Goal: Information Seeking & Learning: Learn about a topic

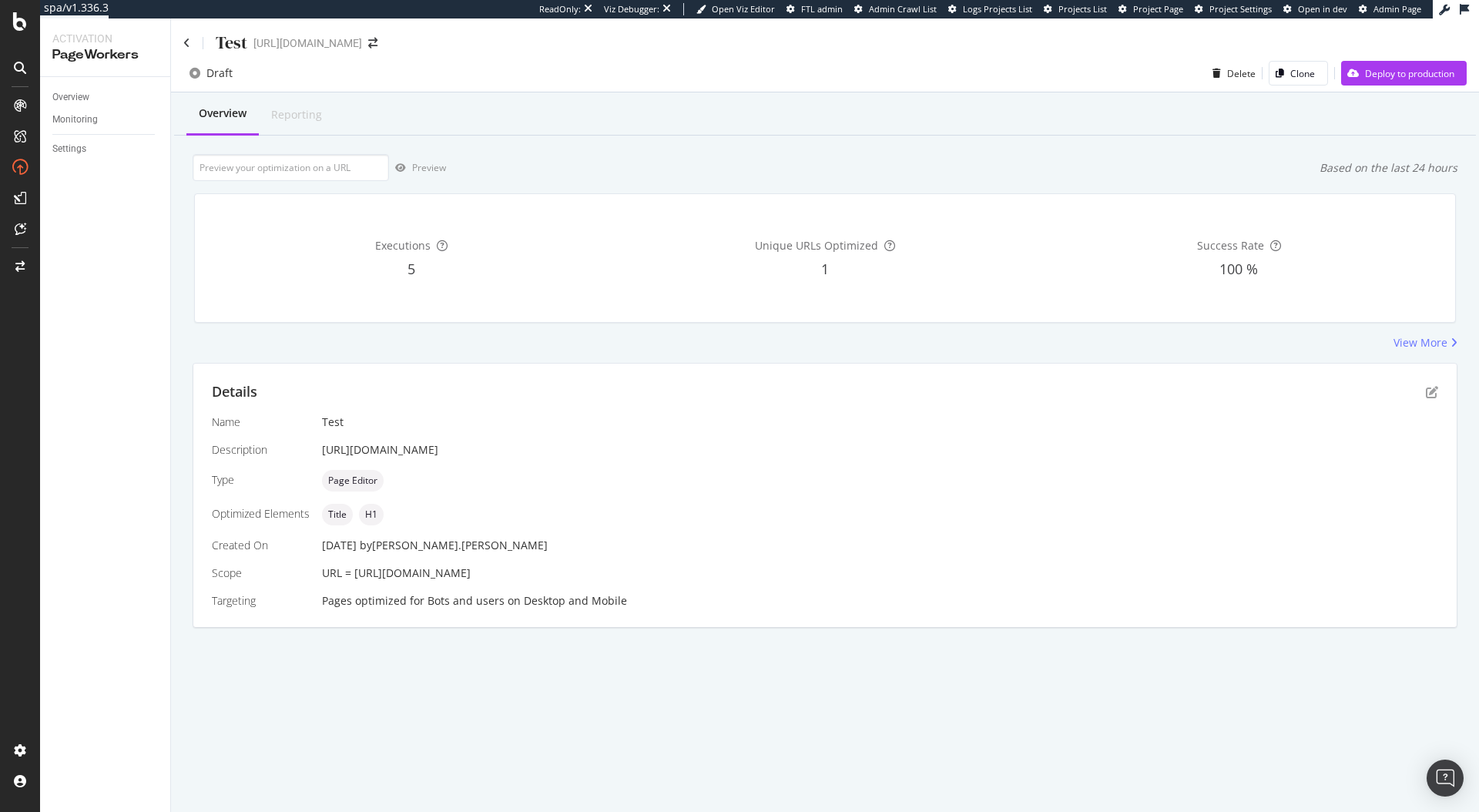
drag, startPoint x: 638, startPoint y: 449, endPoint x: 319, endPoint y: 452, distance: 319.0
click at [319, 452] on div "Name Test Description https://www.neweracap.eu/en-de/collections/courtside-outf…" at bounding box center [826, 512] width 1227 height 194
copy div "https://www.neweracap.eu/en-de/collections/courtside-outfits"
click at [255, 172] on input "url" at bounding box center [291, 167] width 196 height 27
paste input "https://www.neweracap.eu/en-de/collections/courtside-outfits"
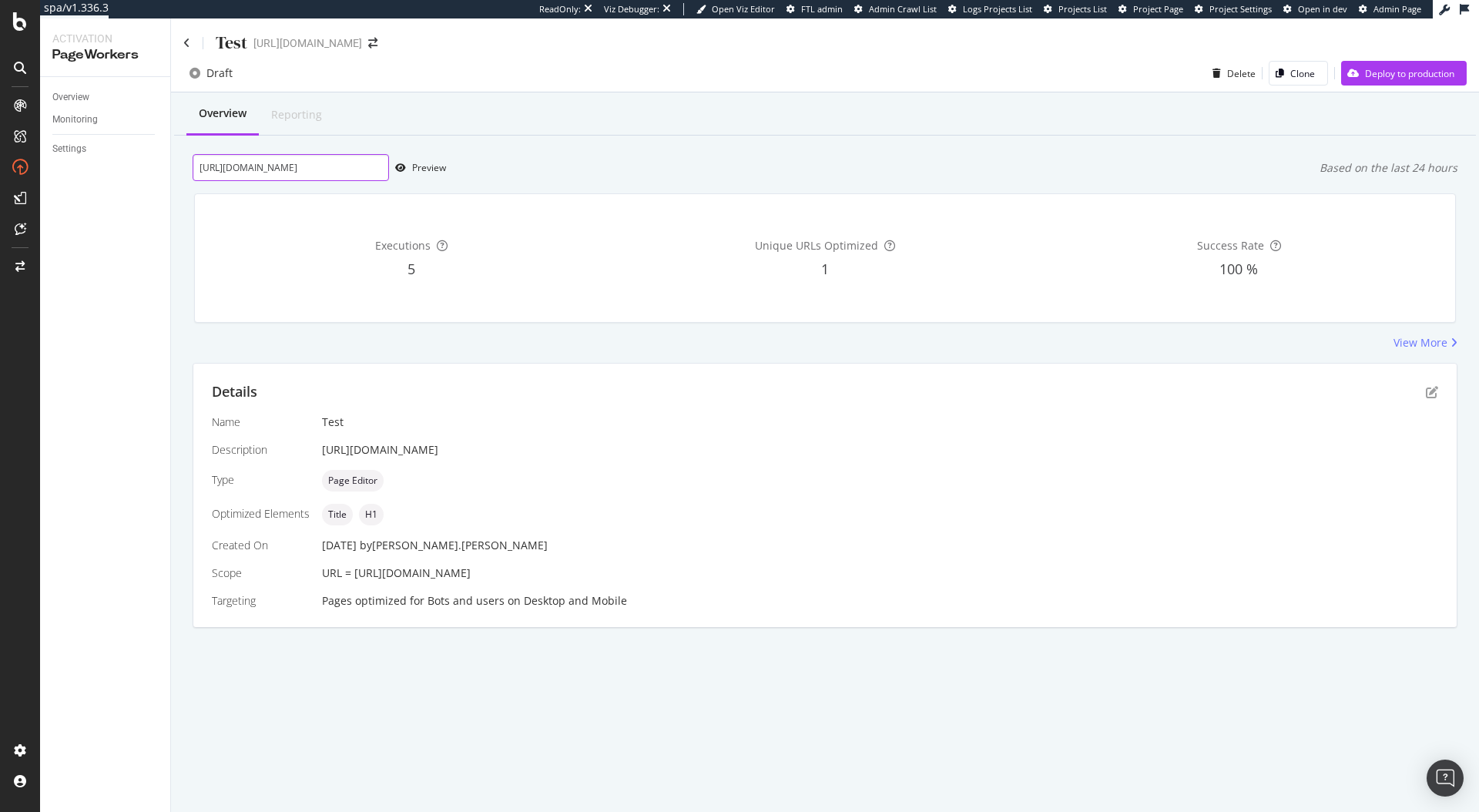
scroll to position [0, 85]
type input "https://www.neweracap.eu/en-de/collections/courtside-outfits"
click at [424, 169] on div "Preview" at bounding box center [429, 167] width 34 height 13
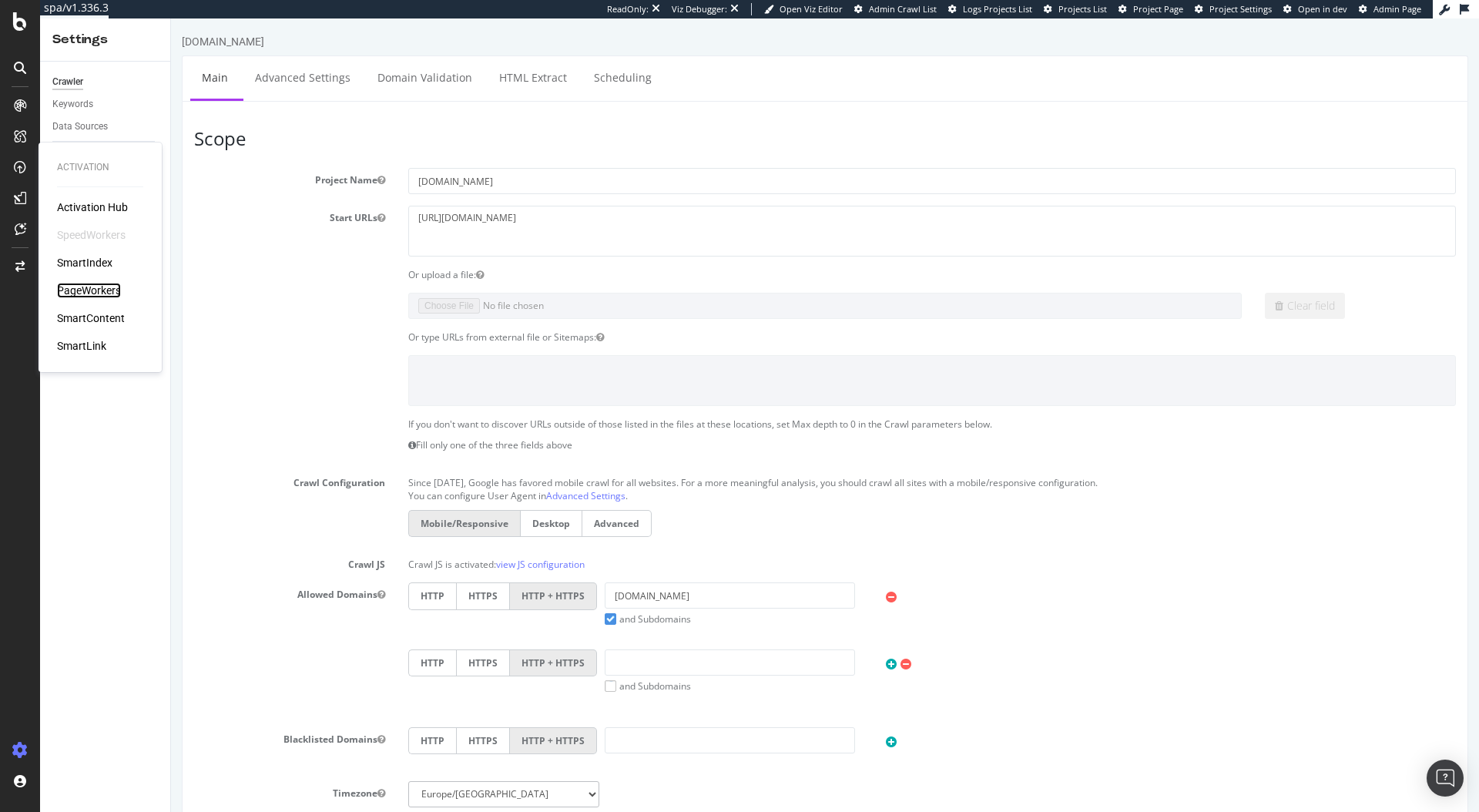
click at [107, 294] on div "PageWorkers" at bounding box center [89, 290] width 64 height 15
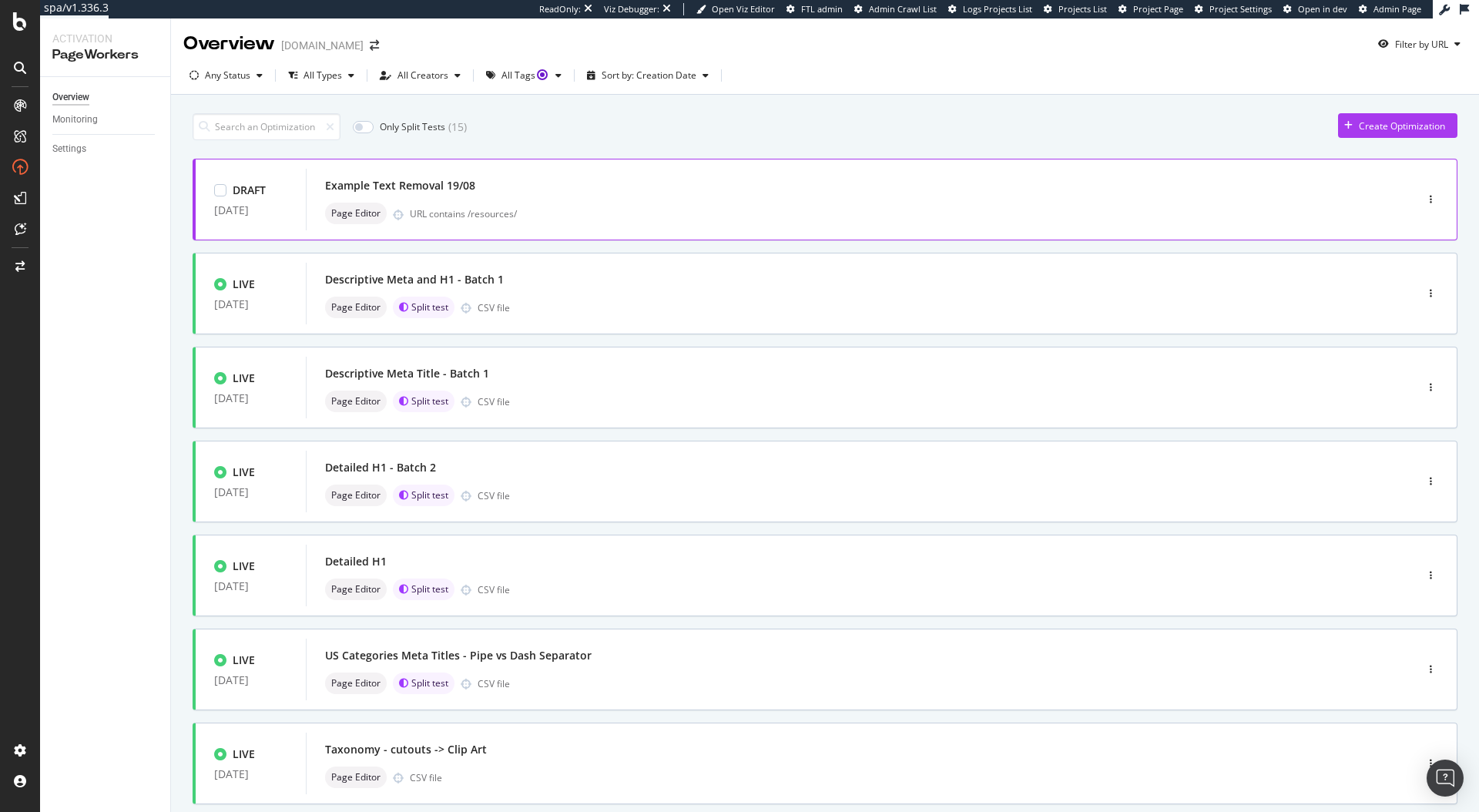
click at [616, 191] on div "Example Text Removal 19/08" at bounding box center [838, 185] width 1025 height 22
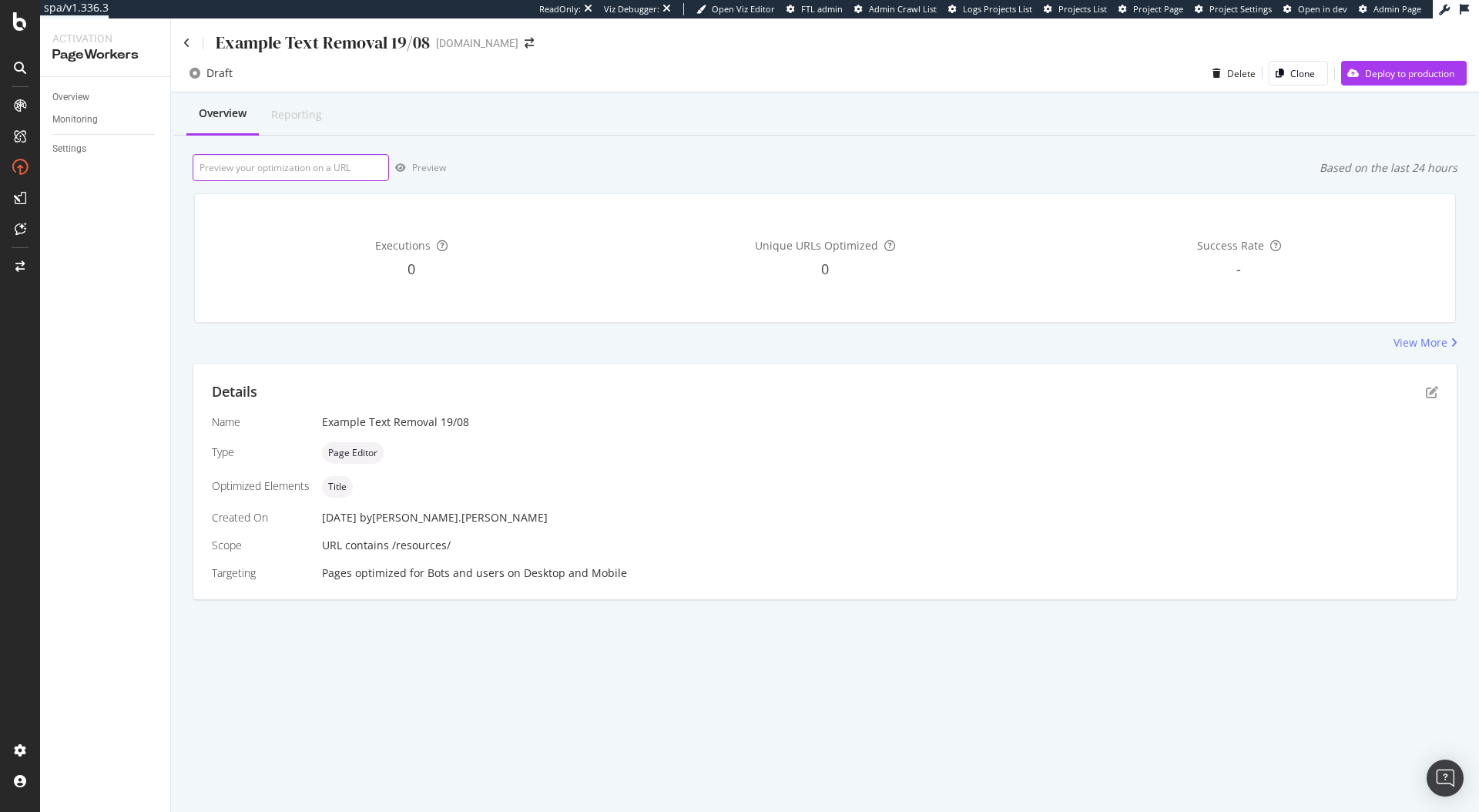
click at [319, 167] on input "url" at bounding box center [291, 167] width 196 height 27
paste input "https://www.twinkl.com/resources/kindergarten-usa/math-kindergarten-usa/problem…"
type input "https://www.twinkl.com/resources/kindergarten-usa/math-kindergarten-usa/problem…"
click at [434, 167] on div "Preview" at bounding box center [429, 167] width 34 height 13
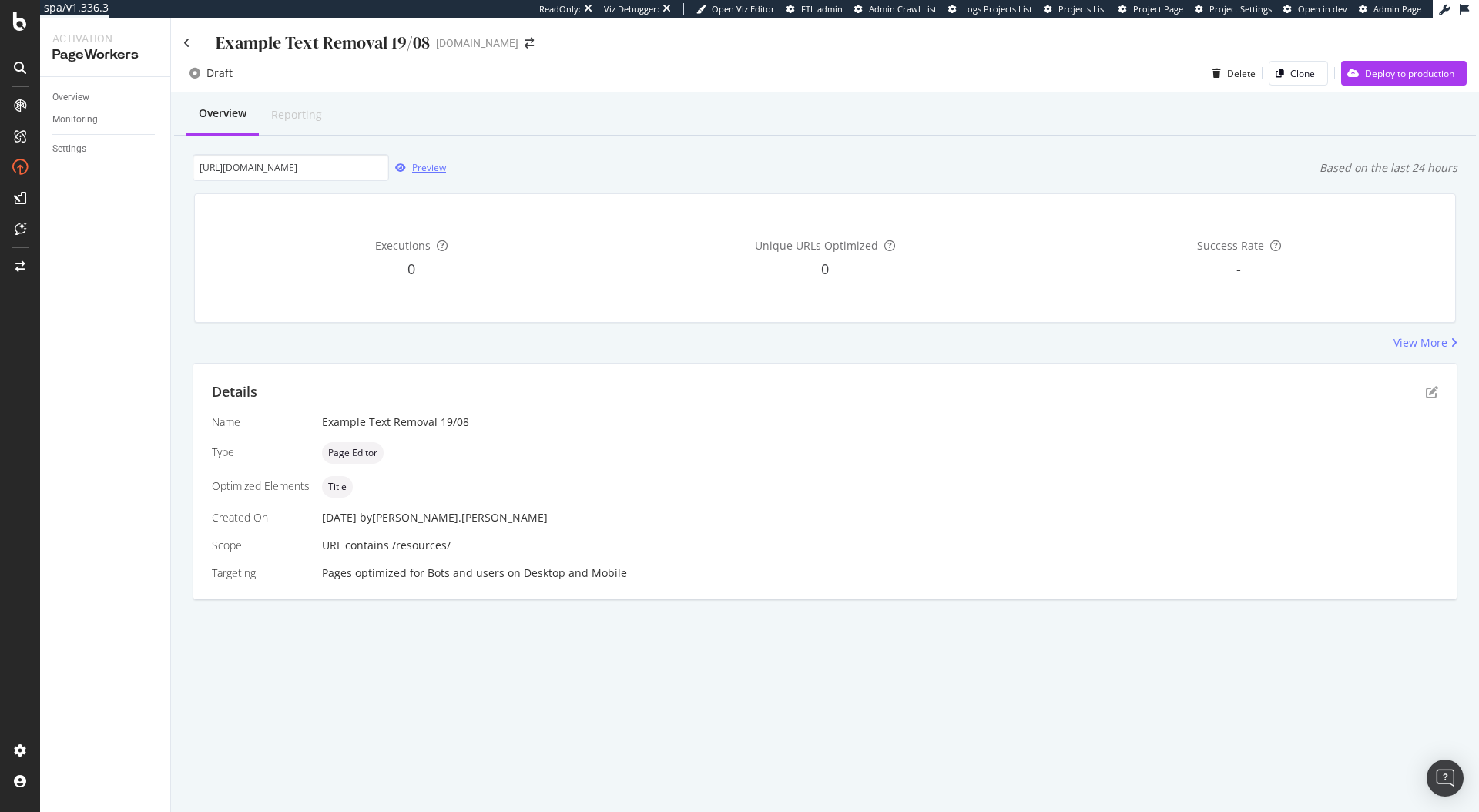
scroll to position [0, 0]
click at [267, 168] on input "https://www.twinkl.com/resources/kindergarten-usa/math-kindergarten-usa/problem…" at bounding box center [291, 167] width 196 height 27
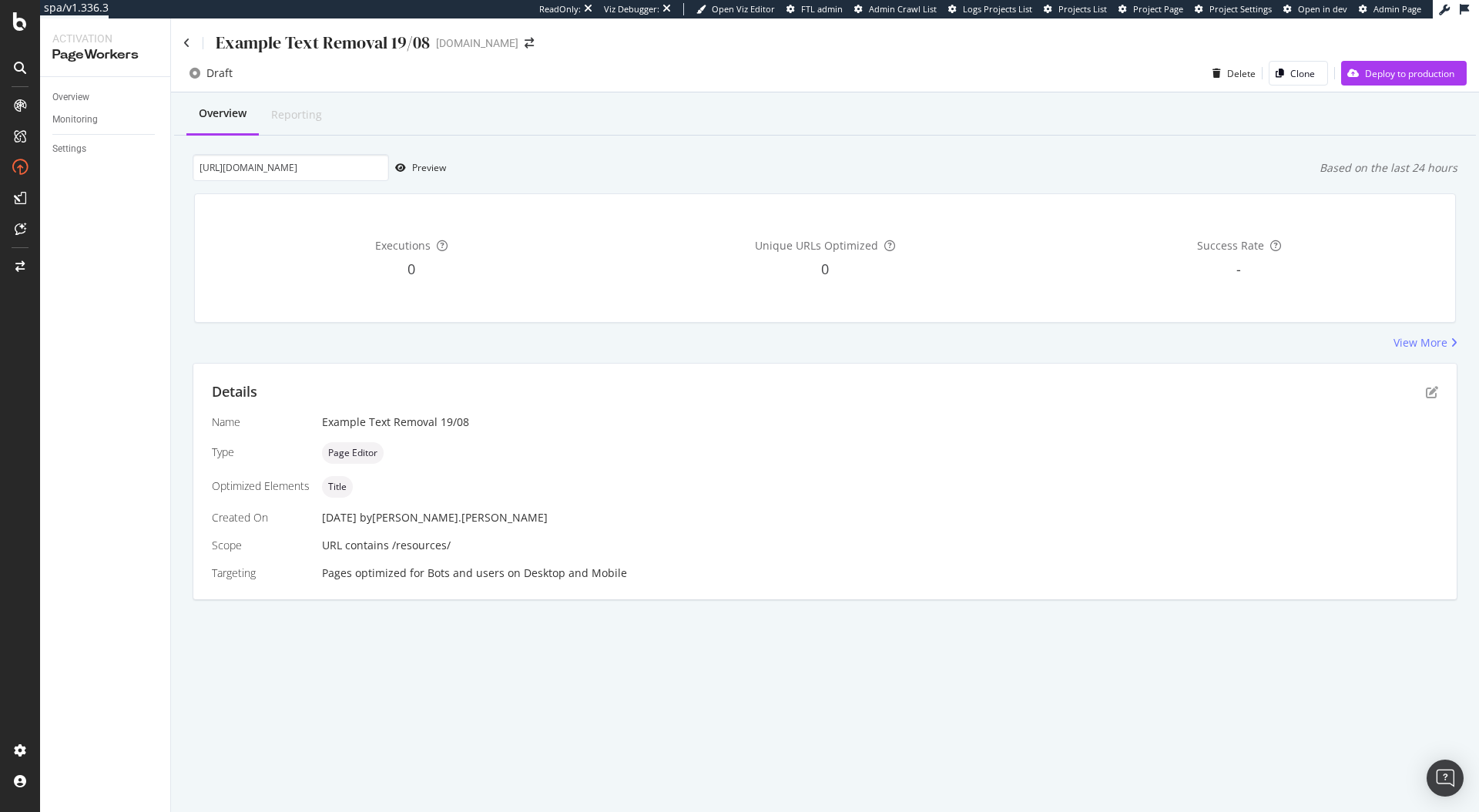
click at [639, 116] on div "Overview Reporting" at bounding box center [825, 115] width 1302 height 42
click at [440, 167] on div "Preview" at bounding box center [429, 167] width 34 height 13
click at [408, 167] on div "button" at bounding box center [400, 168] width 23 height 10
click at [188, 42] on icon at bounding box center [187, 42] width 7 height 10
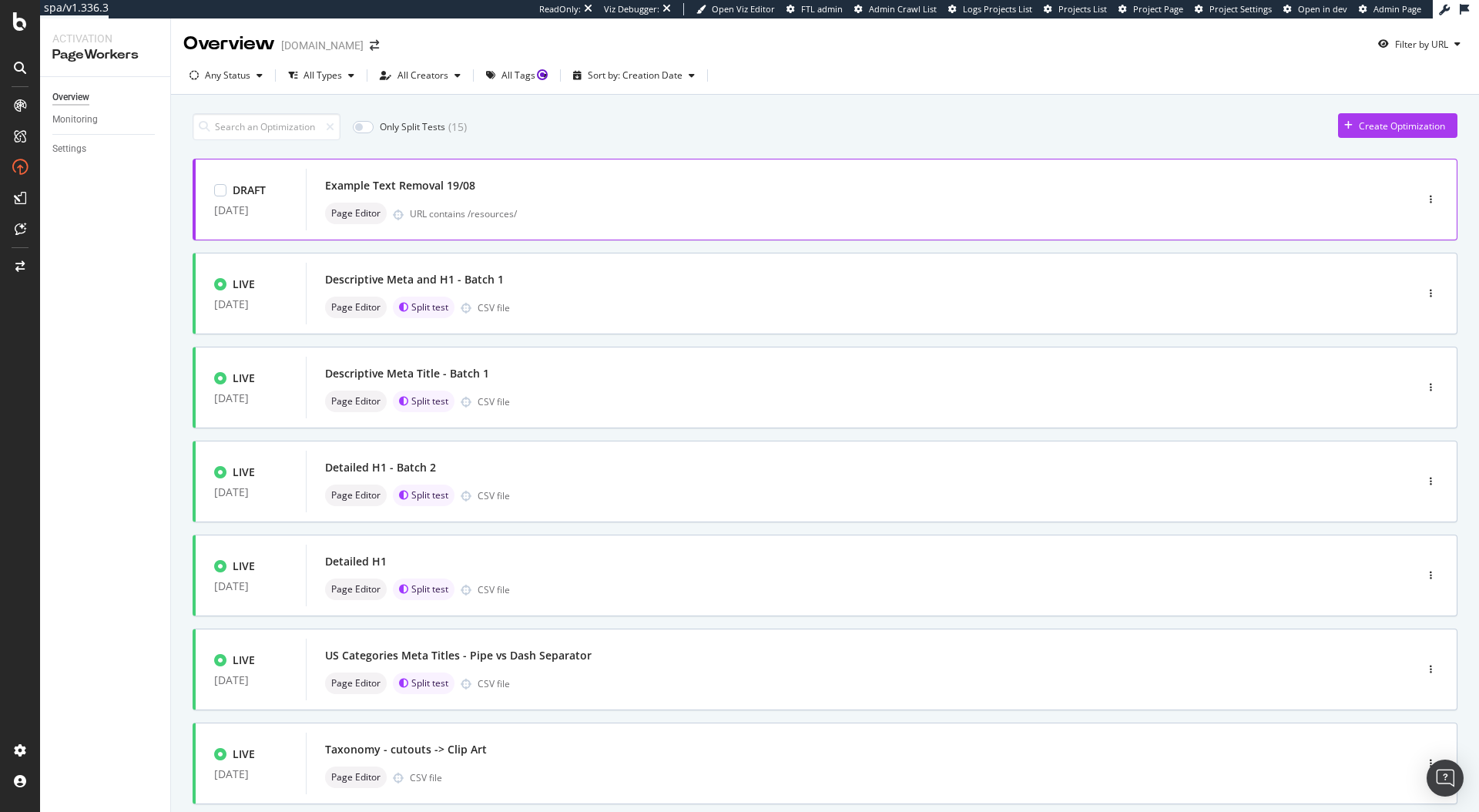
click at [555, 223] on div "Page Editor URL contains /resources/" at bounding box center [838, 213] width 1025 height 22
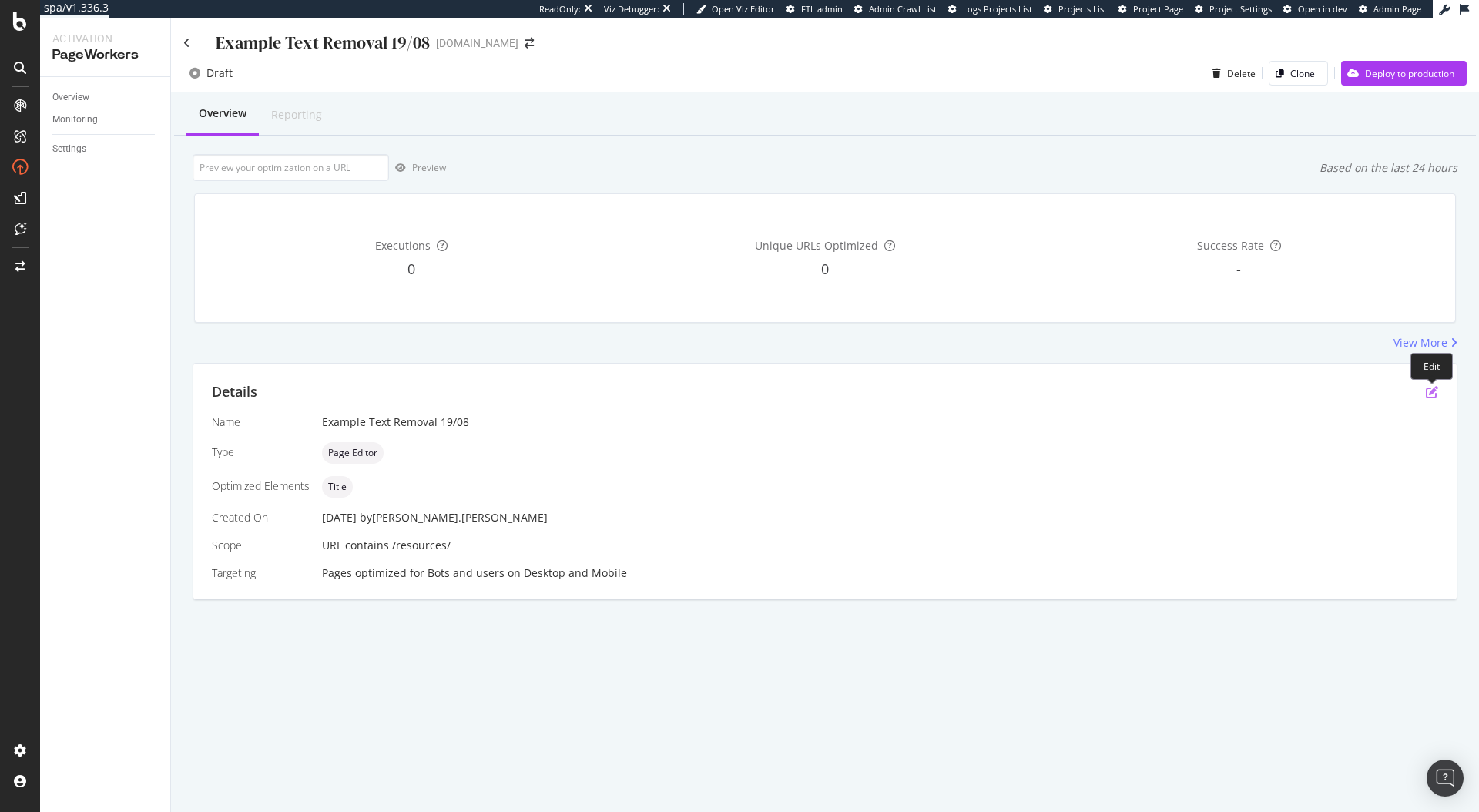
click at [1432, 391] on icon "pen-to-square" at bounding box center [1432, 392] width 12 height 12
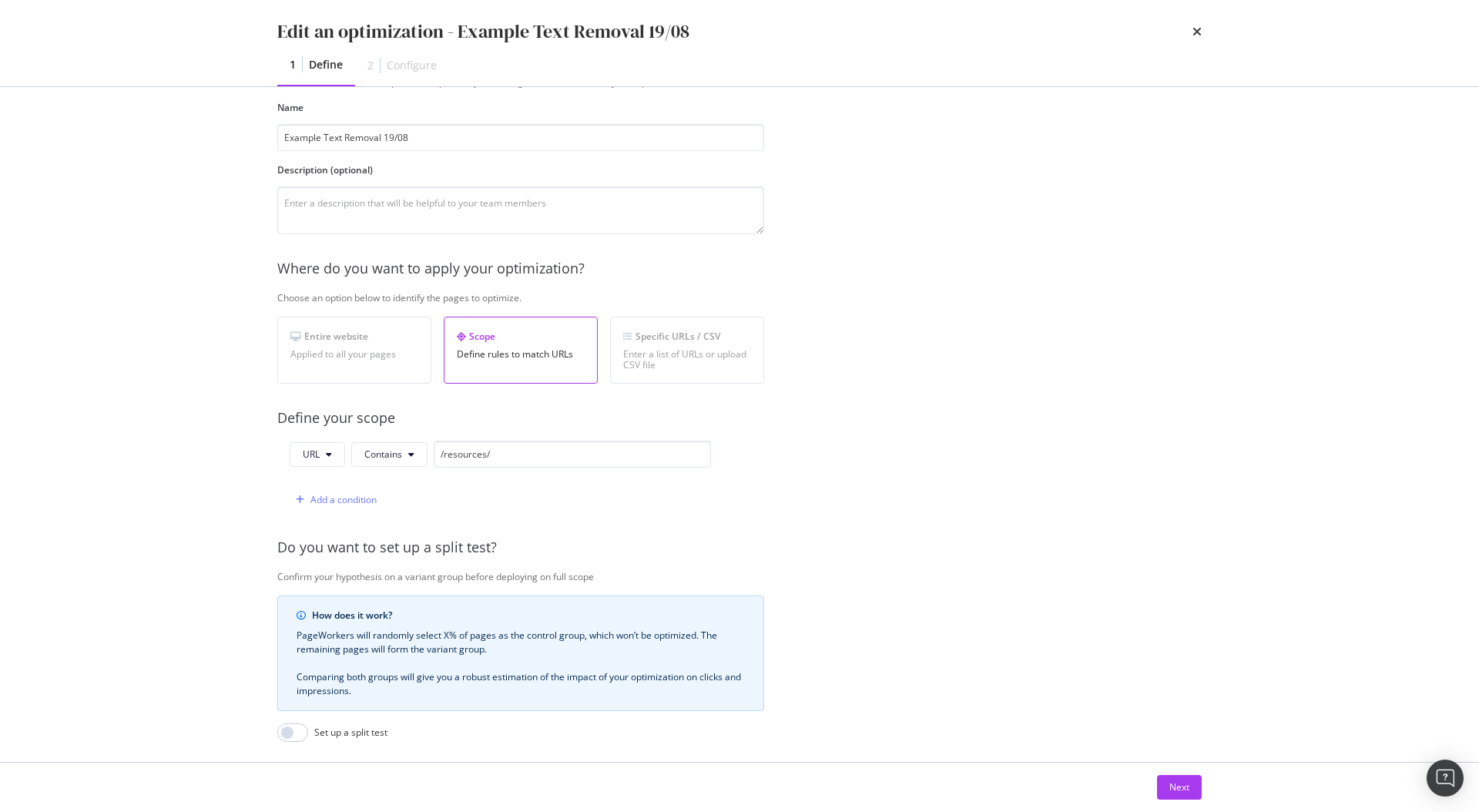
scroll to position [209, 0]
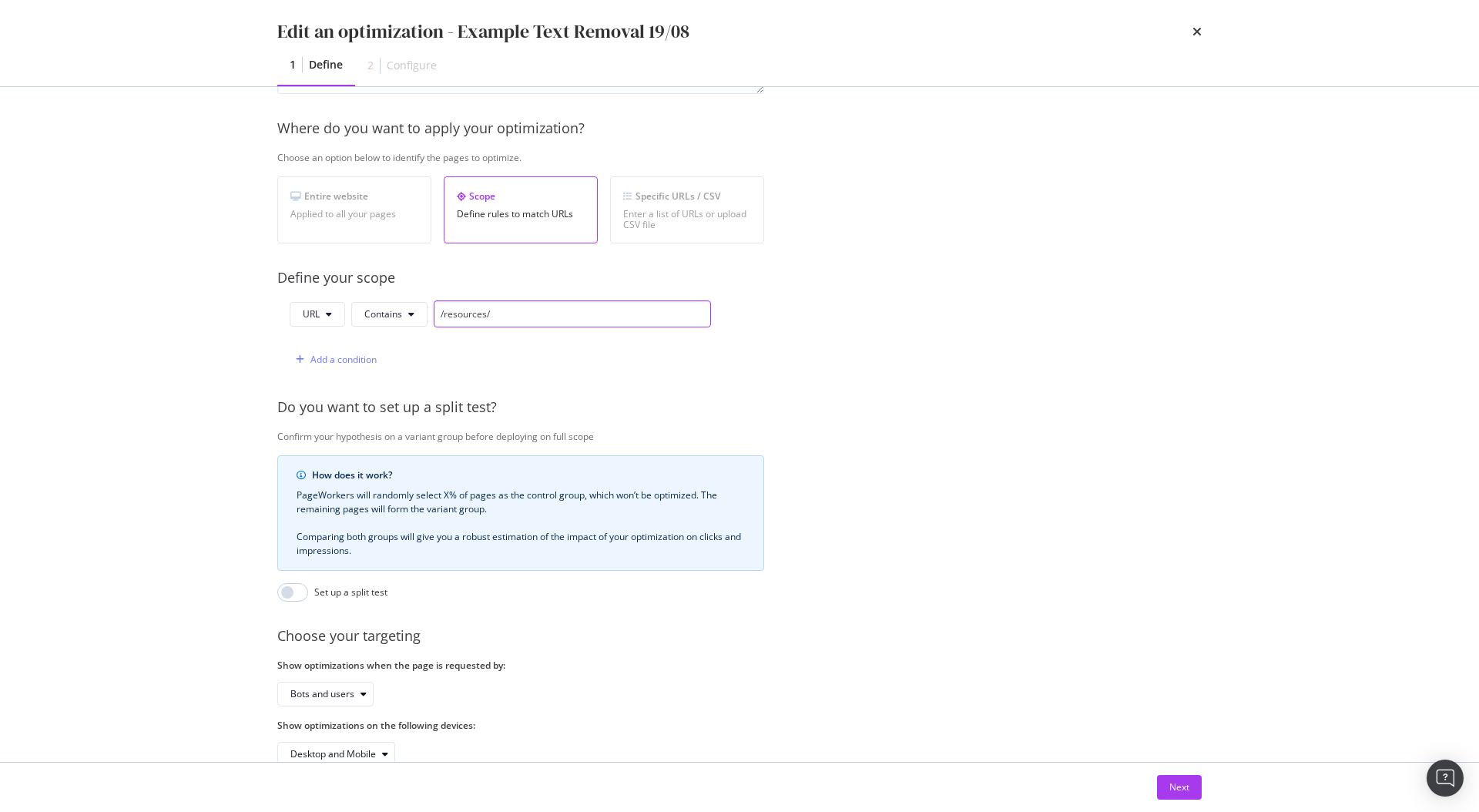
click at [580, 314] on input "/resources/" at bounding box center [573, 314] width 277 height 27
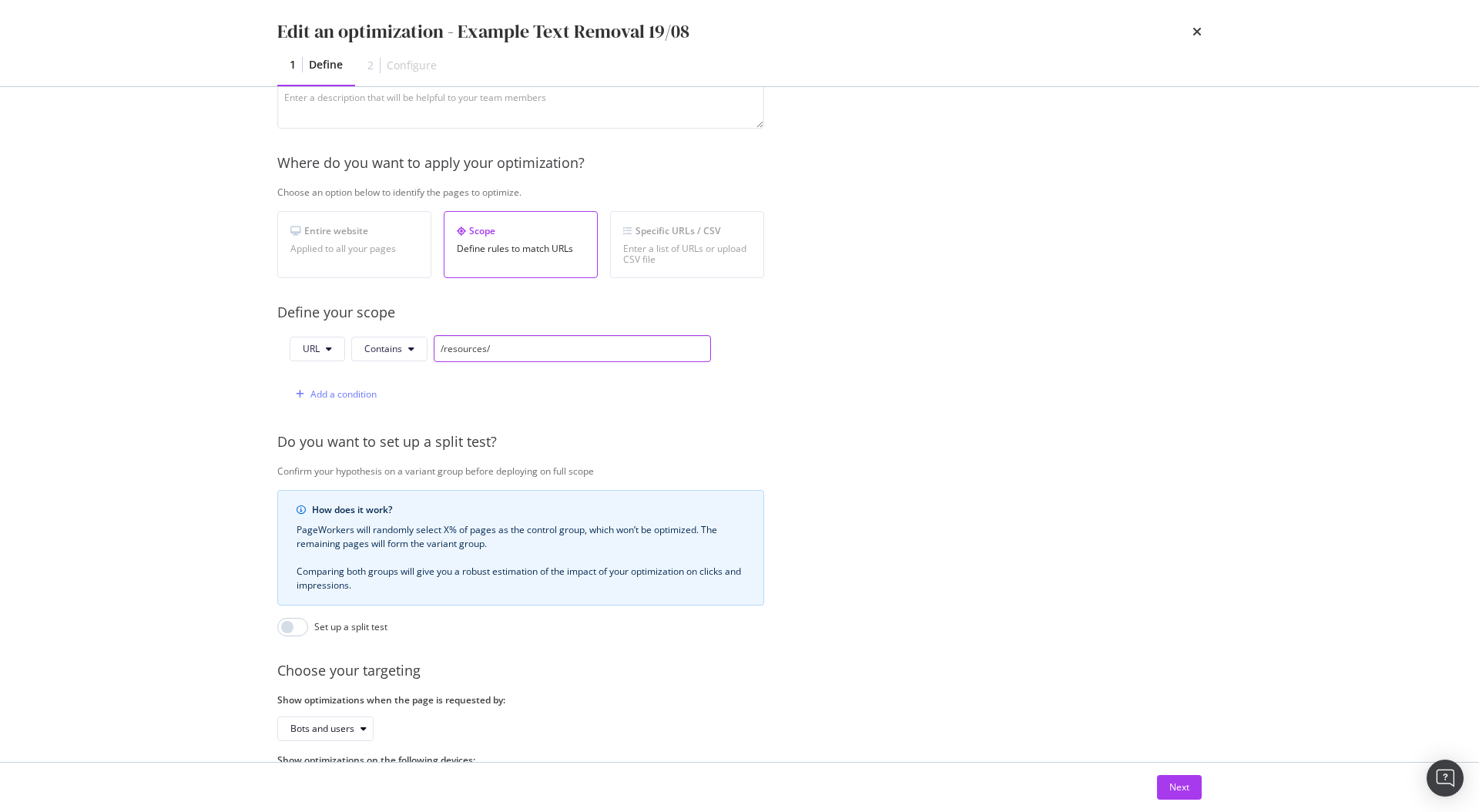
scroll to position [255, 0]
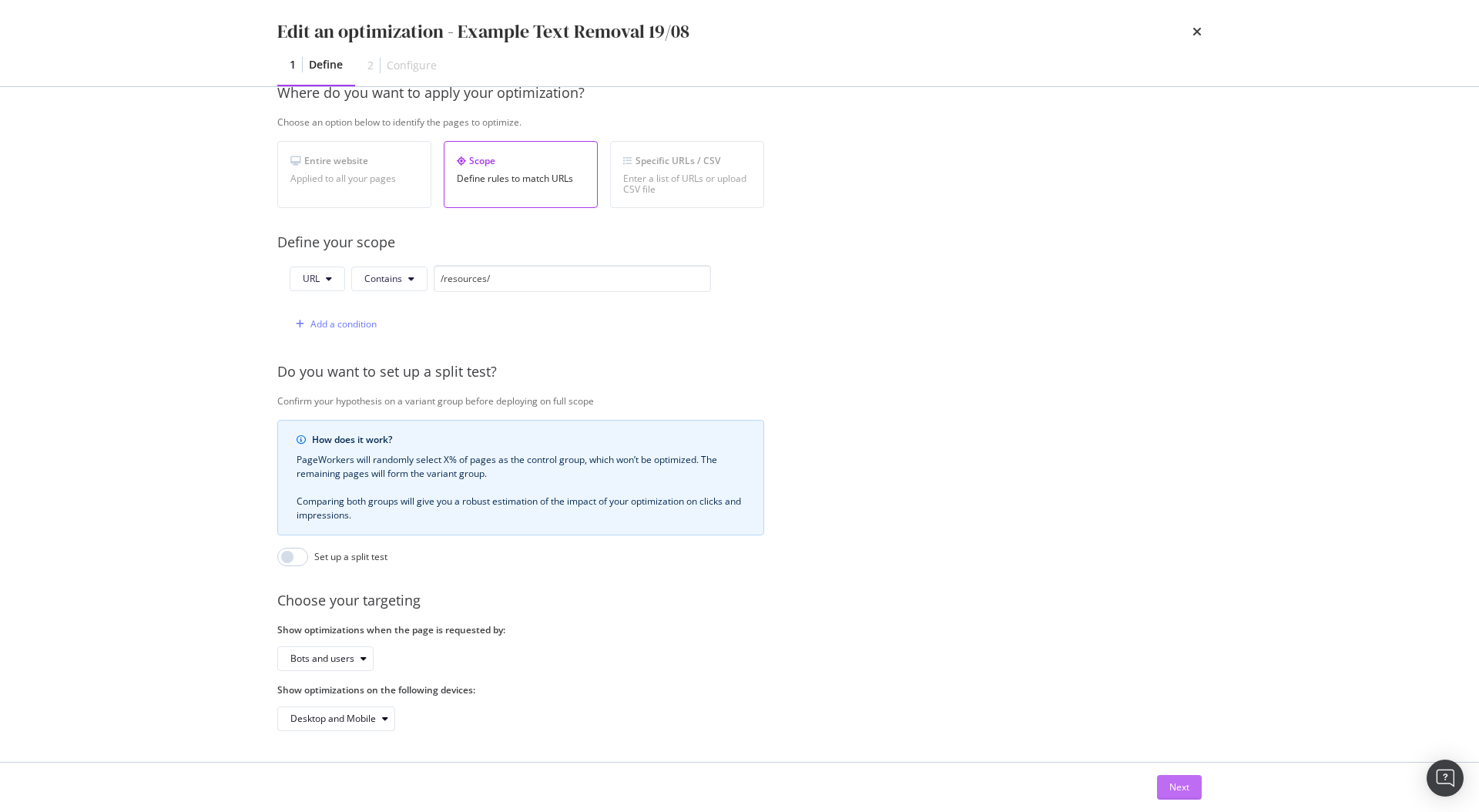
click at [1180, 784] on div "Next" at bounding box center [1180, 787] width 20 height 13
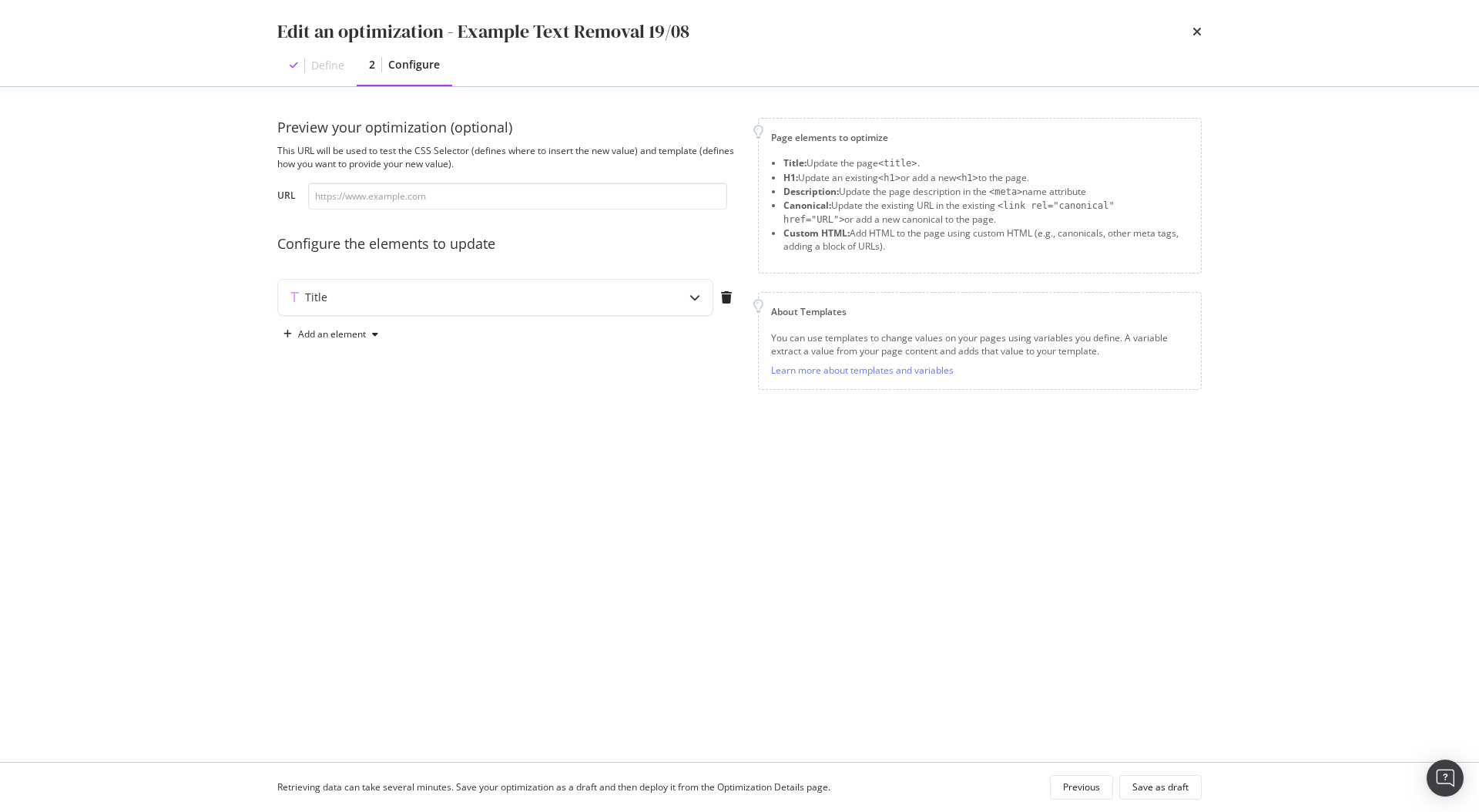
scroll to position [0, 0]
click at [359, 332] on div "Add an element" at bounding box center [332, 335] width 68 height 10
click at [346, 412] on div "Canonical" at bounding box center [339, 414] width 42 height 13
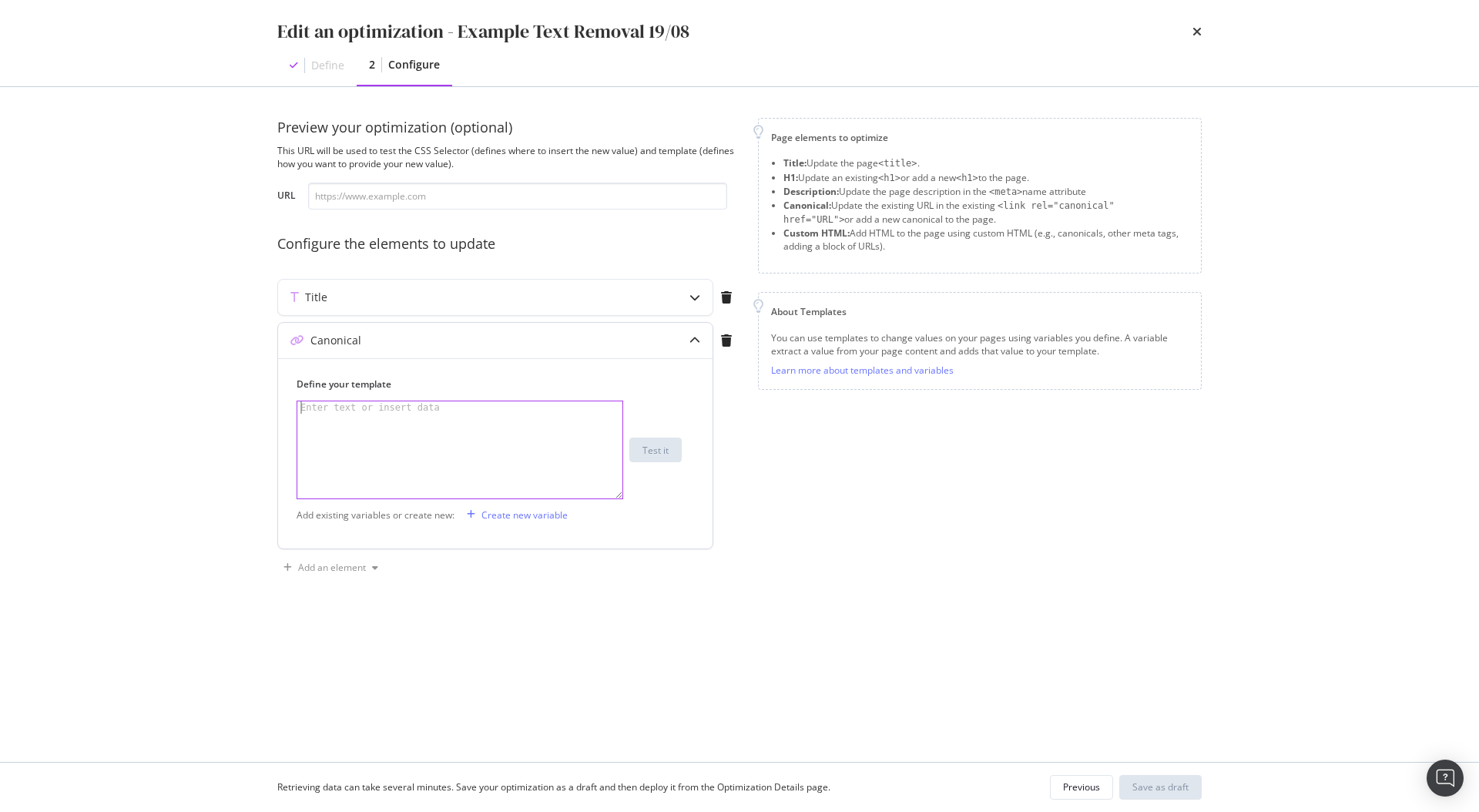
click at [435, 436] on div "modal" at bounding box center [460, 462] width 325 height 122
type textarea "test"
drag, startPoint x: 732, startPoint y: 547, endPoint x: 774, endPoint y: 585, distance: 56.6
click at [733, 548] on div "Canonical Define your template test test XXXXXXXXXXXXXXXXXXXXXXXXXXXXXXXXXXXXXX…" at bounding box center [508, 439] width 462 height 234
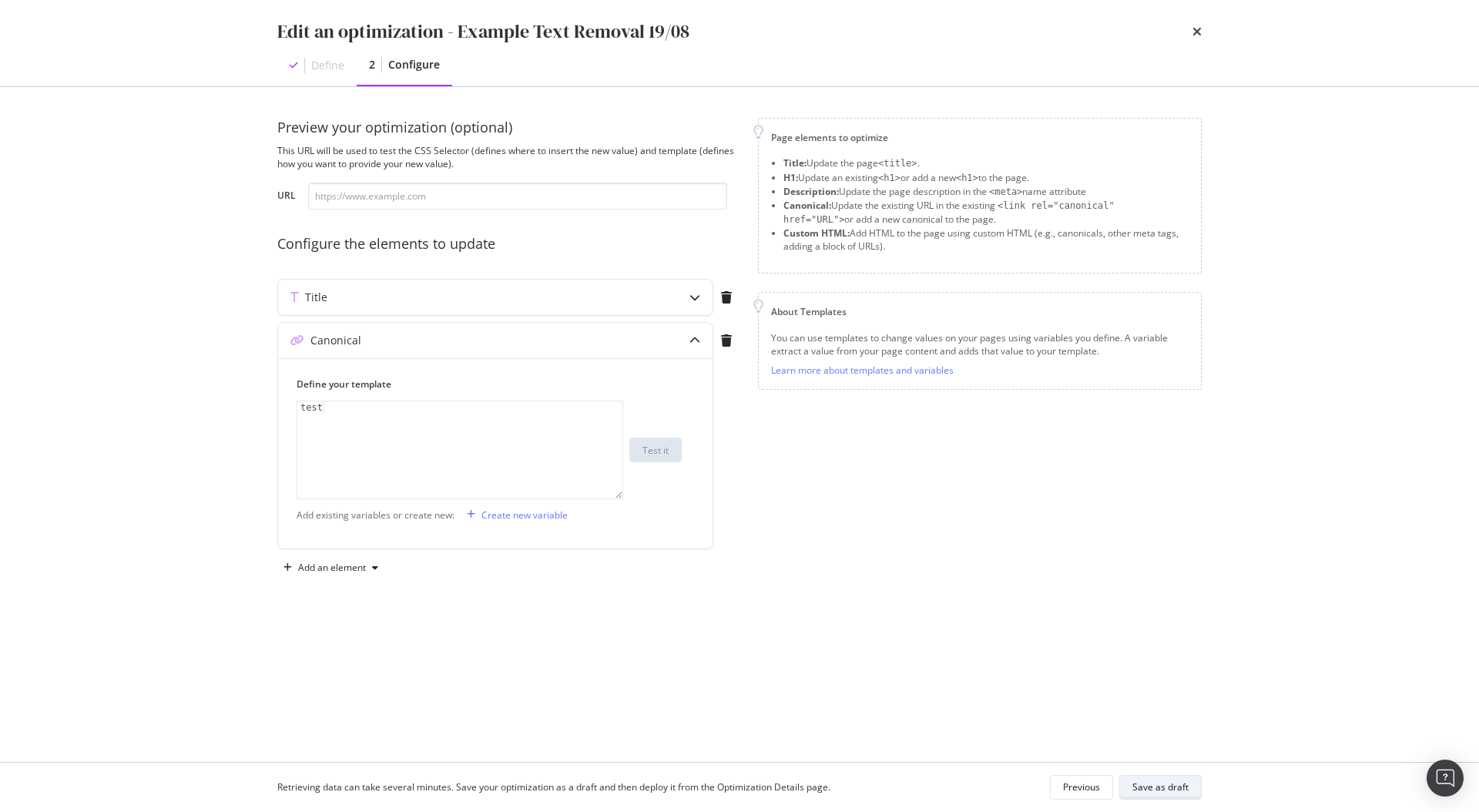
click at [1138, 790] on div "Save as draft" at bounding box center [1160, 787] width 56 height 13
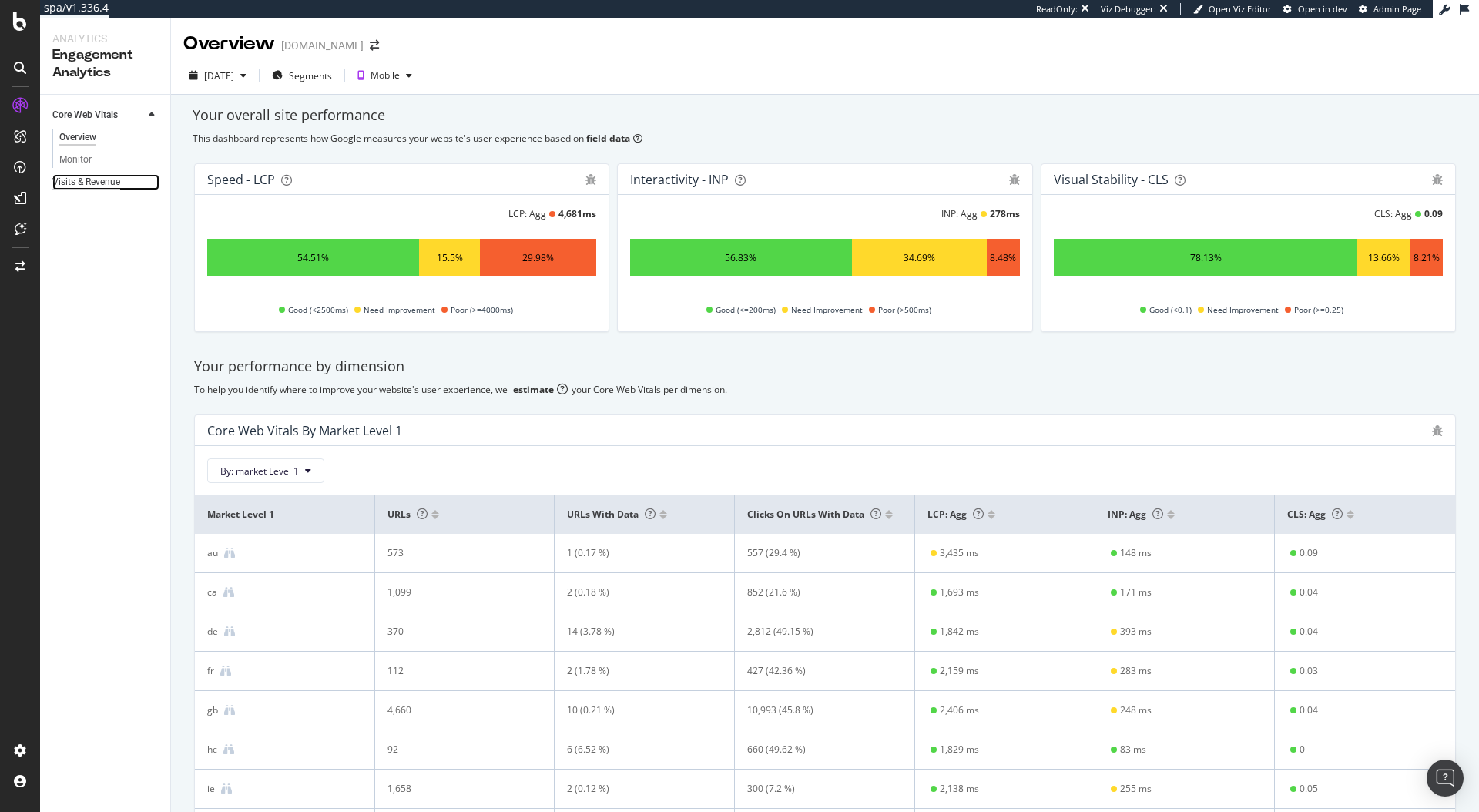
click at [76, 177] on div "Visits & Revenue" at bounding box center [86, 182] width 68 height 16
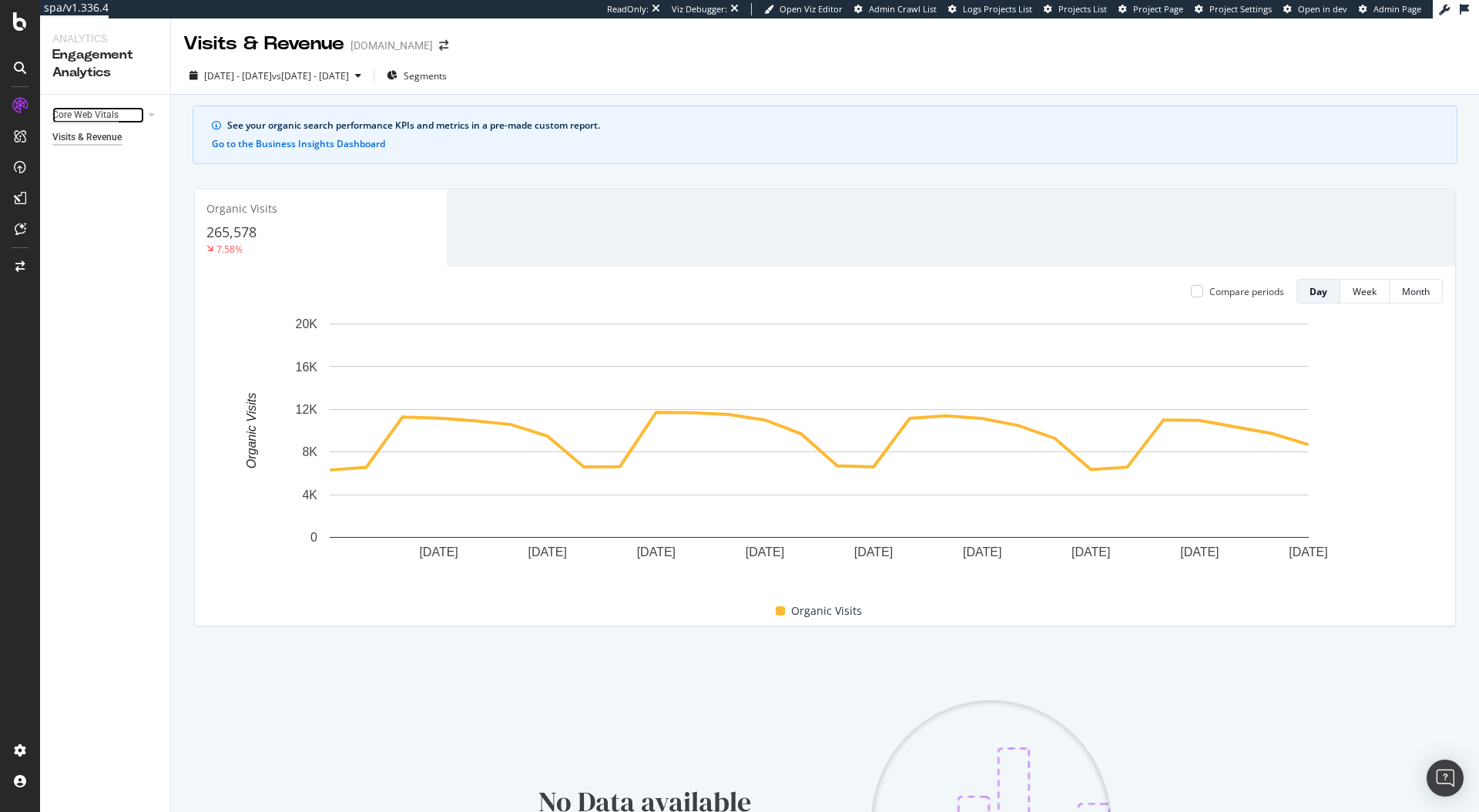
click at [96, 115] on div "Core Web Vitals" at bounding box center [85, 115] width 66 height 16
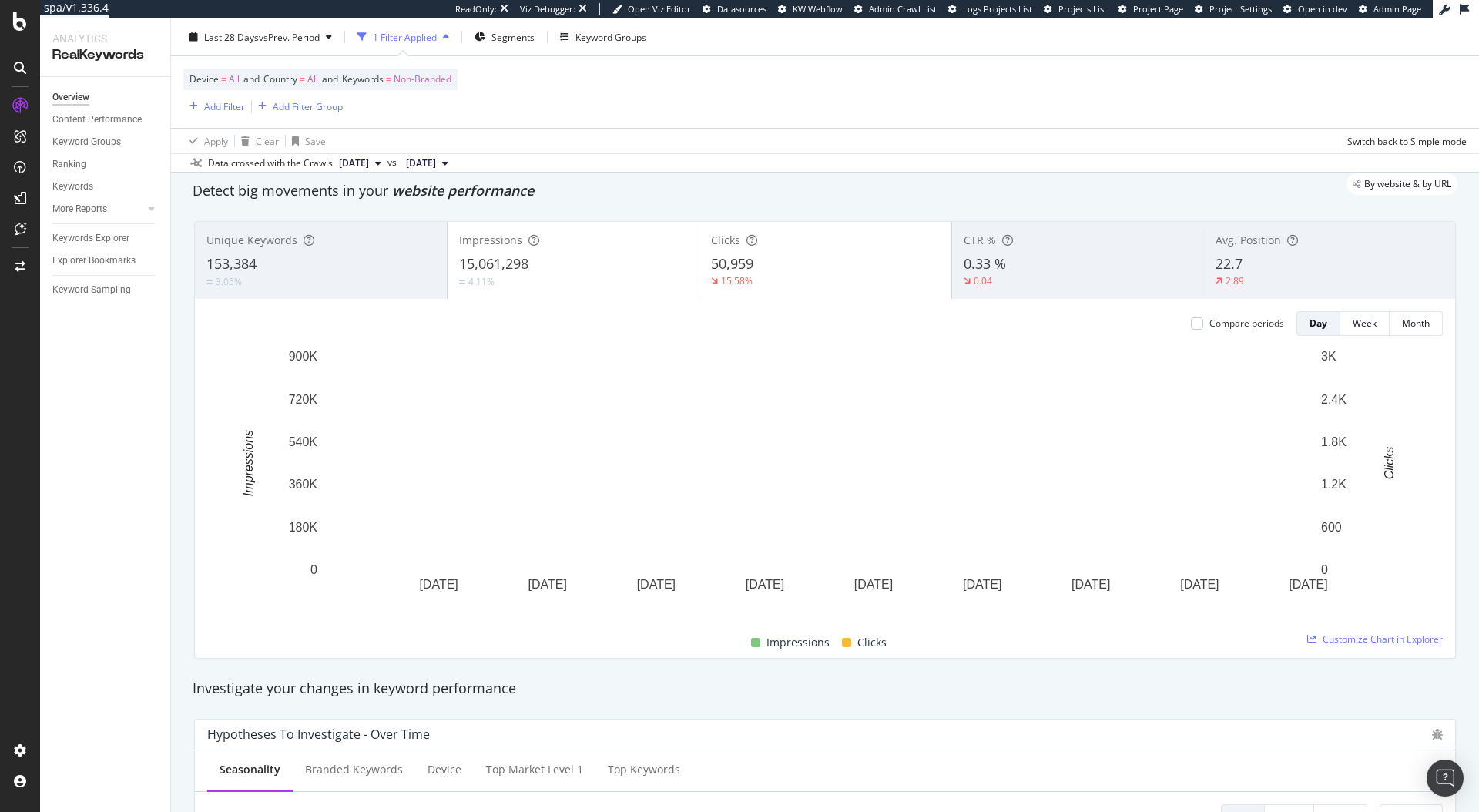
scroll to position [38, 0]
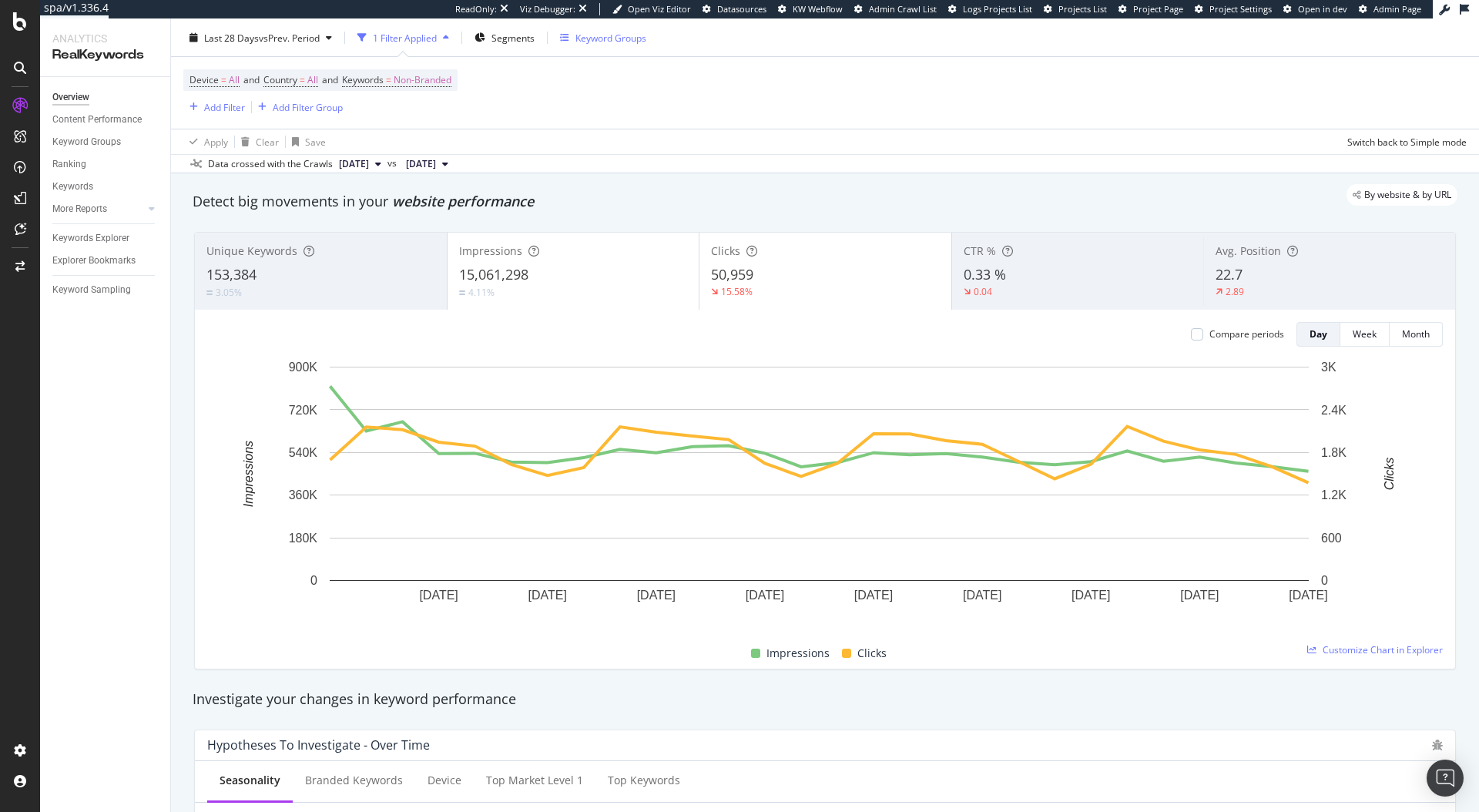
click at [613, 46] on div "Keyword Groups" at bounding box center [603, 38] width 86 height 23
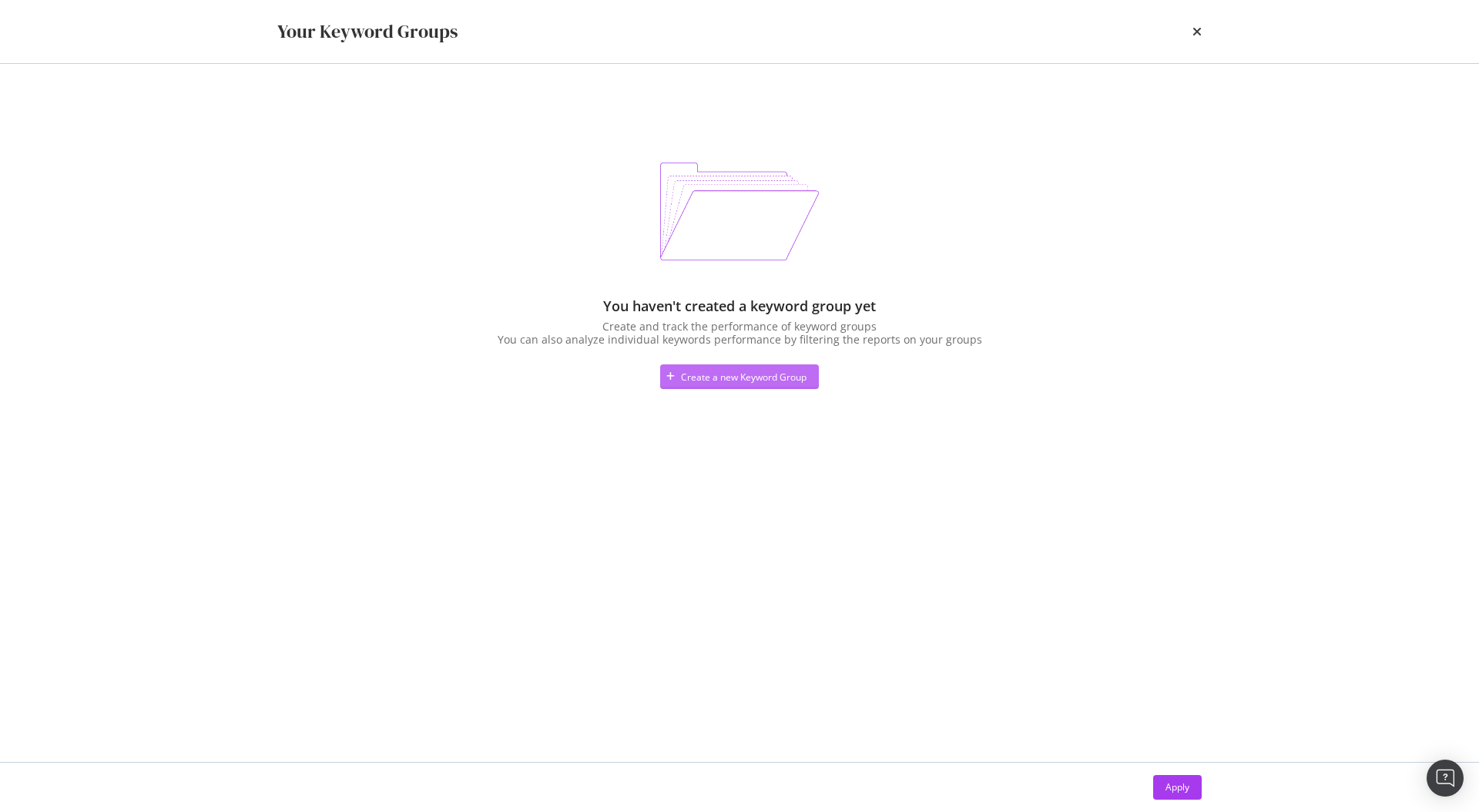
click at [704, 371] on div "Create a new Keyword Group" at bounding box center [744, 377] width 126 height 13
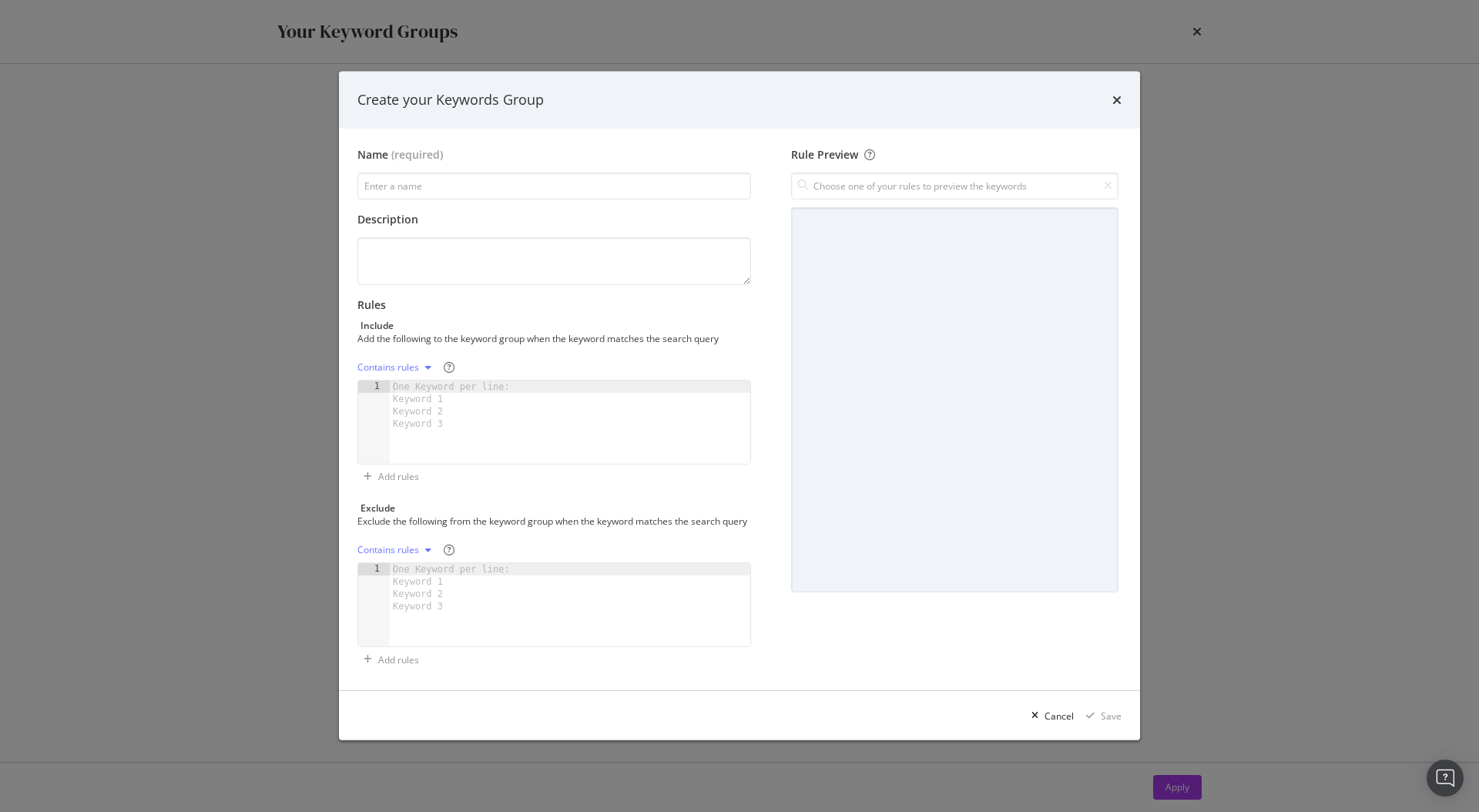
click at [496, 398] on div "One Keyword per line: Keyword 1 Keyword 2 Keyword 3" at bounding box center [454, 405] width 129 height 50
click at [1112, 94] on icon "times" at bounding box center [1117, 99] width 10 height 12
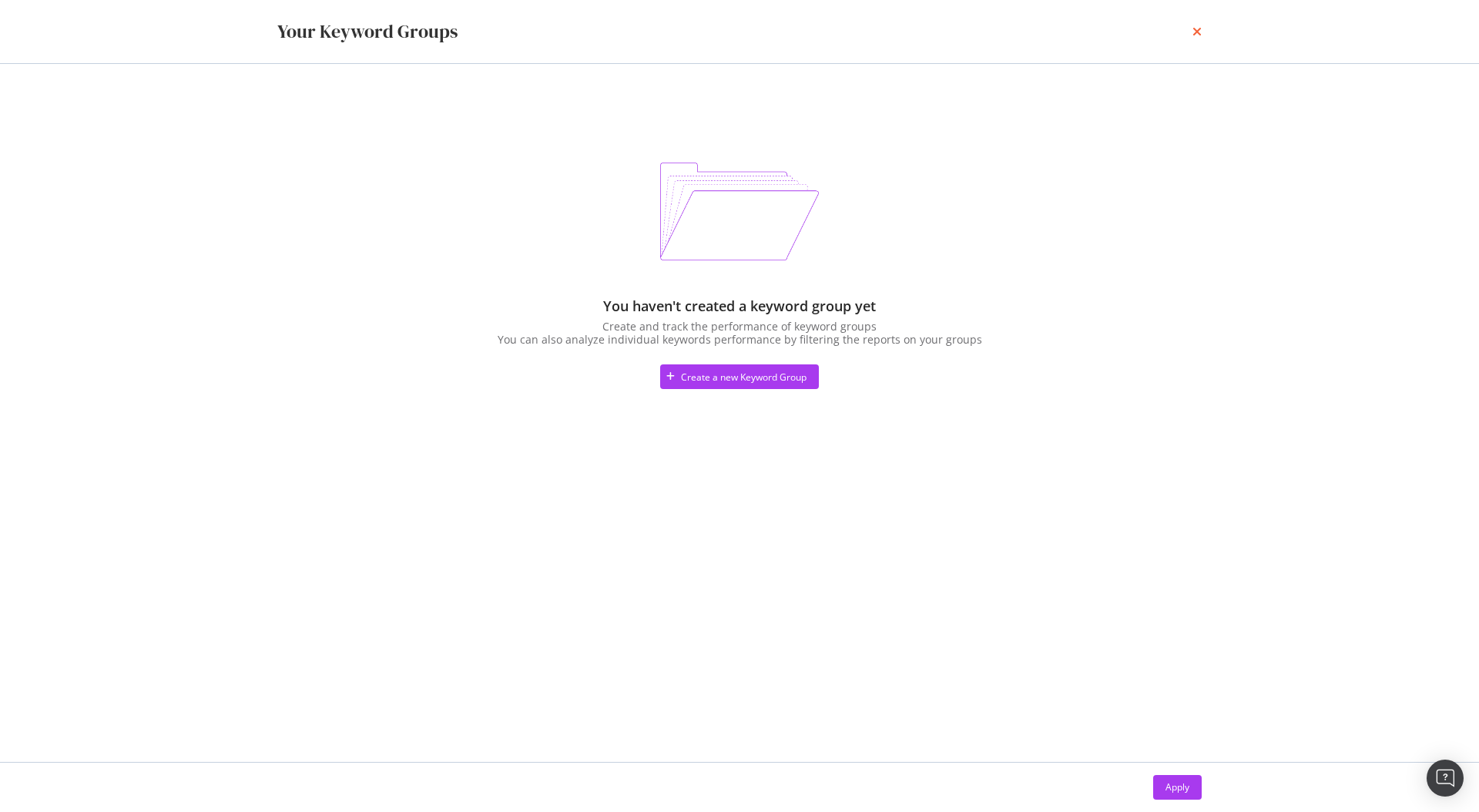
click at [1199, 31] on icon "times" at bounding box center [1197, 31] width 10 height 12
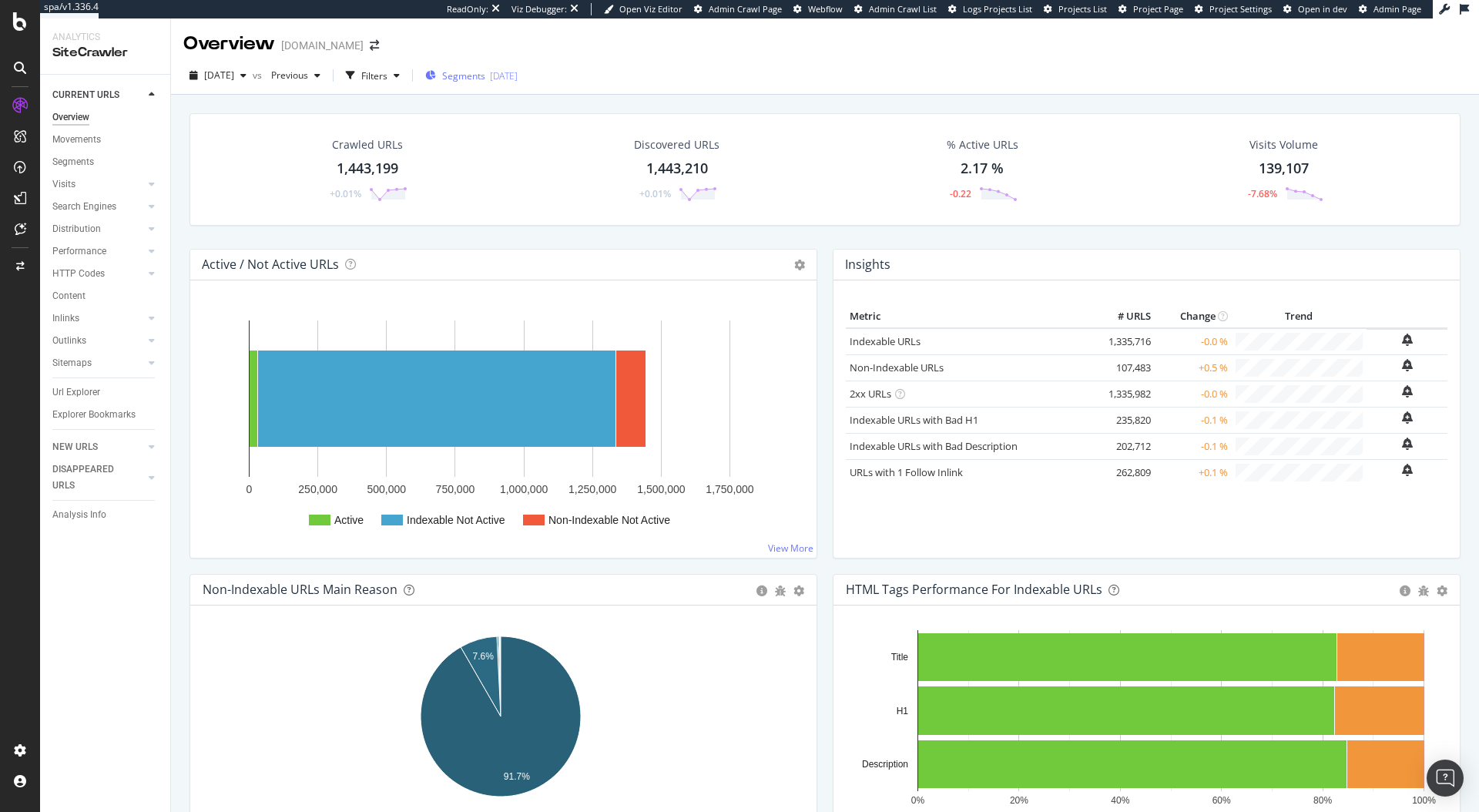
click at [518, 78] on div "2025-07-31" at bounding box center [504, 76] width 28 height 13
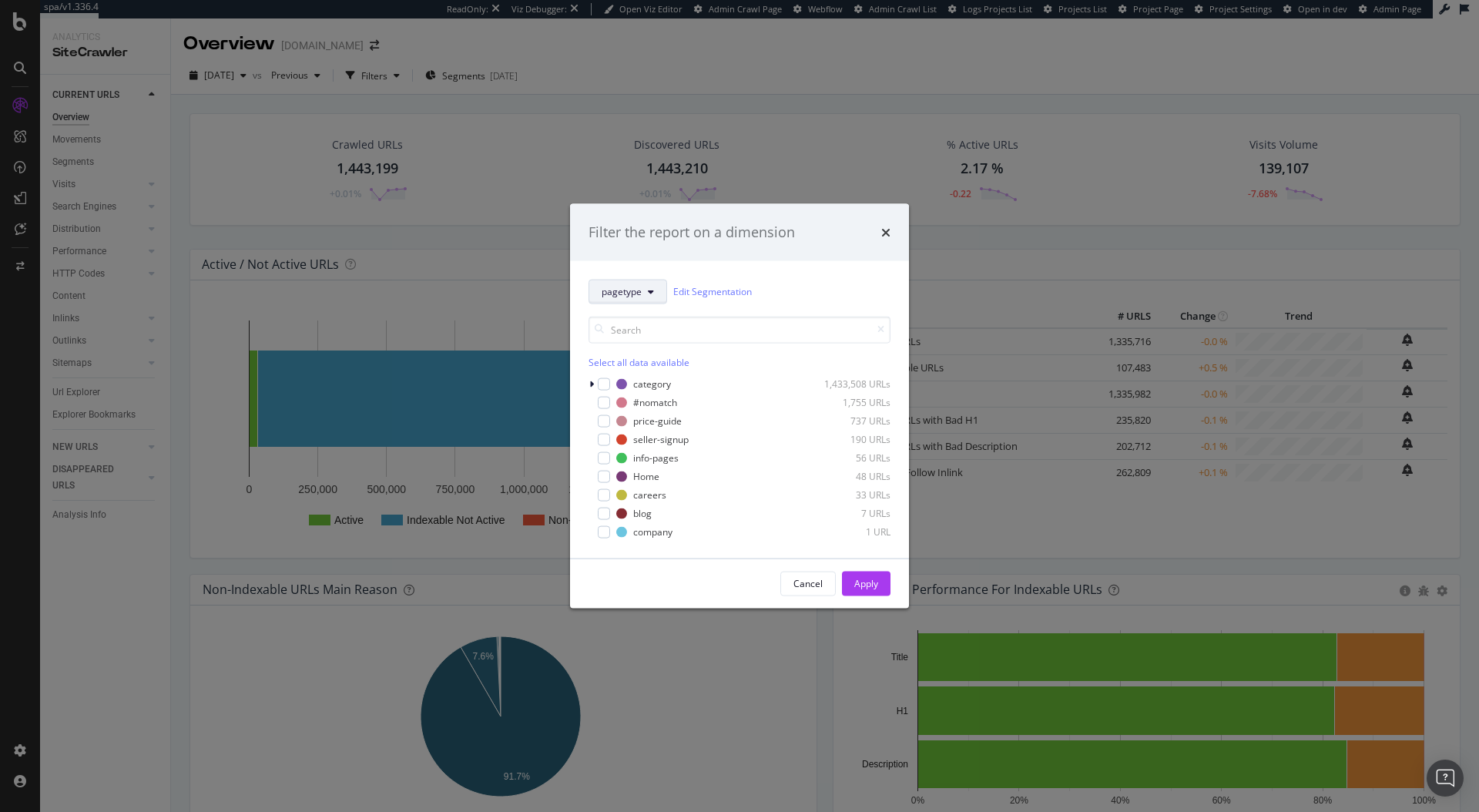
click at [641, 295] on span "pagetype" at bounding box center [621, 291] width 40 height 13
click at [810, 264] on div "pagetype Edit Segmentation Select all data available category 1,433,508 URLs #n…" at bounding box center [739, 408] width 339 height 297
click at [601, 418] on div "modal" at bounding box center [604, 420] width 12 height 12
click at [886, 233] on icon "times" at bounding box center [886, 231] width 10 height 12
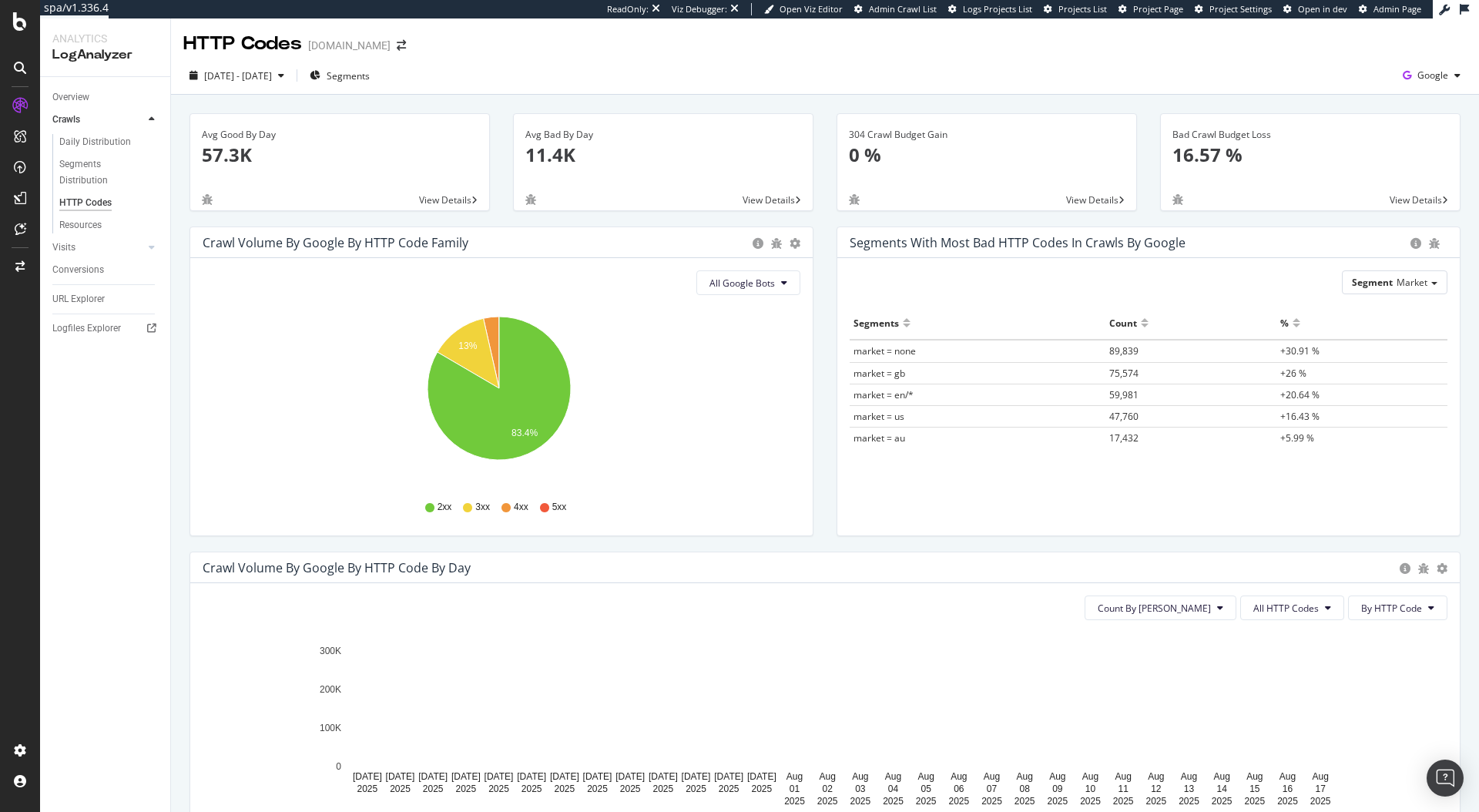
scroll to position [50, 0]
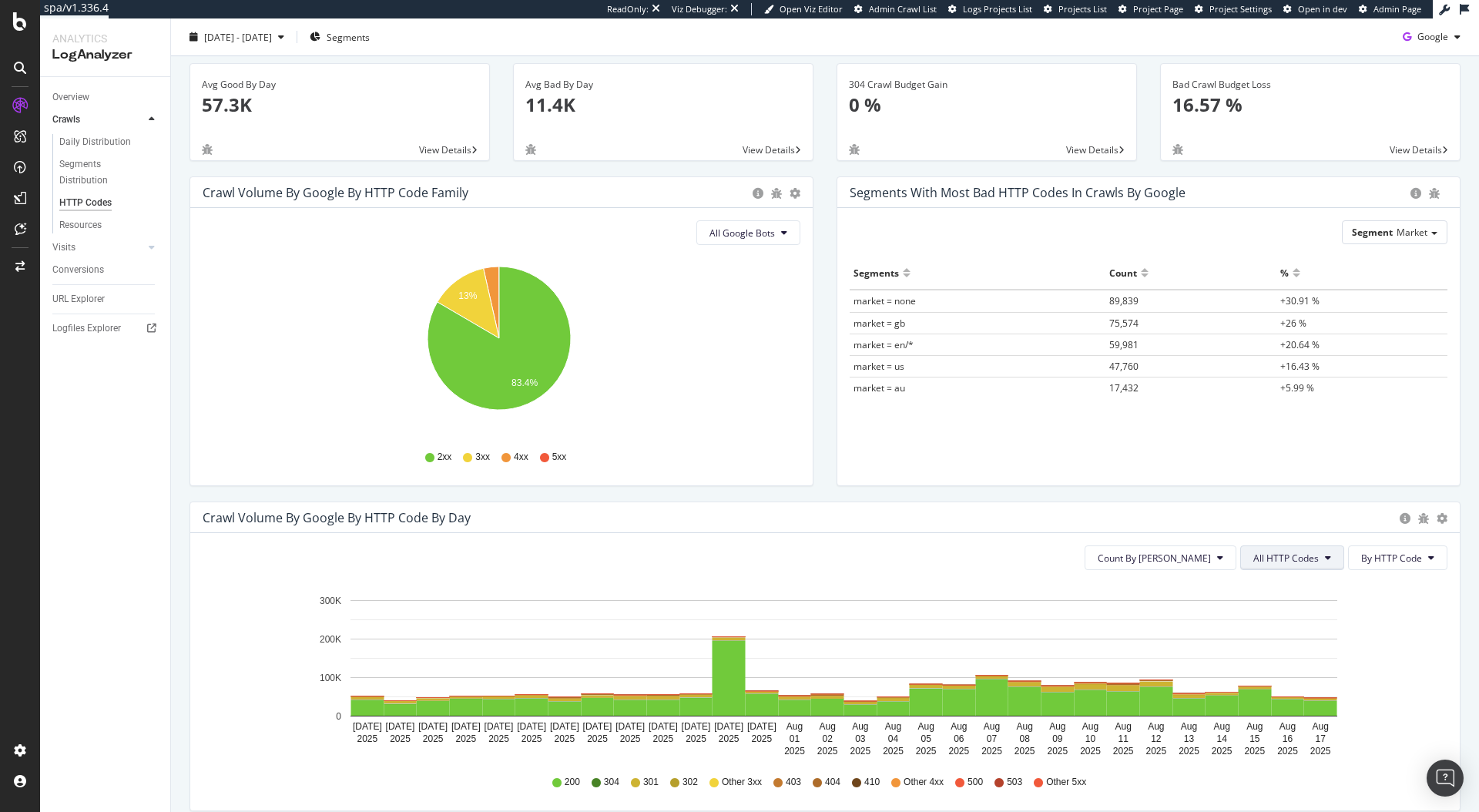
click at [1277, 557] on span "All HTTP Codes" at bounding box center [1286, 558] width 66 height 13
click at [1281, 641] on span "Bad HTTP Codes" at bounding box center [1283, 645] width 78 height 14
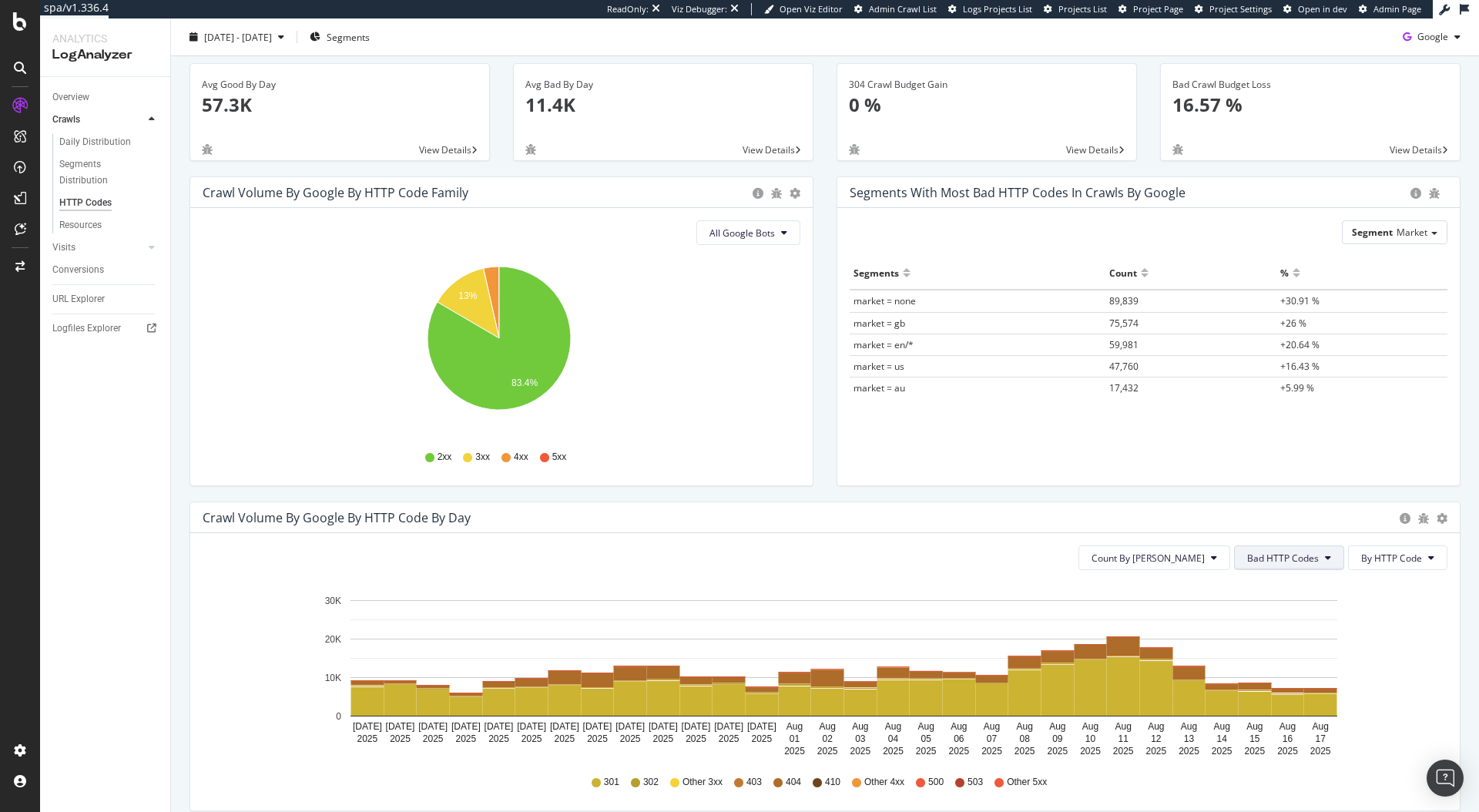
click at [1288, 561] on span "Bad HTTP Codes" at bounding box center [1283, 558] width 71 height 13
click at [1289, 732] on span "5xx family" at bounding box center [1276, 730] width 78 height 14
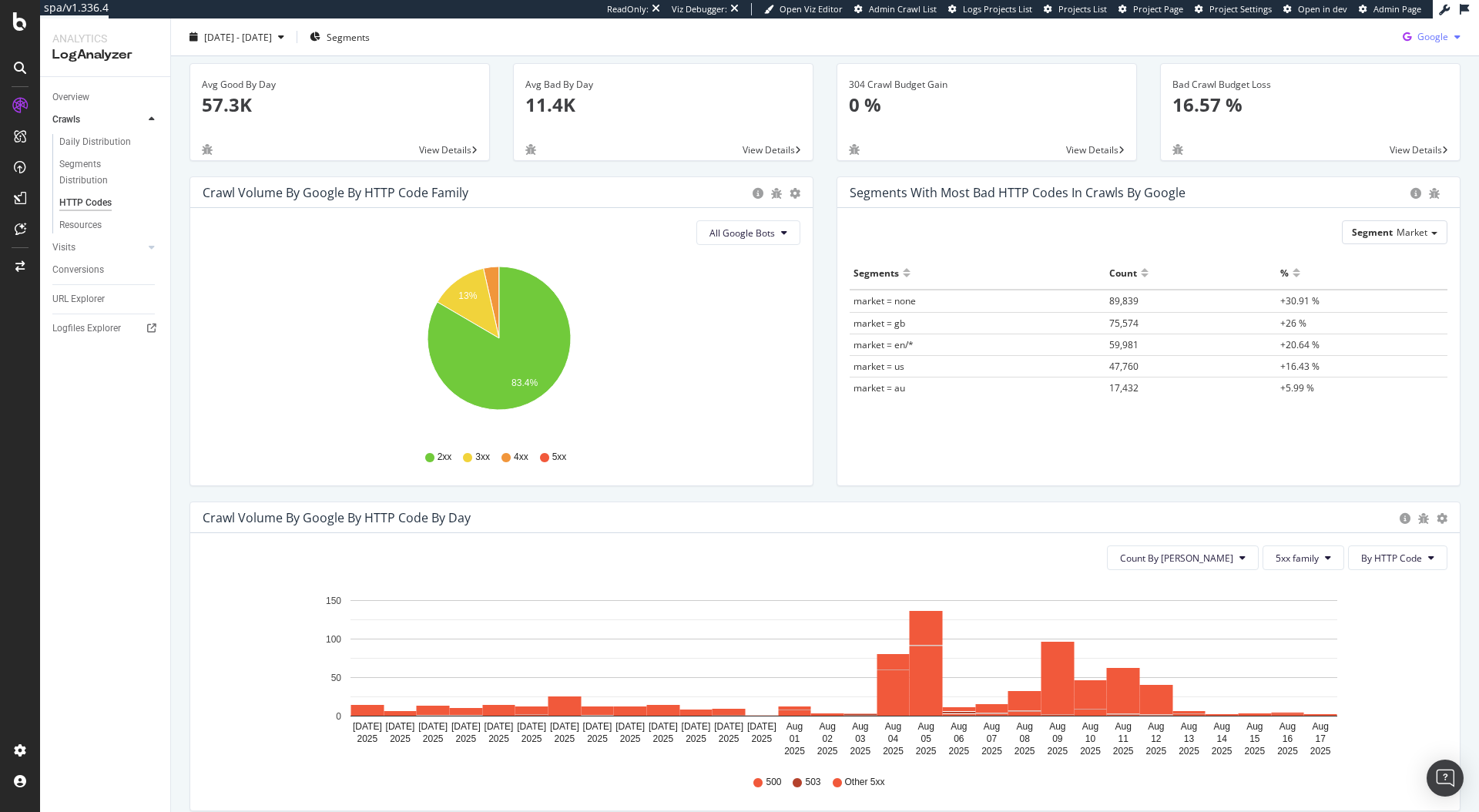
click at [1421, 43] on div "Google" at bounding box center [1432, 37] width 70 height 23
click at [1414, 90] on span "Bing" at bounding box center [1432, 96] width 57 height 14
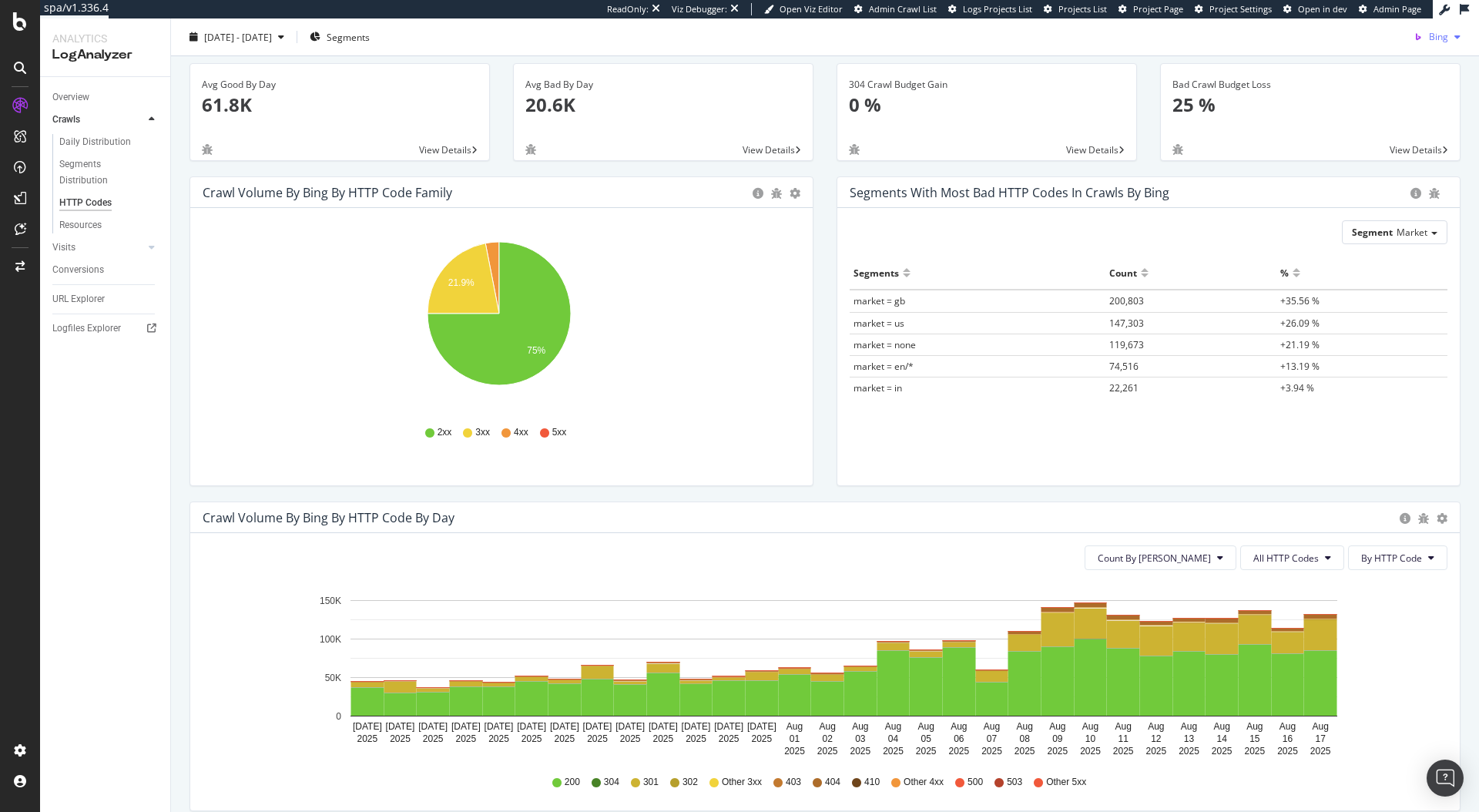
click at [1435, 41] on span "Bing" at bounding box center [1439, 37] width 19 height 13
click at [1425, 122] on span "OpenAI" at bounding box center [1433, 124] width 57 height 14
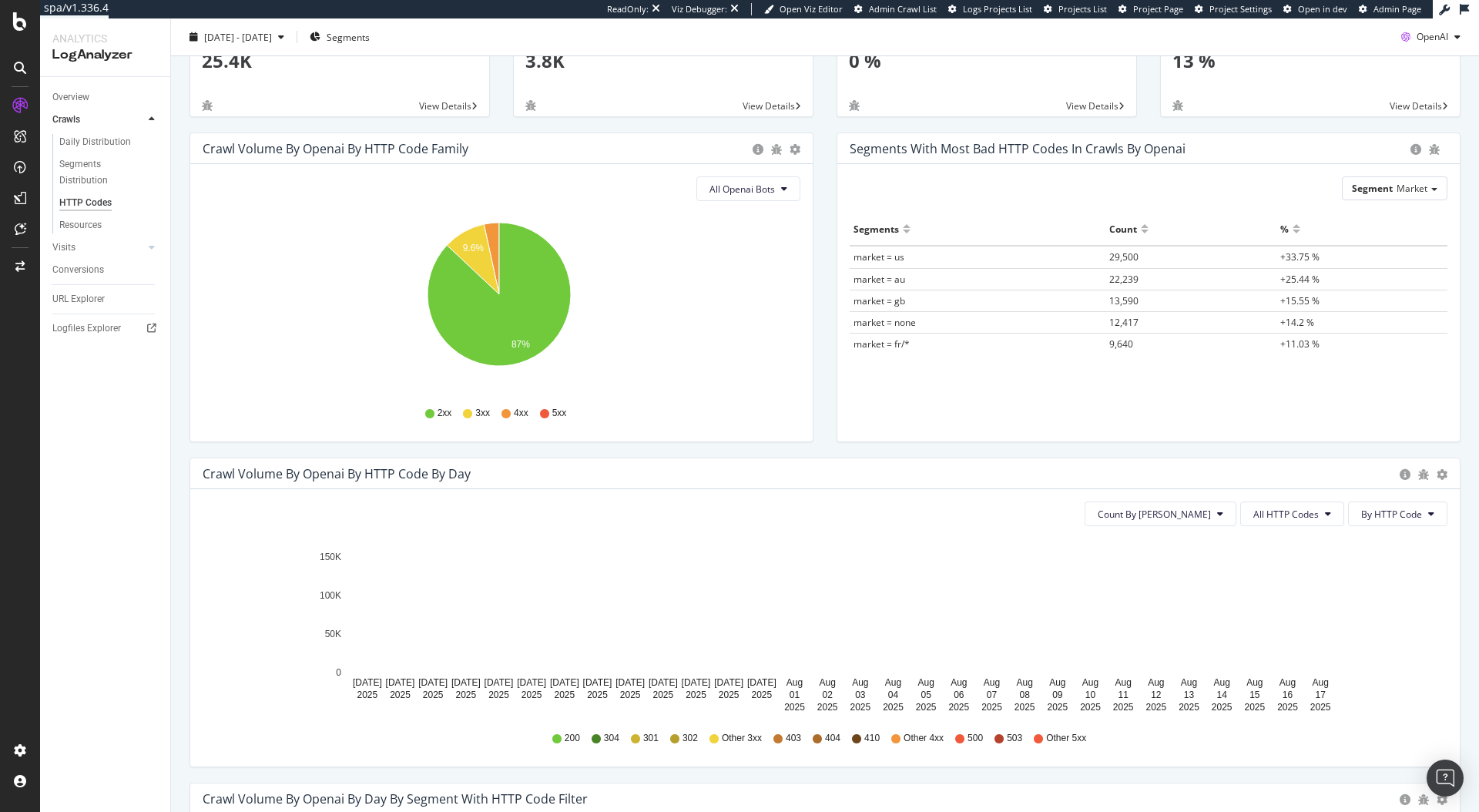
scroll to position [151, 0]
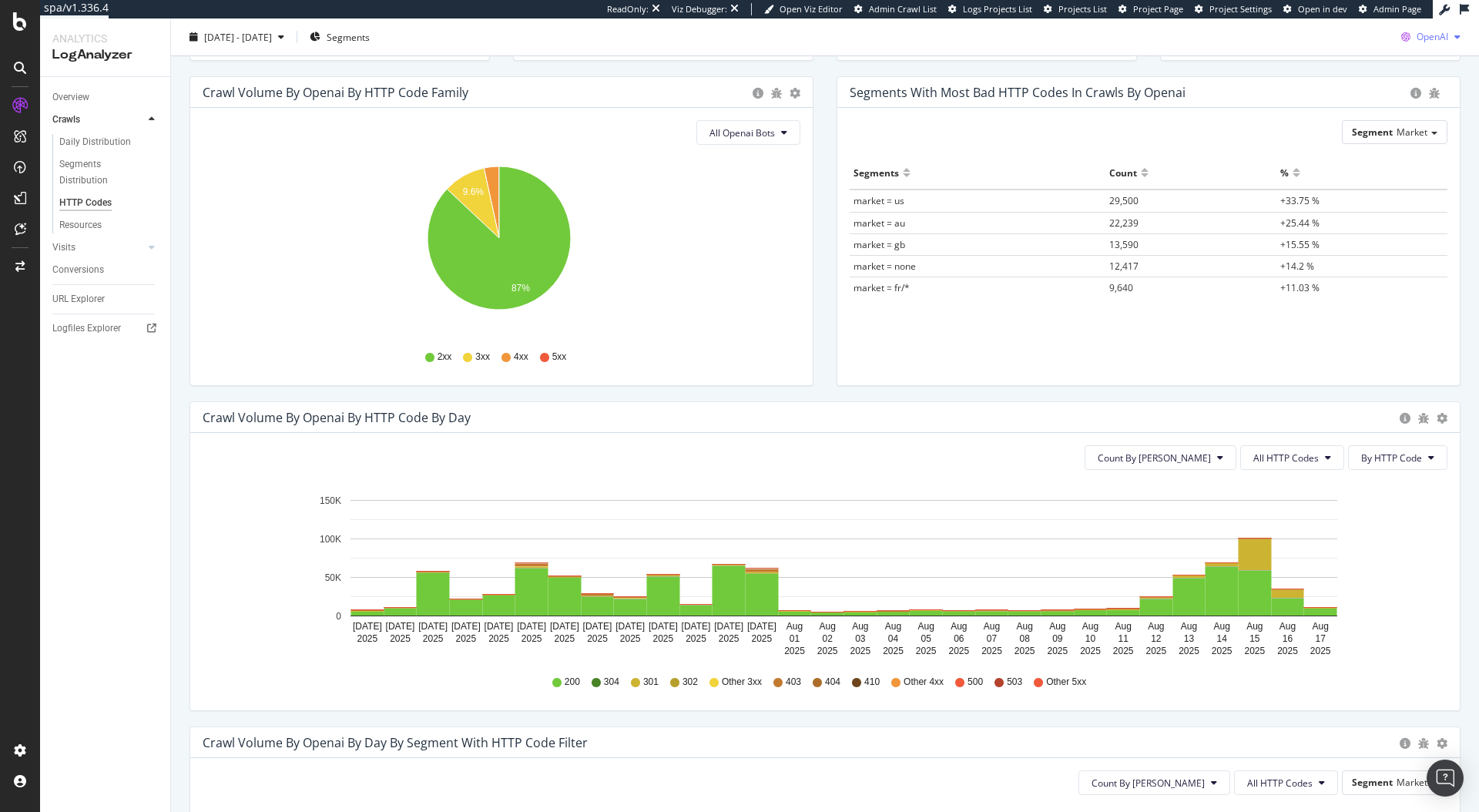
click at [1417, 37] on span "OpenAI" at bounding box center [1432, 37] width 31 height 13
click at [1411, 68] on span "Google" at bounding box center [1431, 67] width 57 height 14
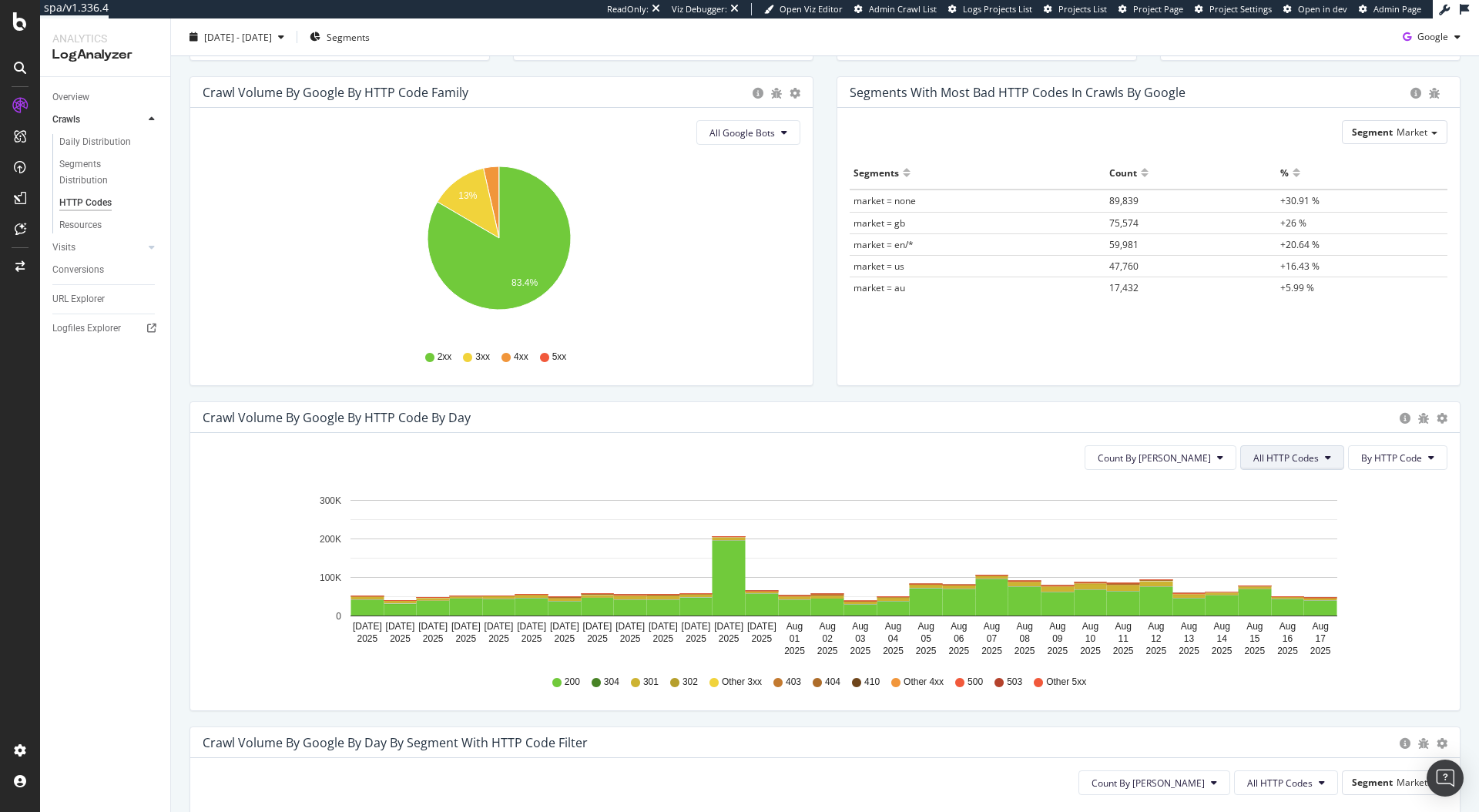
click at [1308, 451] on button "All HTTP Codes" at bounding box center [1292, 457] width 104 height 25
click at [1276, 621] on div "5xx family" at bounding box center [1283, 631] width 102 height 22
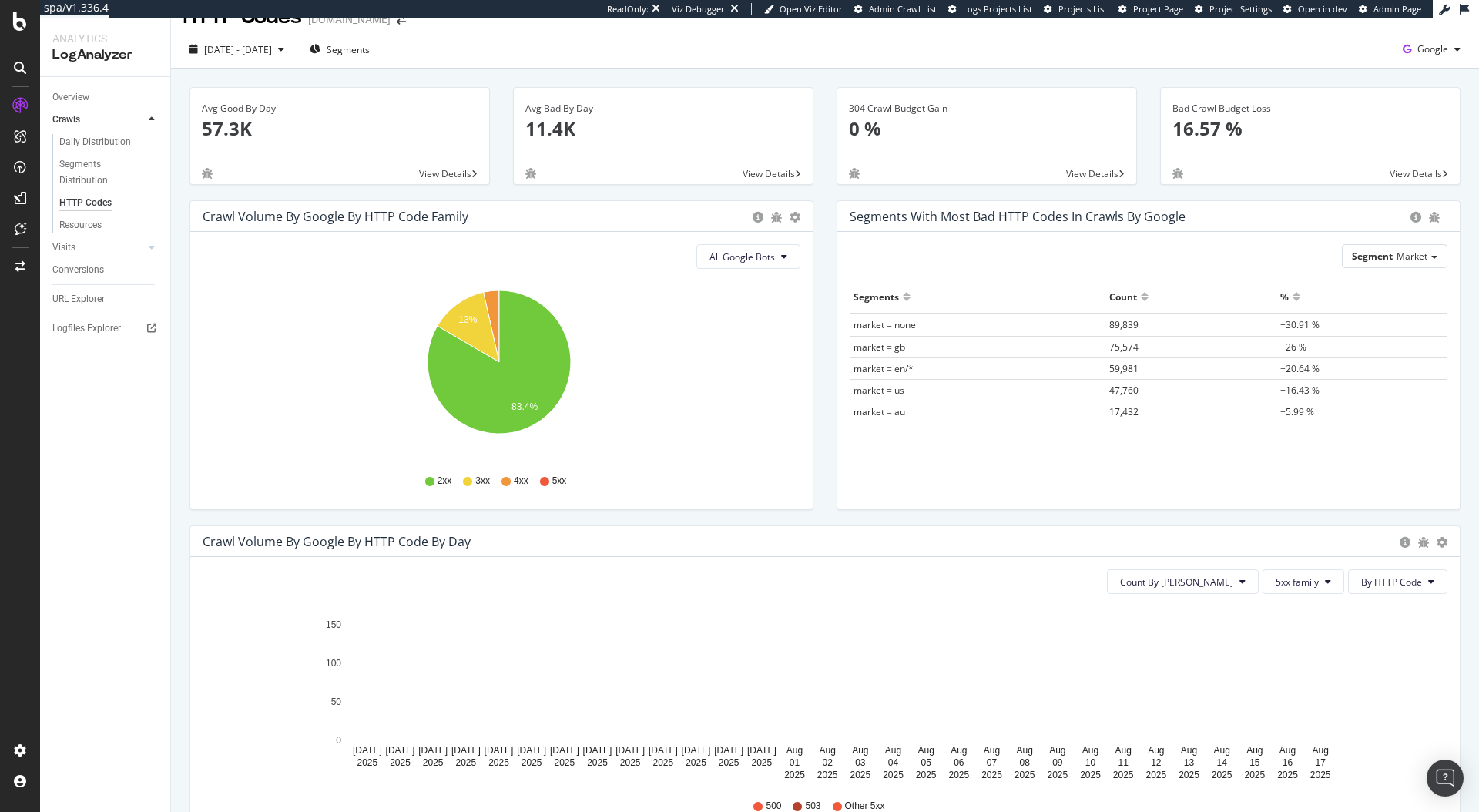
scroll to position [23, 0]
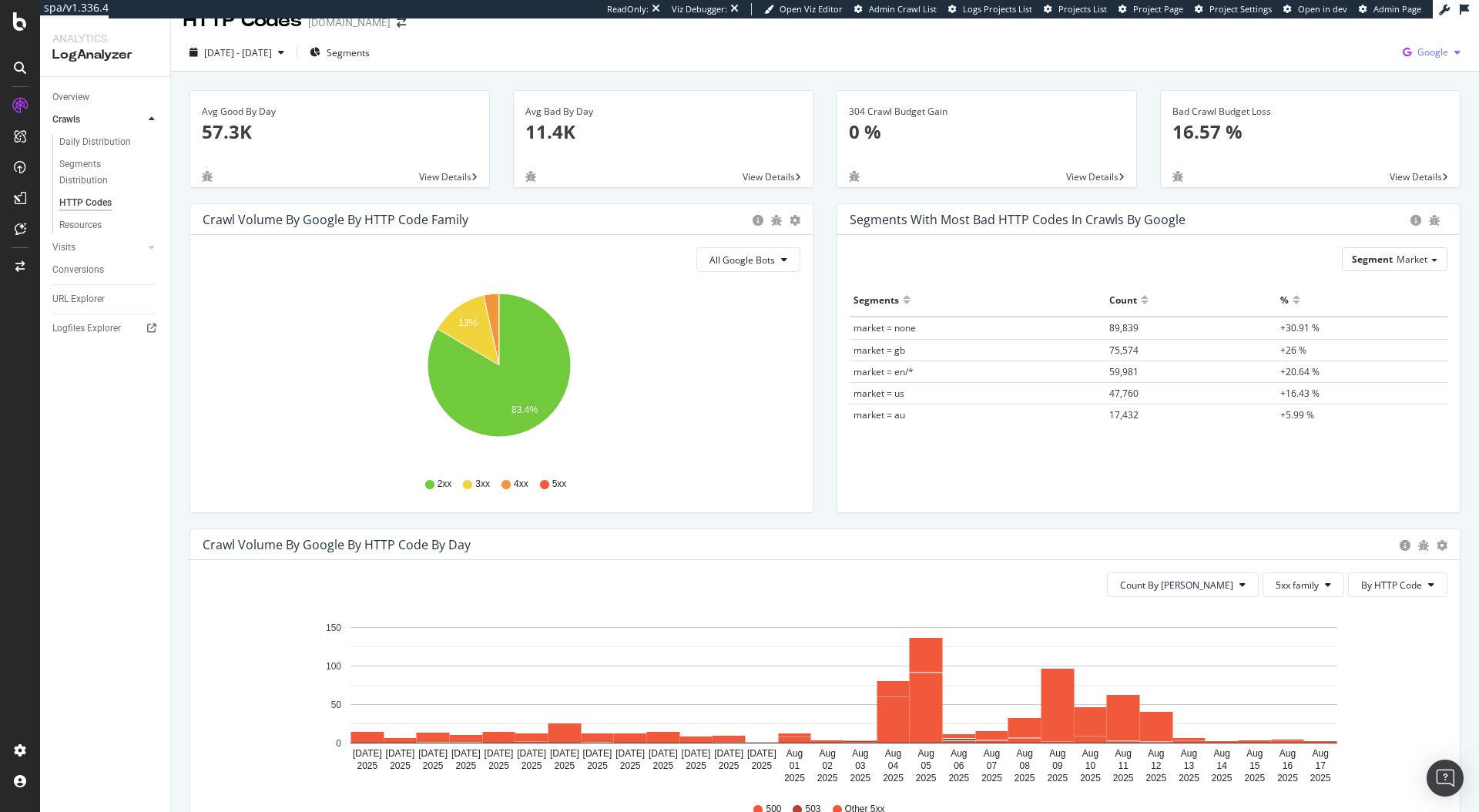
click at [1418, 54] on span "Google" at bounding box center [1433, 52] width 30 height 13
click at [1414, 115] on span "Bing" at bounding box center [1432, 111] width 57 height 14
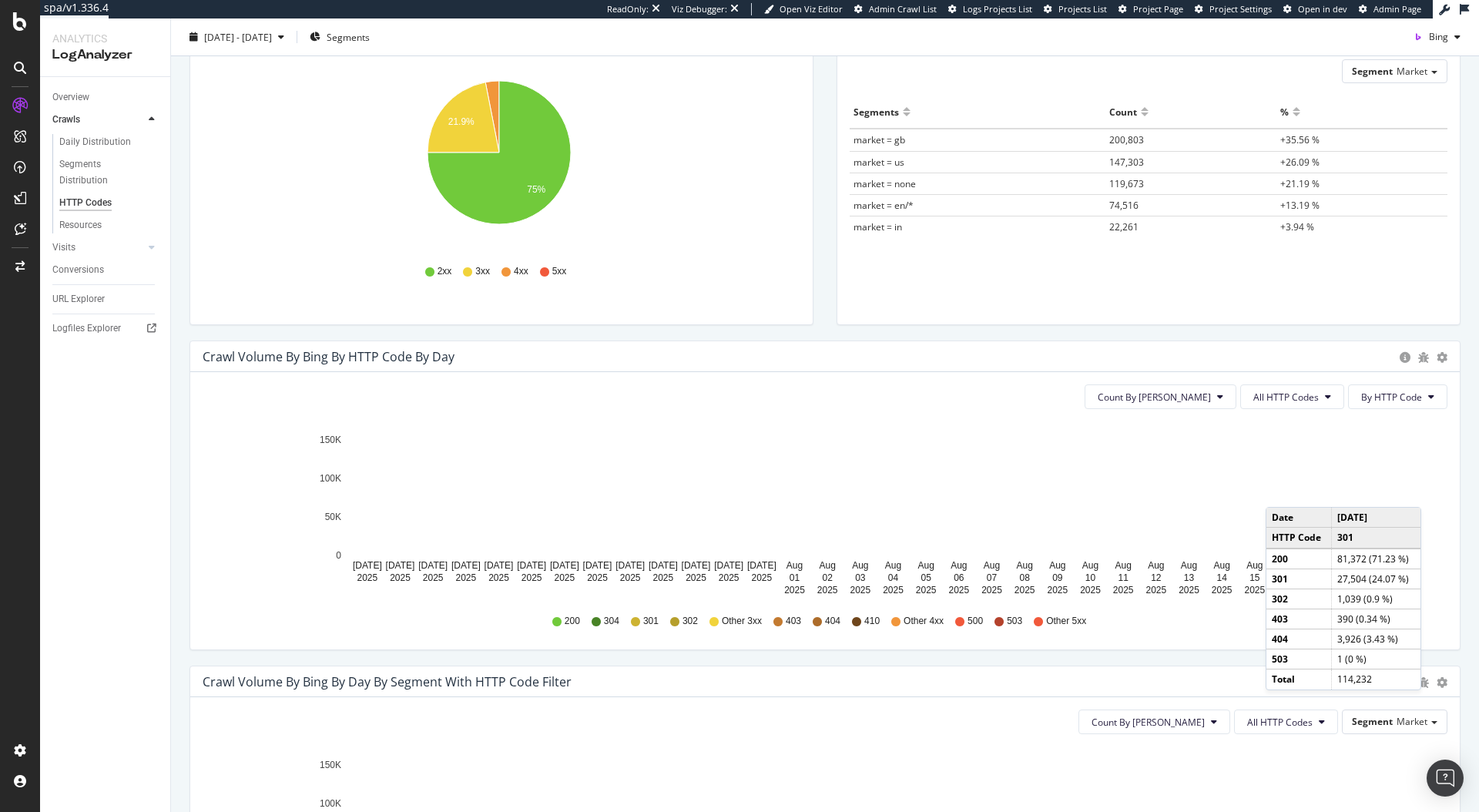
scroll to position [302, 0]
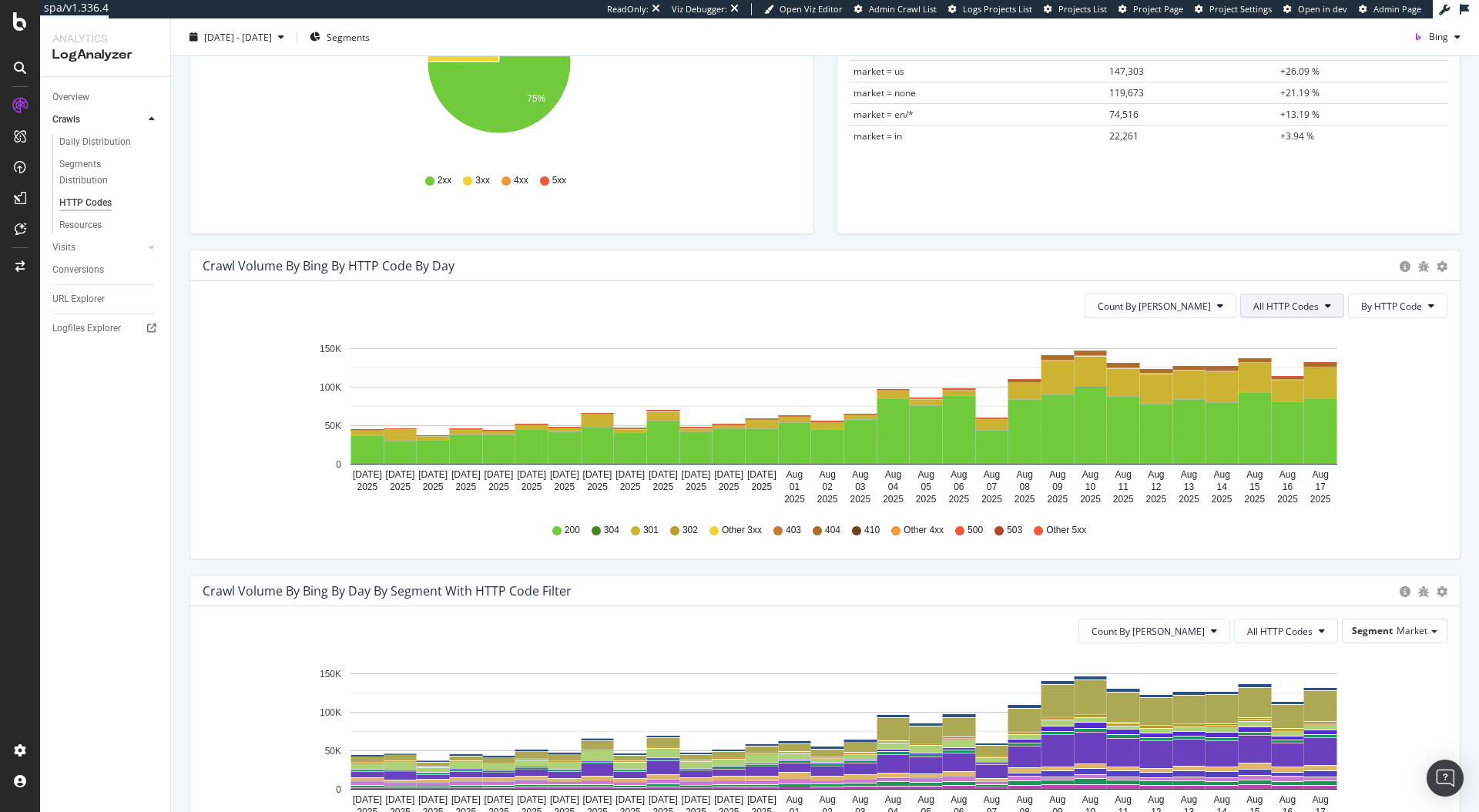
click at [1299, 299] on span "All HTTP Codes" at bounding box center [1286, 306] width 66 height 13
click at [1272, 478] on span "5xx family" at bounding box center [1283, 479] width 78 height 14
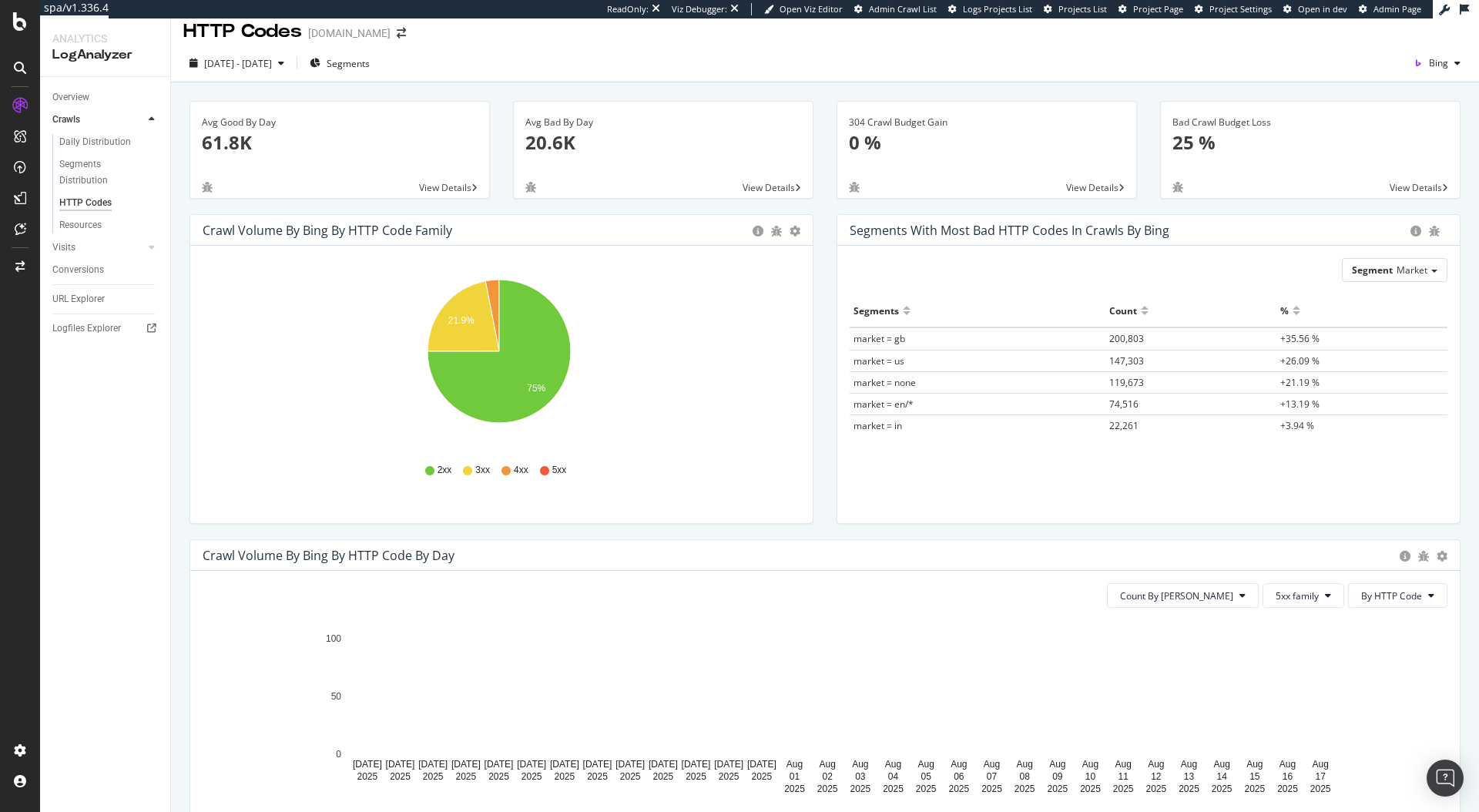
scroll to position [0, 0]
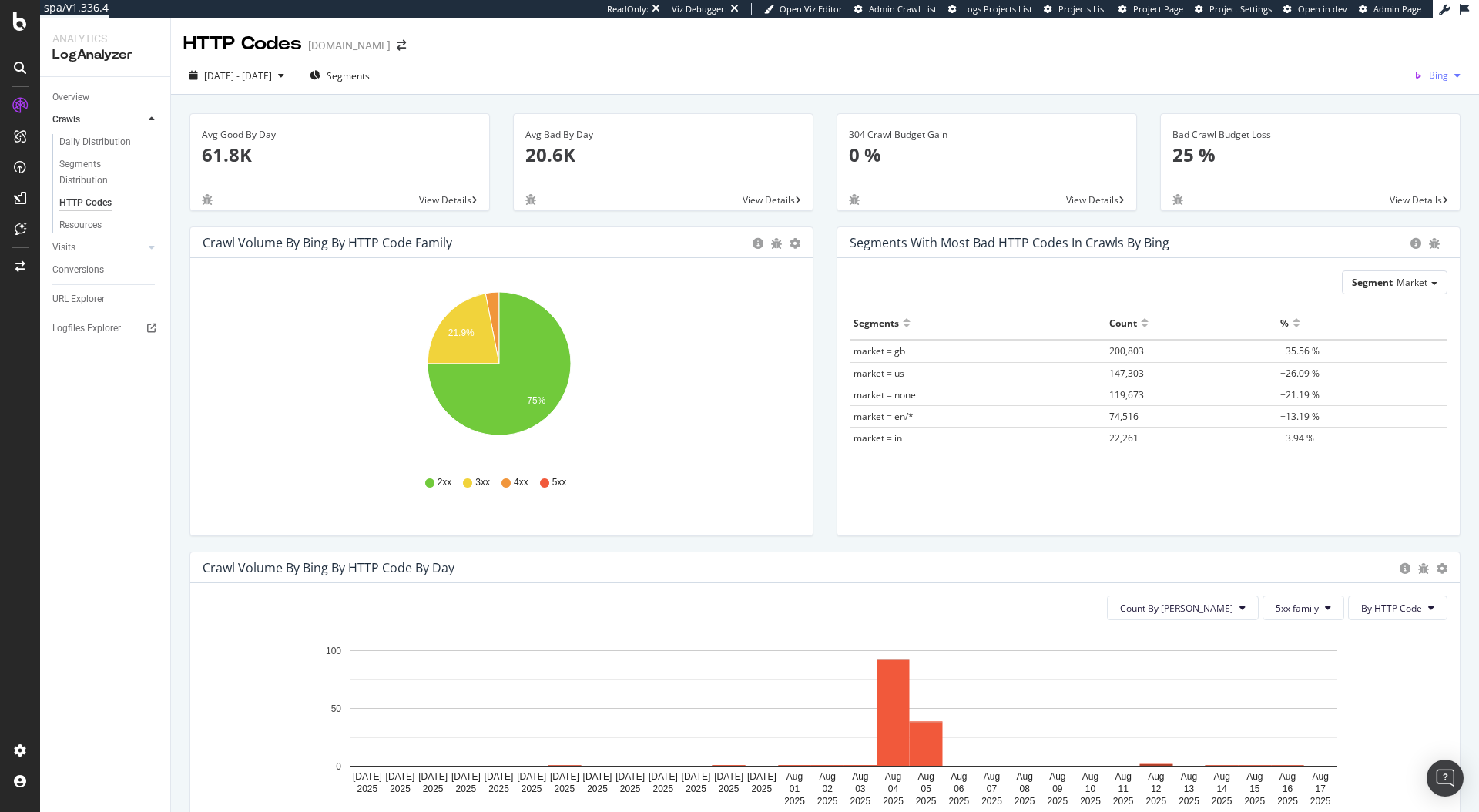
click at [1429, 72] on span "Bing" at bounding box center [1439, 75] width 19 height 13
click at [1352, 42] on div "Google" at bounding box center [1343, 33] width 107 height 22
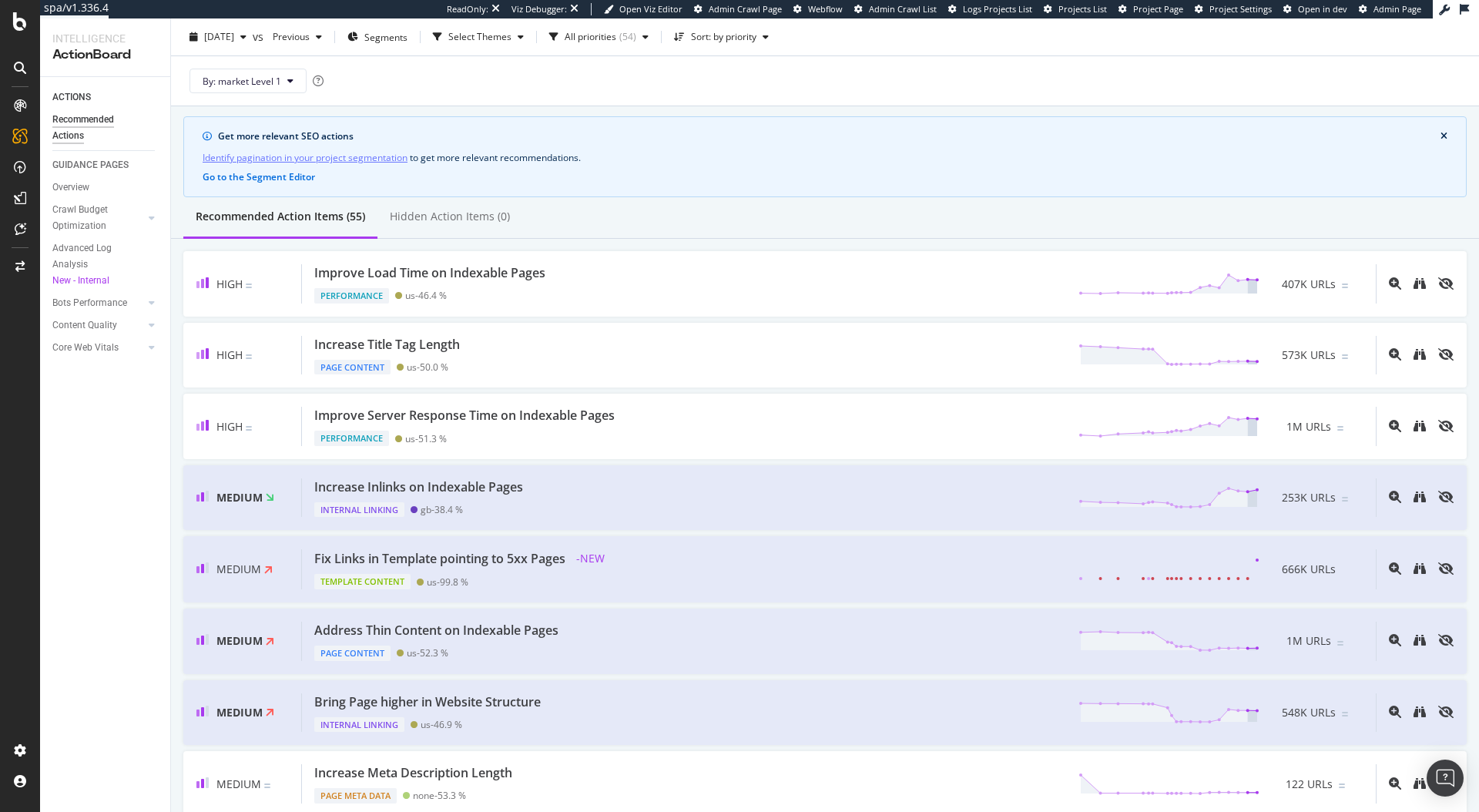
scroll to position [40, 0]
click at [596, 38] on div "All priorities" at bounding box center [590, 37] width 51 height 10
click at [512, 34] on div "Select Themes" at bounding box center [480, 37] width 63 height 10
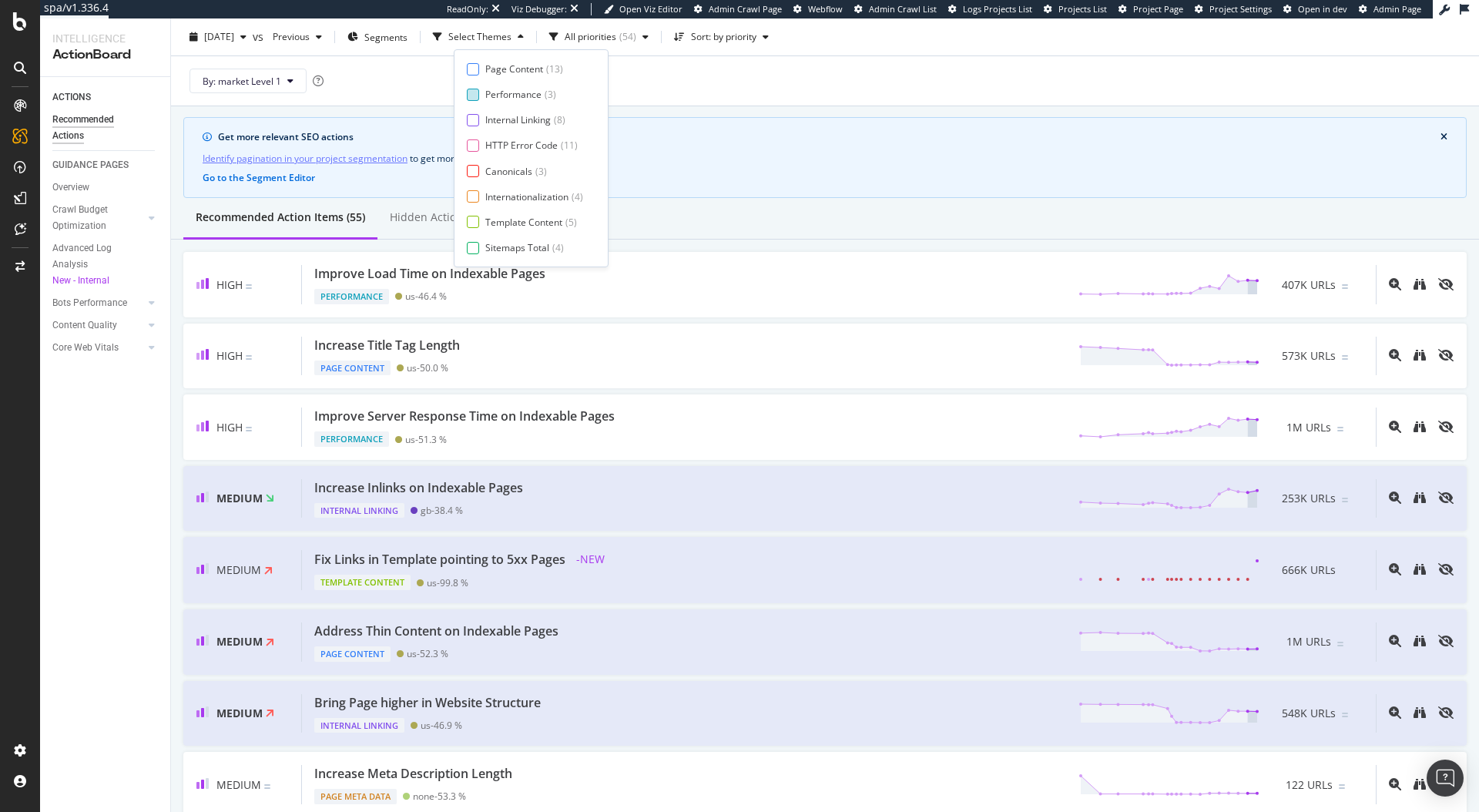
click at [476, 93] on div at bounding box center [472, 94] width 12 height 12
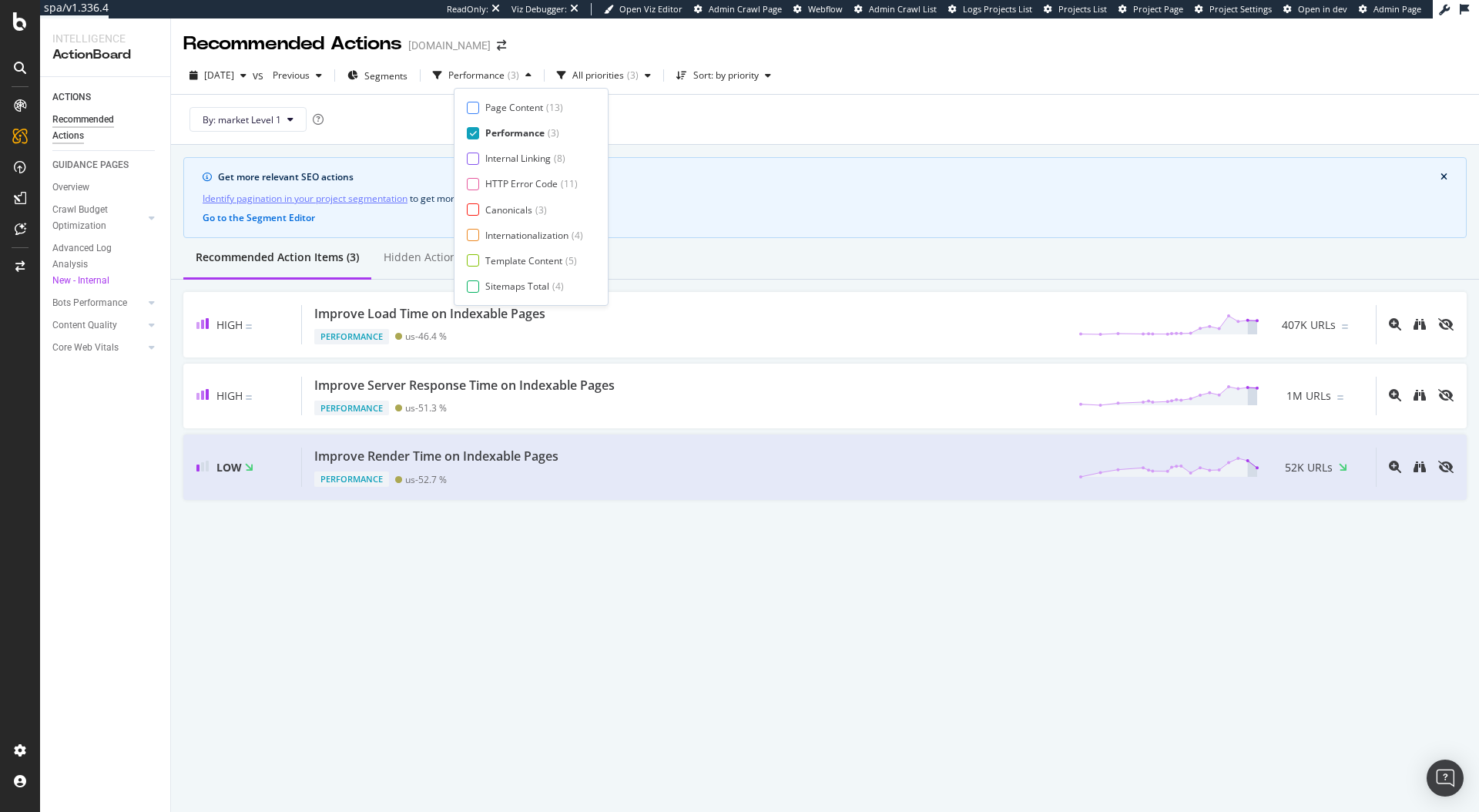
scroll to position [0, 0]
click at [914, 114] on div "By: market Level 1" at bounding box center [825, 119] width 1284 height 50
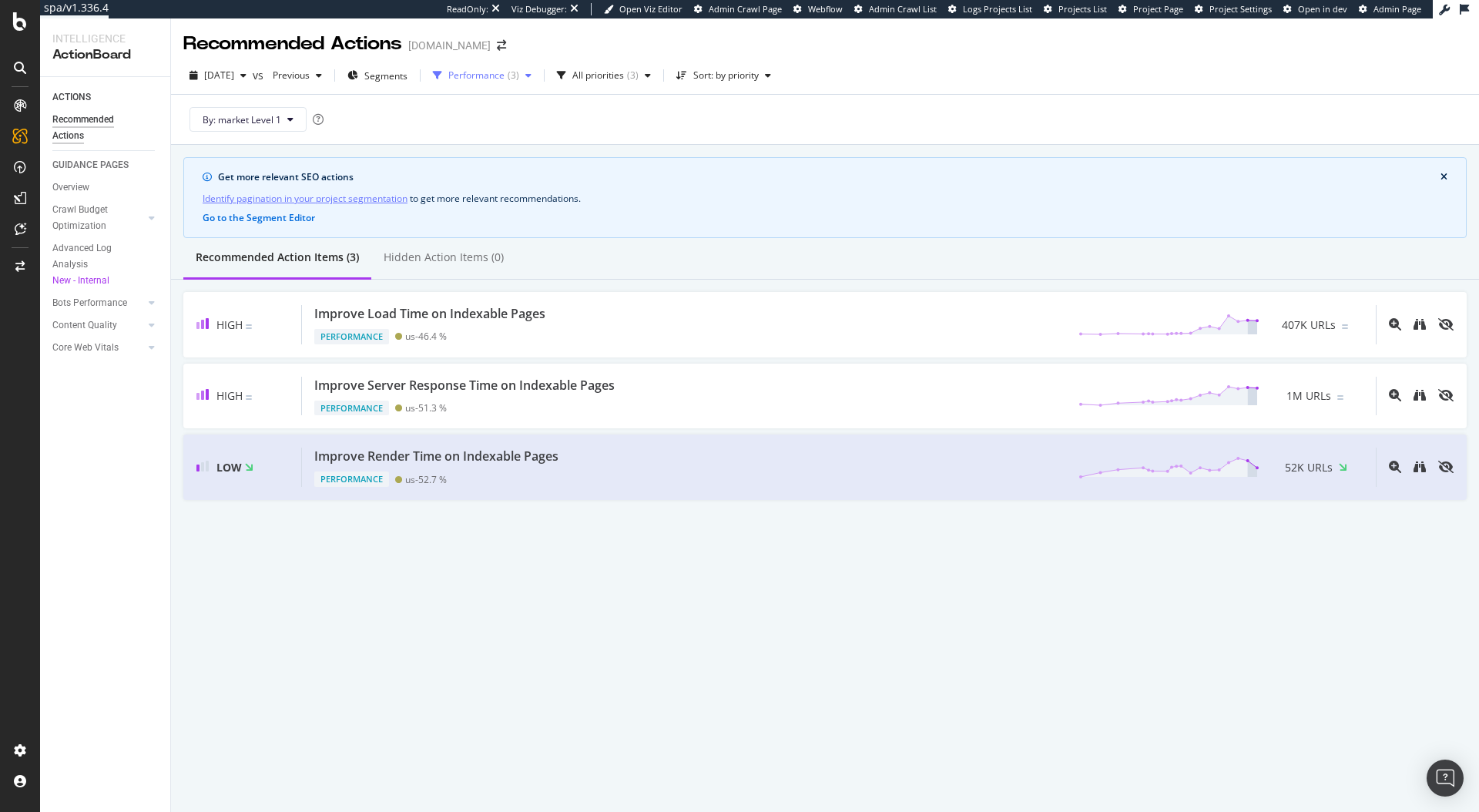
click at [519, 77] on div "( 3 )" at bounding box center [513, 76] width 11 height 10
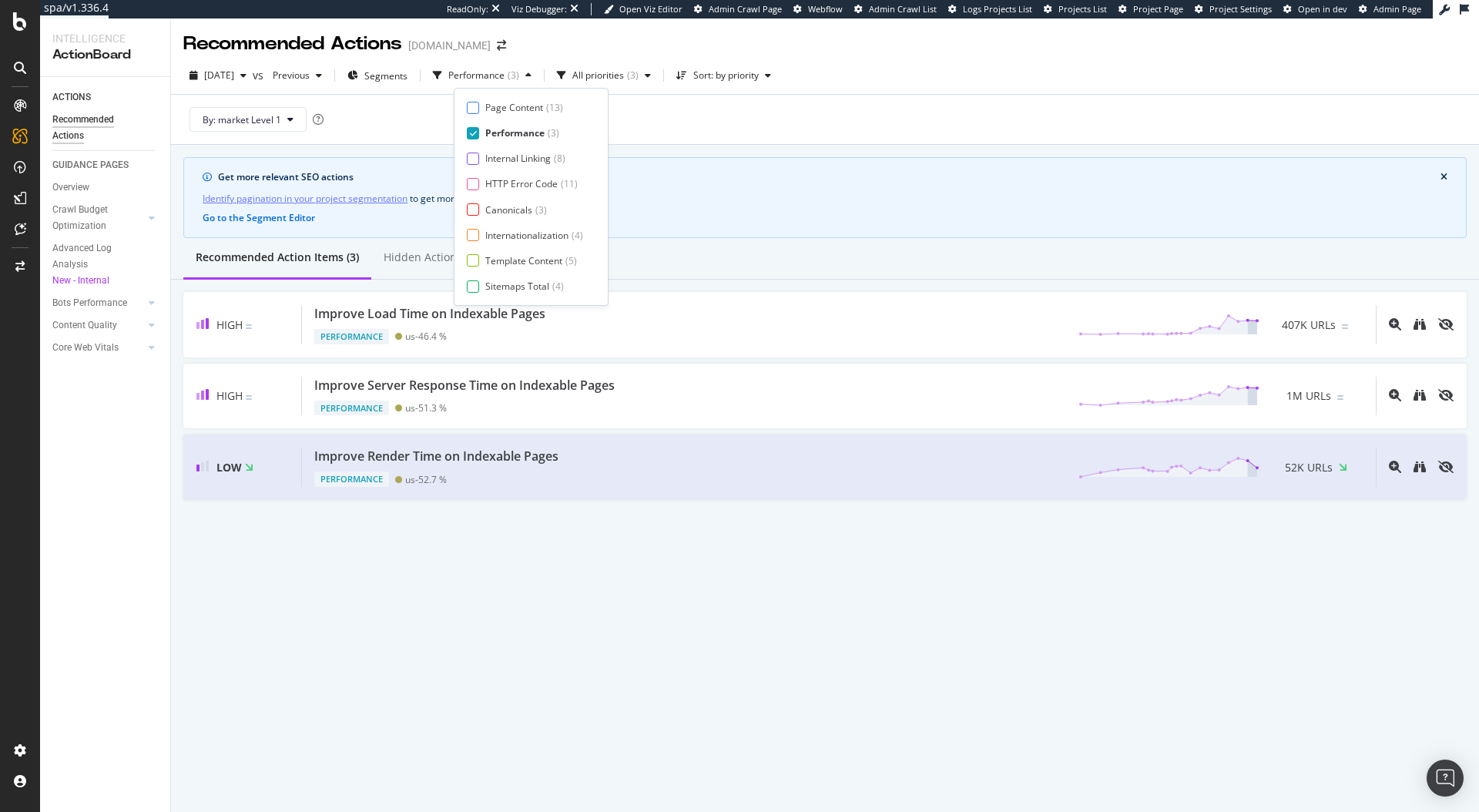
click at [470, 134] on icon at bounding box center [473, 134] width 7 height 8
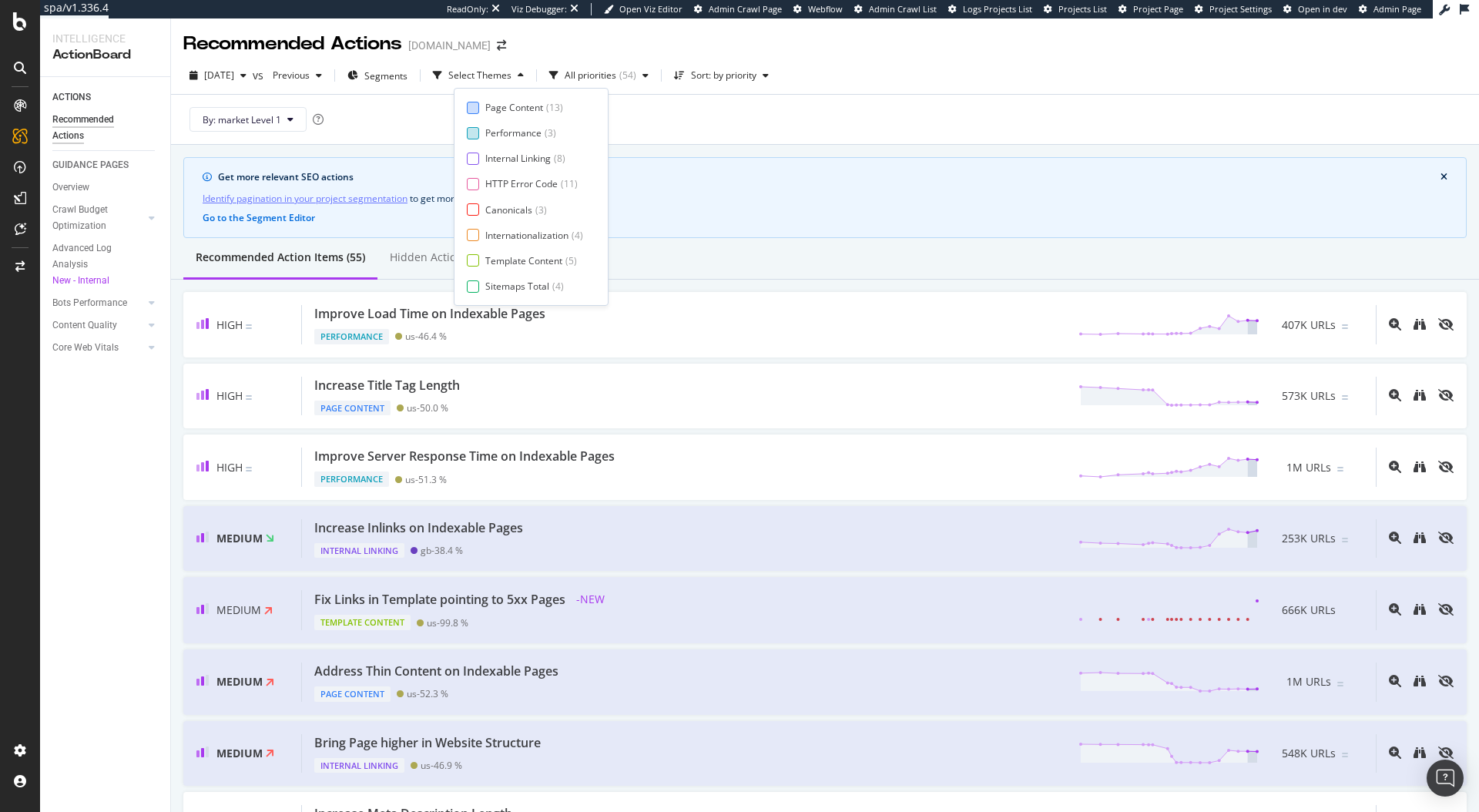
click at [472, 107] on div at bounding box center [472, 107] width 12 height 12
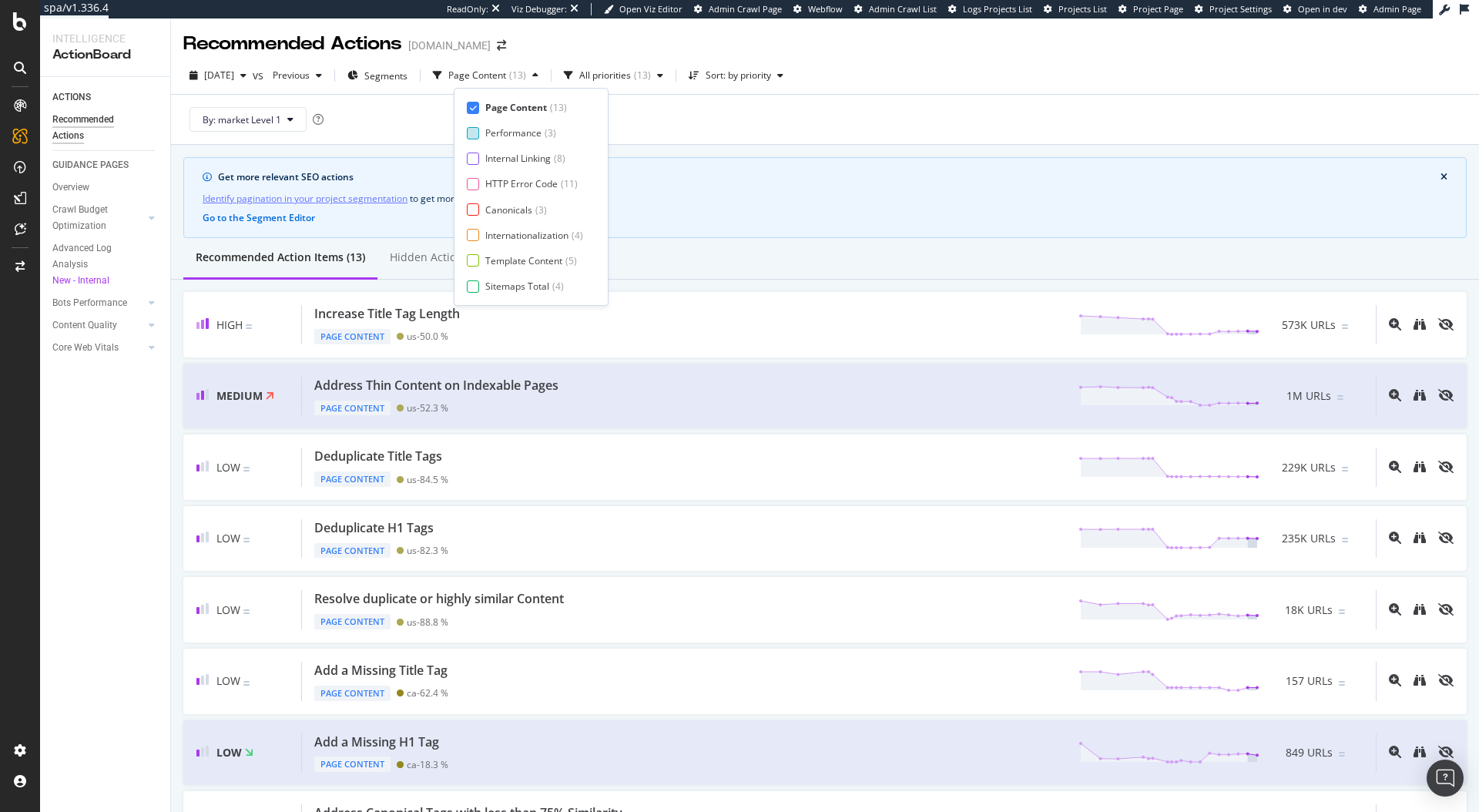
click at [472, 131] on div at bounding box center [472, 133] width 12 height 12
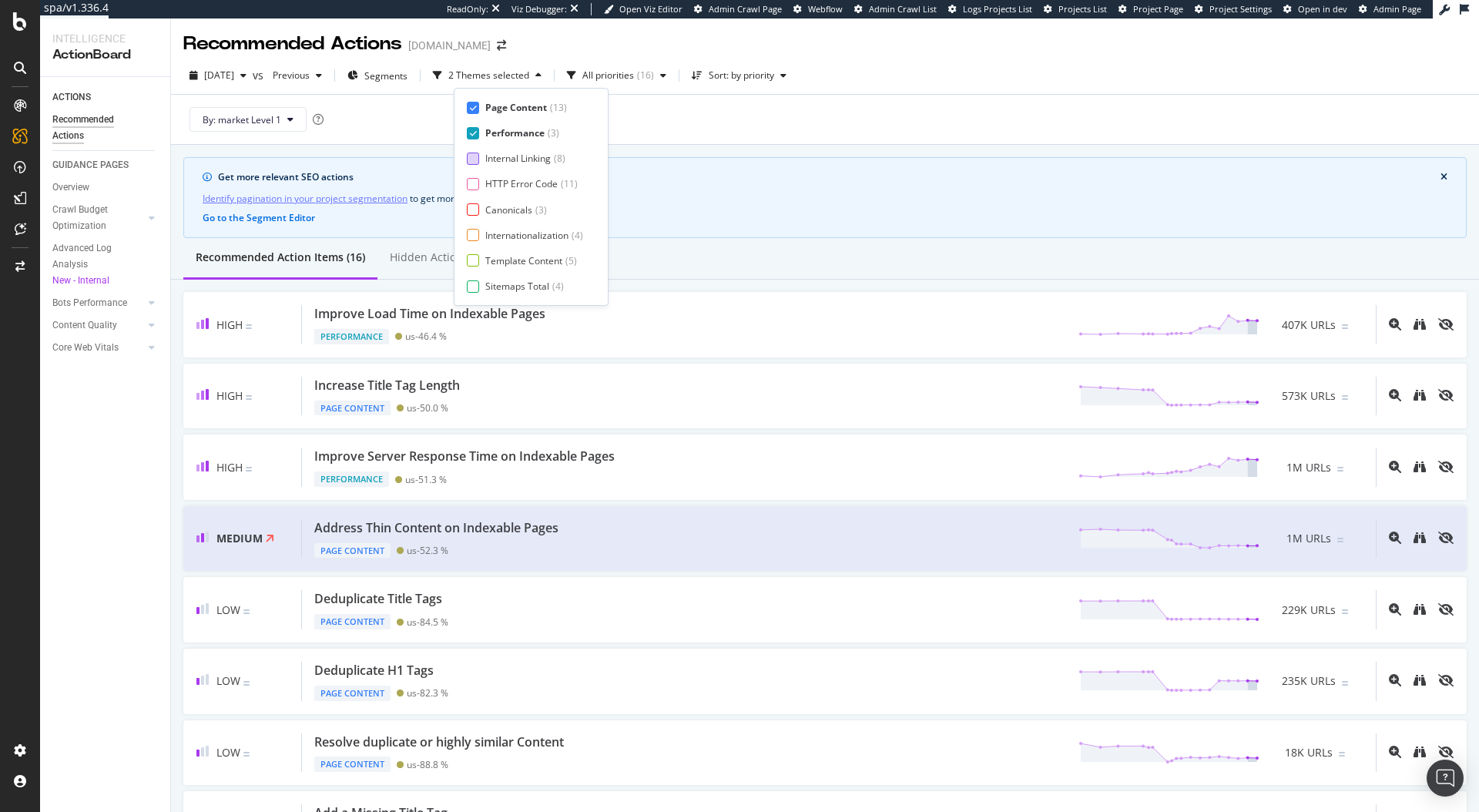
click at [472, 156] on div at bounding box center [472, 159] width 12 height 12
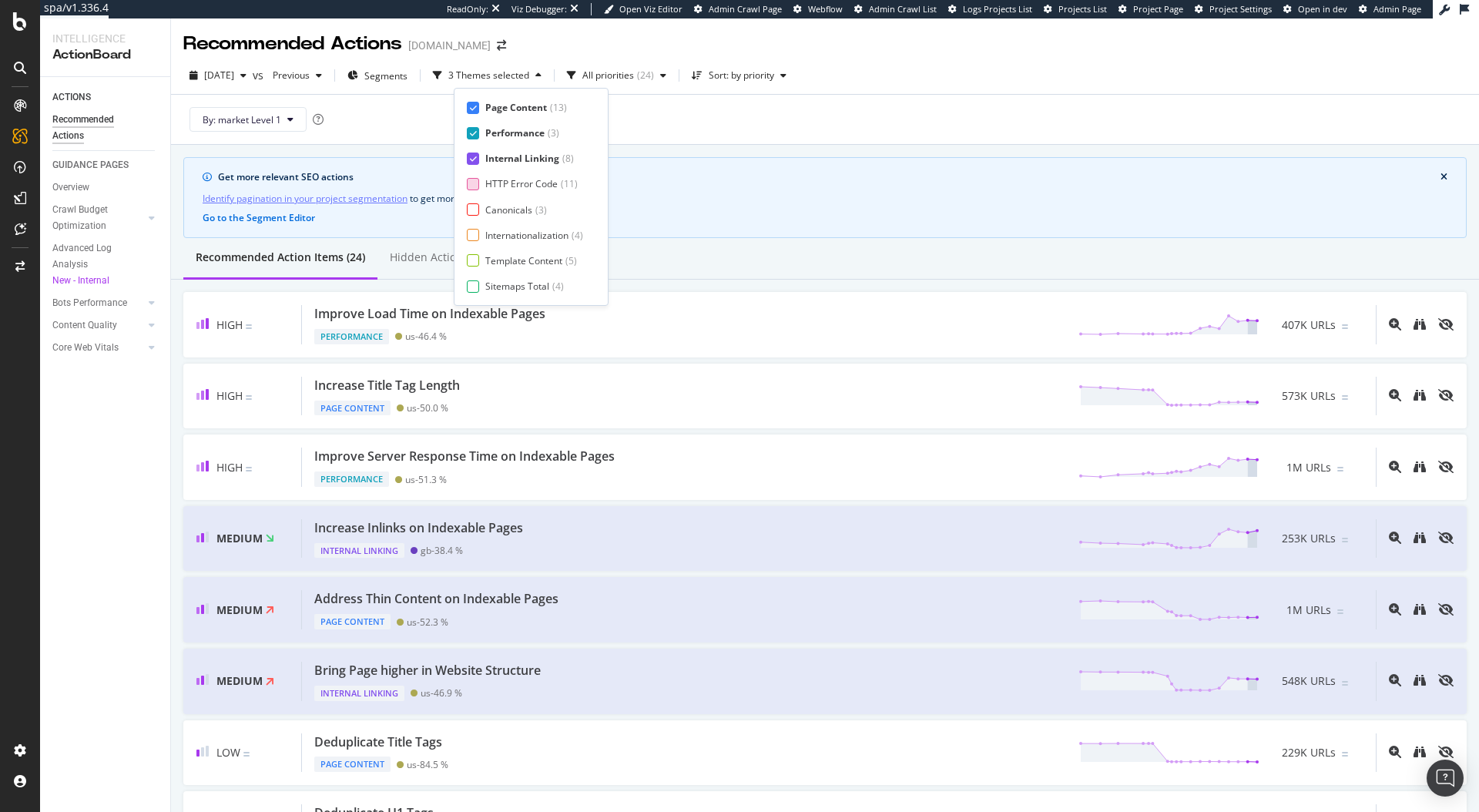
click at [474, 181] on div at bounding box center [472, 183] width 12 height 12
click at [478, 211] on div at bounding box center [472, 209] width 12 height 12
click at [474, 237] on div at bounding box center [472, 235] width 12 height 12
click at [473, 264] on div at bounding box center [472, 260] width 12 height 12
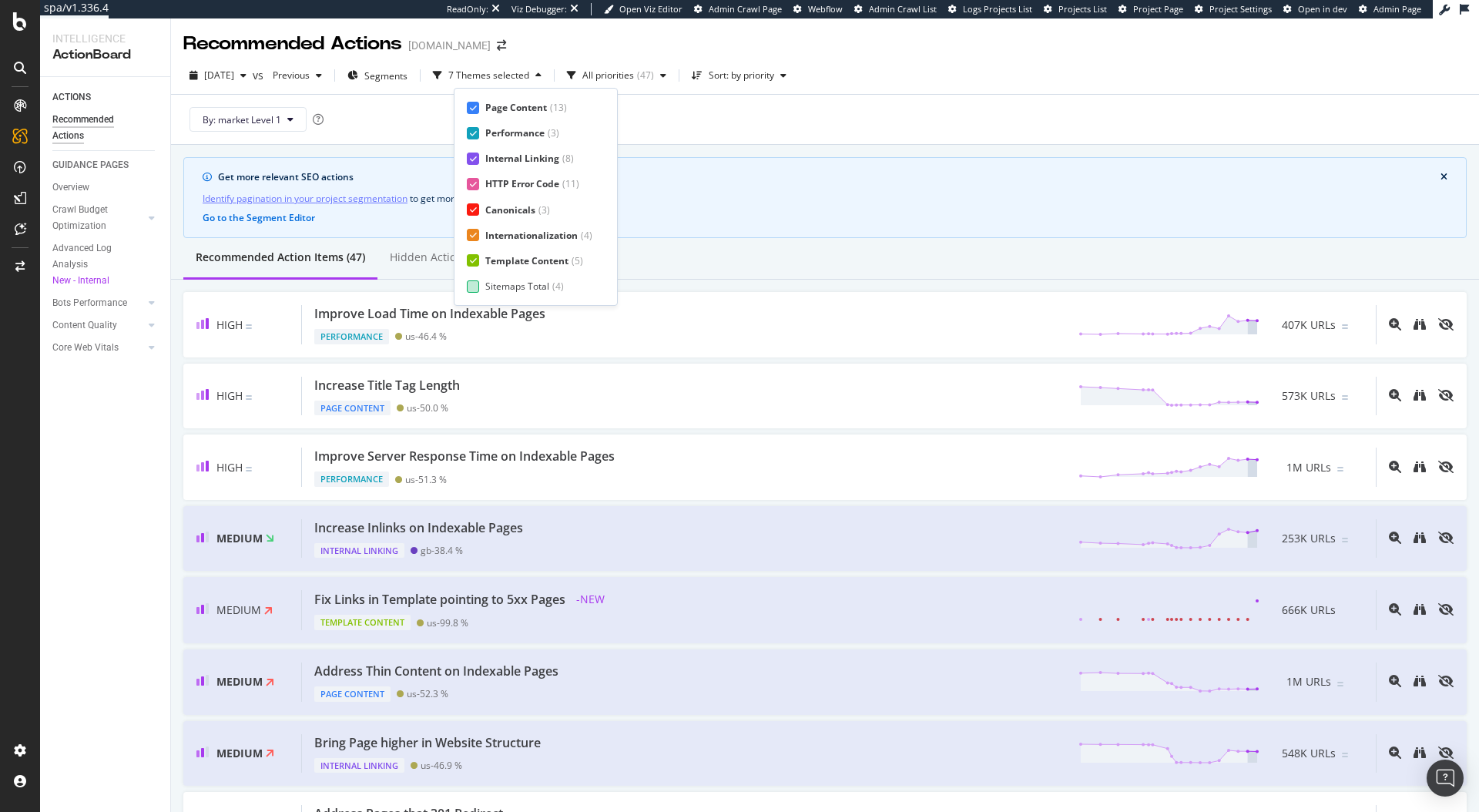
click at [473, 285] on div at bounding box center [472, 286] width 12 height 12
click at [472, 131] on icon at bounding box center [473, 134] width 7 height 8
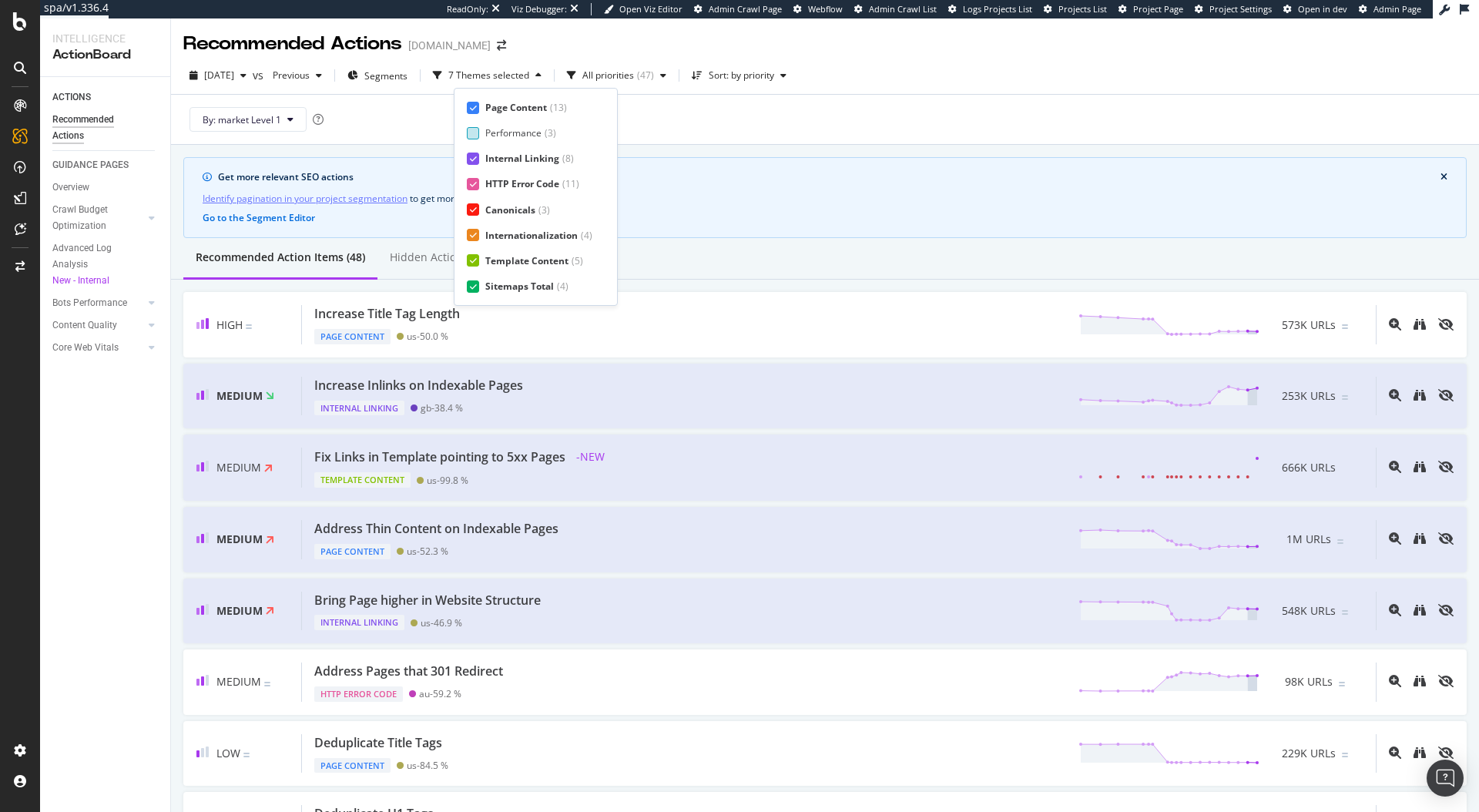
click at [472, 163] on div at bounding box center [472, 159] width 12 height 12
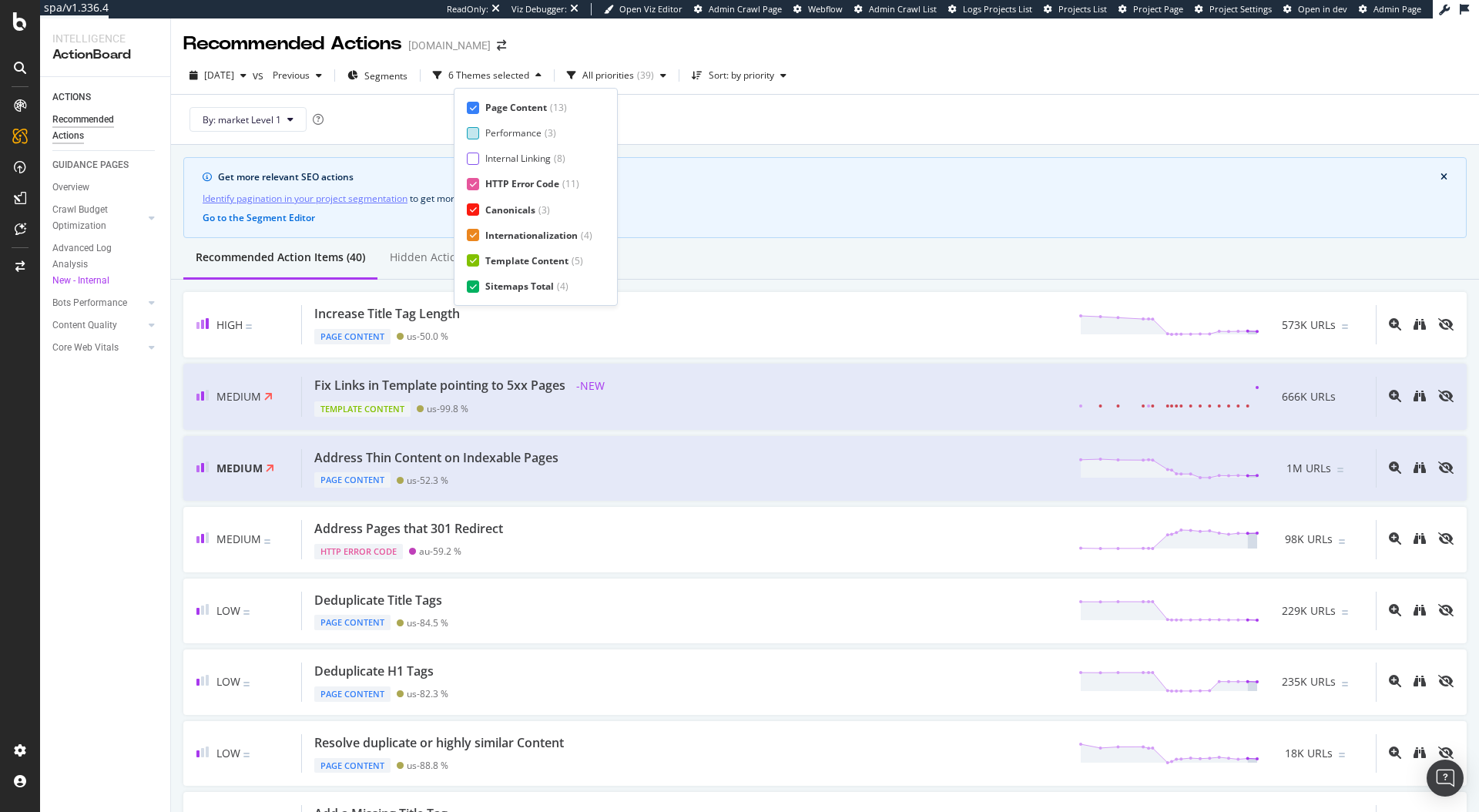
click at [475, 186] on icon at bounding box center [473, 184] width 7 height 8
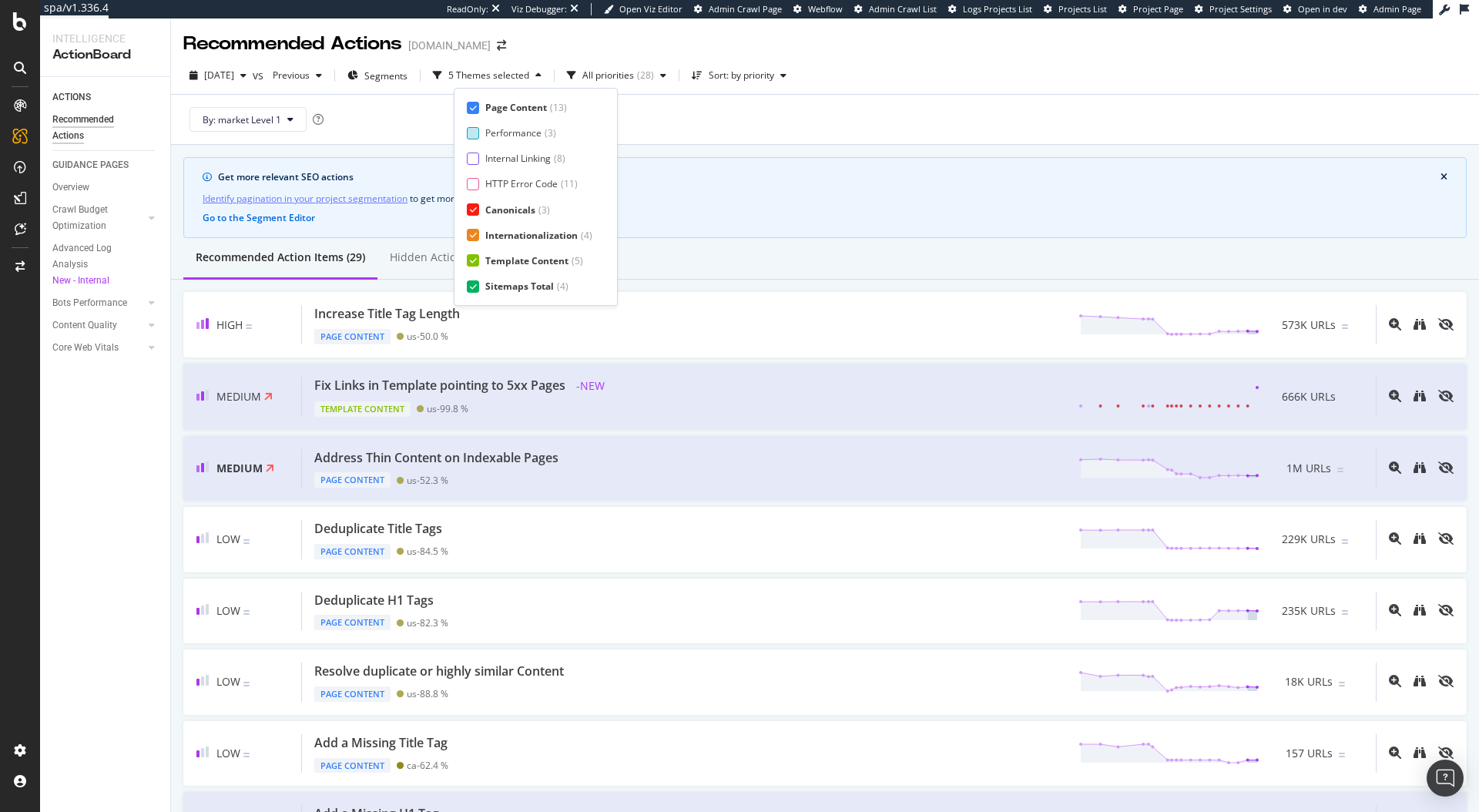
drag, startPoint x: 476, startPoint y: 206, endPoint x: 475, endPoint y: 227, distance: 21.0
click at [476, 207] on icon at bounding box center [473, 210] width 7 height 8
click at [474, 236] on icon at bounding box center [473, 235] width 7 height 8
click at [474, 265] on div at bounding box center [472, 260] width 12 height 12
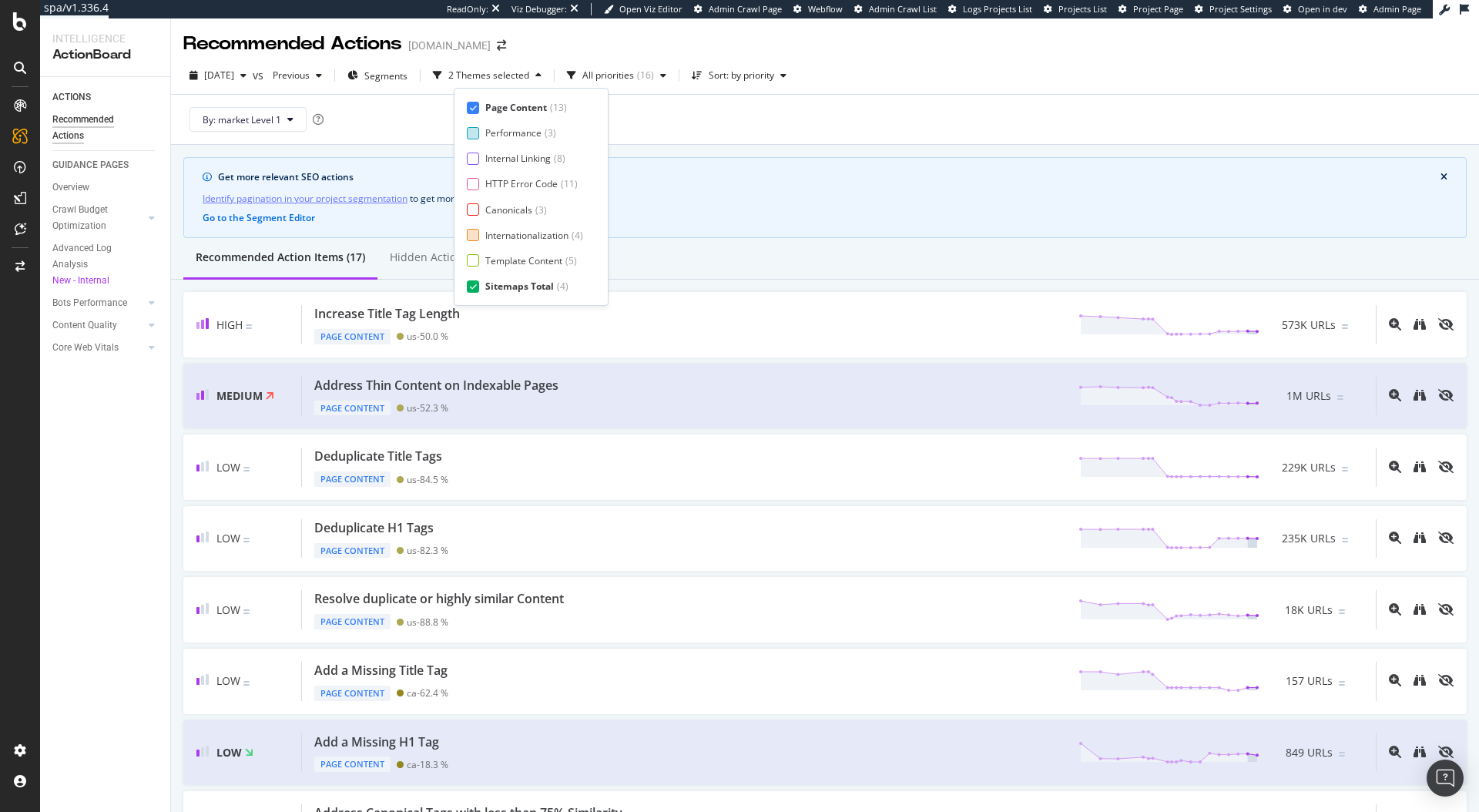
click at [476, 283] on div at bounding box center [472, 286] width 12 height 12
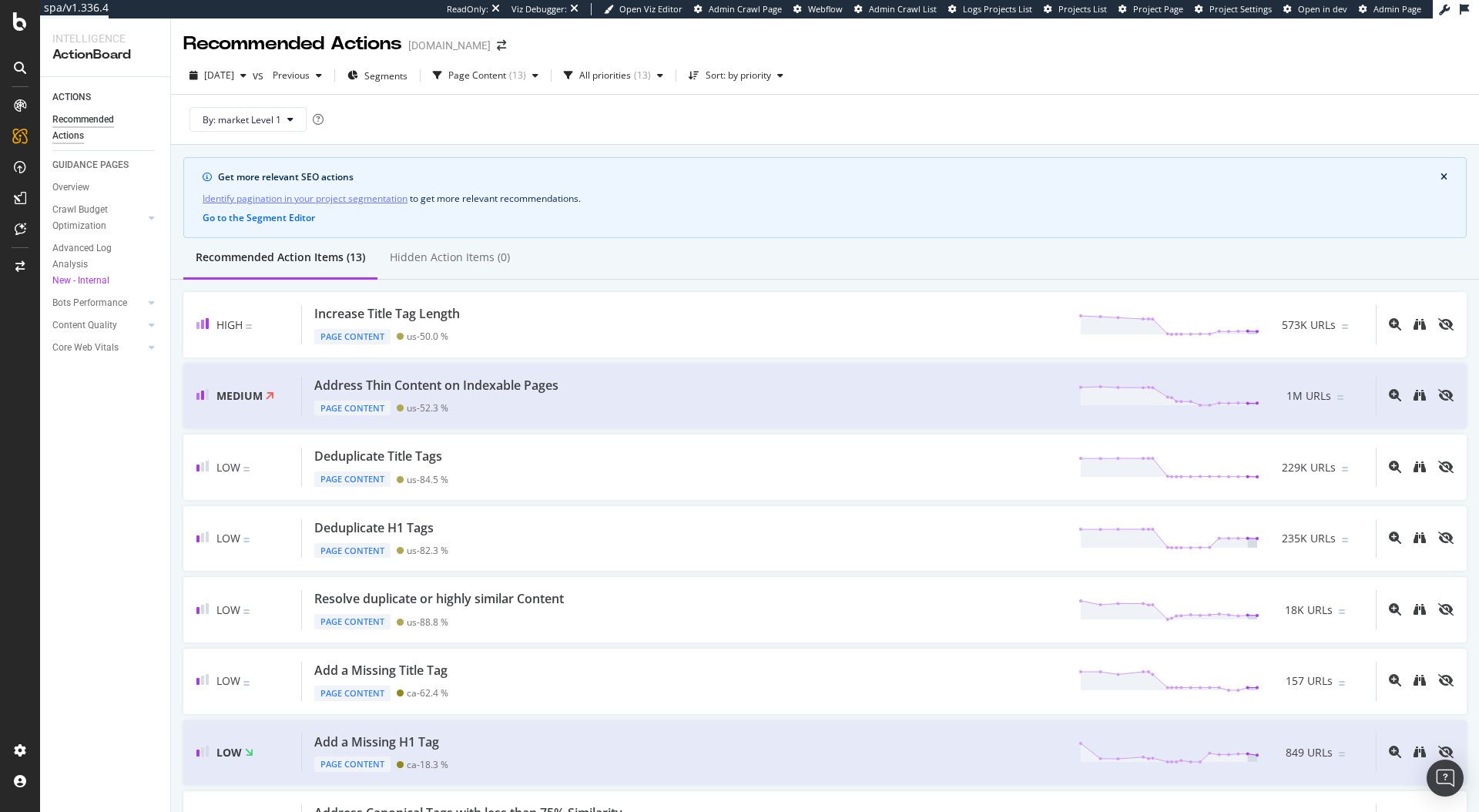
click at [717, 111] on div "By: market Level 1" at bounding box center [825, 119] width 1284 height 50
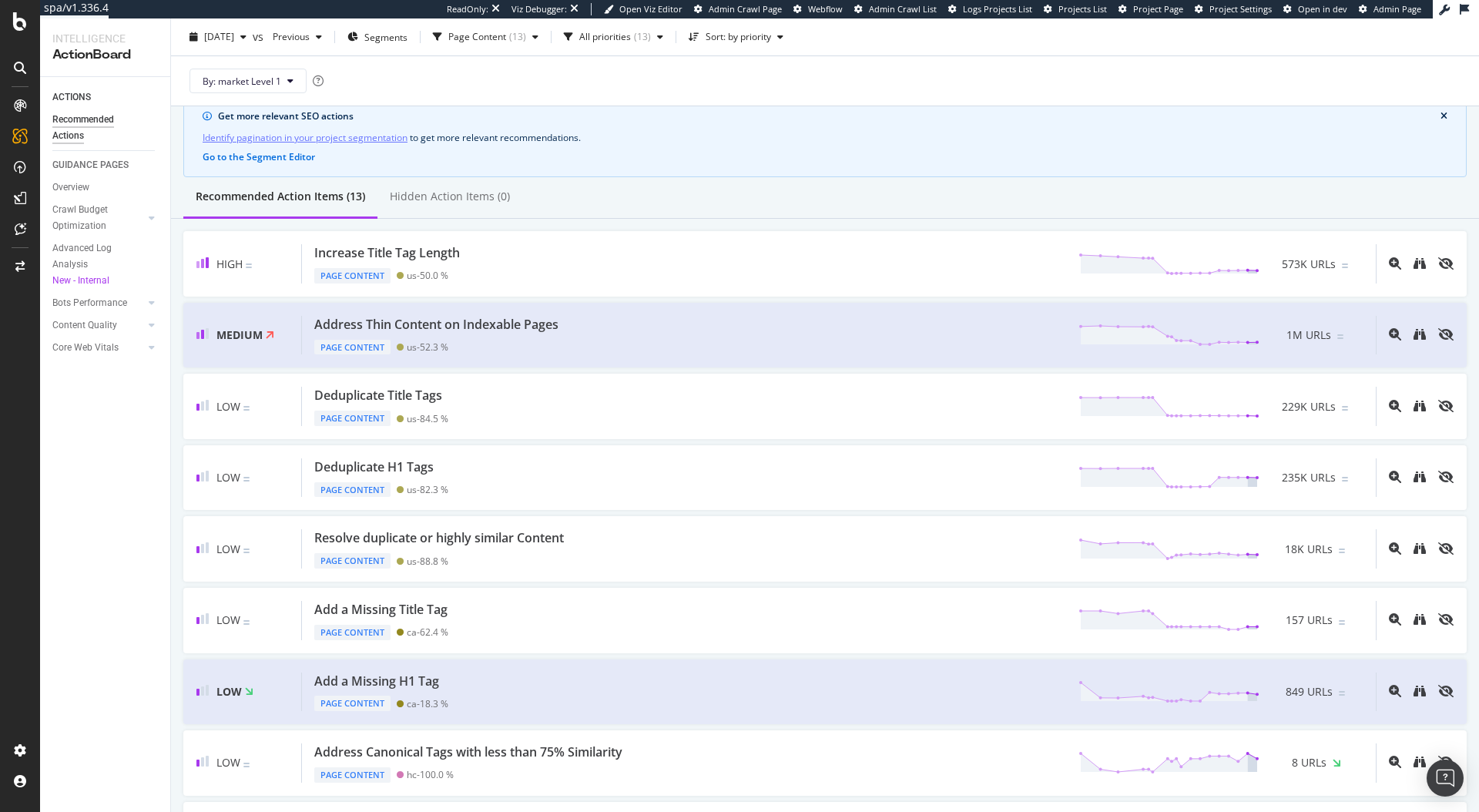
scroll to position [62, 0]
click at [1305, 318] on div "Address Thin Content on Indexable Pages Page Content us - 52.3 % 1M URLs" at bounding box center [838, 335] width 1074 height 39
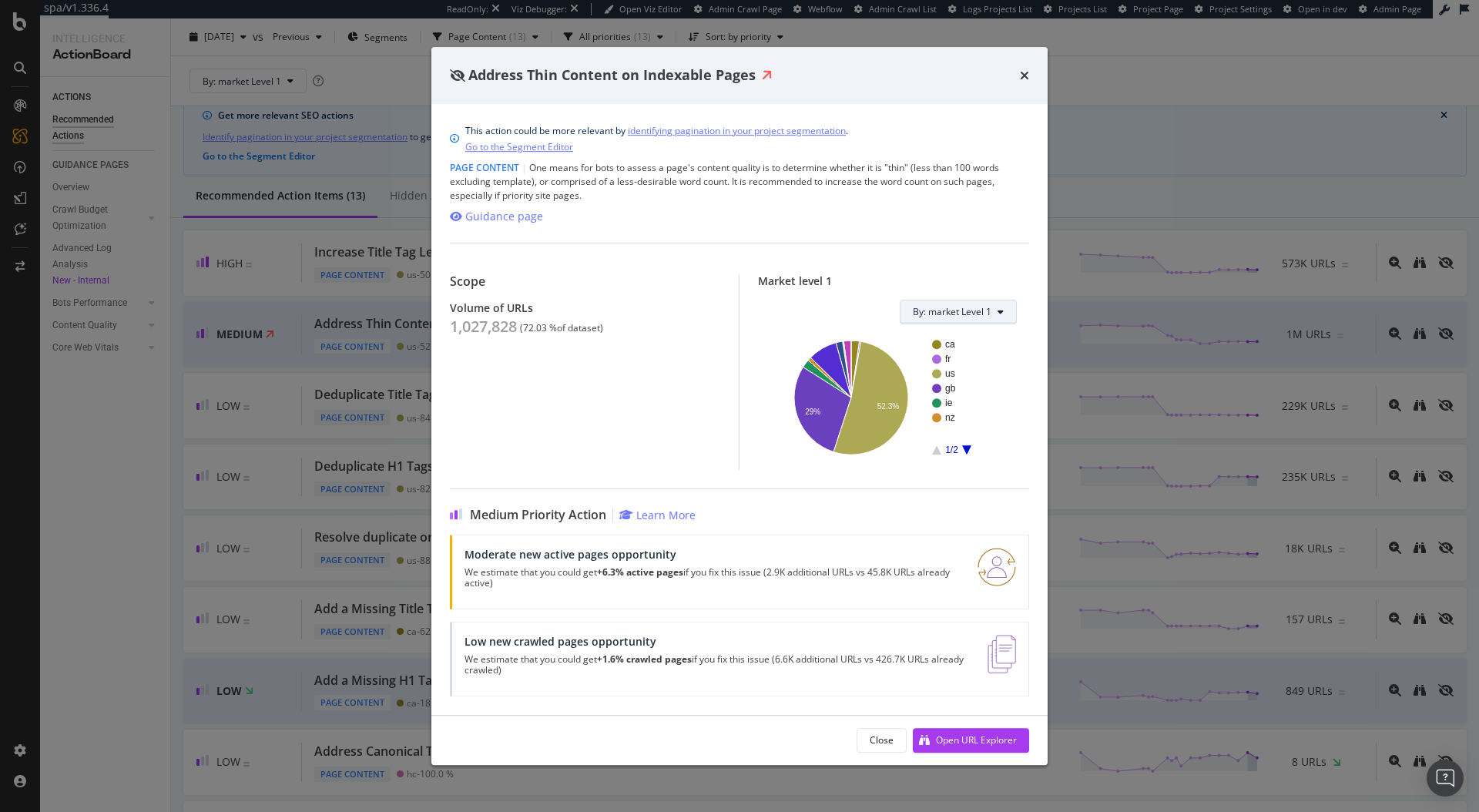
click at [982, 312] on span "By: market Level 1" at bounding box center [952, 312] width 78 height 13
click at [909, 223] on div "Guidance page" at bounding box center [740, 216] width 580 height 15
click at [991, 309] on span "By: market Level 1" at bounding box center [952, 312] width 78 height 13
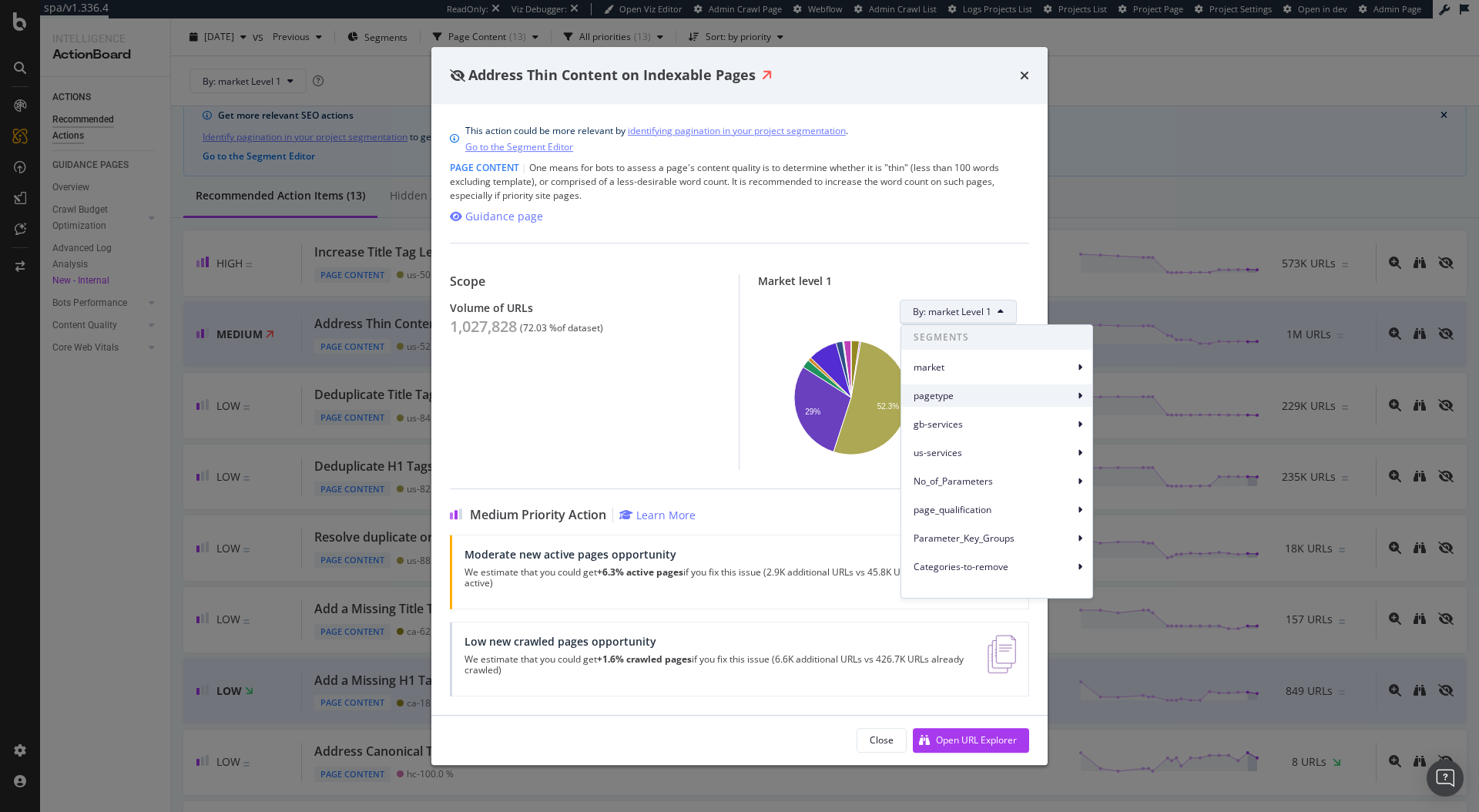
click at [959, 393] on span "pagetype" at bounding box center [994, 396] width 160 height 14
click at [1119, 406] on span "pagetype Level 1" at bounding box center [1143, 403] width 72 height 14
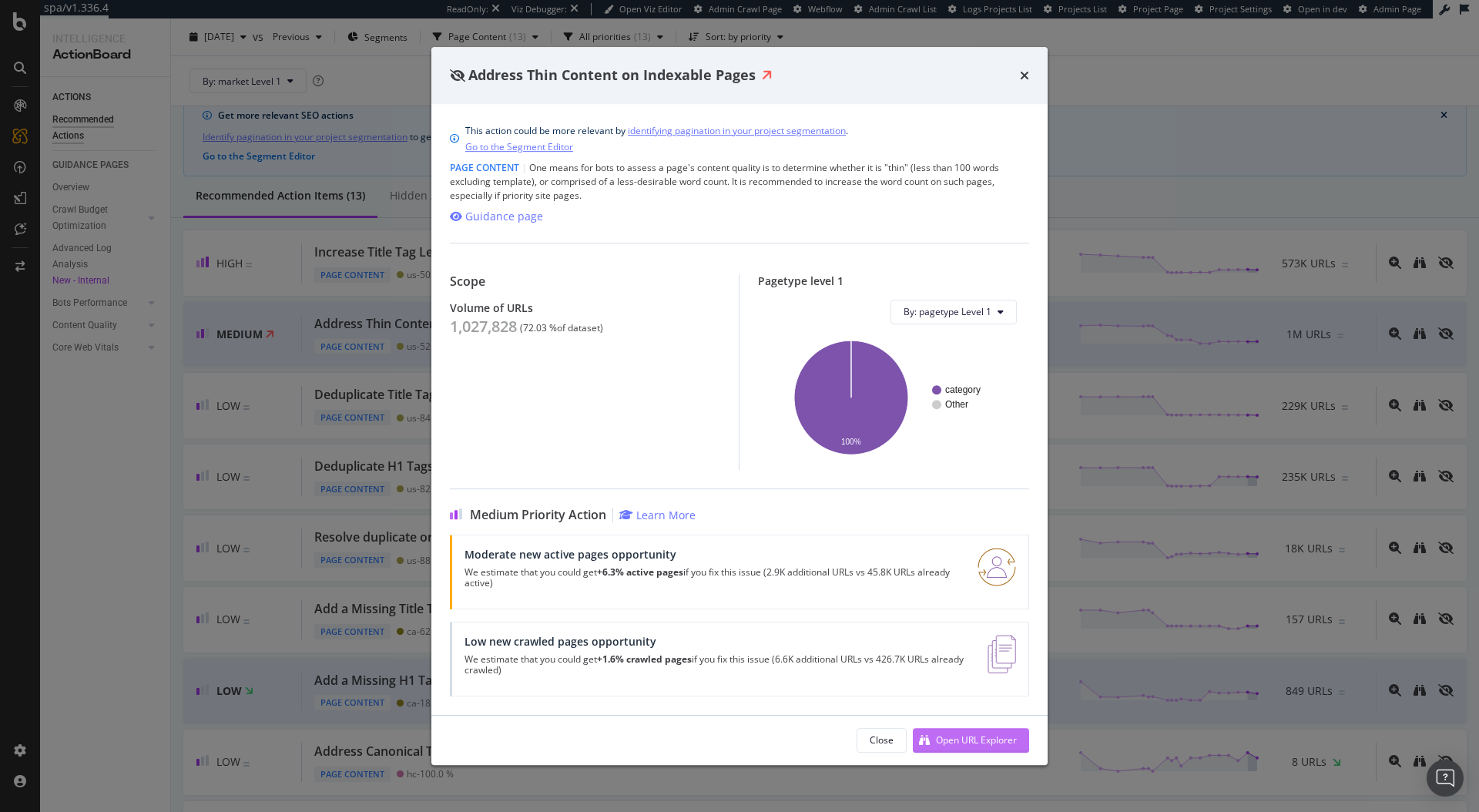
click at [946, 739] on div "Open URL Explorer" at bounding box center [976, 740] width 81 height 13
click at [1024, 76] on icon "times" at bounding box center [1025, 75] width 10 height 12
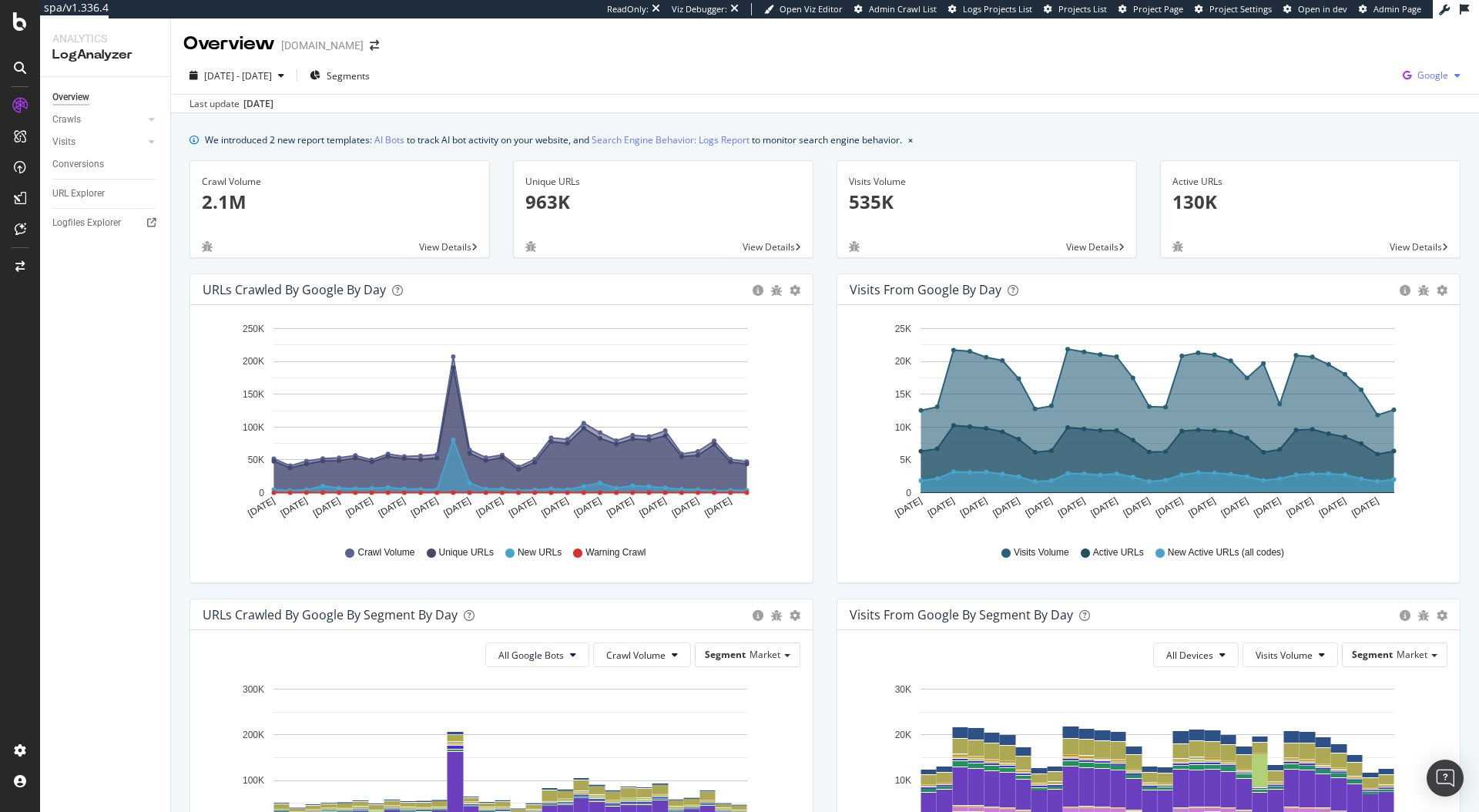
click at [1433, 75] on span "Google" at bounding box center [1433, 75] width 30 height 13
click at [1332, 59] on span "Bing" at bounding box center [1344, 61] width 57 height 14
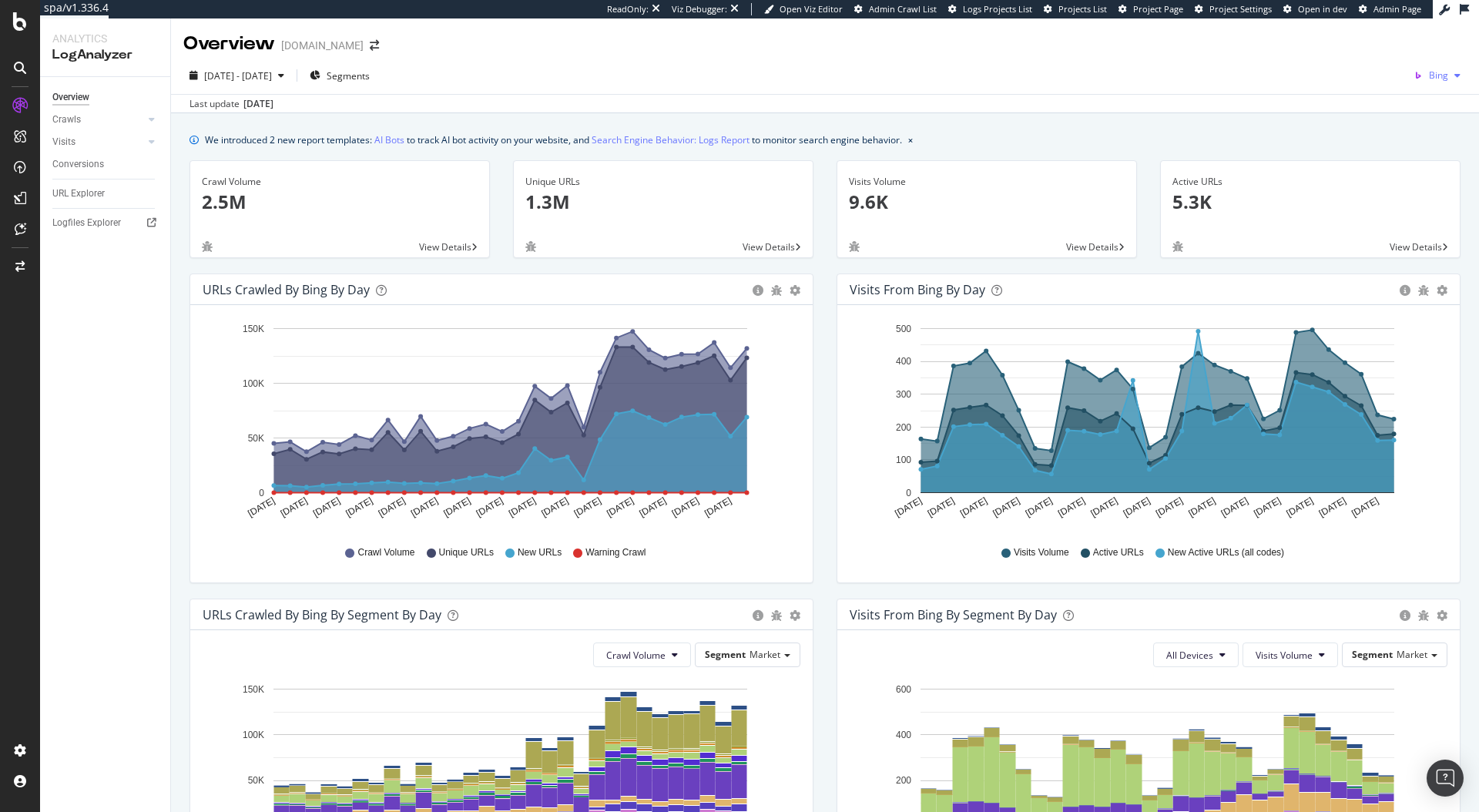
click at [1449, 76] on div "button" at bounding box center [1457, 76] width 18 height 10
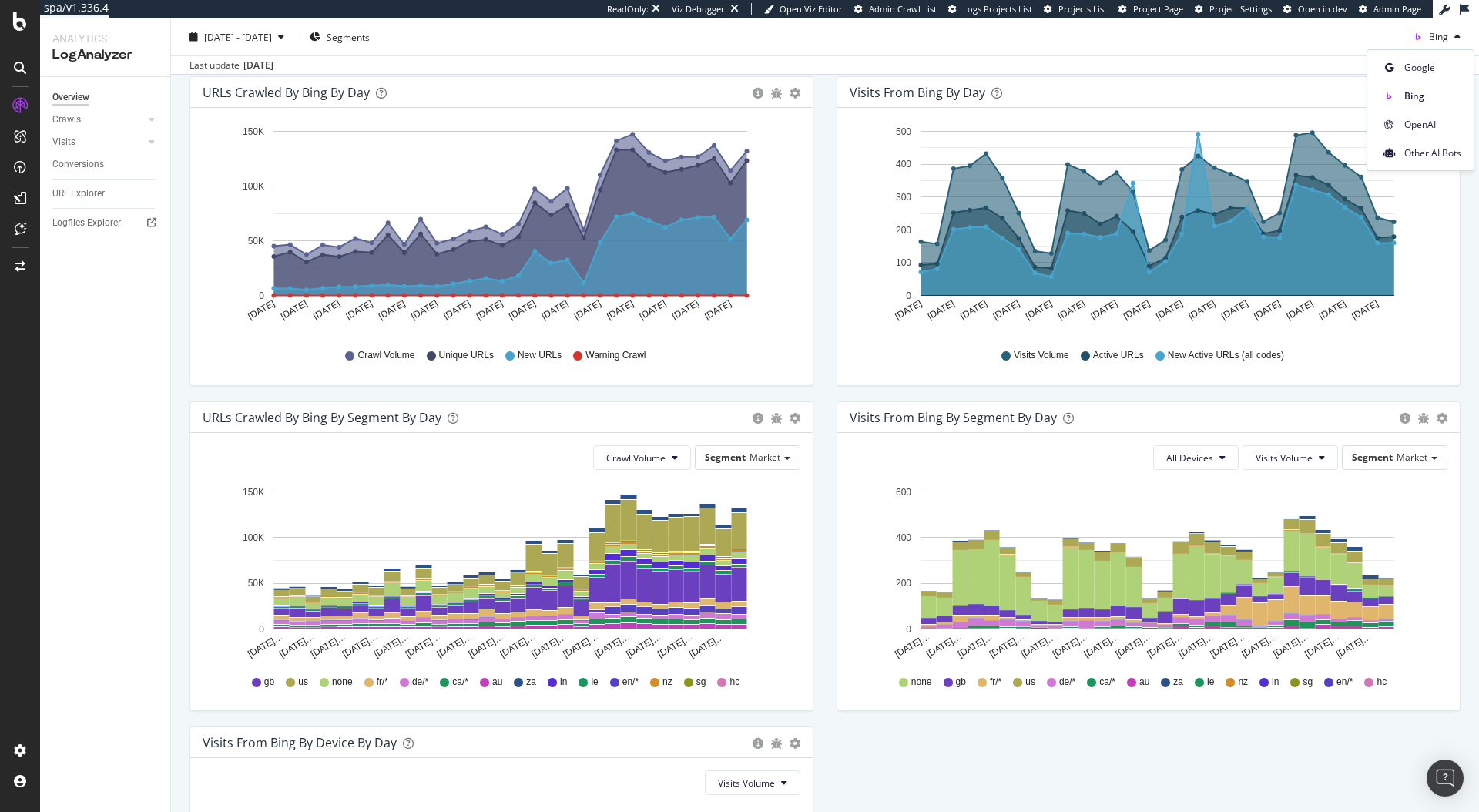
scroll to position [221, 0]
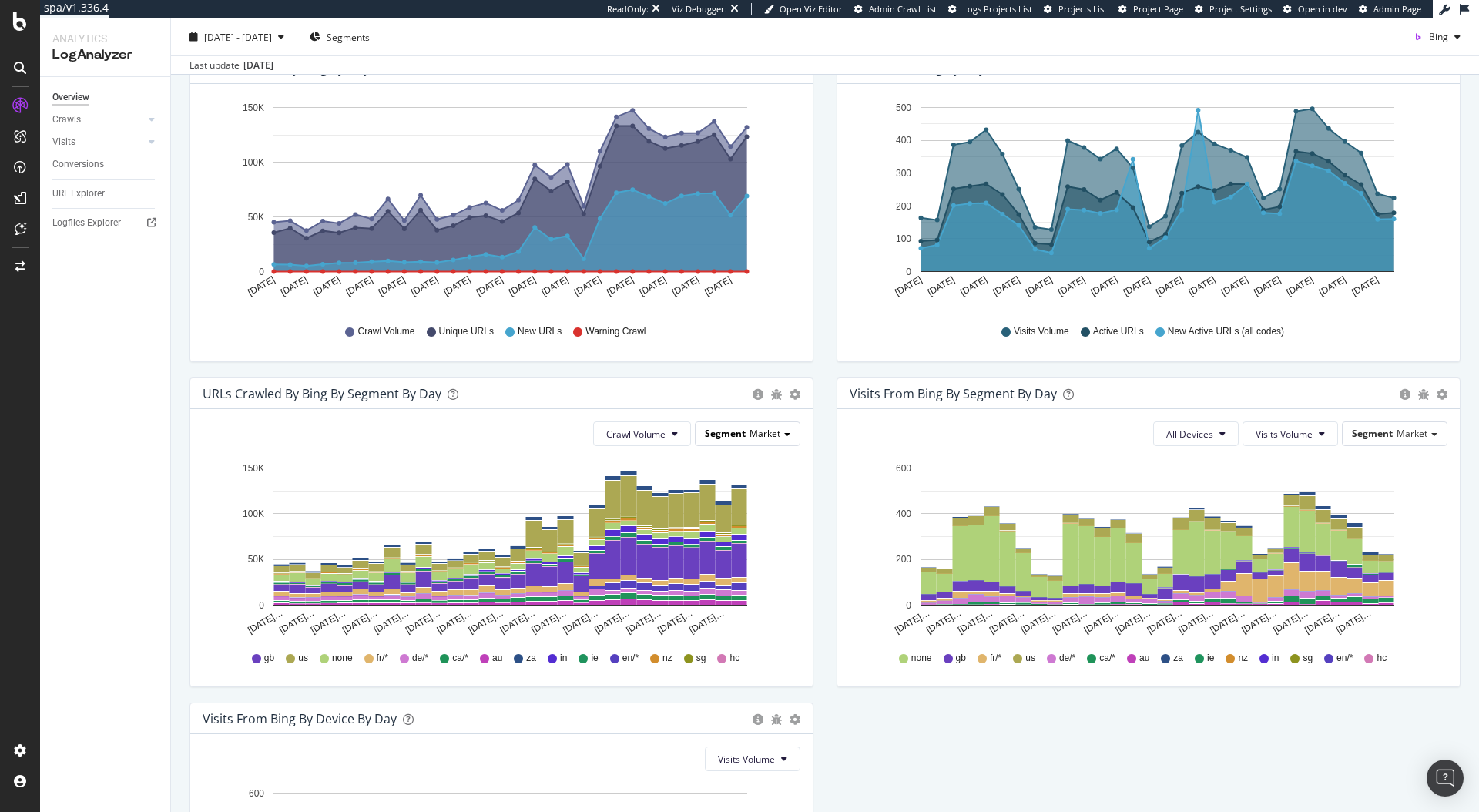
click at [729, 423] on div "Segment Market" at bounding box center [748, 433] width 104 height 22
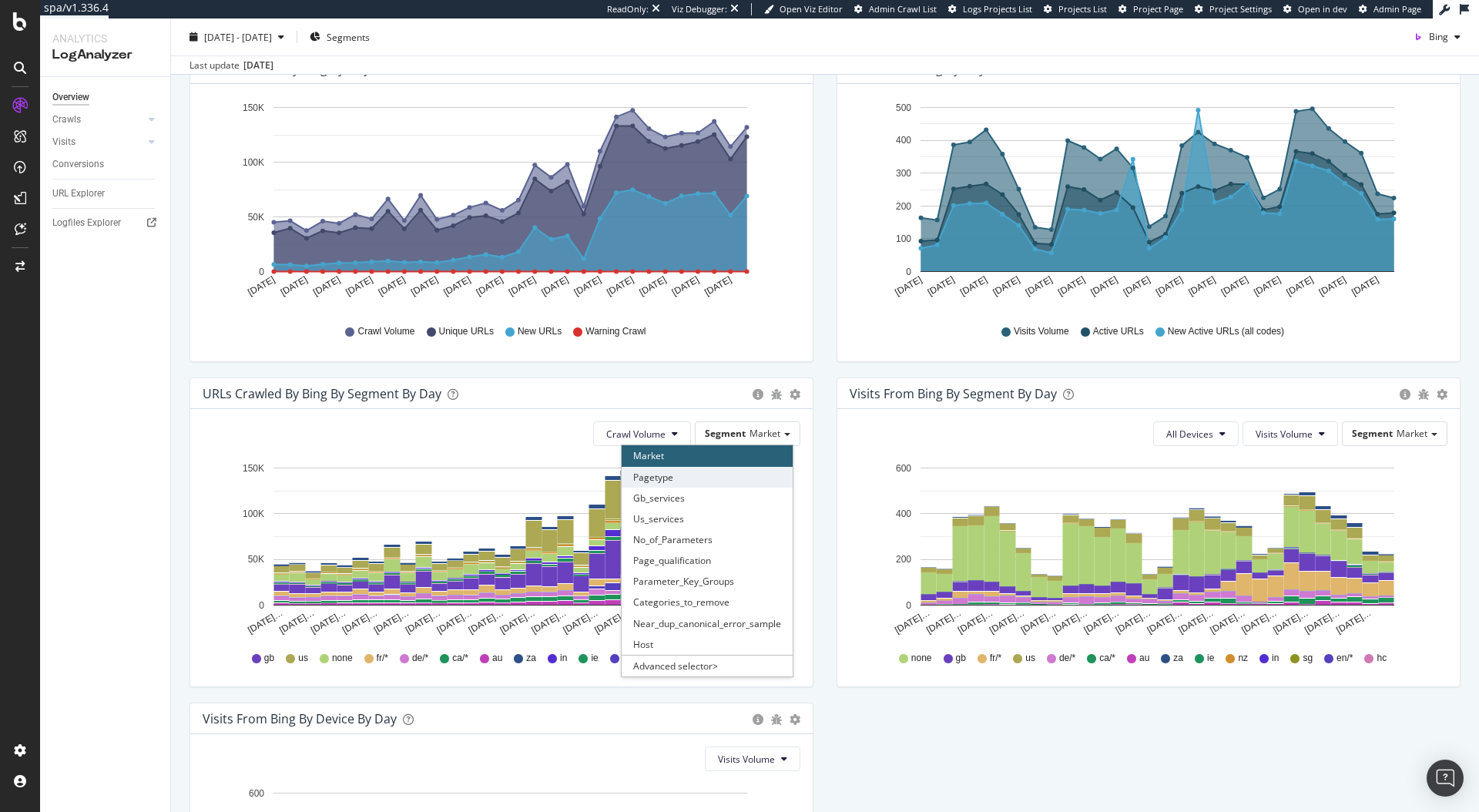
click at [723, 475] on div "Pagetype" at bounding box center [707, 477] width 171 height 21
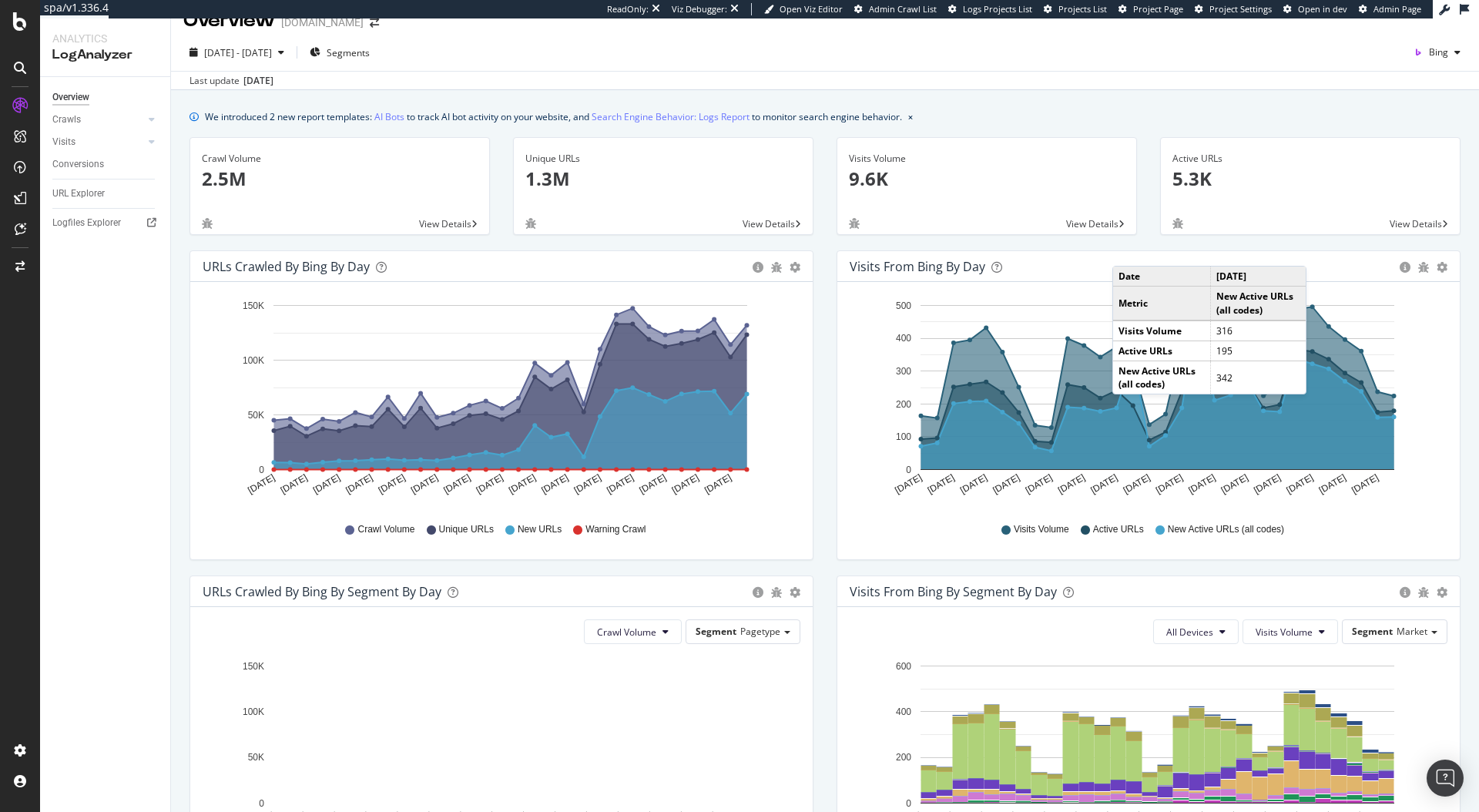
scroll to position [0, 0]
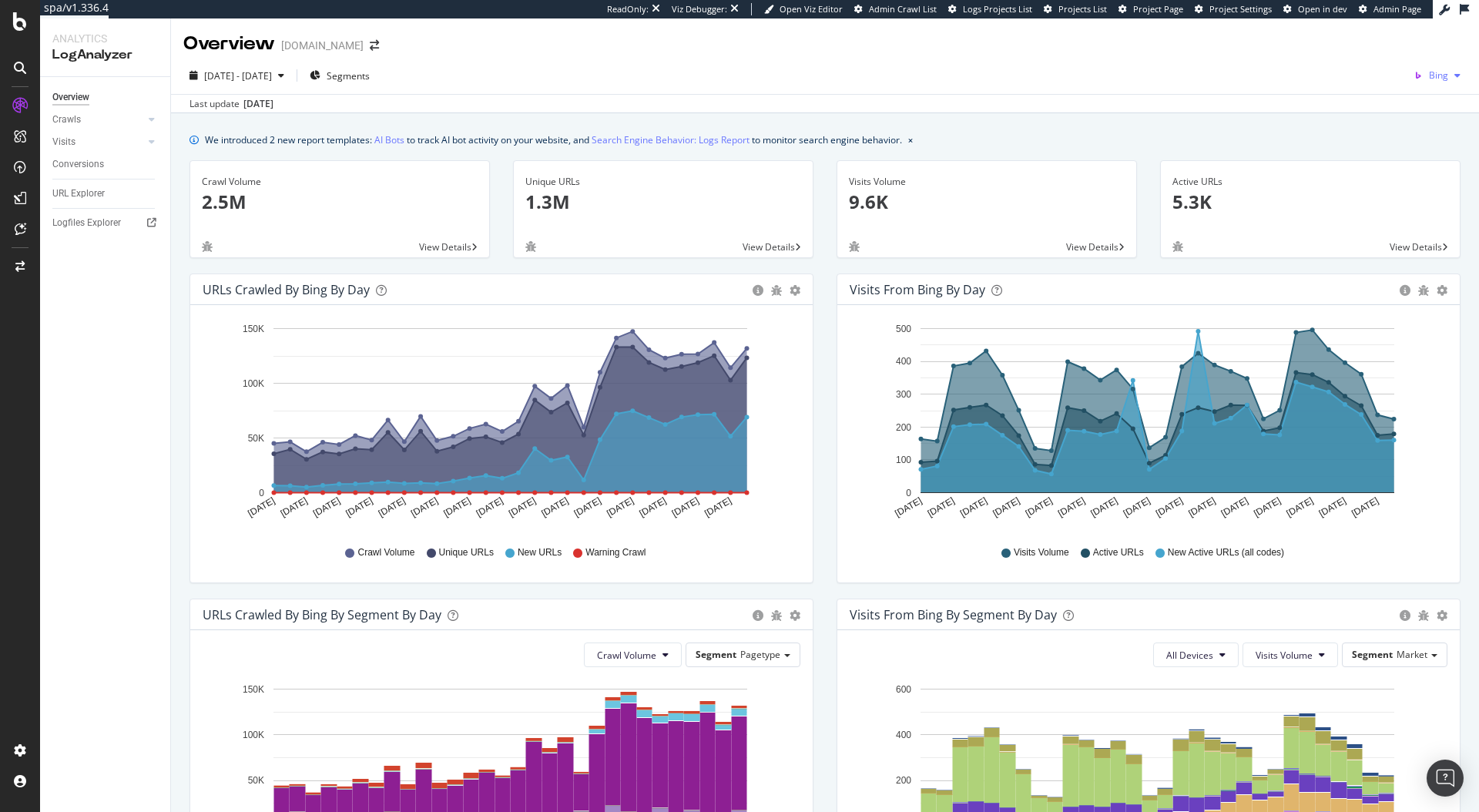
click at [1429, 74] on span "Bing" at bounding box center [1439, 75] width 19 height 13
click at [1358, 100] on div "OpenAI" at bounding box center [1343, 90] width 107 height 22
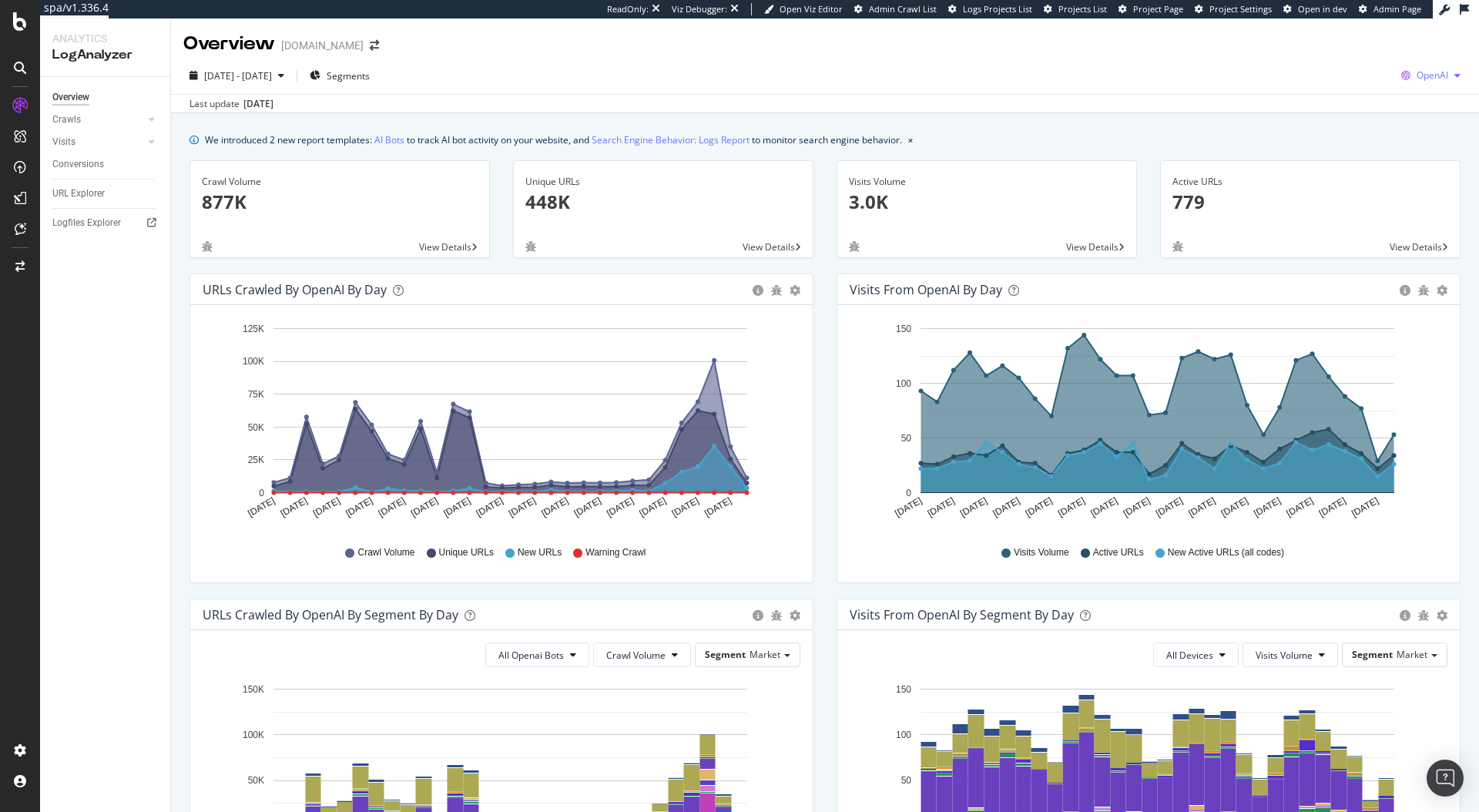
click at [1422, 75] on span "OpenAI" at bounding box center [1432, 75] width 31 height 13
click at [1332, 119] on span "Other AI Bots" at bounding box center [1341, 119] width 57 height 14
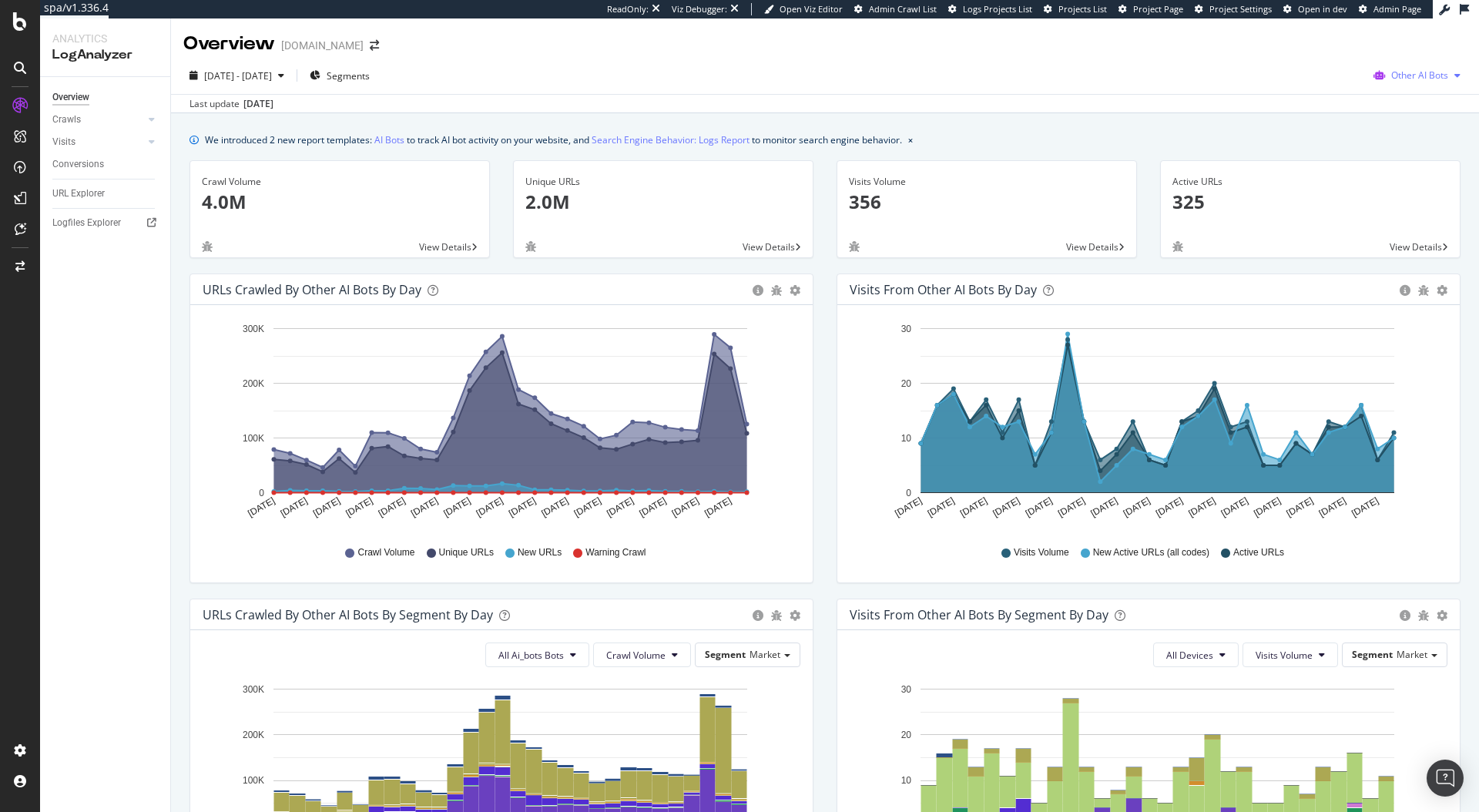
click at [1417, 86] on div "Other AI Bots" at bounding box center [1417, 75] width 99 height 23
click at [1402, 99] on span "Google" at bounding box center [1423, 106] width 60 height 14
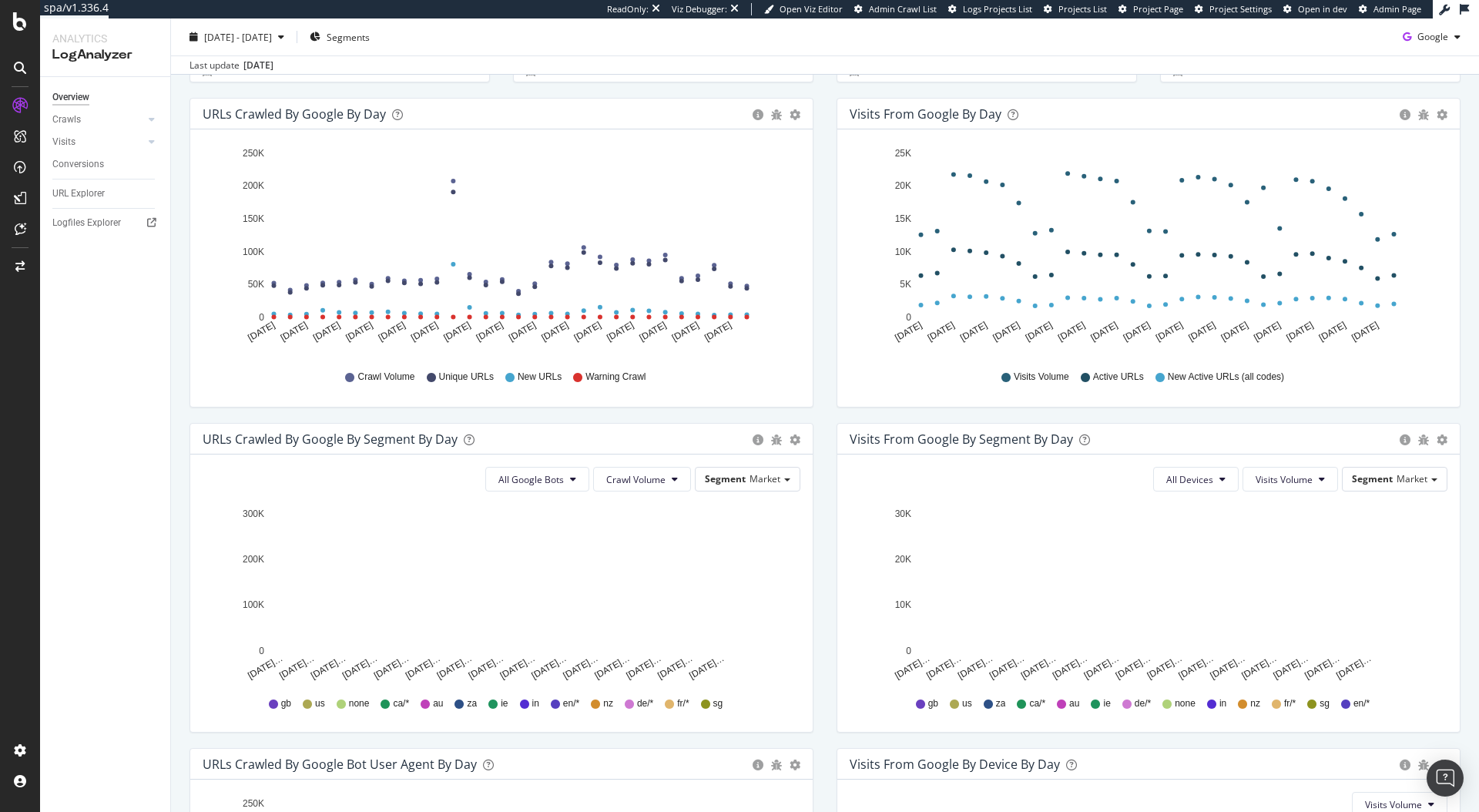
scroll to position [179, 0]
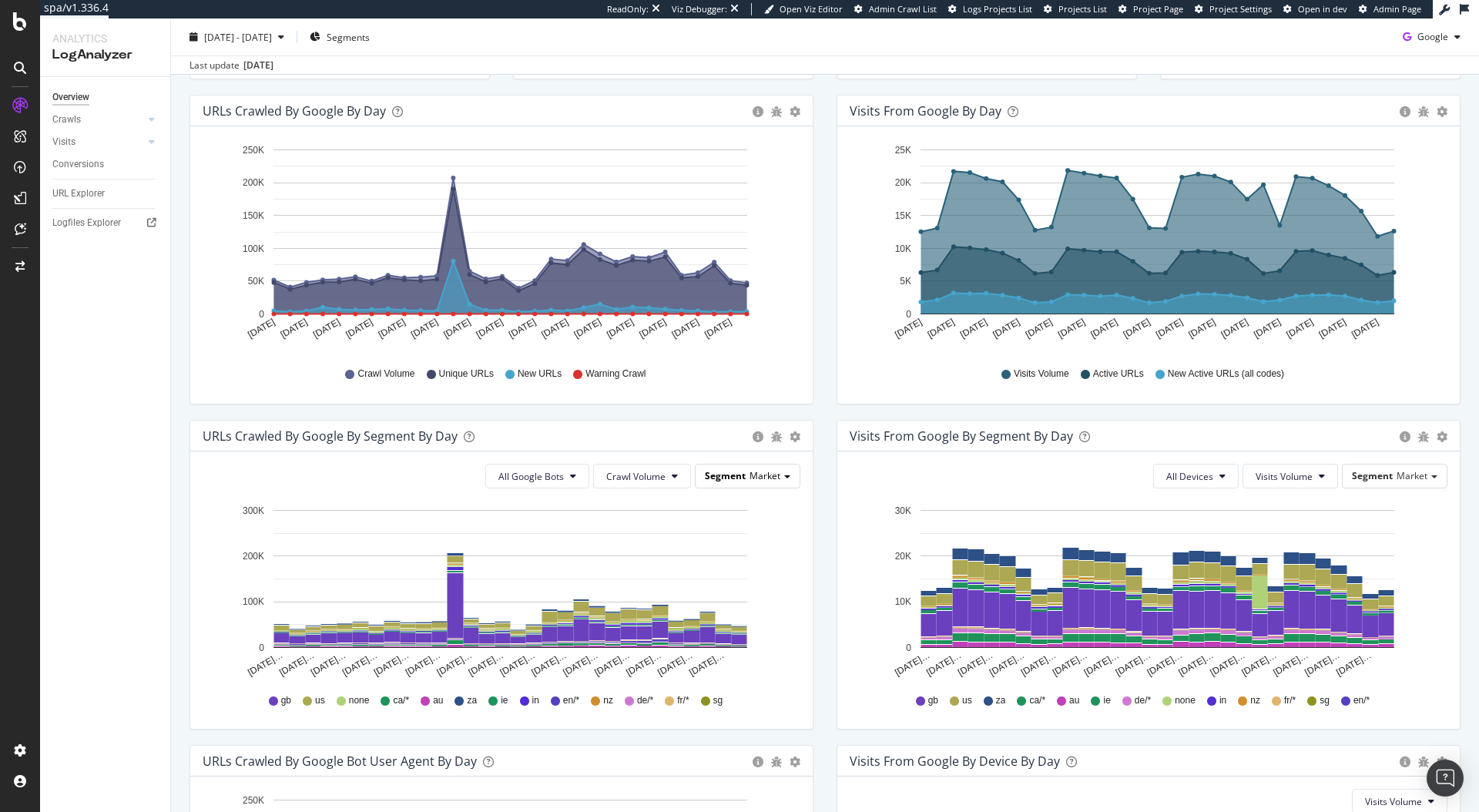
click at [756, 482] on span "Market" at bounding box center [765, 476] width 30 height 13
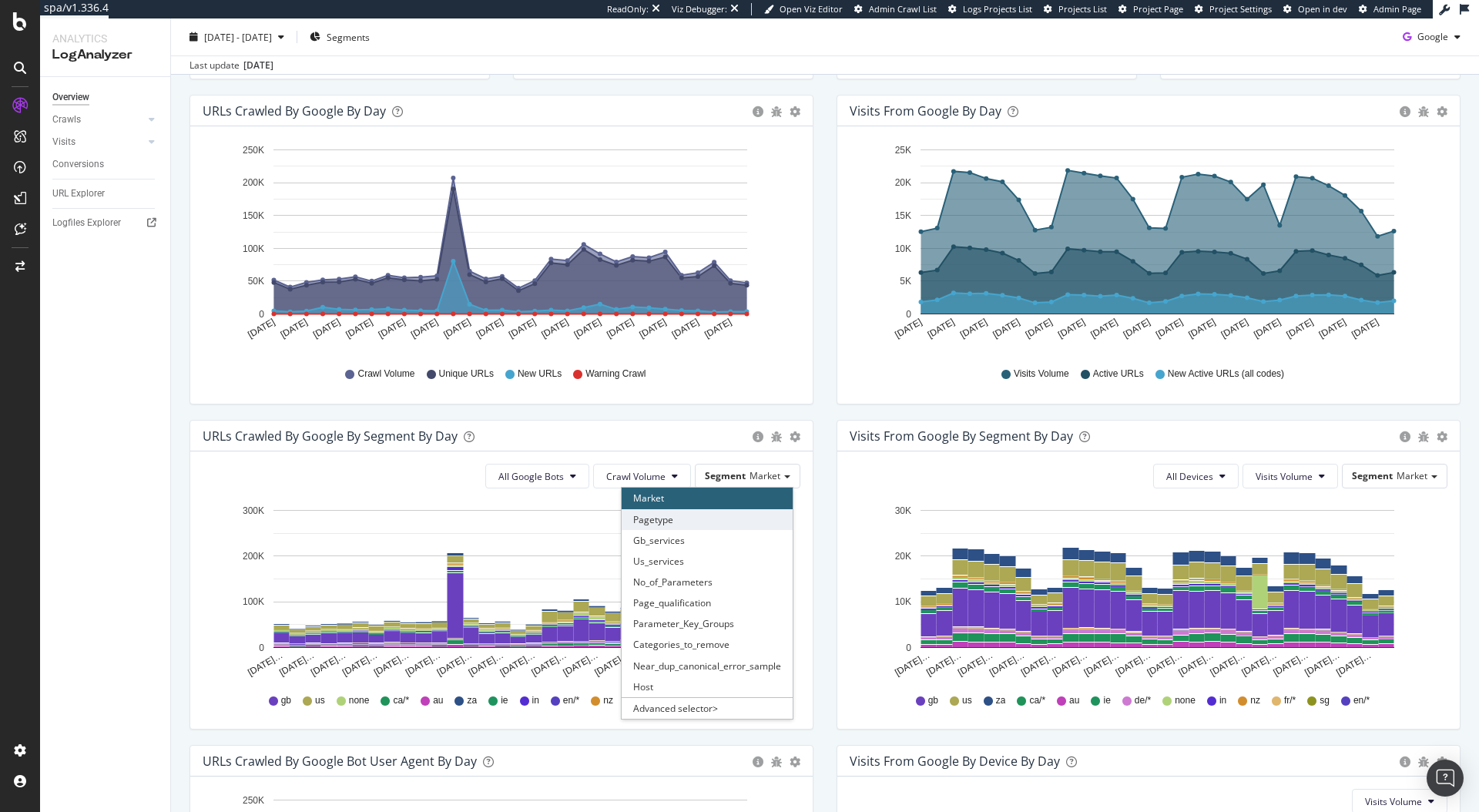
click at [734, 510] on div "Pagetype" at bounding box center [707, 520] width 171 height 21
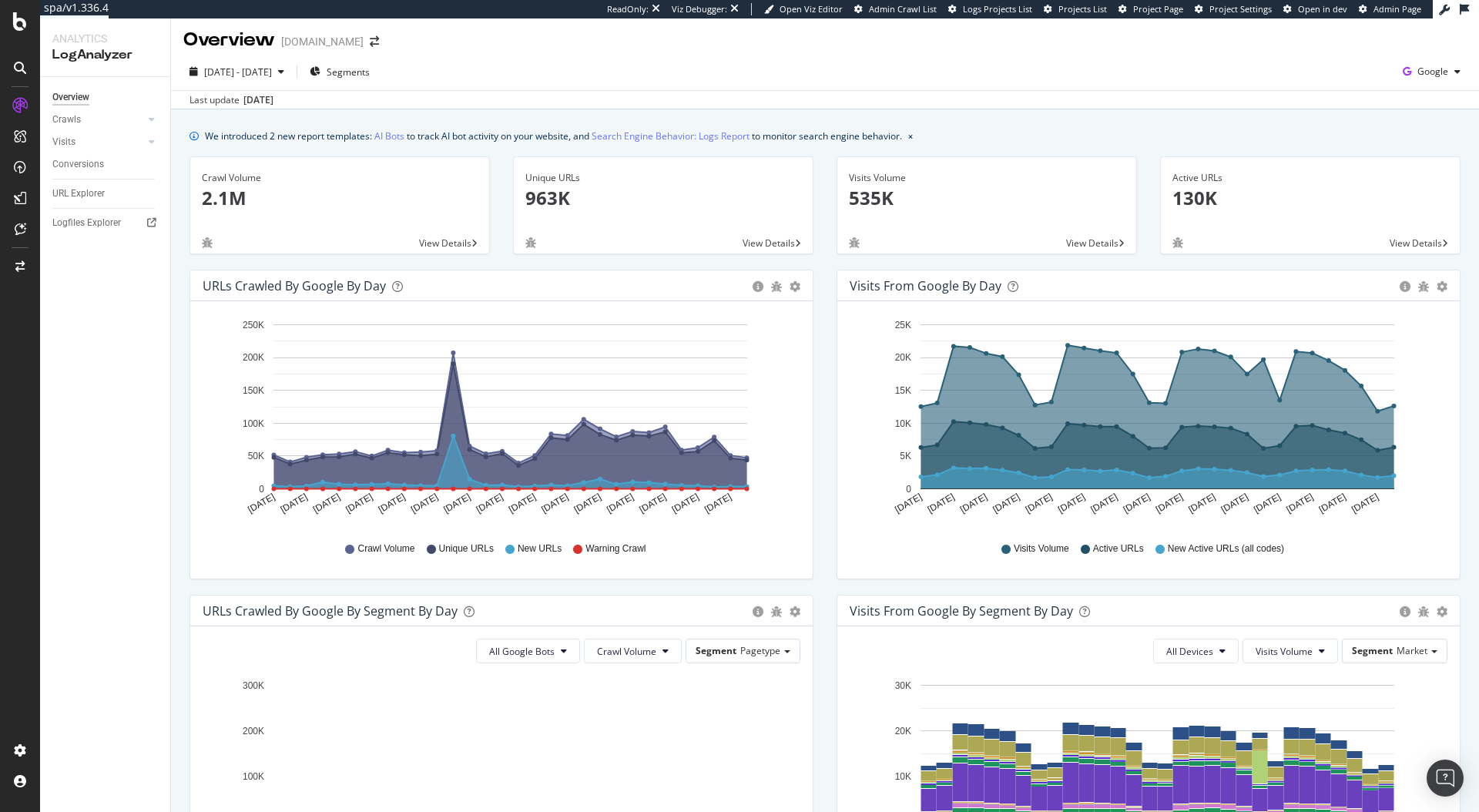
scroll to position [0, 0]
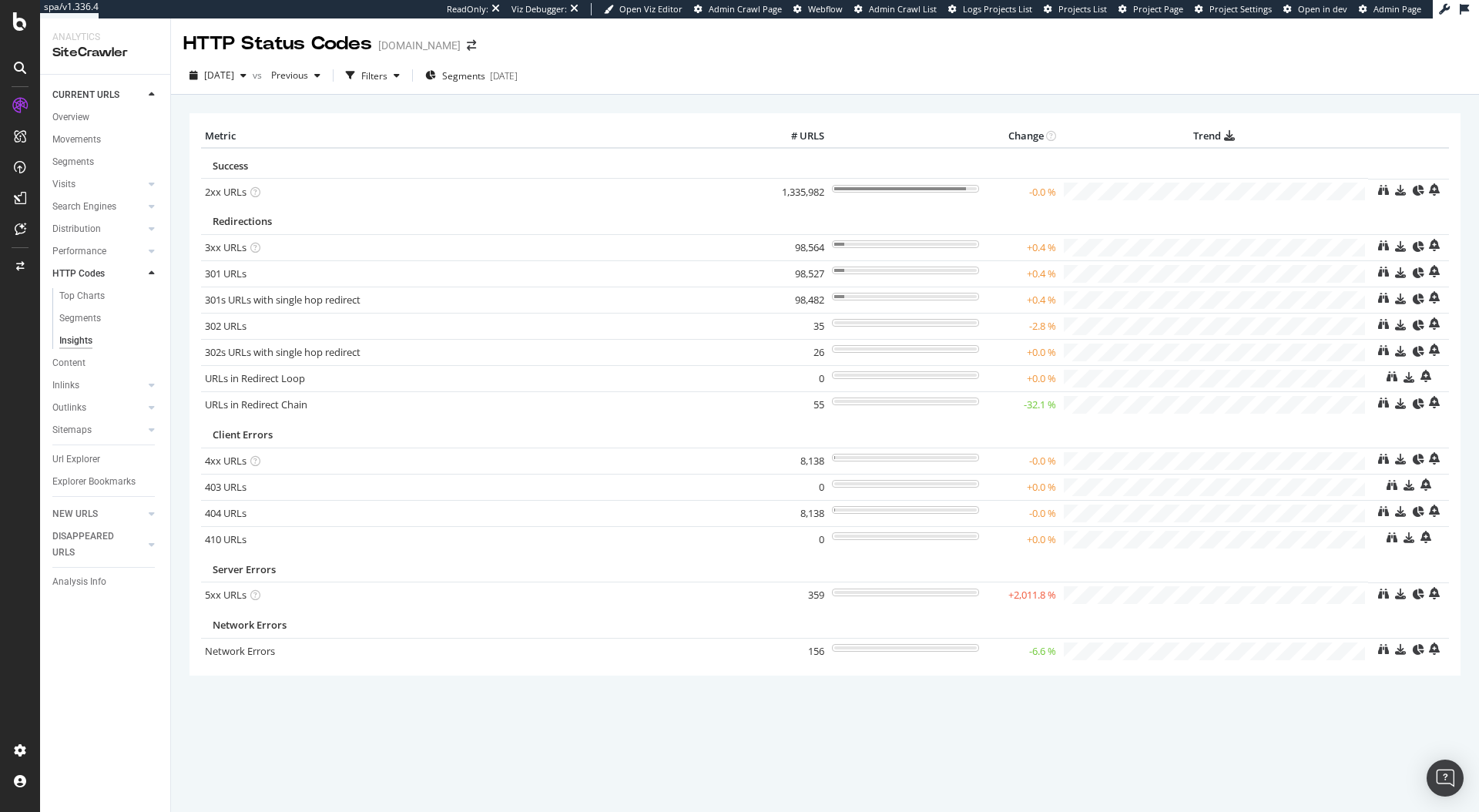
click at [1310, 212] on td "Redirections" at bounding box center [785, 219] width 1168 height 30
click at [1267, 216] on div "Redirections" at bounding box center [785, 221] width 1144 height 14
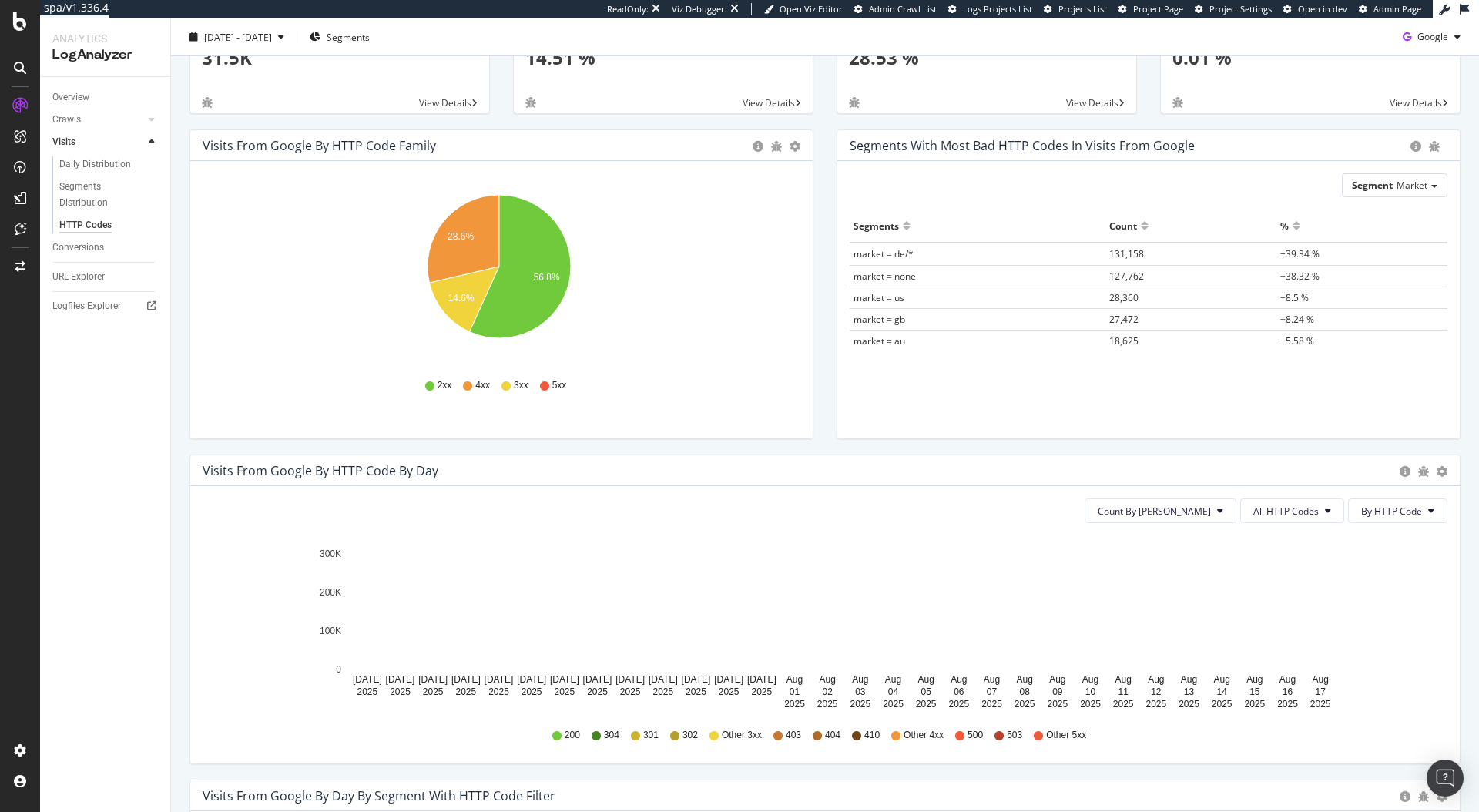
scroll to position [95, 0]
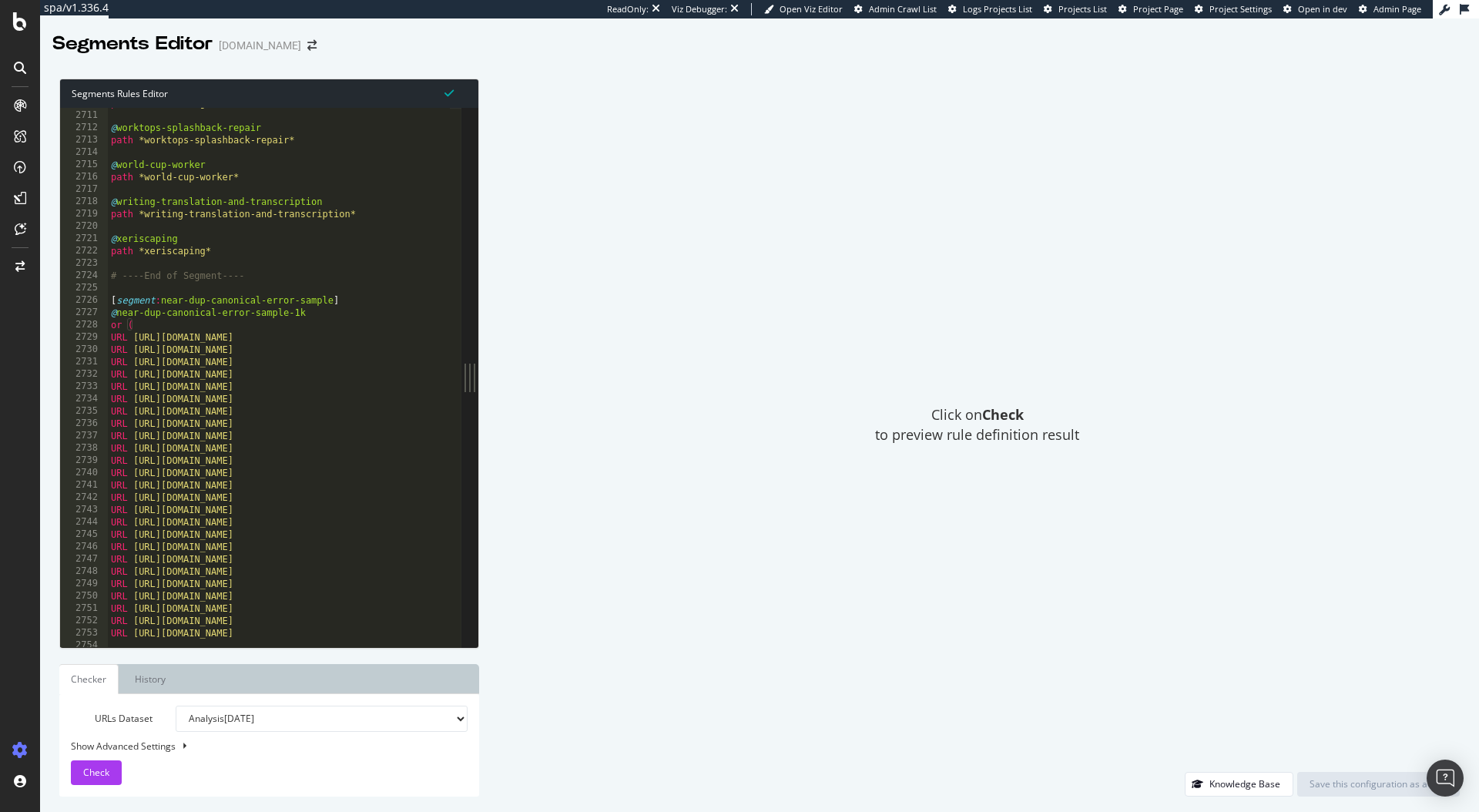
scroll to position [18177, 0]
click at [277, 381] on div "path *woodworking-instruction* @ worktops-splashback-repair path *worktops-spla…" at bounding box center [397, 373] width 578 height 553
click at [231, 312] on div "path *woodworking-instruction* @ worktops-splashback-repair path *worktops-spla…" at bounding box center [397, 373] width 578 height 553
click at [158, 302] on div "path *woodworking-instruction* @ worktops-splashback-repair path *worktops-spla…" at bounding box center [397, 373] width 578 height 553
drag, startPoint x: 164, startPoint y: 303, endPoint x: 332, endPoint y: 299, distance: 168.0
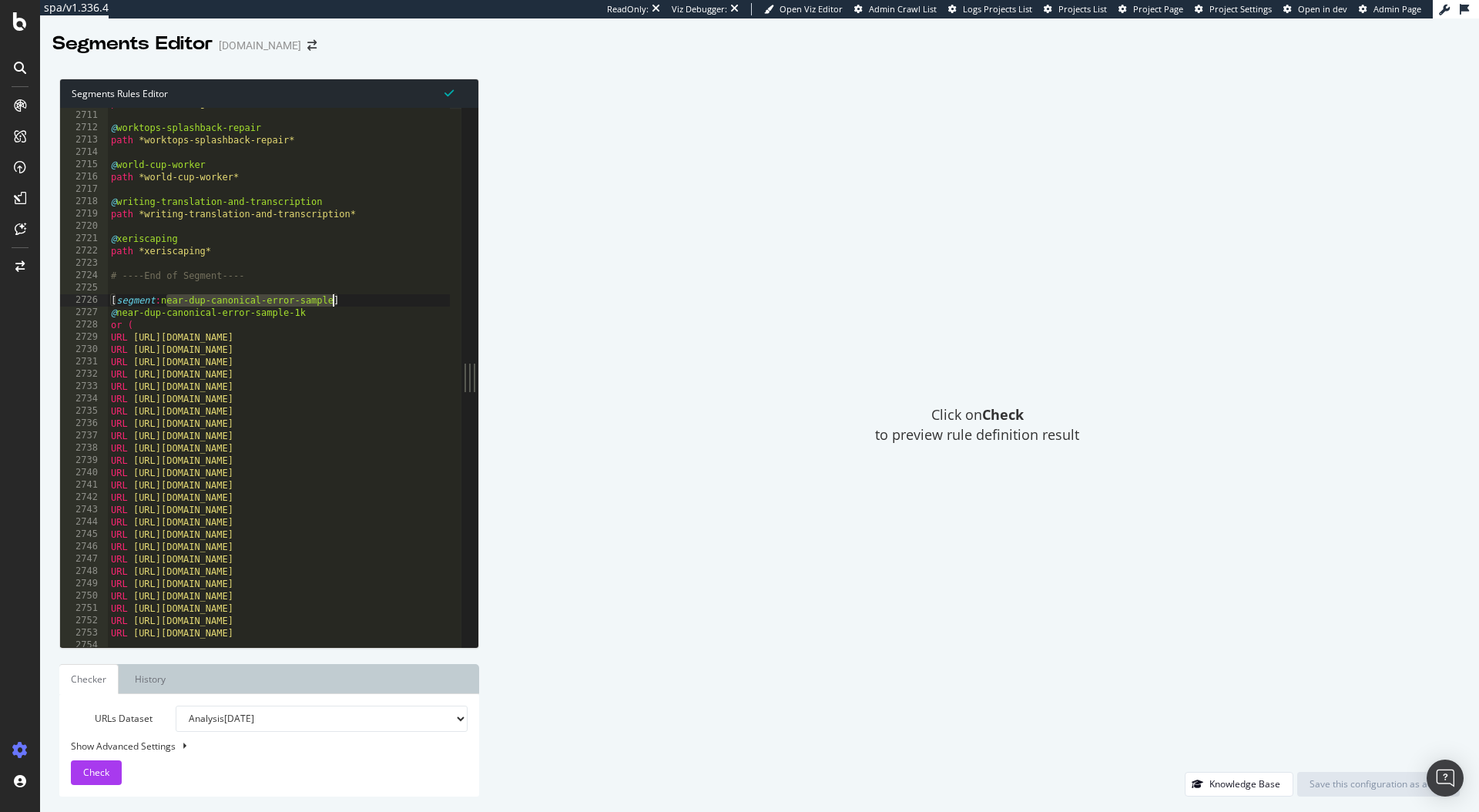
click at [332, 299] on div "path *woodworking-instruction* @ worktops-splashback-repair path *worktops-spla…" at bounding box center [397, 373] width 578 height 553
click at [152, 318] on div "path *woodworking-instruction* @ worktops-splashback-repair path *worktops-spla…" at bounding box center [397, 373] width 578 height 553
drag, startPoint x: 115, startPoint y: 315, endPoint x: 303, endPoint y: 314, distance: 188.0
click at [303, 314] on div "path *woodworking-instruction* @ worktops-splashback-repair path *worktops-spla…" at bounding box center [397, 373] width 578 height 553
drag, startPoint x: 111, startPoint y: 324, endPoint x: 136, endPoint y: 323, distance: 25.0
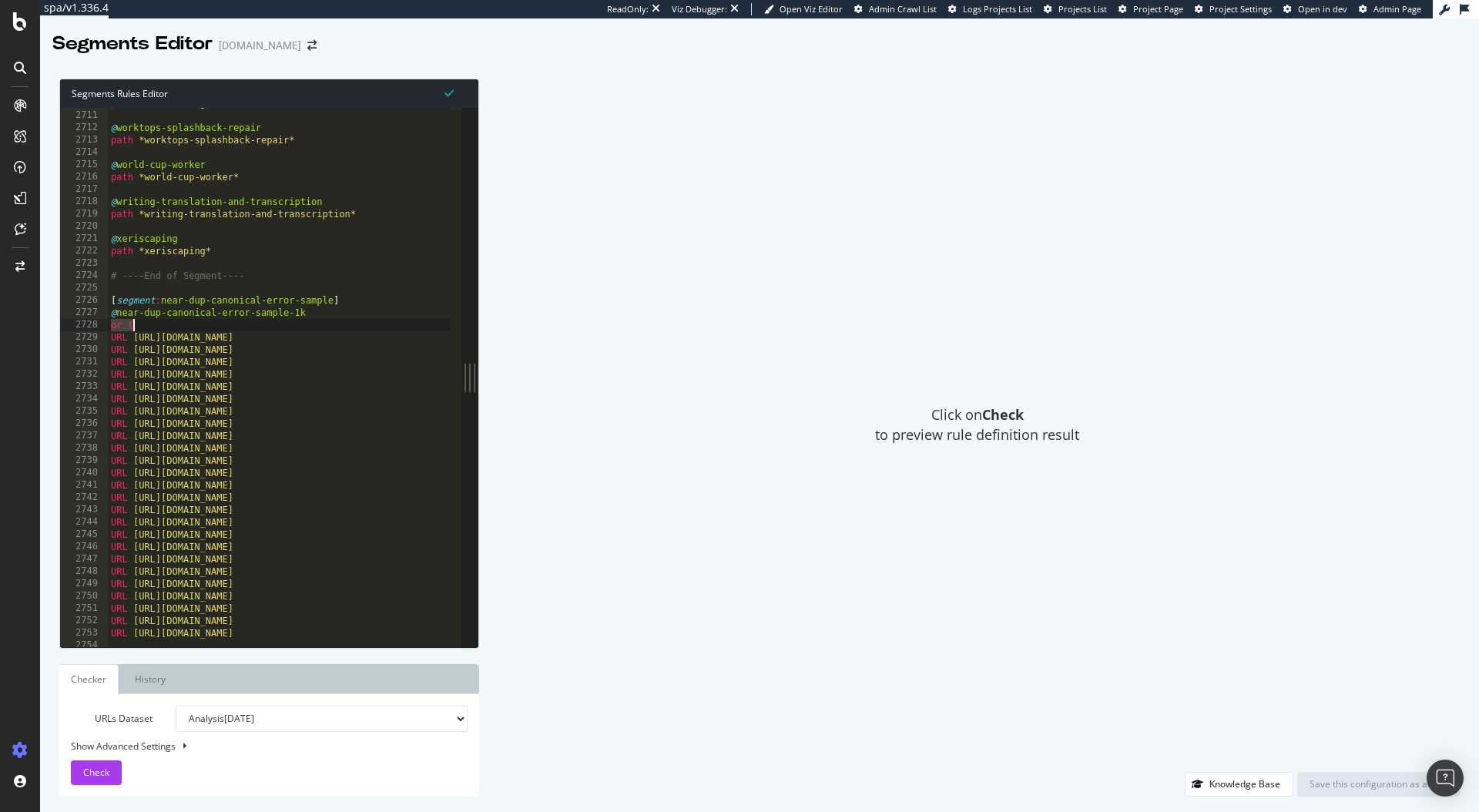
click at [136, 323] on div "path *woodworking-instruction* @ worktops-splashback-repair path *worktops-spla…" at bounding box center [397, 373] width 578 height 553
drag, startPoint x: 143, startPoint y: 337, endPoint x: 267, endPoint y: 336, distance: 124.0
click at [267, 336] on div "path *woodworking-instruction* @ worktops-splashback-repair path *worktops-spla…" at bounding box center [397, 373] width 578 height 553
click at [230, 338] on div "path *woodworking-instruction* @ worktops-splashback-repair path *worktops-spla…" at bounding box center [397, 373] width 578 height 553
drag, startPoint x: 111, startPoint y: 312, endPoint x: 128, endPoint y: 312, distance: 17.0
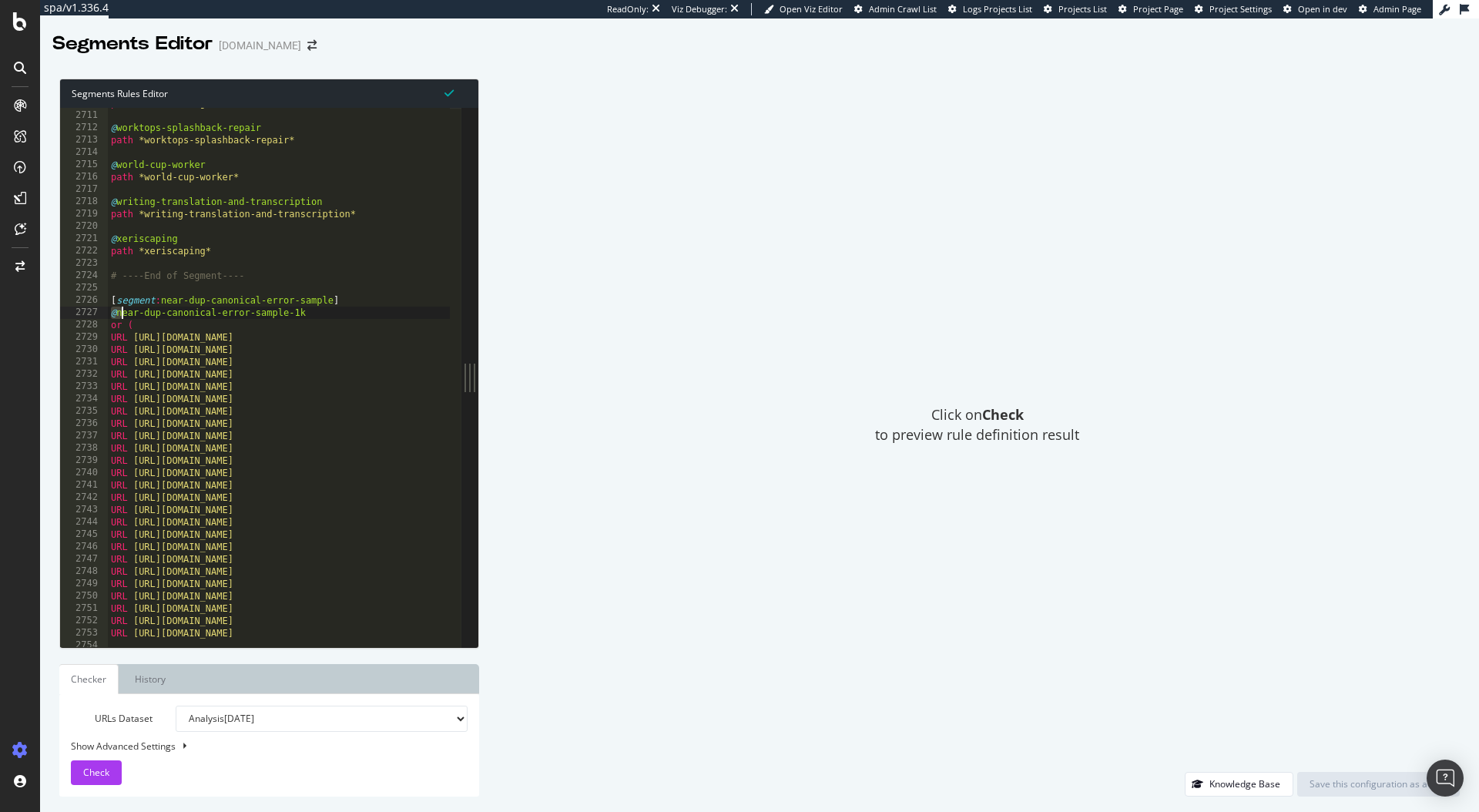
click at [127, 312] on div "path *woodworking-instruction* @ worktops-splashback-repair path *worktops-spla…" at bounding box center [397, 373] width 578 height 553
click at [217, 353] on div "path *woodworking-instruction* @ worktops-splashback-repair path *worktops-spla…" at bounding box center [397, 373] width 578 height 553
drag, startPoint x: 131, startPoint y: 342, endPoint x: 106, endPoint y: 340, distance: 25.1
click at [106, 340] on div "URL https://www.bark.com/en/gb/sellers/pricing/ 2710 2711 2712 2713 2714 2715 2…" at bounding box center [260, 377] width 401 height 539
click at [143, 339] on div "path *woodworking-instruction* @ worktops-splashback-repair path *worktops-spla…" at bounding box center [397, 373] width 578 height 553
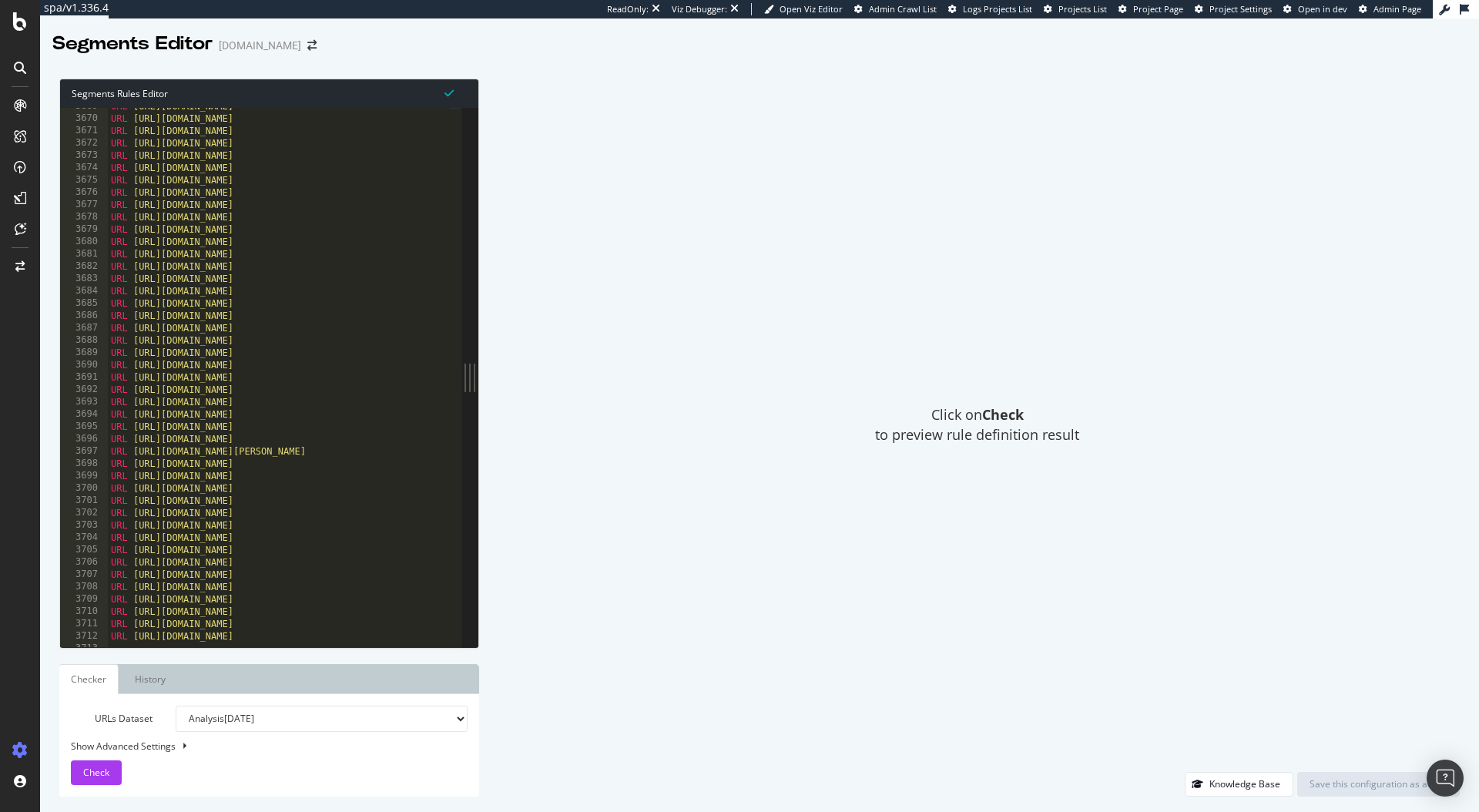
scroll to position [24719, 0]
drag, startPoint x: 141, startPoint y: 629, endPoint x: 99, endPoint y: 633, distance: 42.2
click at [99, 633] on div "URL https://www.bark.com/en/gb/ 3686 3687 3688 3689 3690 3691 3692 3693 3694 36…" at bounding box center [260, 377] width 401 height 539
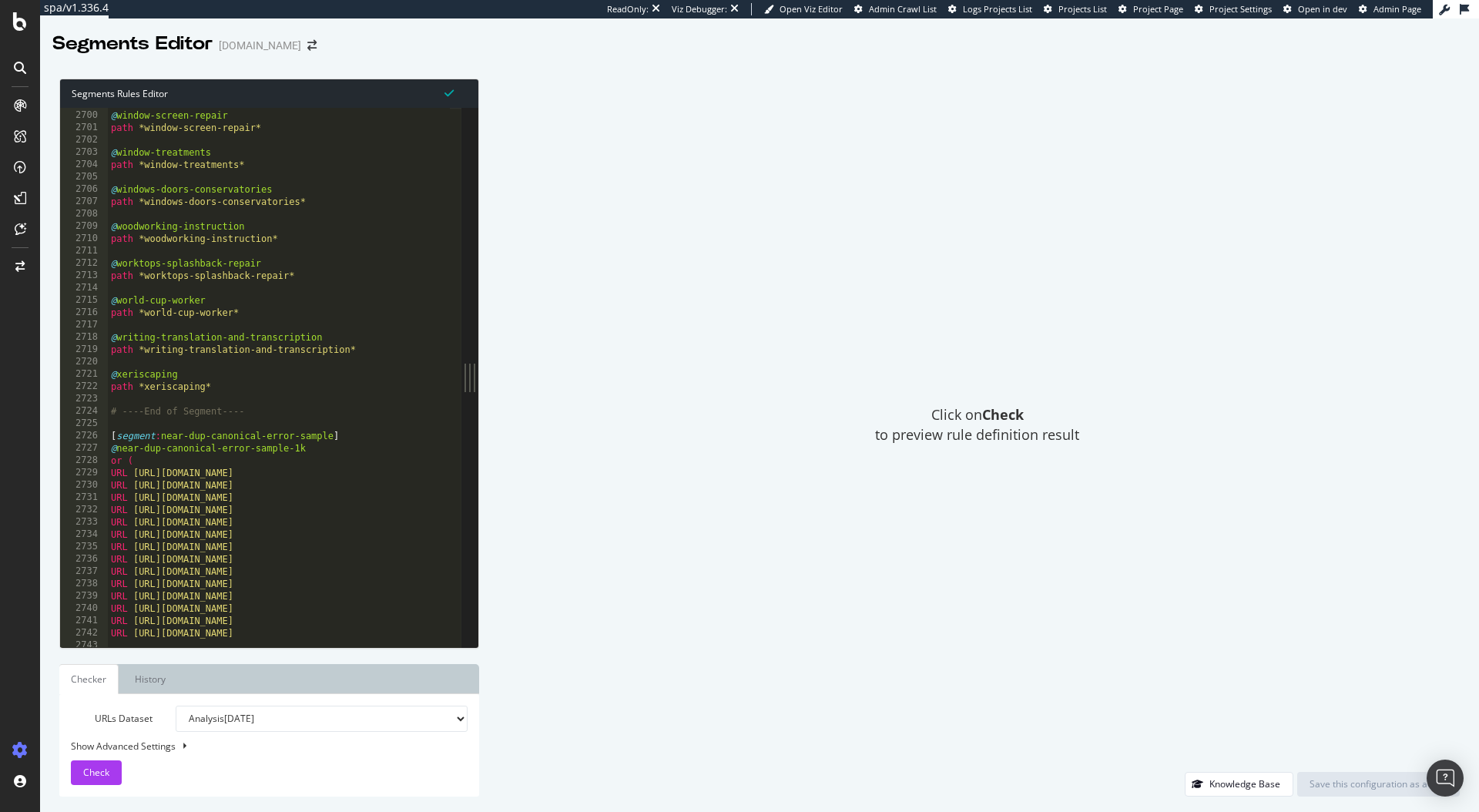
scroll to position [18214, 0]
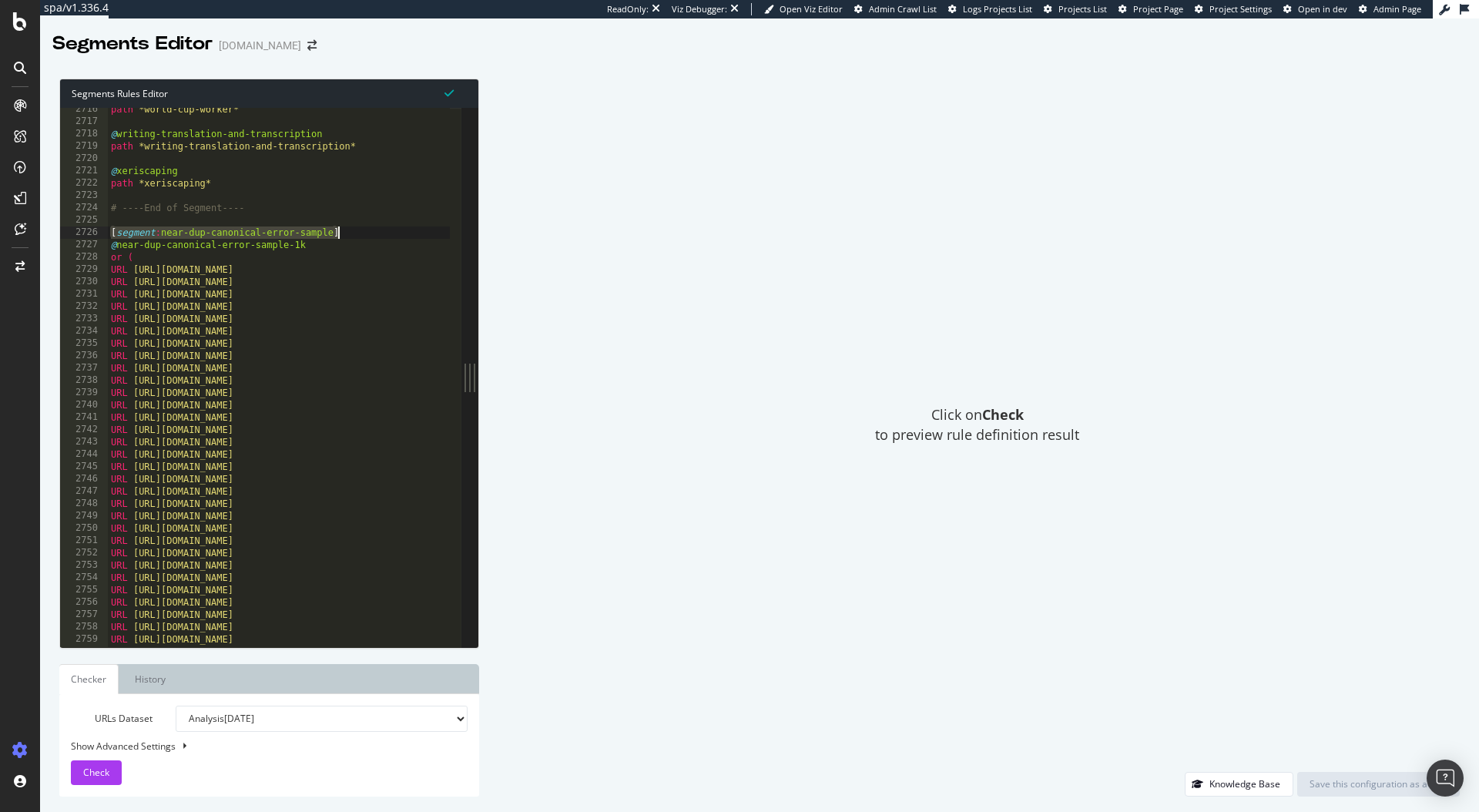
drag, startPoint x: 111, startPoint y: 230, endPoint x: 345, endPoint y: 229, distance: 234.0
click at [345, 229] on div "path *world-cup-worker* @ writing-translation-and-transcription path *writing-t…" at bounding box center [397, 380] width 578 height 553
drag, startPoint x: 116, startPoint y: 247, endPoint x: 305, endPoint y: 244, distance: 189.0
click at [305, 244] on div "path *world-cup-worker* @ writing-translation-and-transcription path *writing-t…" at bounding box center [397, 380] width 578 height 553
drag, startPoint x: 349, startPoint y: 233, endPoint x: 105, endPoint y: 237, distance: 244.0
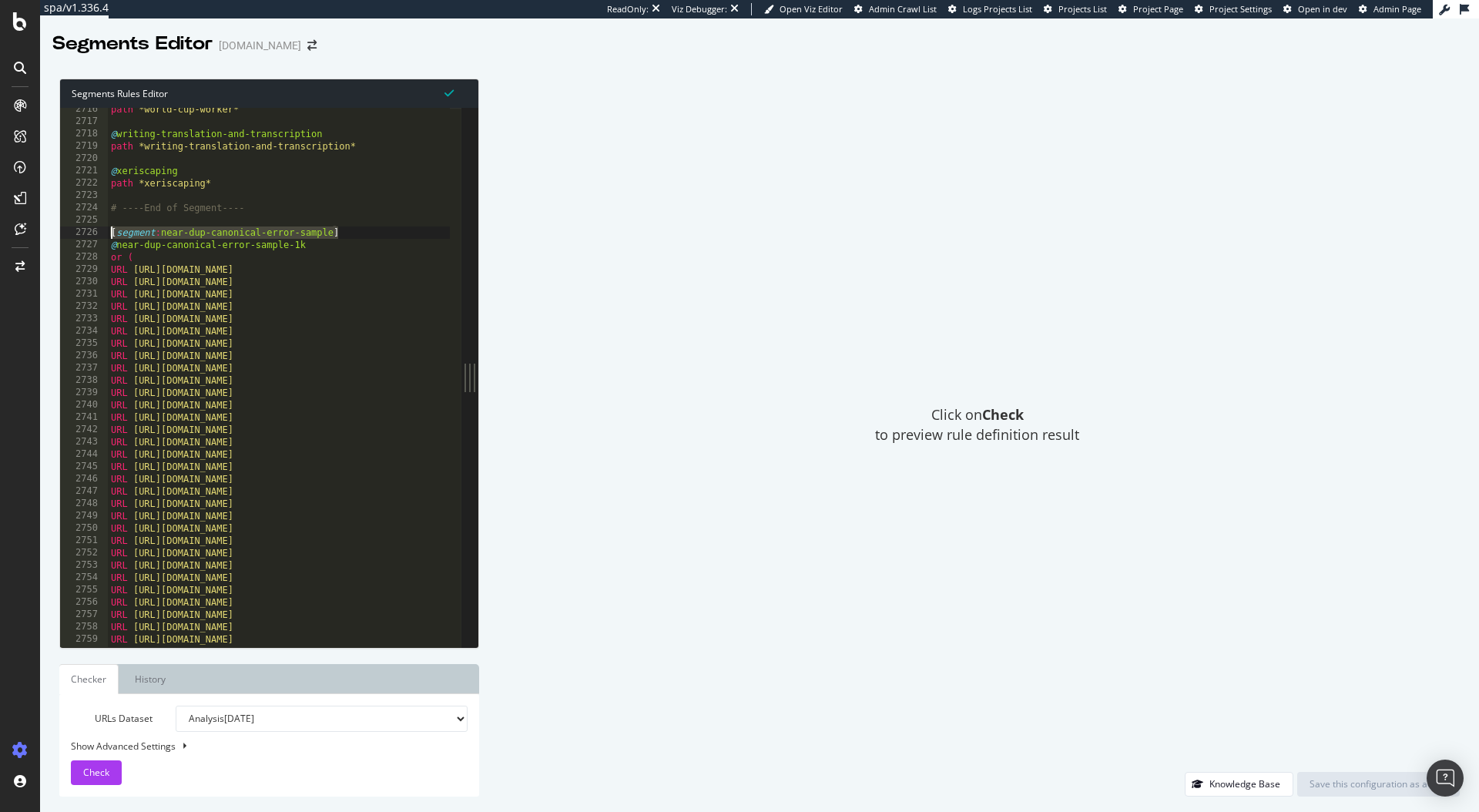
click at [105, 237] on div "@near-dup-canonical-error-sample-1k 2716 2717 2718 2719 2720 2721 2722 2723 272…" at bounding box center [260, 377] width 401 height 539
drag, startPoint x: 114, startPoint y: 246, endPoint x: 306, endPoint y: 244, distance: 192.0
click at [306, 244] on div "path *world-cup-worker* @ writing-translation-and-transcription path *writing-t…" at bounding box center [397, 380] width 578 height 553
drag, startPoint x: 139, startPoint y: 253, endPoint x: 122, endPoint y: 253, distance: 17.0
click at [139, 253] on div "path *world-cup-worker* @ writing-translation-and-transcription path *writing-t…" at bounding box center [397, 380] width 578 height 553
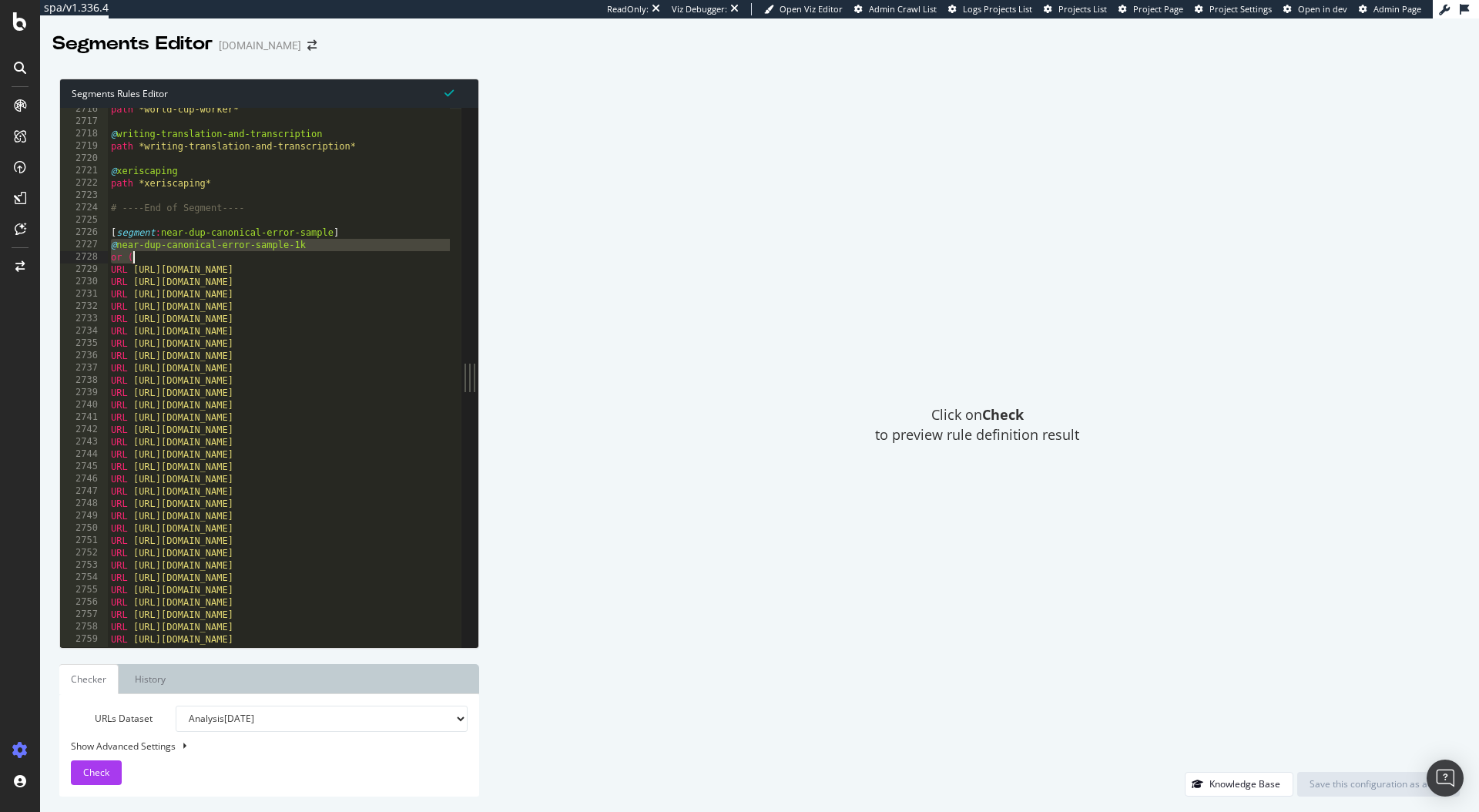
drag, startPoint x: 112, startPoint y: 242, endPoint x: 151, endPoint y: 255, distance: 41.1
click at [151, 255] on div "path *world-cup-worker* @ writing-translation-and-transcription path *writing-t…" at bounding box center [397, 380] width 578 height 553
drag, startPoint x: 109, startPoint y: 231, endPoint x: 153, endPoint y: 255, distance: 50.1
click at [153, 255] on div "path *world-cup-worker* @ writing-translation-and-transcription path *writing-t…" at bounding box center [397, 380] width 578 height 553
click at [376, 295] on div "path *world-cup-worker* @ writing-translation-and-transcription path *writing-t…" at bounding box center [397, 380] width 578 height 553
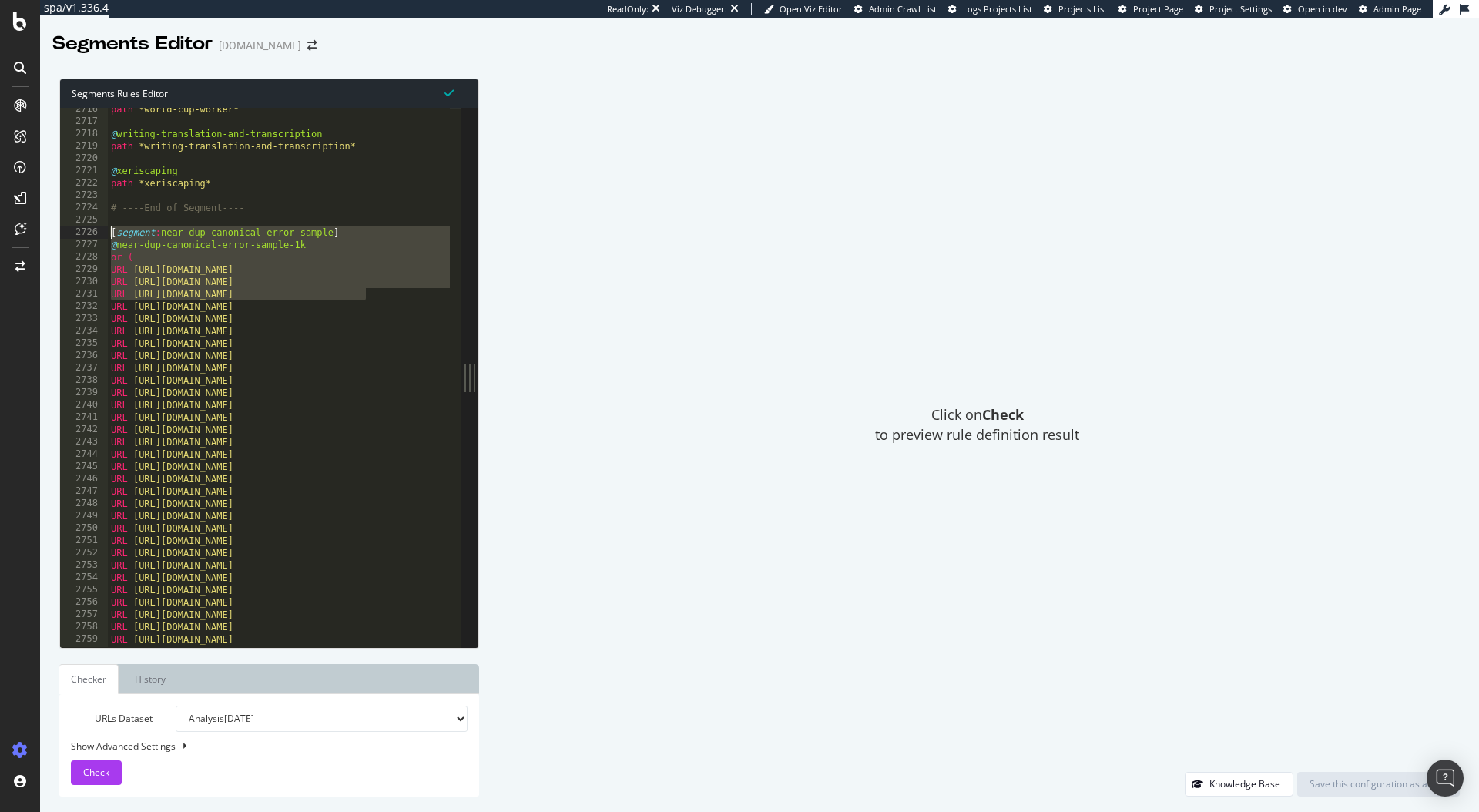
drag, startPoint x: 380, startPoint y: 291, endPoint x: 92, endPoint y: 234, distance: 293.6
click at [92, 234] on div "URL https://www.bark.com/en/gb/fashion-beauty/ 2716 2717 2718 2719 2720 2721 27…" at bounding box center [260, 377] width 401 height 539
type textarea "[segment:near-dup-canonical-error-sample] @near-dup-canonical-error-sample-1k"
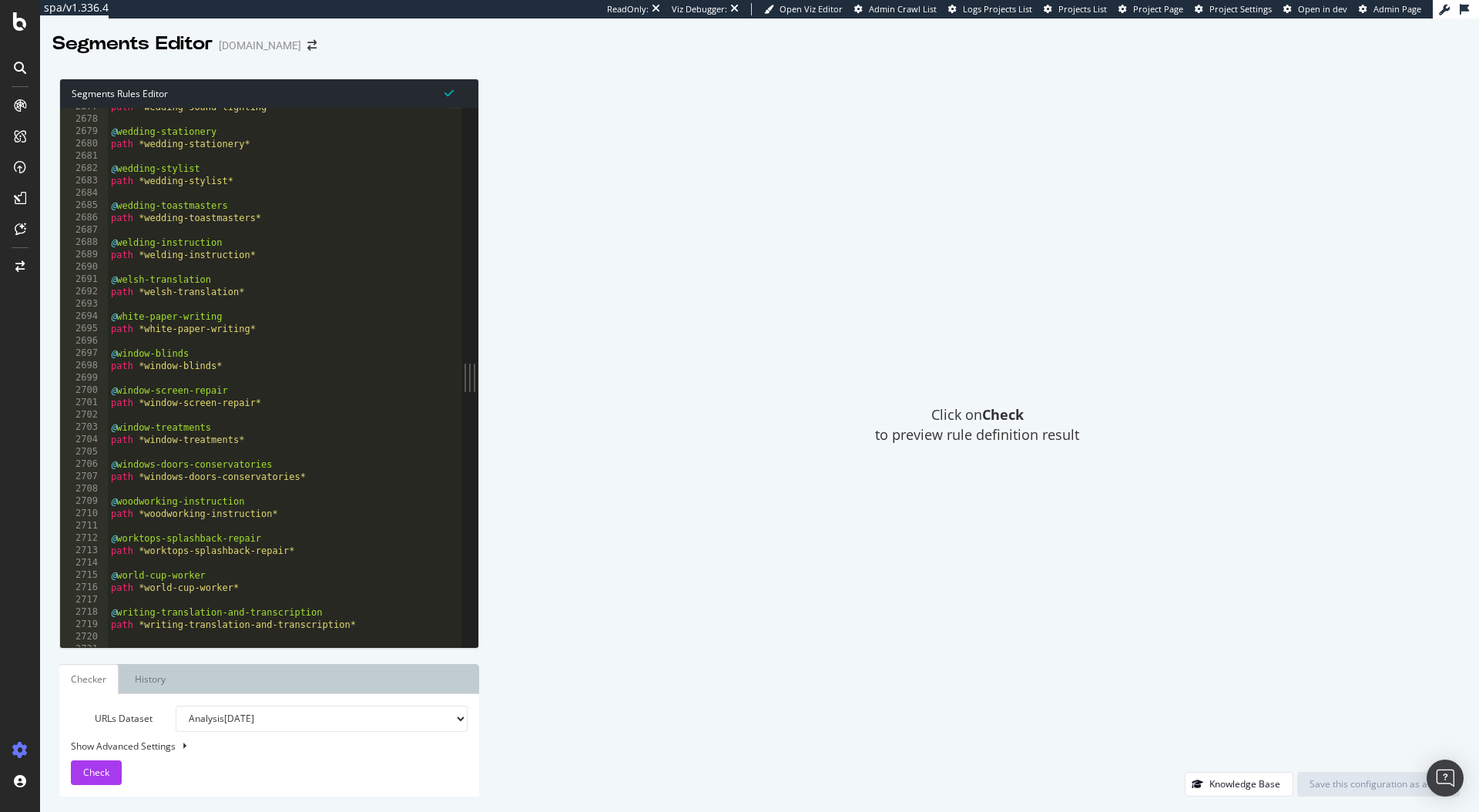
scroll to position [18065, 0]
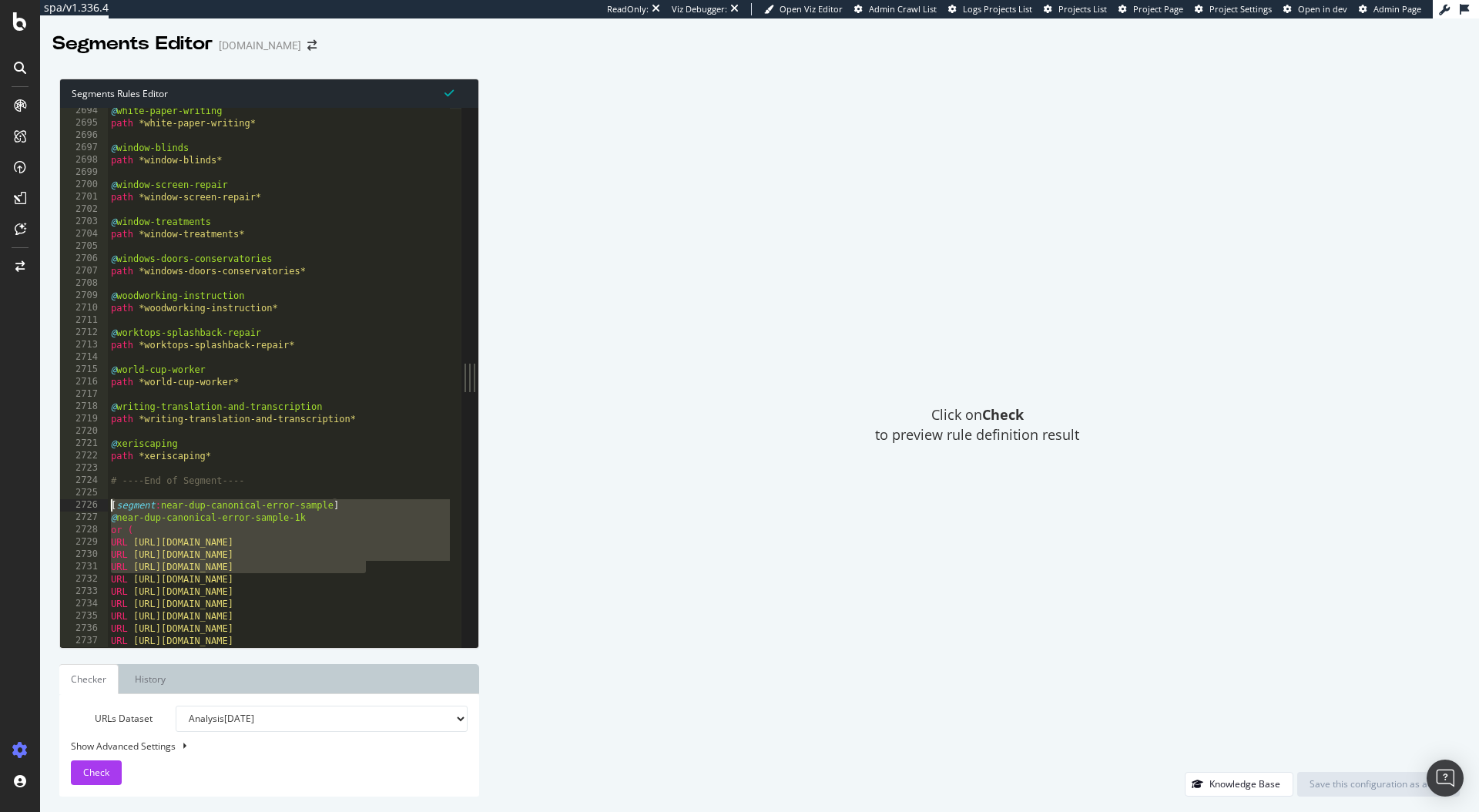
click at [283, 496] on div "@ white-paper-writing path *white-paper-writing* @ window-blinds path *window-b…" at bounding box center [397, 381] width 578 height 553
drag, startPoint x: 127, startPoint y: 524, endPoint x: 310, endPoint y: 564, distance: 187.3
click at [310, 564] on div "@ white-paper-writing path *white-paper-writing* @ window-blinds path *window-b…" at bounding box center [397, 381] width 578 height 553
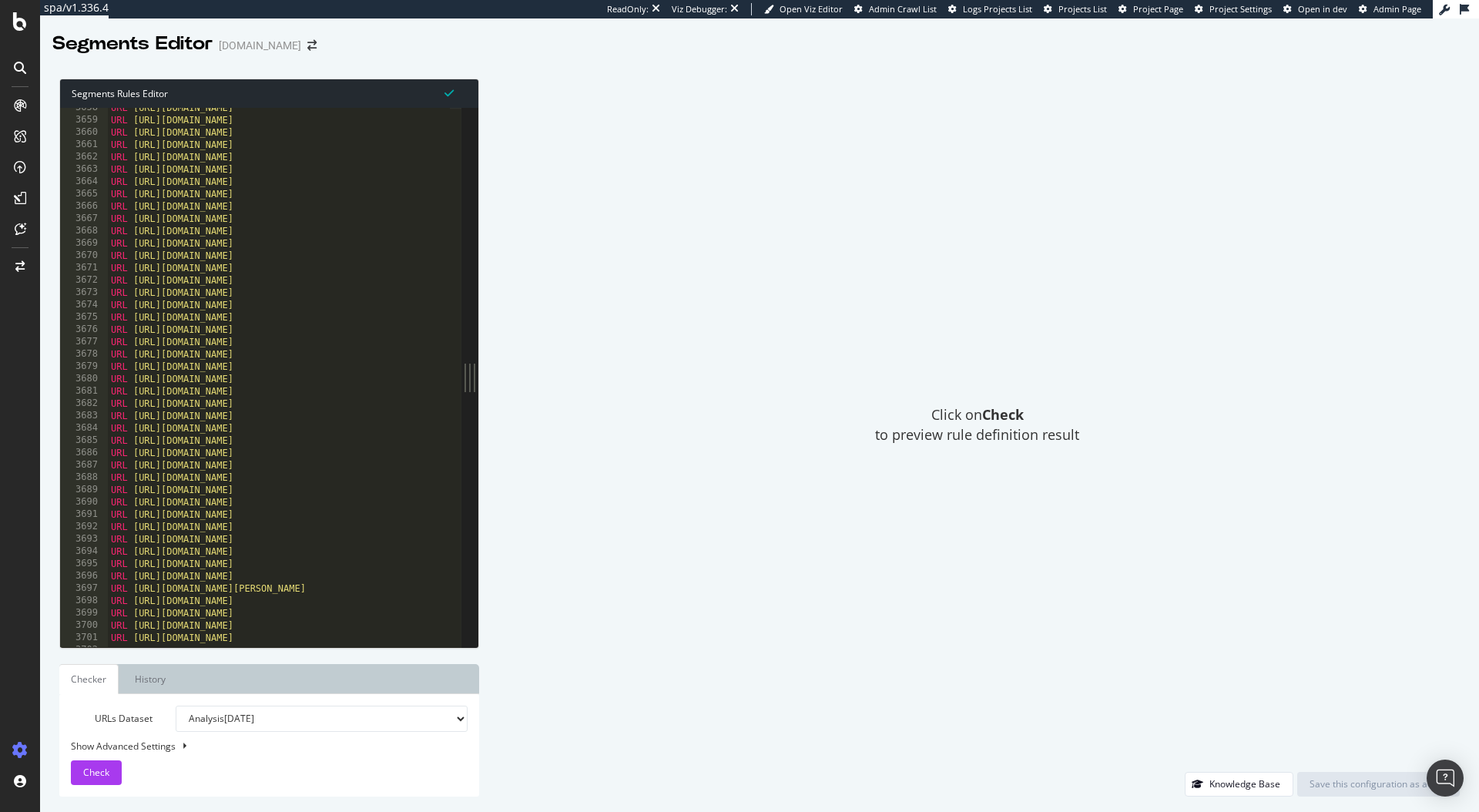
scroll to position [24533, 0]
click at [544, 116] on div "Click on Check to preview rule definition result" at bounding box center [978, 425] width 966 height 693
click at [252, 570] on div "URL https://www.bark.com/en/gb/grass-cutting/mid-ulster/ URL https://www.bark.c…" at bounding box center [397, 378] width 578 height 553
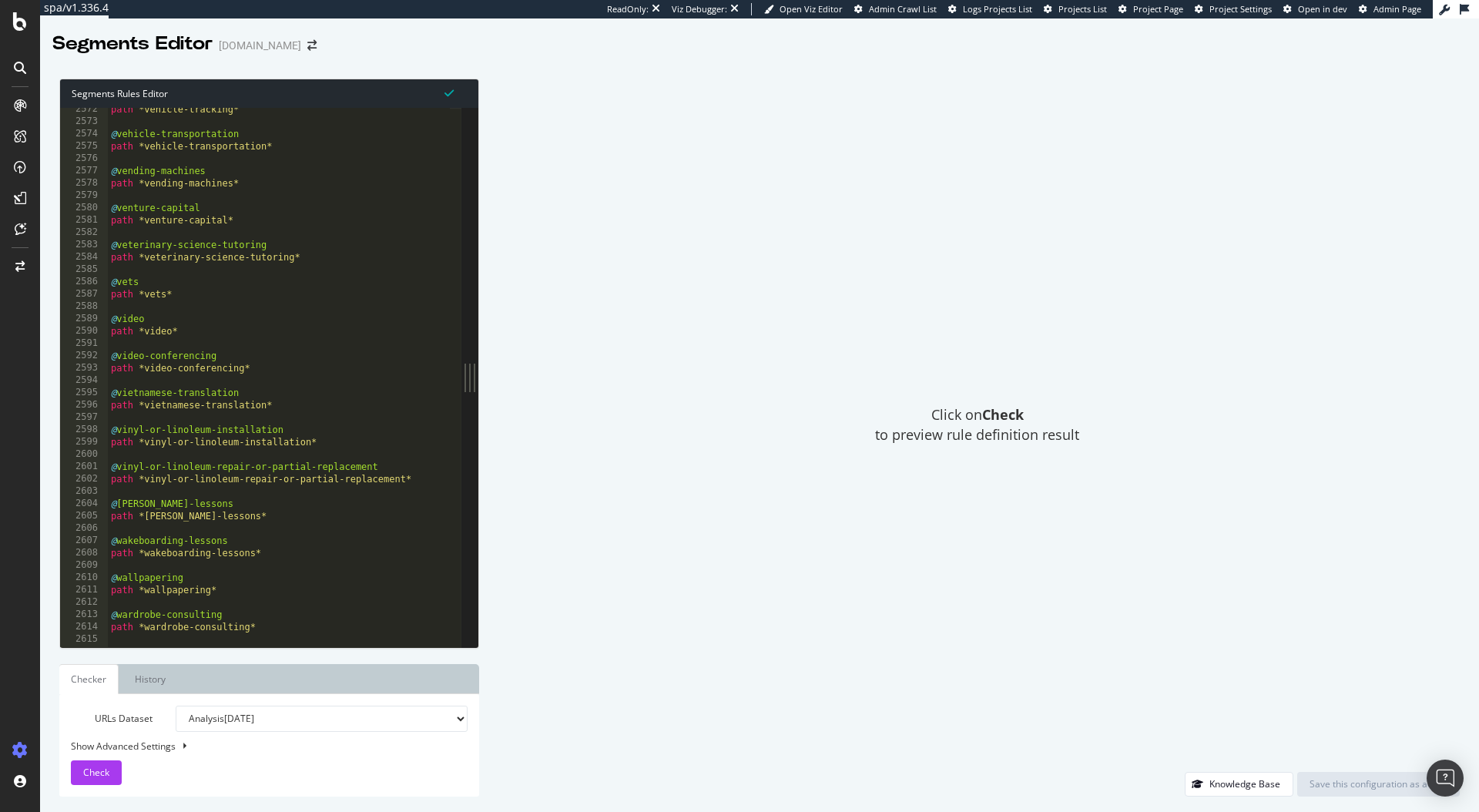
scroll to position [17396, 0]
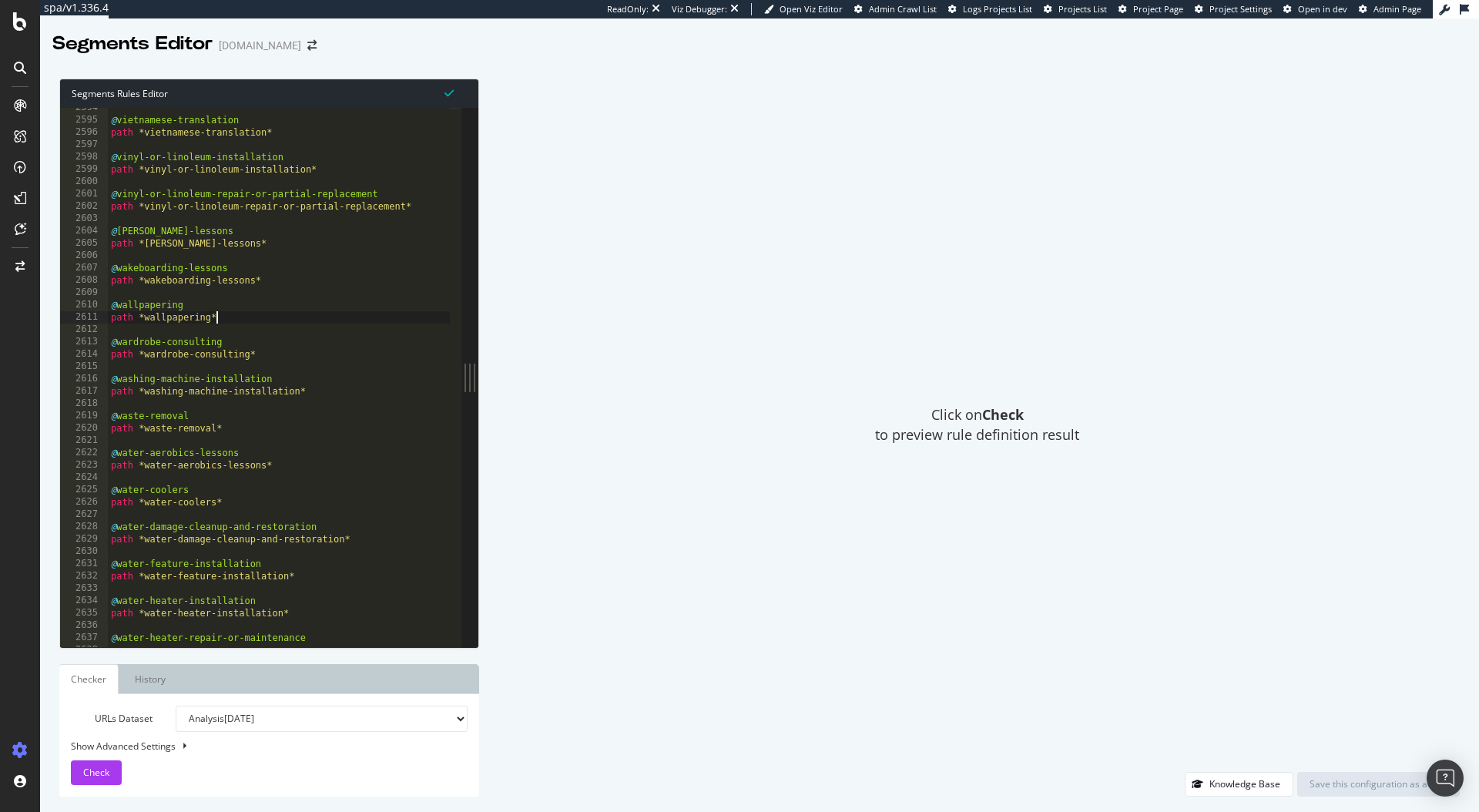
click at [227, 322] on div "@ vietnamese-translation path *vietnamese-translation* @ vinyl-or-linoleum-inst…" at bounding box center [397, 378] width 578 height 553
type textarea "path *wallpapering"
click at [1384, 789] on div "Save this configuration as active" at bounding box center [1379, 784] width 138 height 13
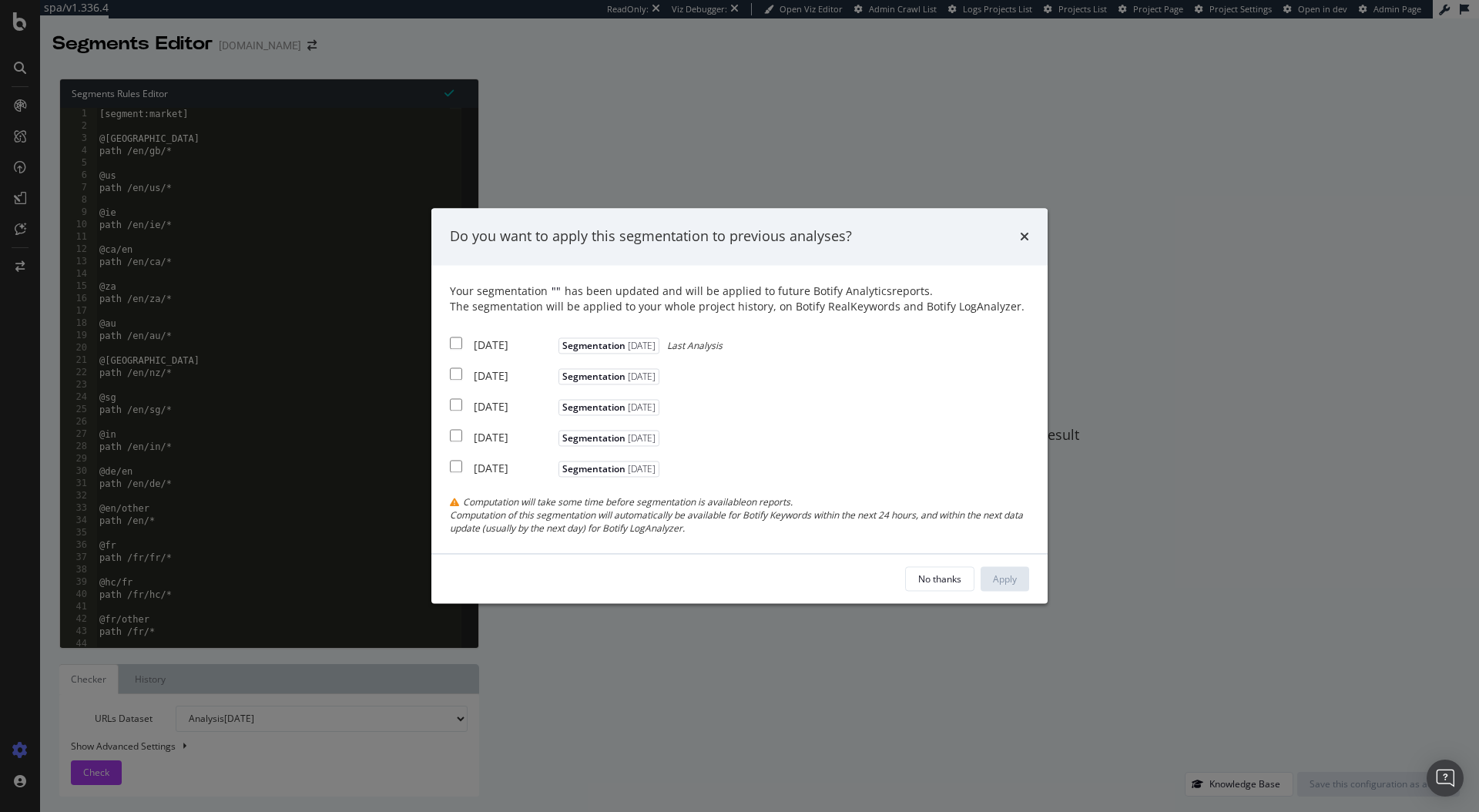
click at [456, 342] on input "modal" at bounding box center [456, 342] width 12 height 12
checkbox input "true"
click at [458, 383] on div "2025 Jul. 24th Segmentation 2025-07-31" at bounding box center [557, 374] width 214 height 19
checkbox input "true"
click at [458, 406] on input "modal" at bounding box center [456, 404] width 12 height 12
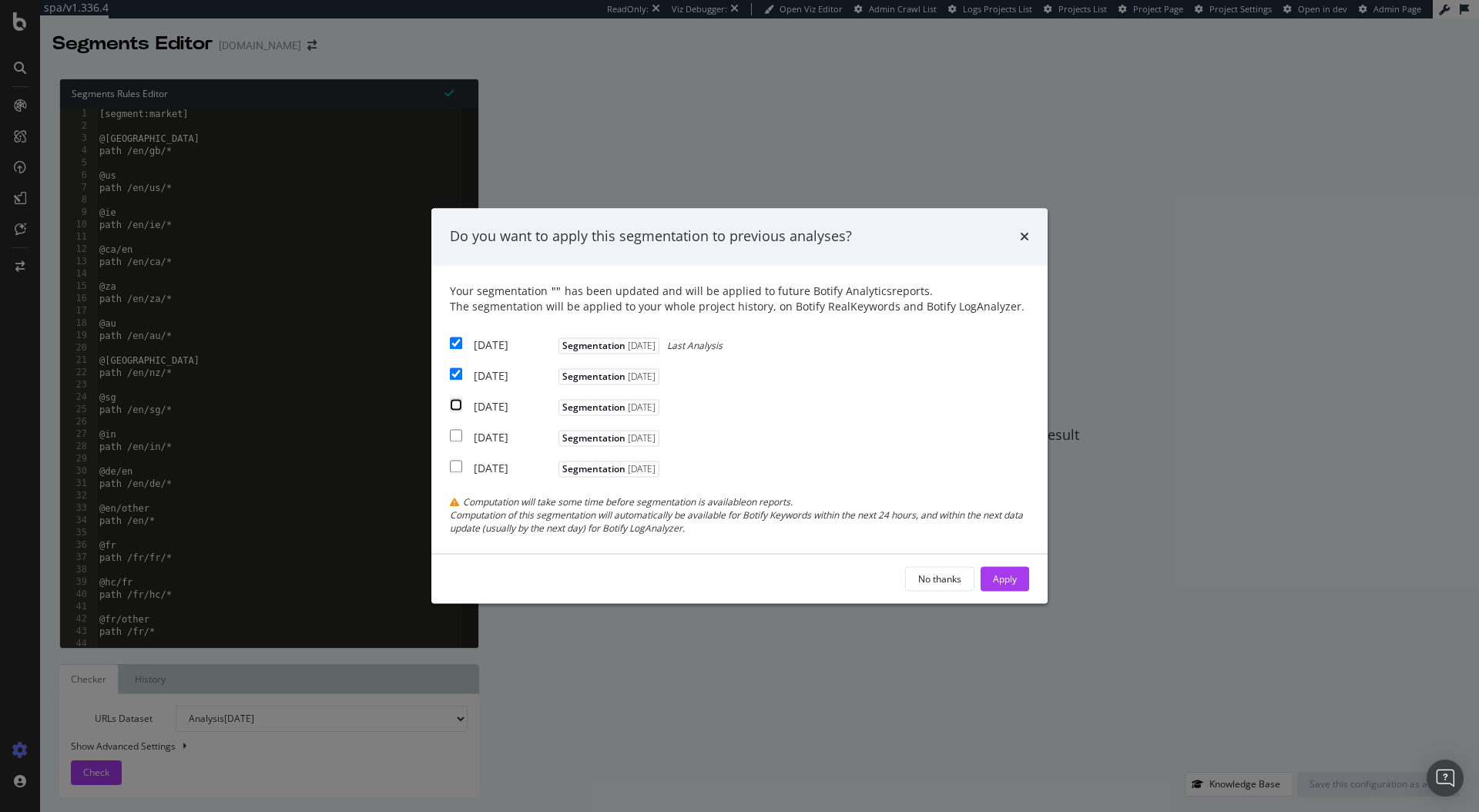
checkbox input "true"
click at [1027, 237] on icon "times" at bounding box center [1025, 236] width 10 height 12
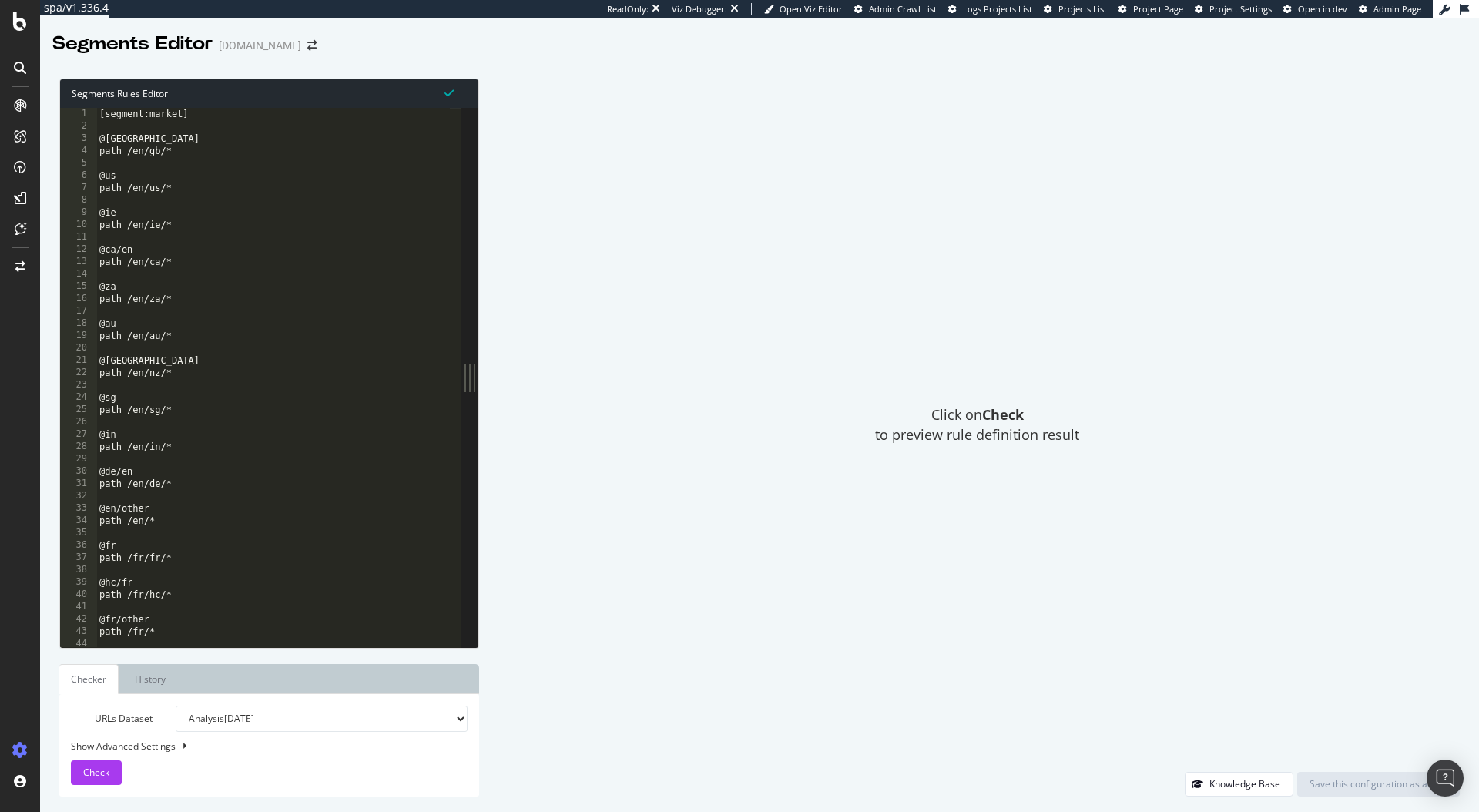
click at [775, 139] on div "Click on Check to preview rule definition result" at bounding box center [978, 425] width 966 height 693
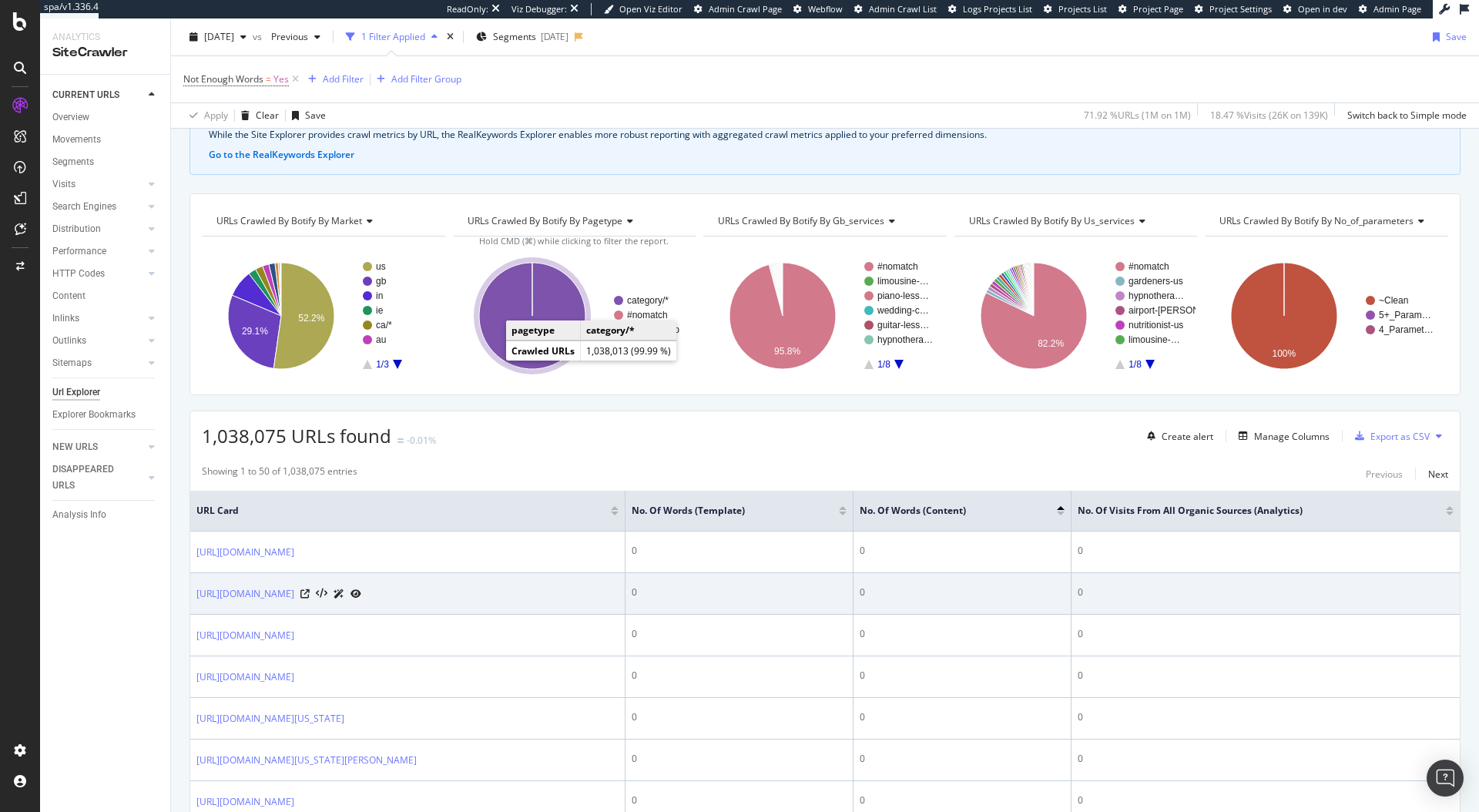
scroll to position [291, 0]
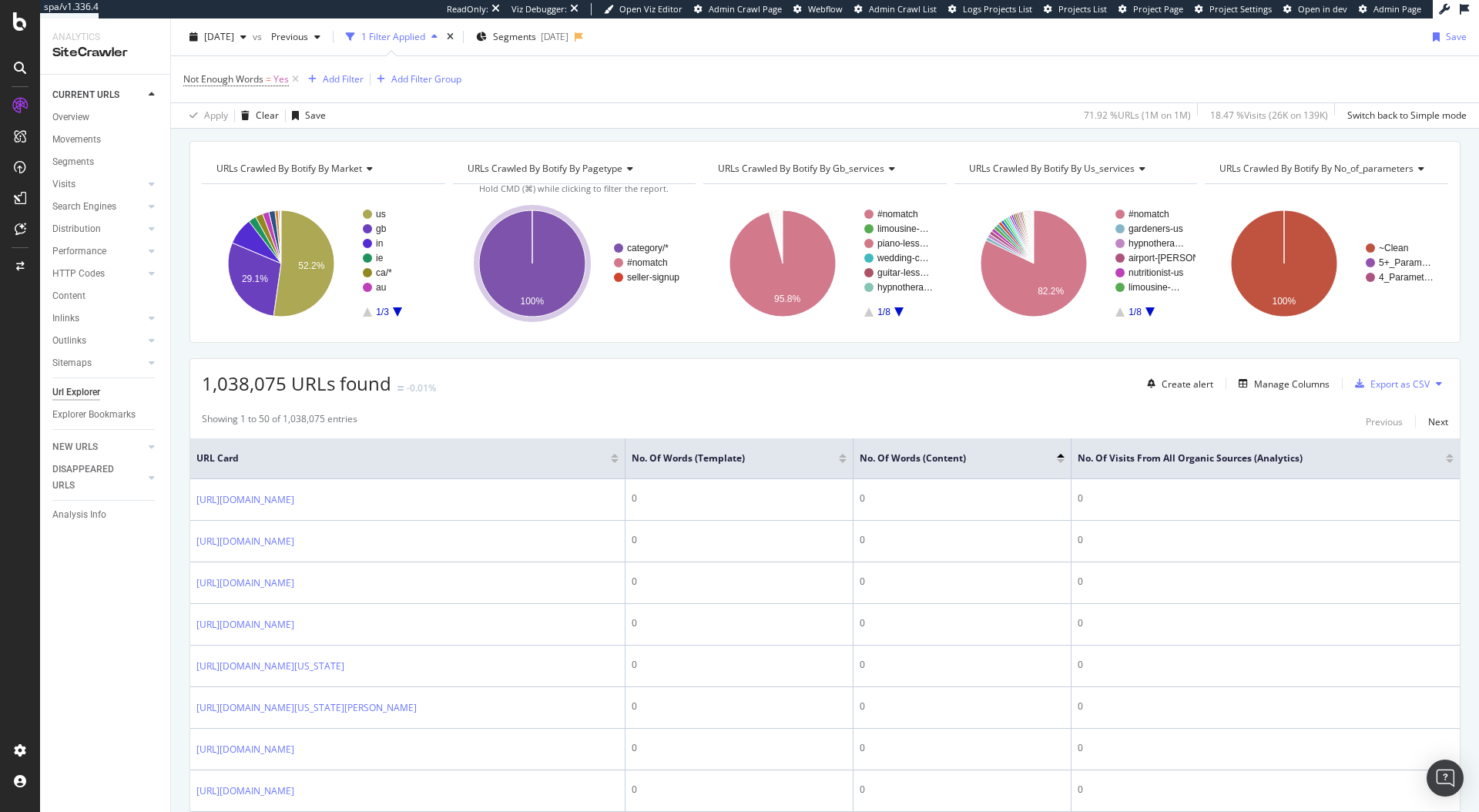
scroll to position [0, 0]
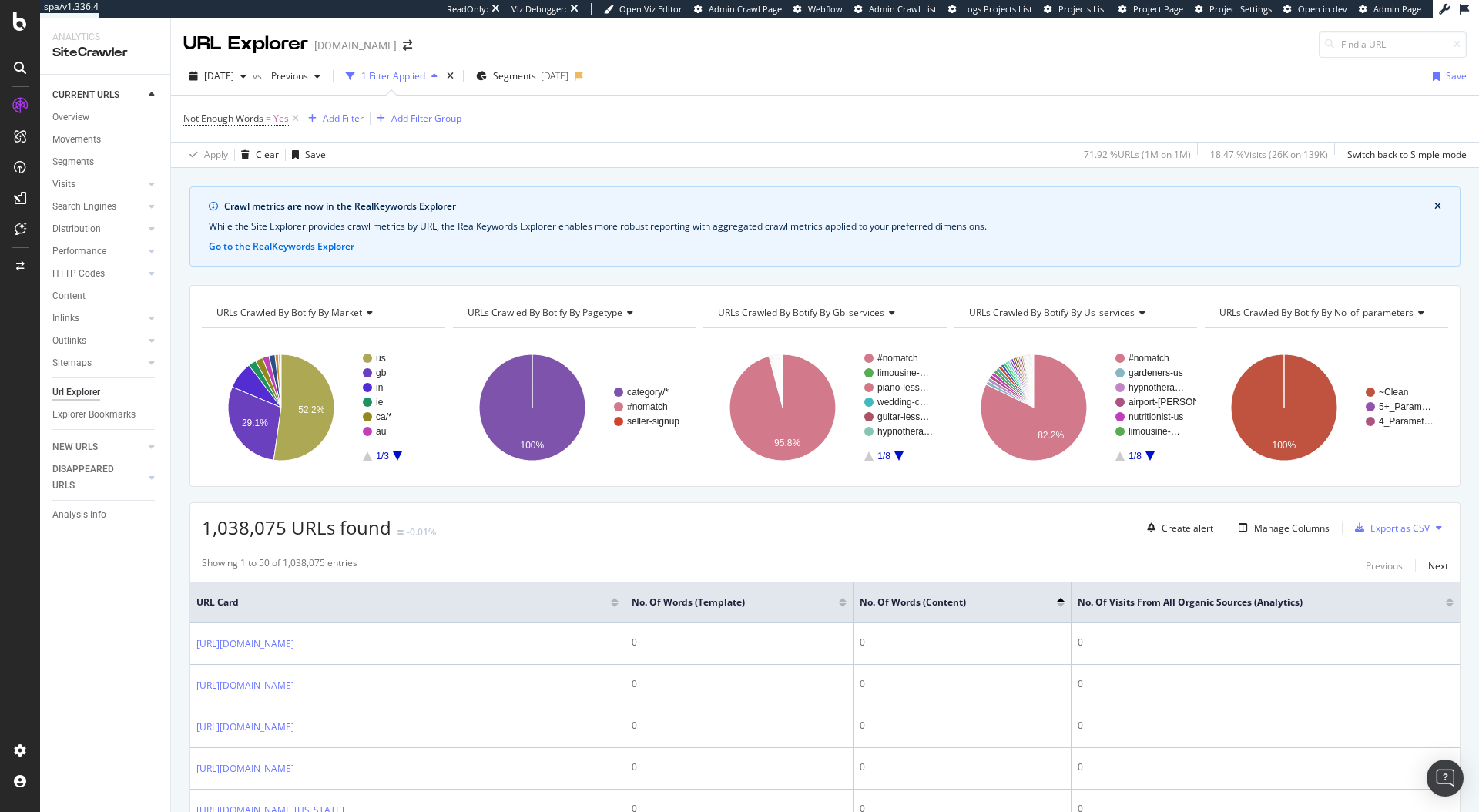
click at [866, 311] on span "URLs Crawled By Botify By gb_services" at bounding box center [802, 312] width 167 height 13
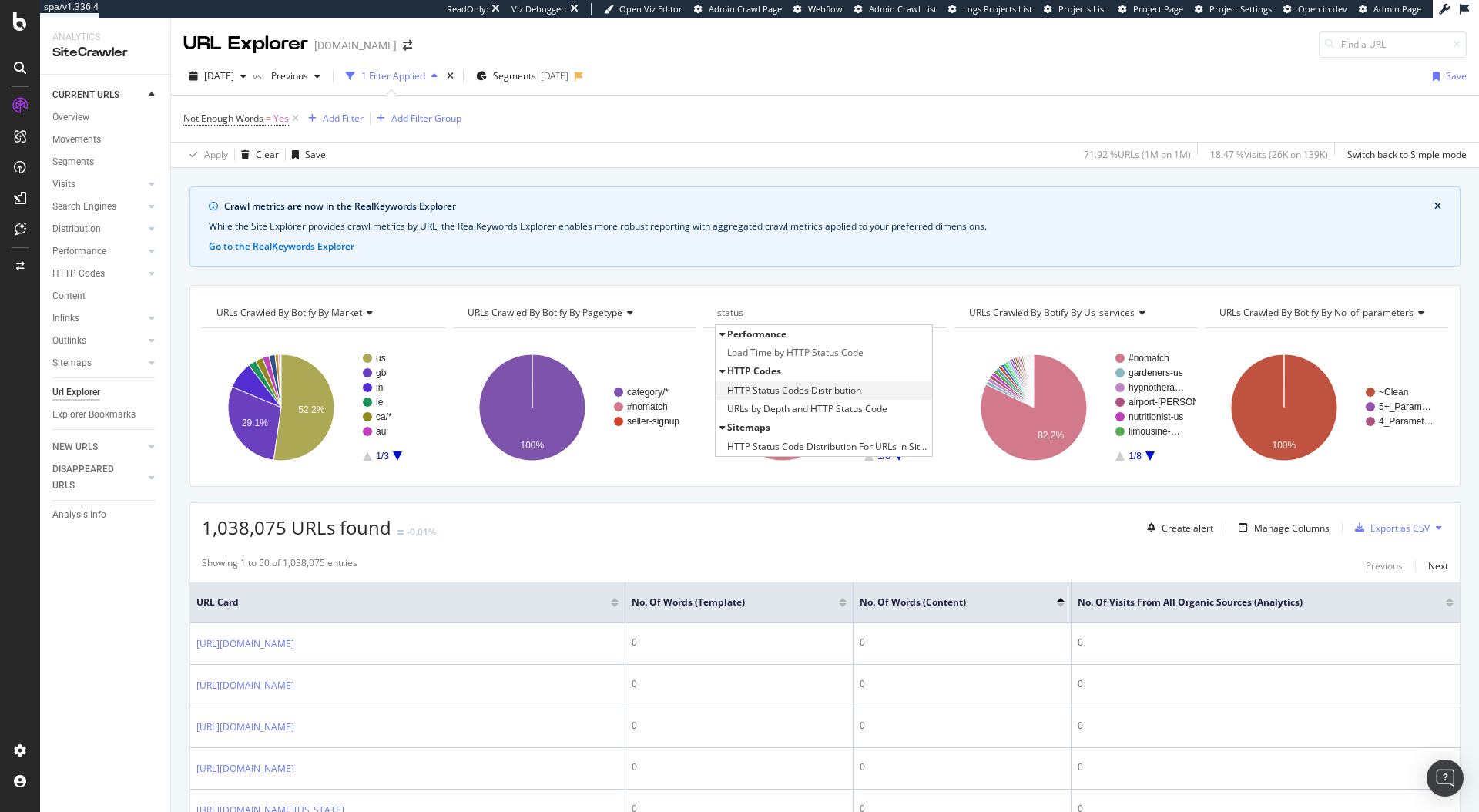
type input "status"
click at [769, 393] on span "HTTP Status Codes Distribution" at bounding box center [794, 390] width 134 height 15
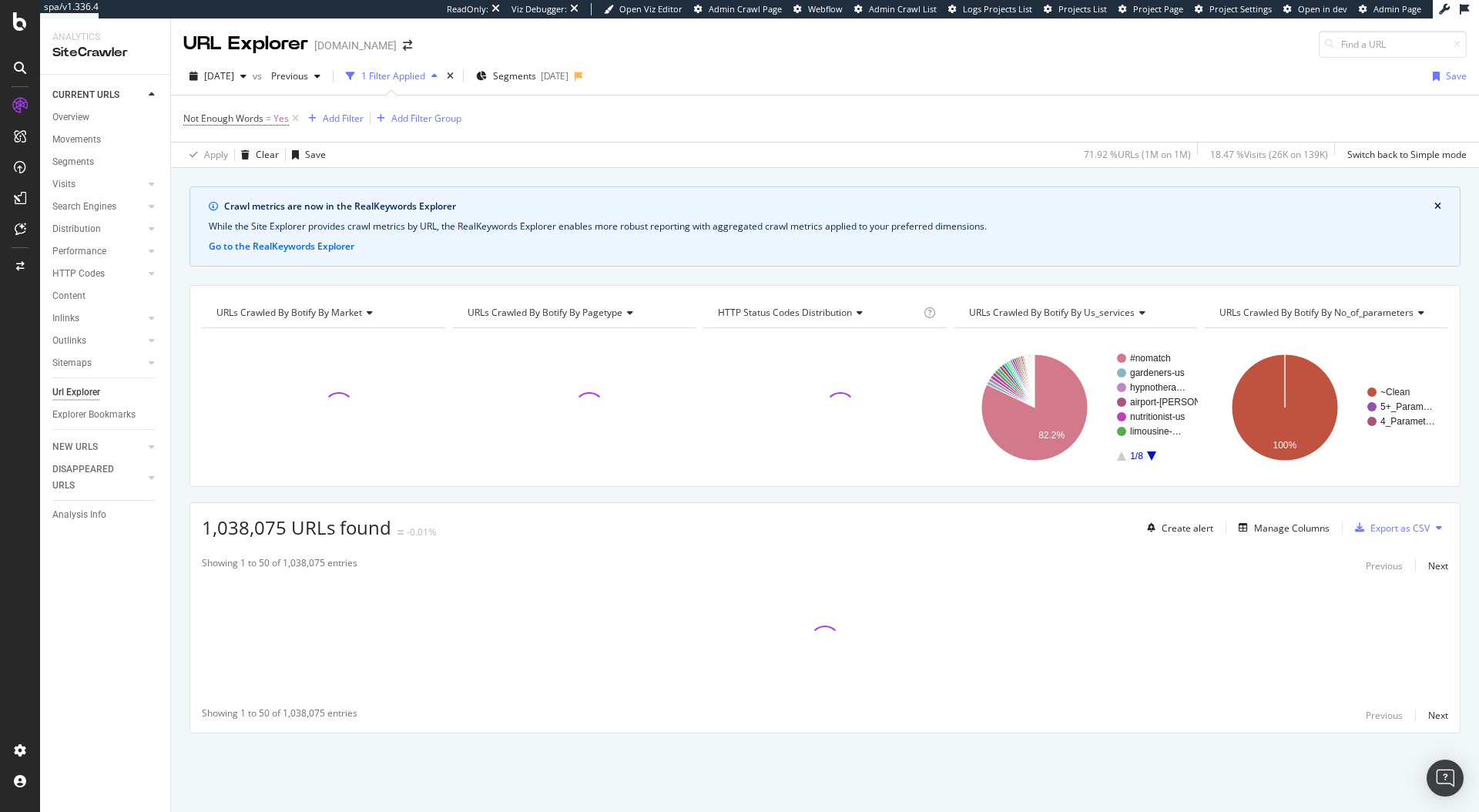
click at [1069, 312] on span "URLs Crawled By Botify By us_services" at bounding box center [1051, 312] width 166 height 13
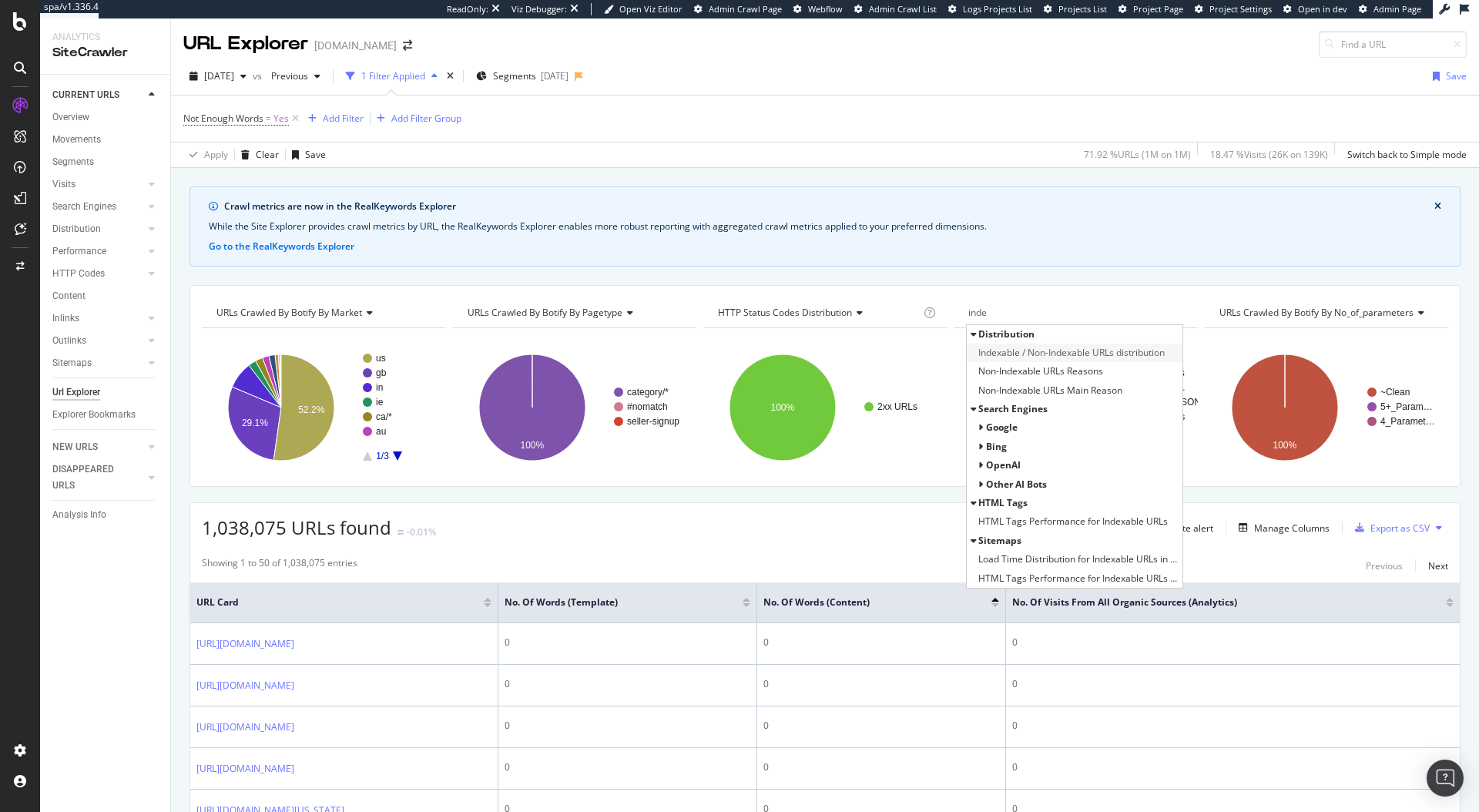
type input "inde"
click at [1023, 353] on span "Indexable / Non-Indexable URLs distribution" at bounding box center [1071, 352] width 187 height 15
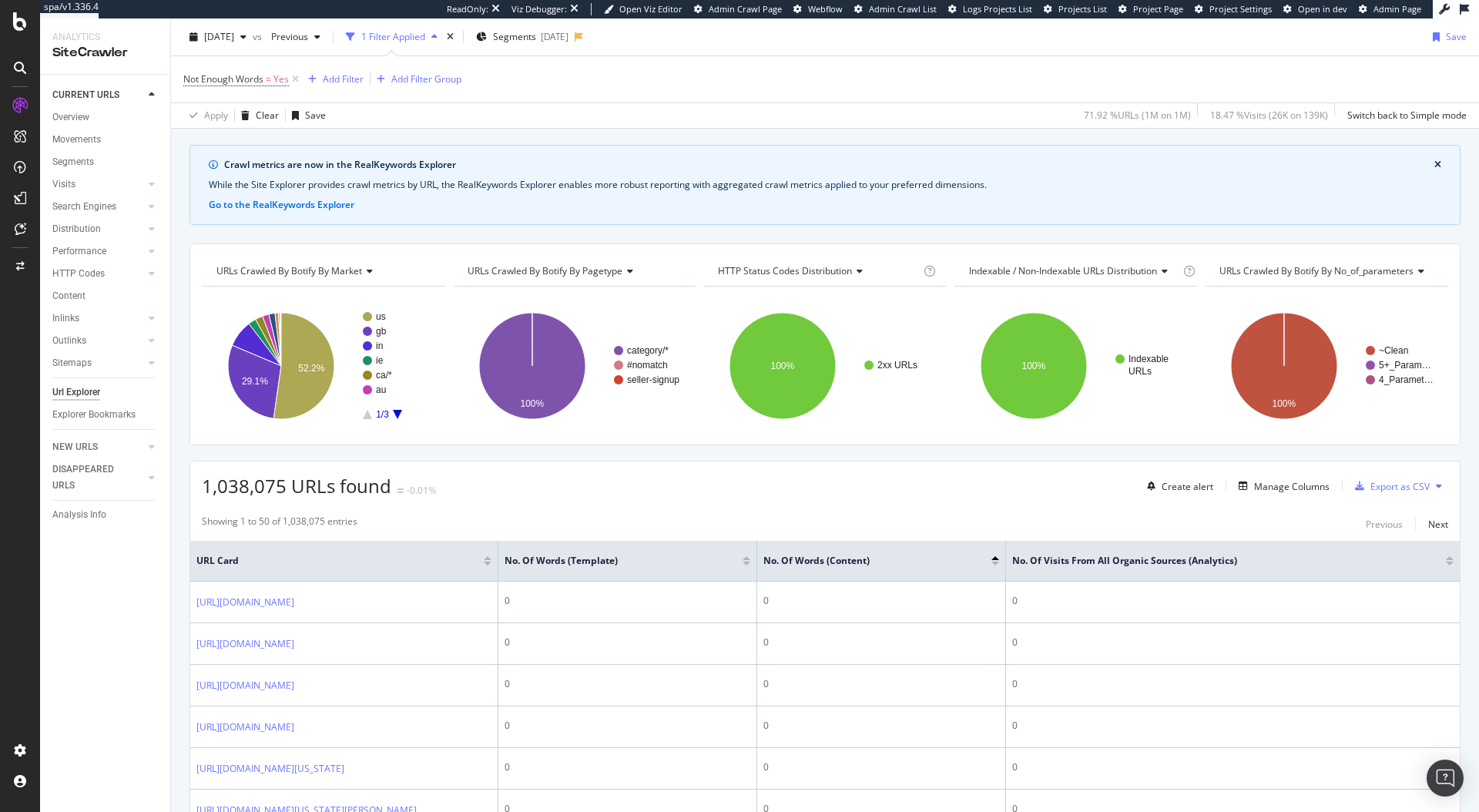
scroll to position [63, 0]
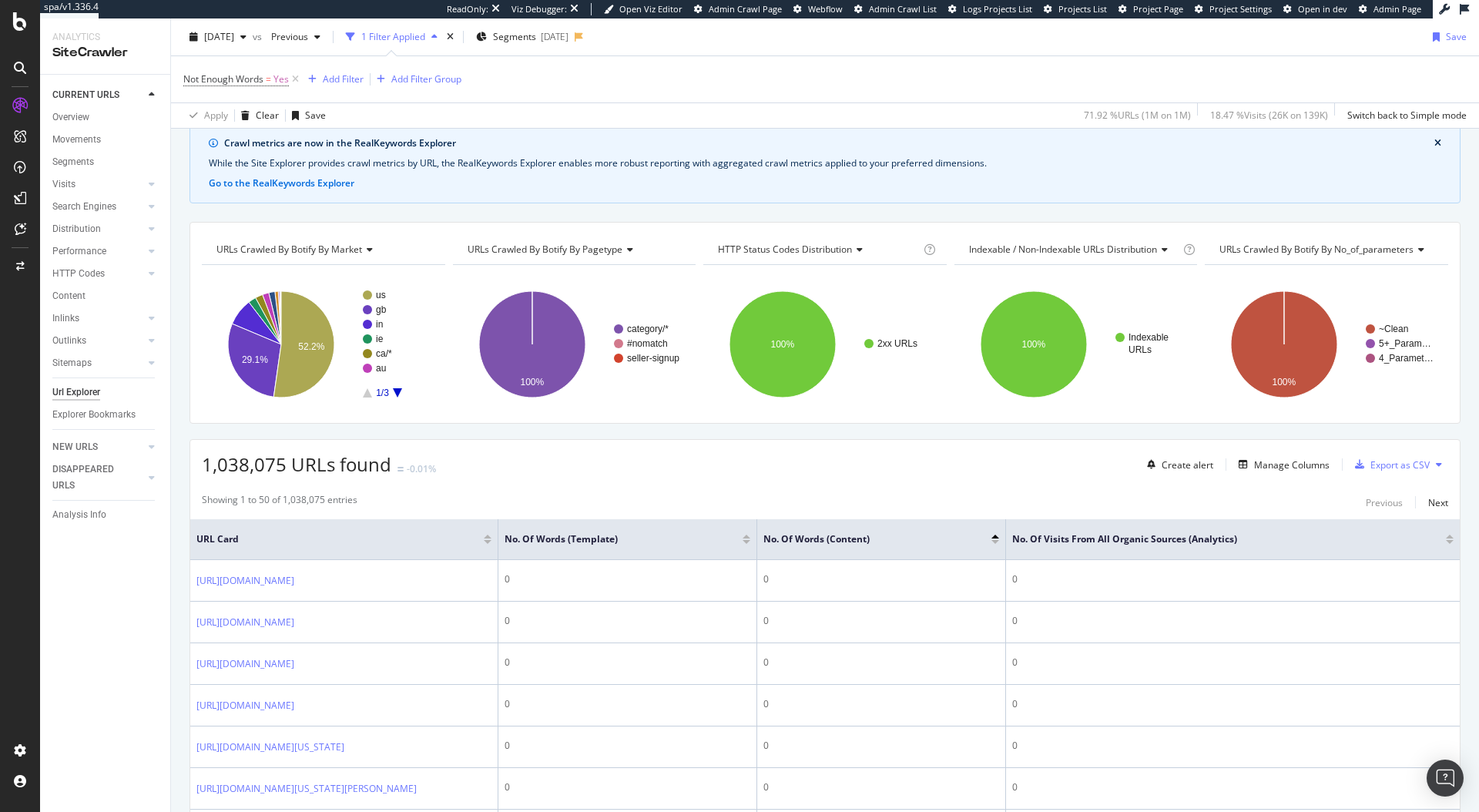
click at [1446, 541] on div at bounding box center [1450, 541] width 8 height 4
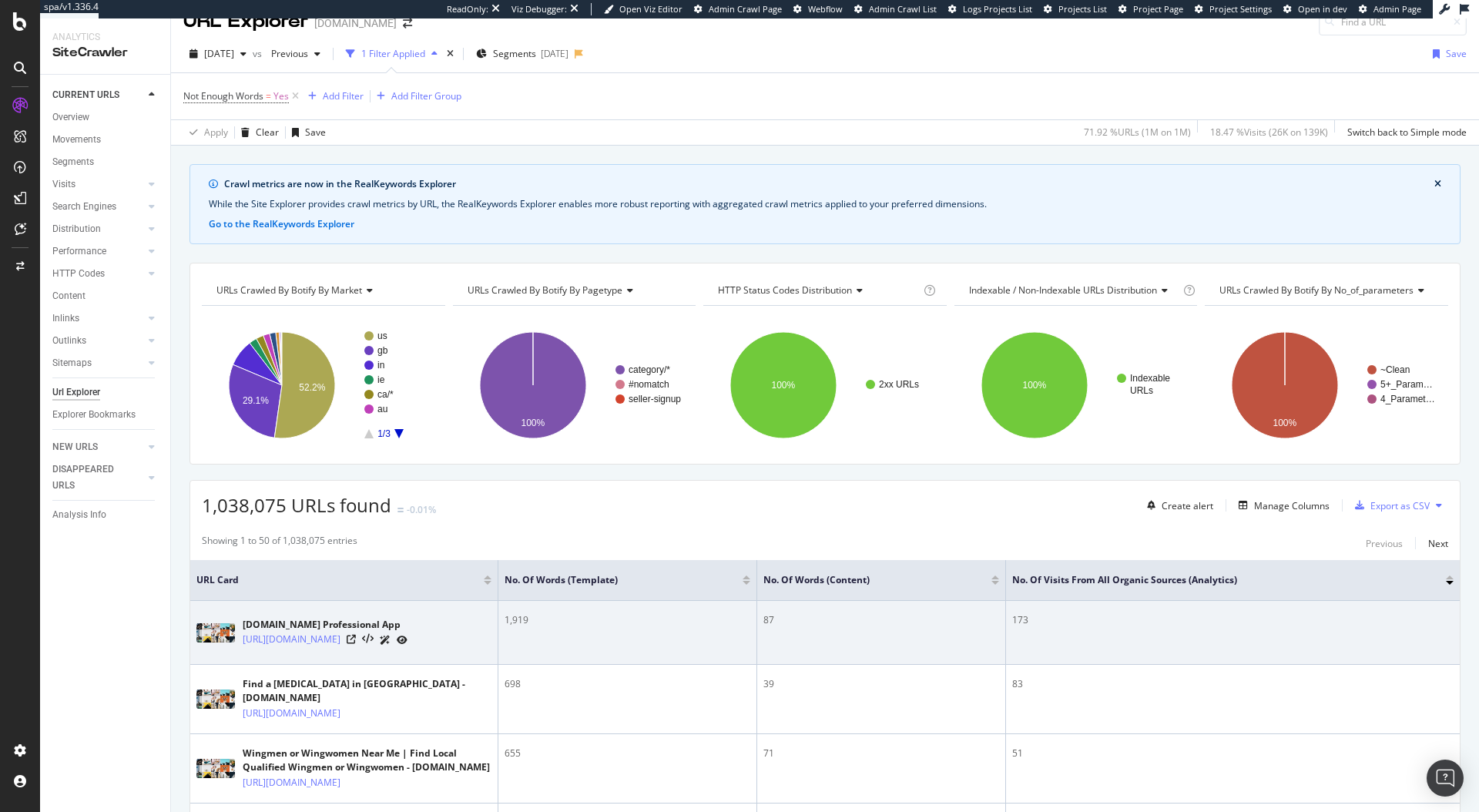
scroll to position [50, 0]
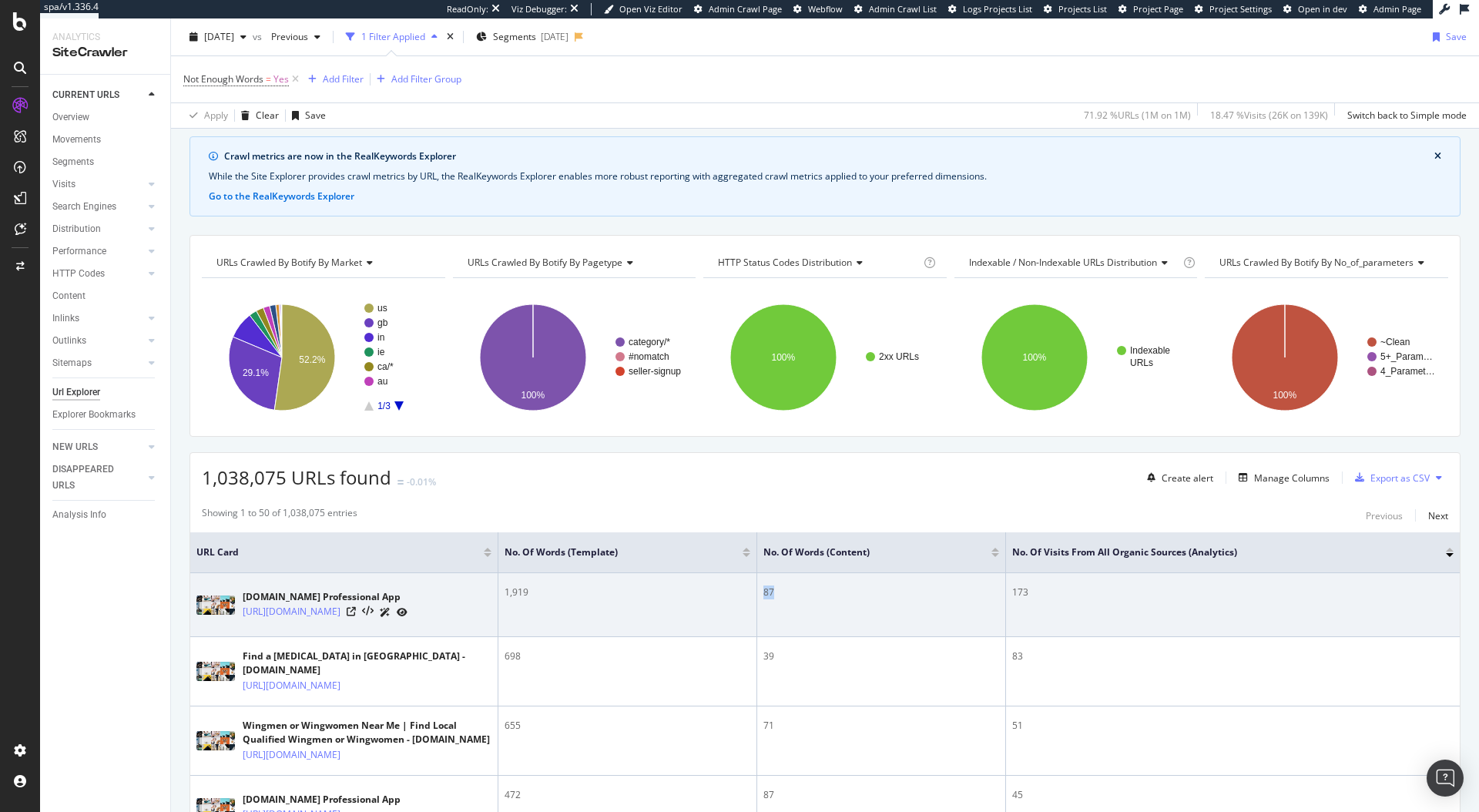
drag, startPoint x: 790, startPoint y: 591, endPoint x: 754, endPoint y: 589, distance: 36.1
click at [755, 589] on tr "Bark.com Professional App https://www.bark.com/en/gb/get-the-app/sellers/ 1,919…" at bounding box center [826, 605] width 1270 height 64
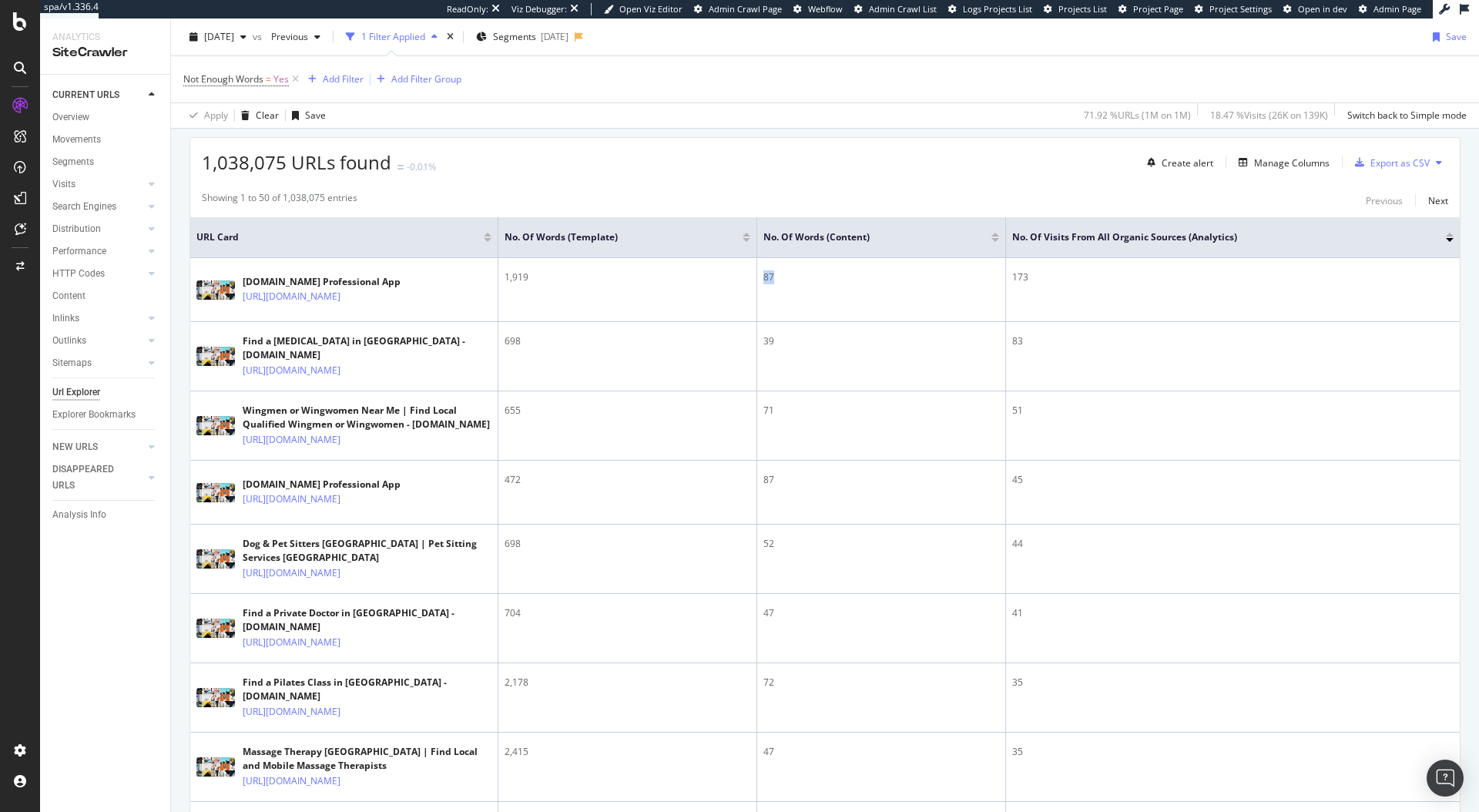
scroll to position [0, 0]
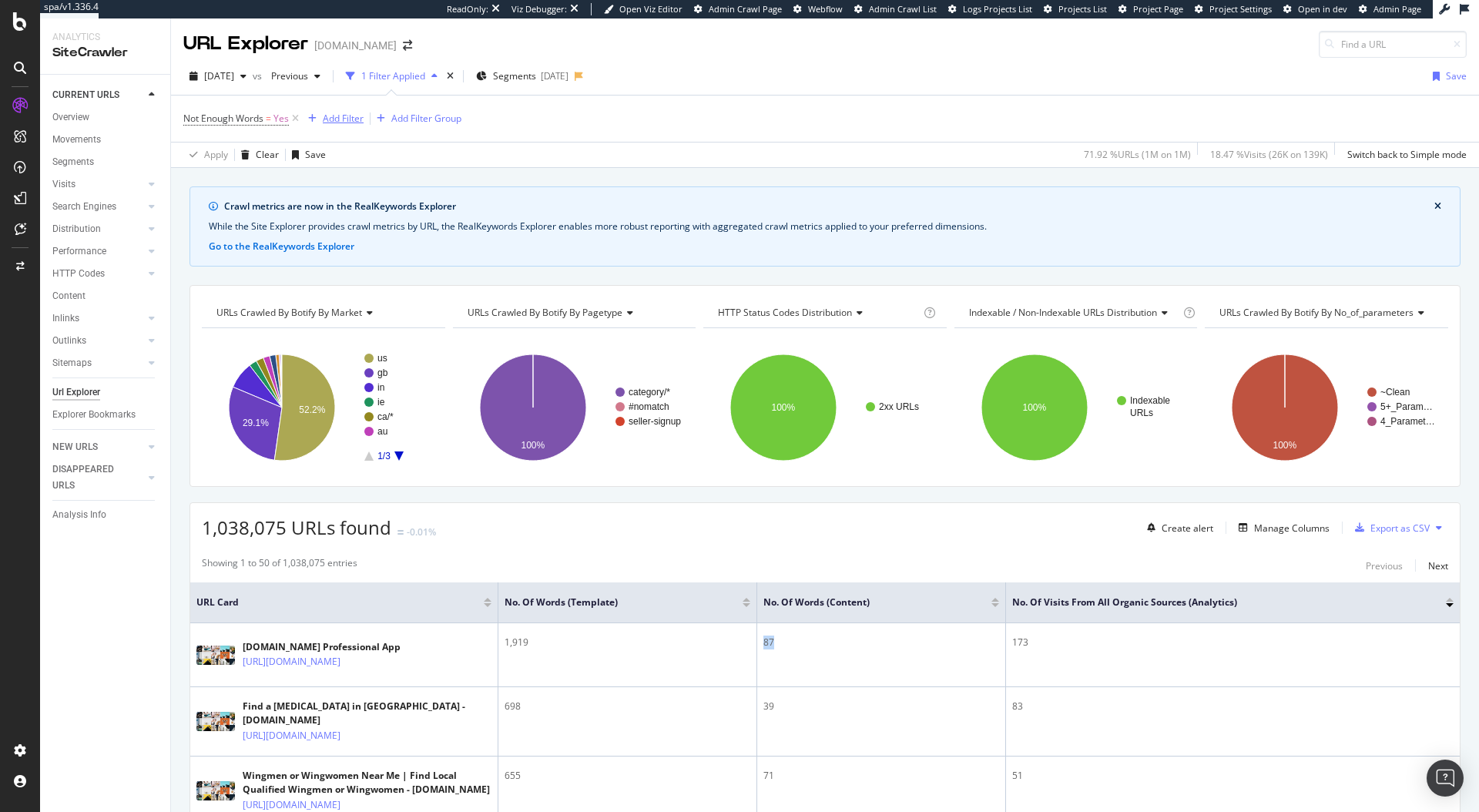
click at [356, 114] on div "Add Filter" at bounding box center [343, 119] width 41 height 13
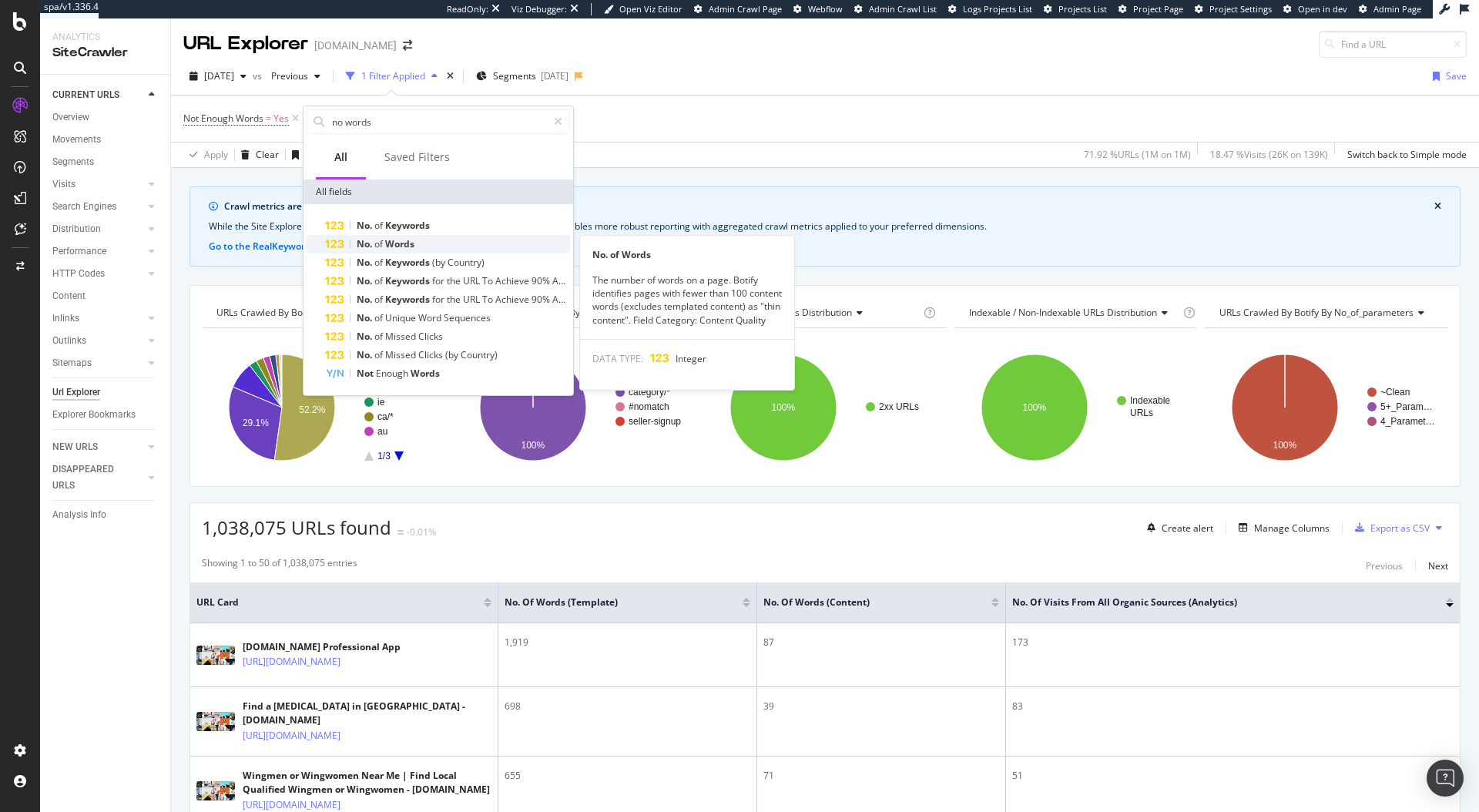
type input "no words"
click at [402, 239] on span "Words" at bounding box center [400, 243] width 30 height 13
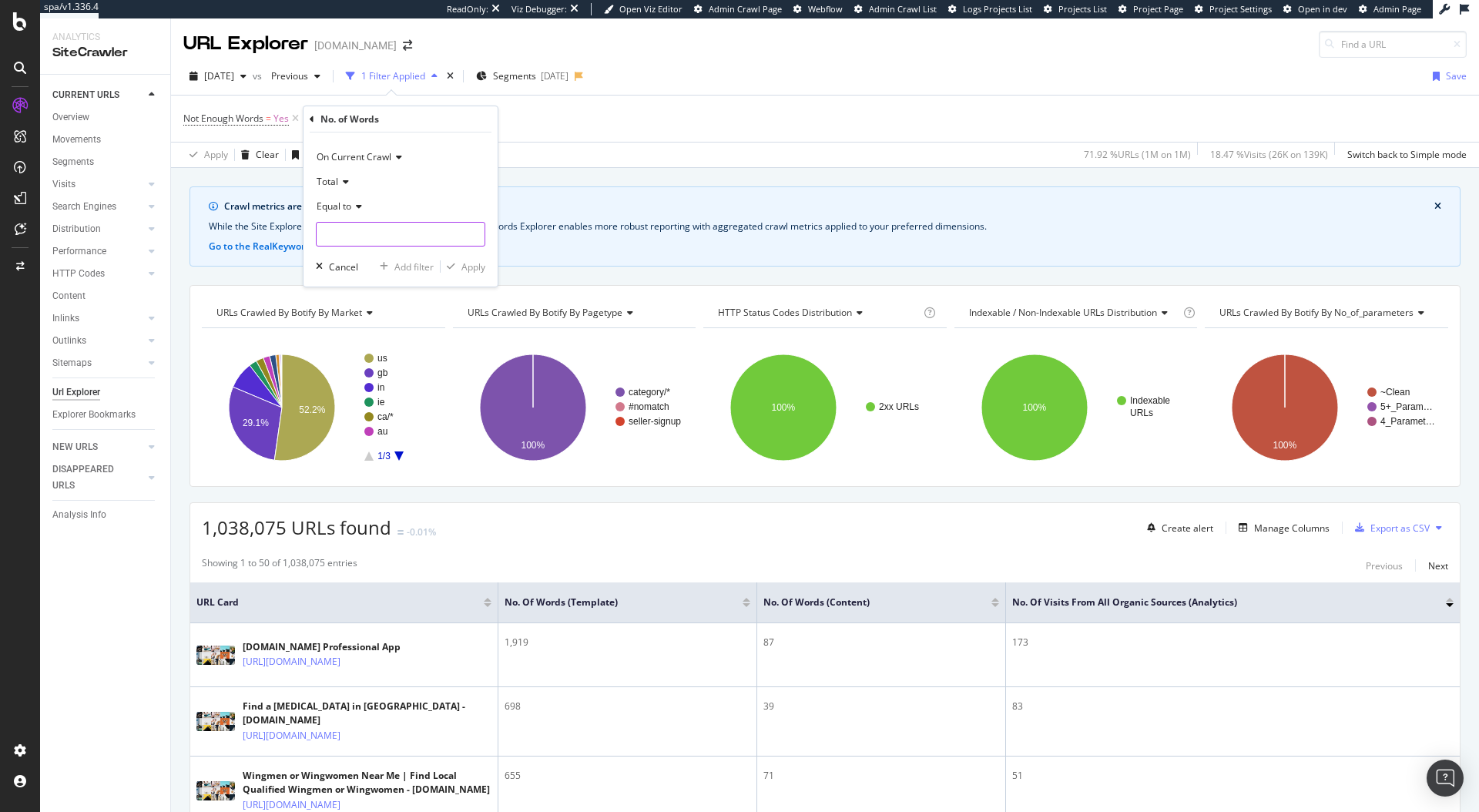
click at [363, 243] on input "number" at bounding box center [400, 234] width 170 height 25
type input "0"
click at [335, 179] on span "Total" at bounding box center [327, 181] width 22 height 13
click at [455, 152] on div "On Current Crawl" at bounding box center [400, 157] width 170 height 25
click at [472, 264] on div "Apply" at bounding box center [473, 267] width 24 height 13
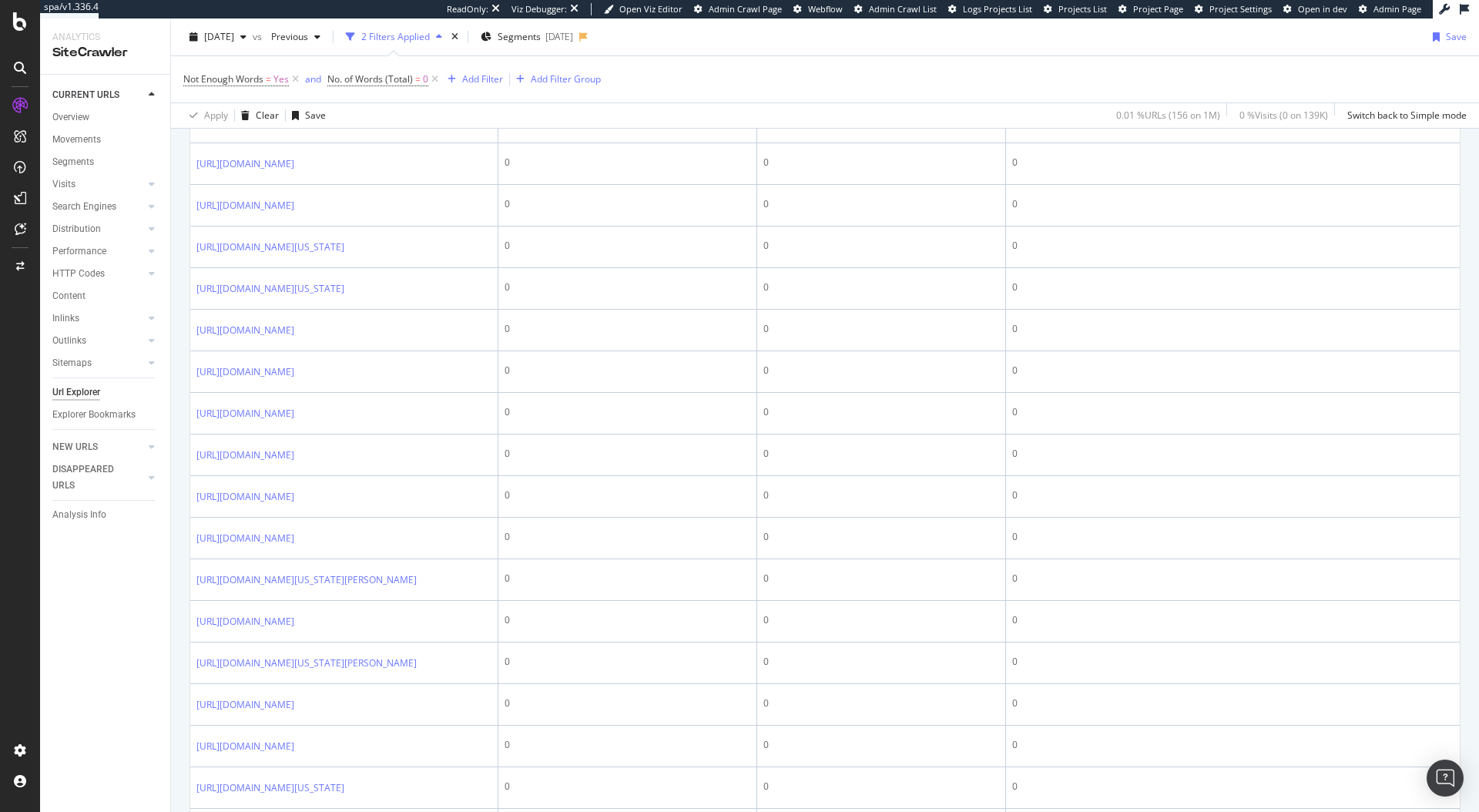
scroll to position [979, 0]
click at [1175, 76] on div "Not Enough Words = Yes and No. of Words (Total) = 0 Add Filter Add Filter Group" at bounding box center [825, 79] width 1284 height 46
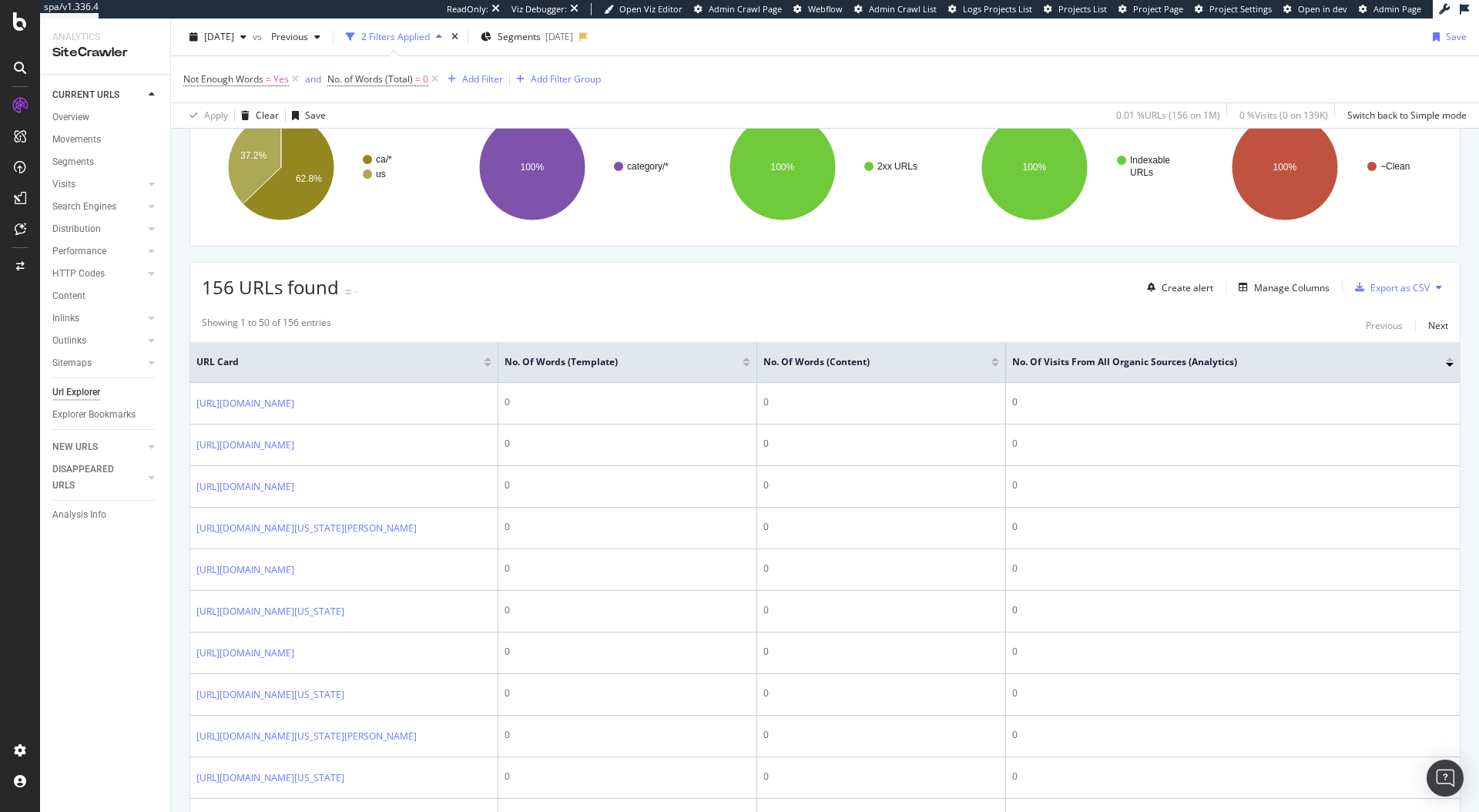
scroll to position [0, 0]
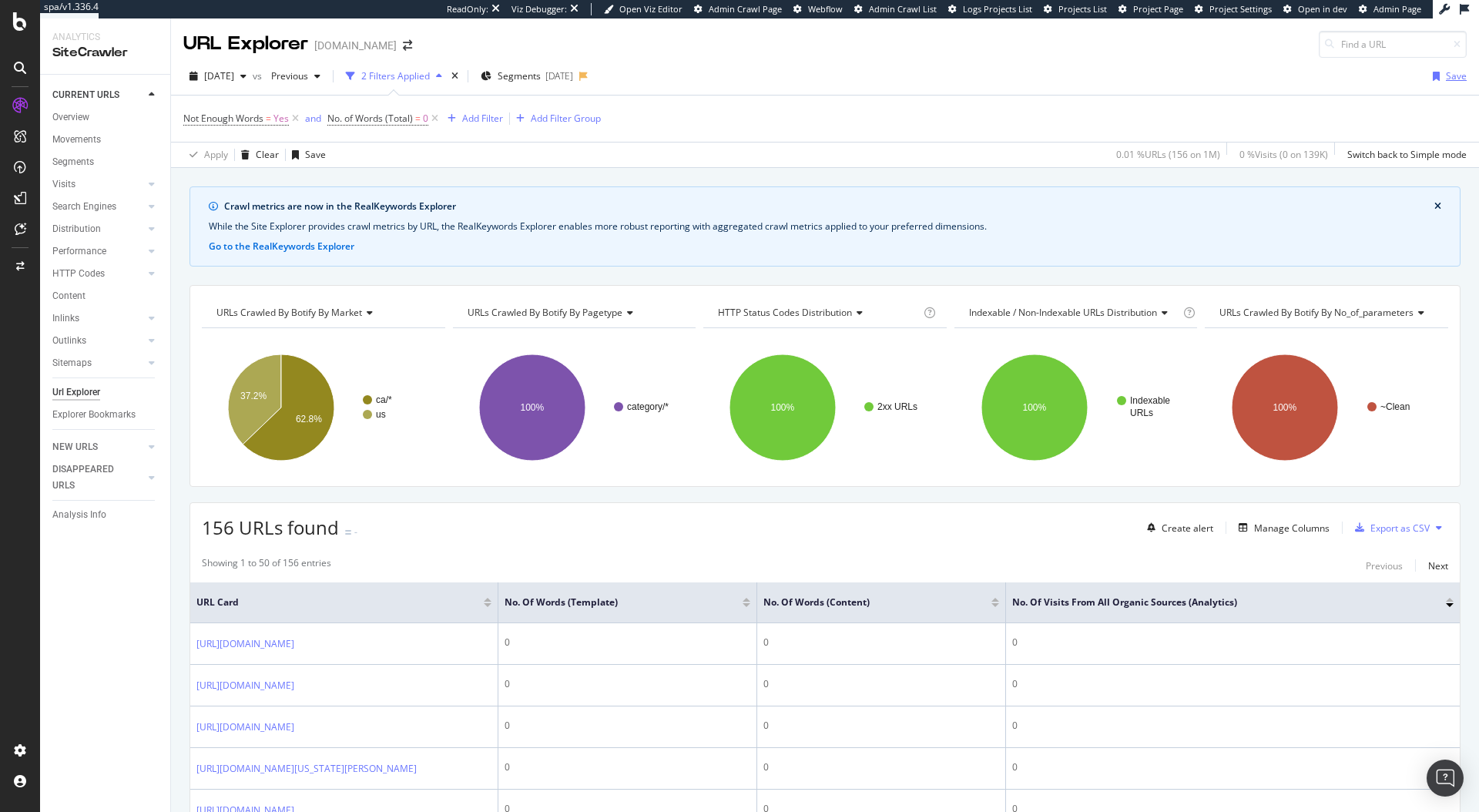
drag, startPoint x: 1450, startPoint y: 78, endPoint x: 1251, endPoint y: 111, distance: 201.7
click at [1252, 111] on div "2025 Aug. 7th vs Previous 2 Filters Applied Segments 2025-07-31 Save Not Enough…" at bounding box center [826, 113] width 1308 height 111
click at [1454, 80] on div "Save" at bounding box center [1457, 76] width 21 height 13
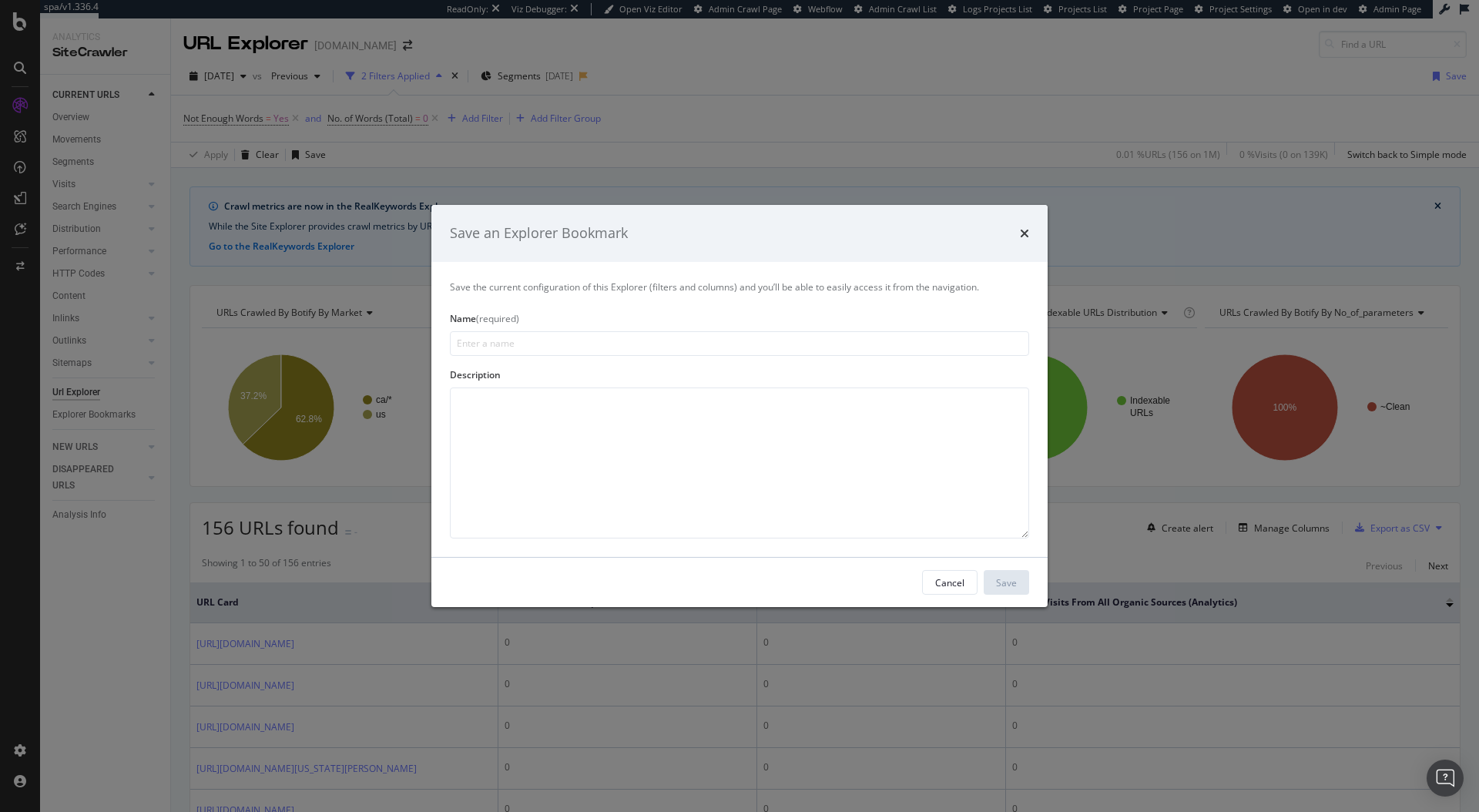
click at [673, 349] on input "modal" at bounding box center [740, 344] width 580 height 25
drag, startPoint x: 1022, startPoint y: 585, endPoint x: 808, endPoint y: 492, distance: 233.3
click at [818, 496] on div "Save an Explorer Bookmark Save the current configuration of this Explorer (filt…" at bounding box center [740, 406] width 617 height 402
drag, startPoint x: 488, startPoint y: 344, endPoint x: 508, endPoint y: 342, distance: 20.1
click at [508, 342] on input "Empty URLs (No Content)" at bounding box center [740, 344] width 580 height 25
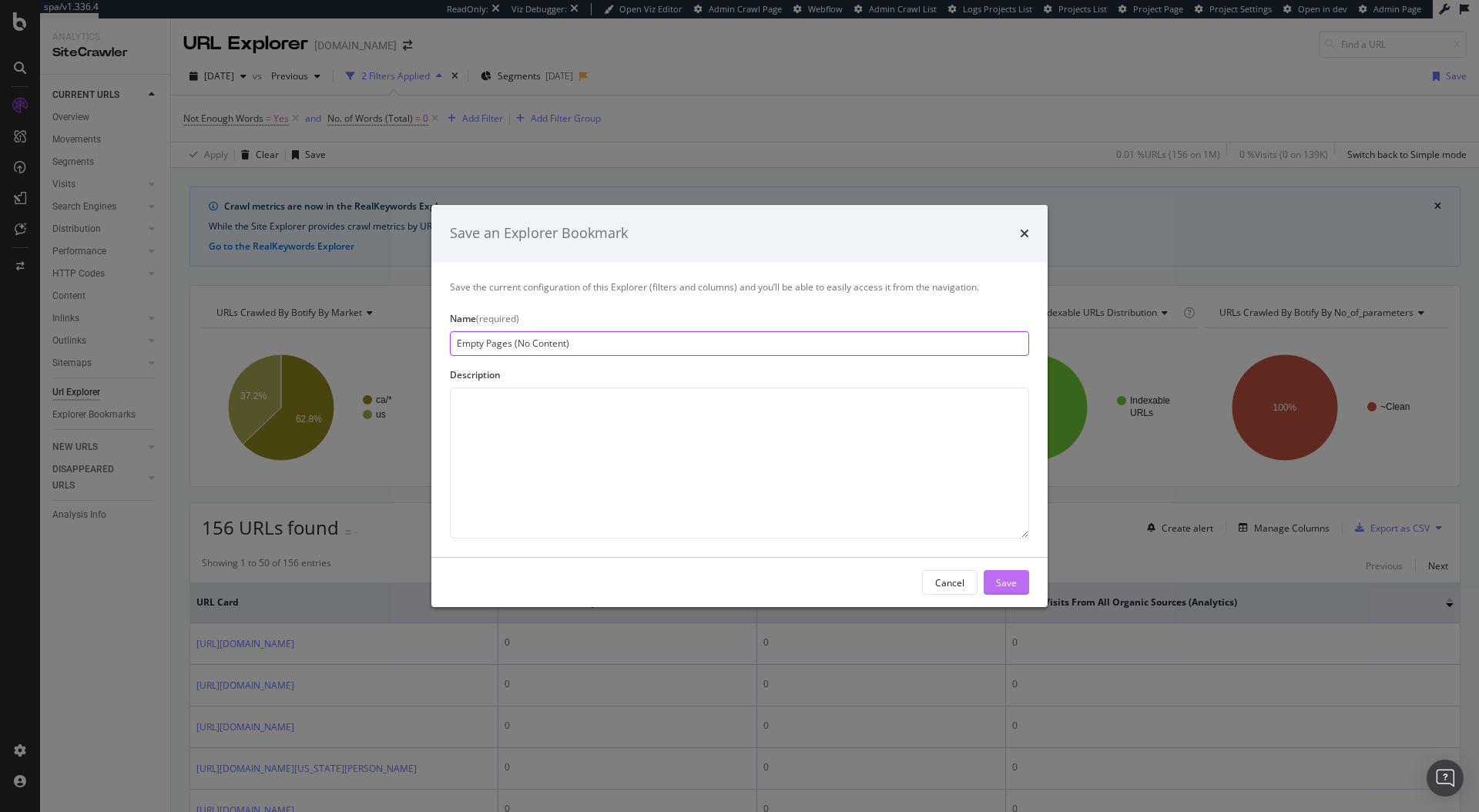
type input "Empty Pages (No Content)"
click at [1020, 585] on button "Save" at bounding box center [1007, 582] width 46 height 25
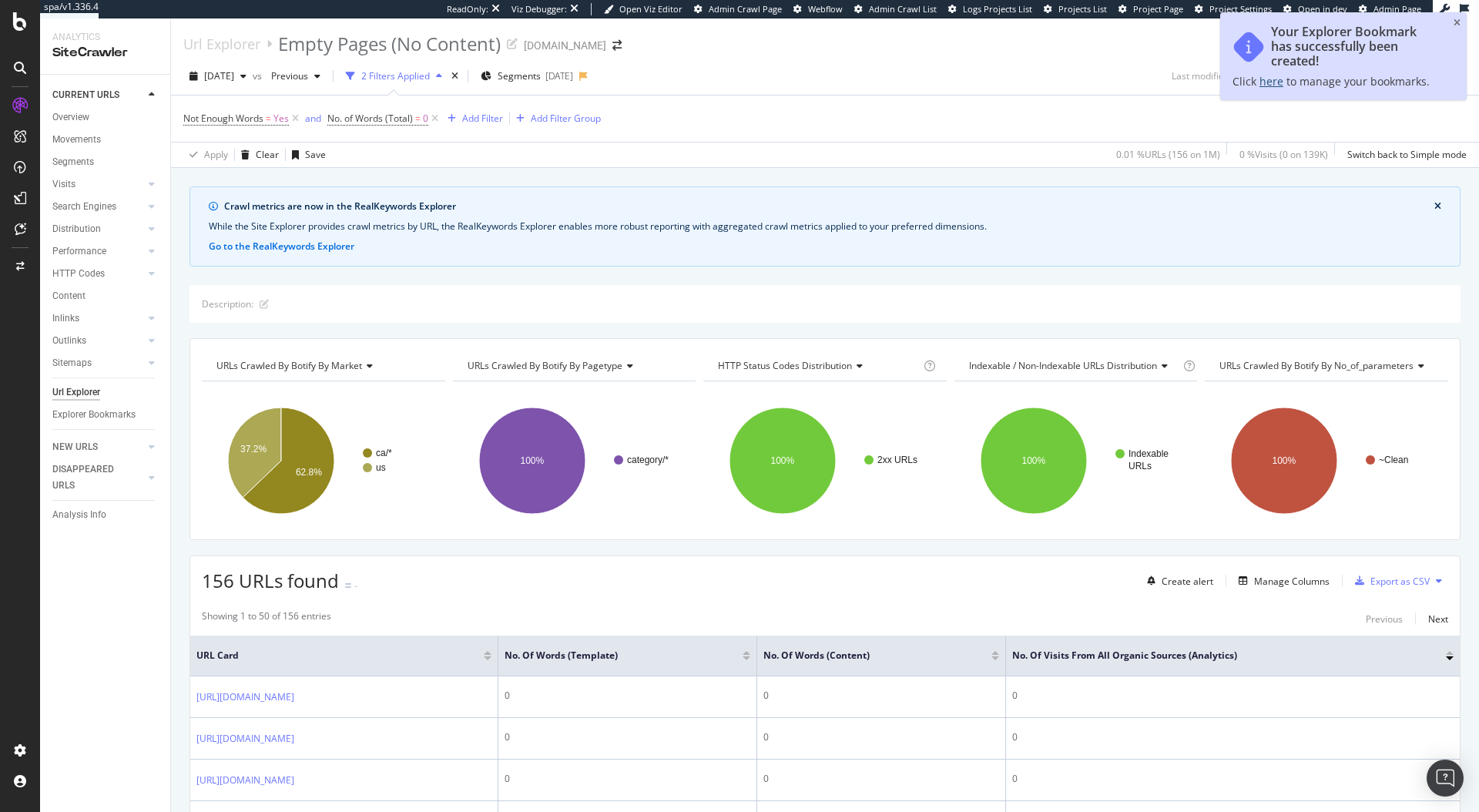
click at [1268, 82] on link "here" at bounding box center [1272, 81] width 24 height 14
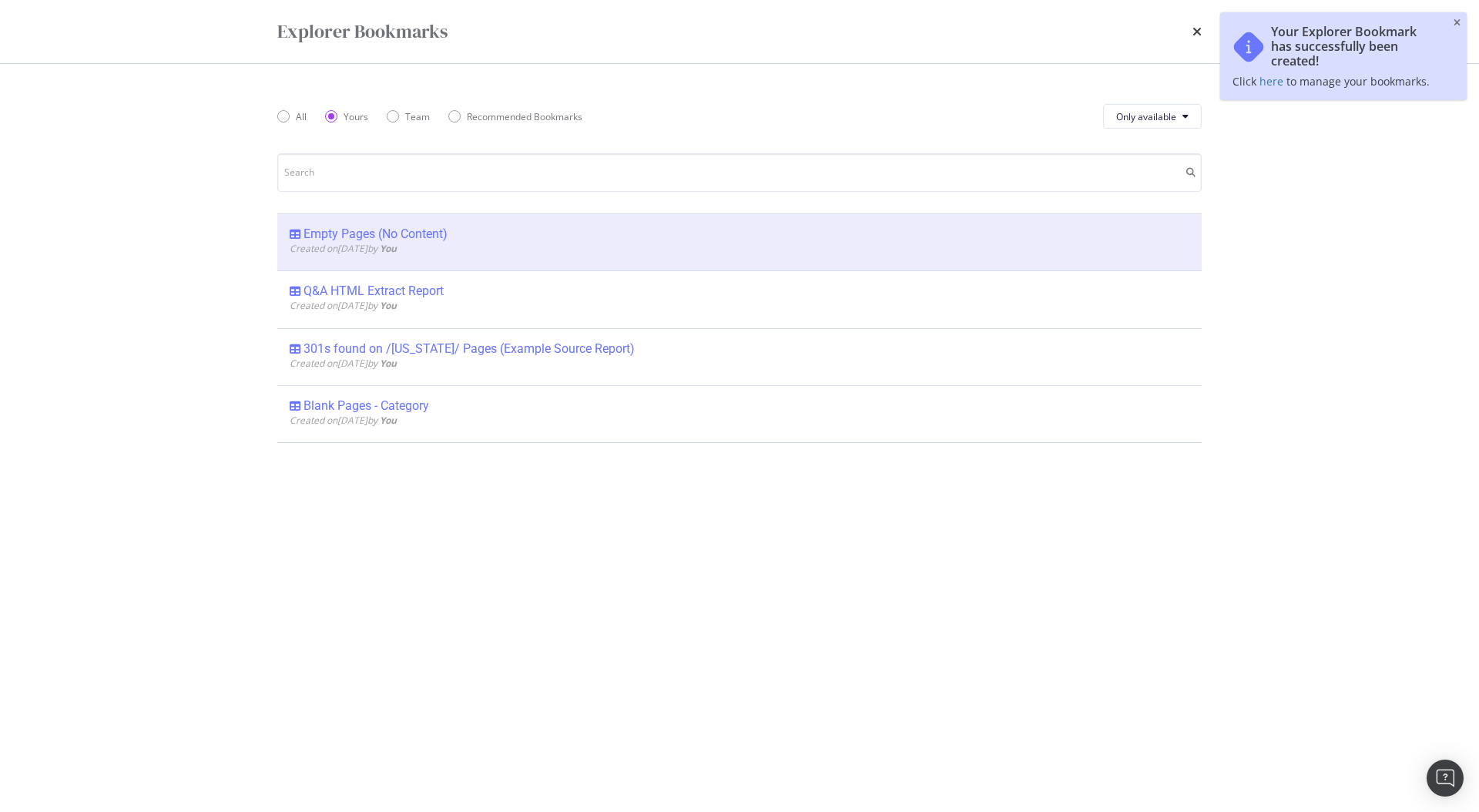
click at [1312, 114] on div "Explorer Bookmarks All Yours Team Recommended Bookmarks Only available Empty Pa…" at bounding box center [739, 406] width 1479 height 812
click at [1207, 40] on div "Explorer Bookmarks" at bounding box center [740, 31] width 987 height 63
click at [1198, 33] on icon "times" at bounding box center [1197, 31] width 10 height 12
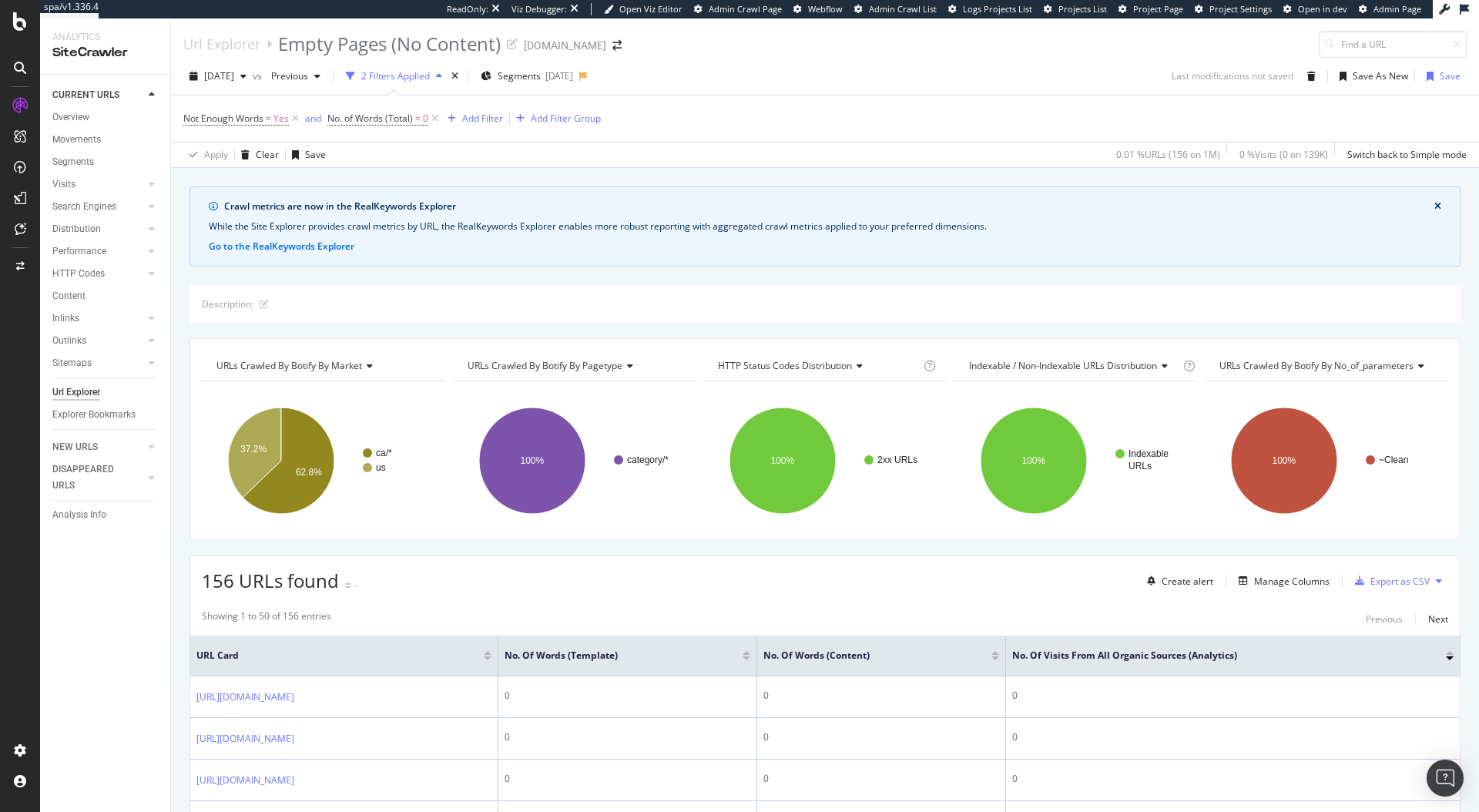
click at [918, 106] on div "Not Enough Words = Yes and No. of Words (Total) = 0 Add Filter Add Filter Group" at bounding box center [825, 119] width 1284 height 46
click at [872, 64] on div "[DATE] vs Previous 2 Filters Applied Segments [DATE] Last modifications not sav…" at bounding box center [826, 79] width 1308 height 30
click at [102, 409] on div "Explorer Bookmarks" at bounding box center [94, 415] width 83 height 16
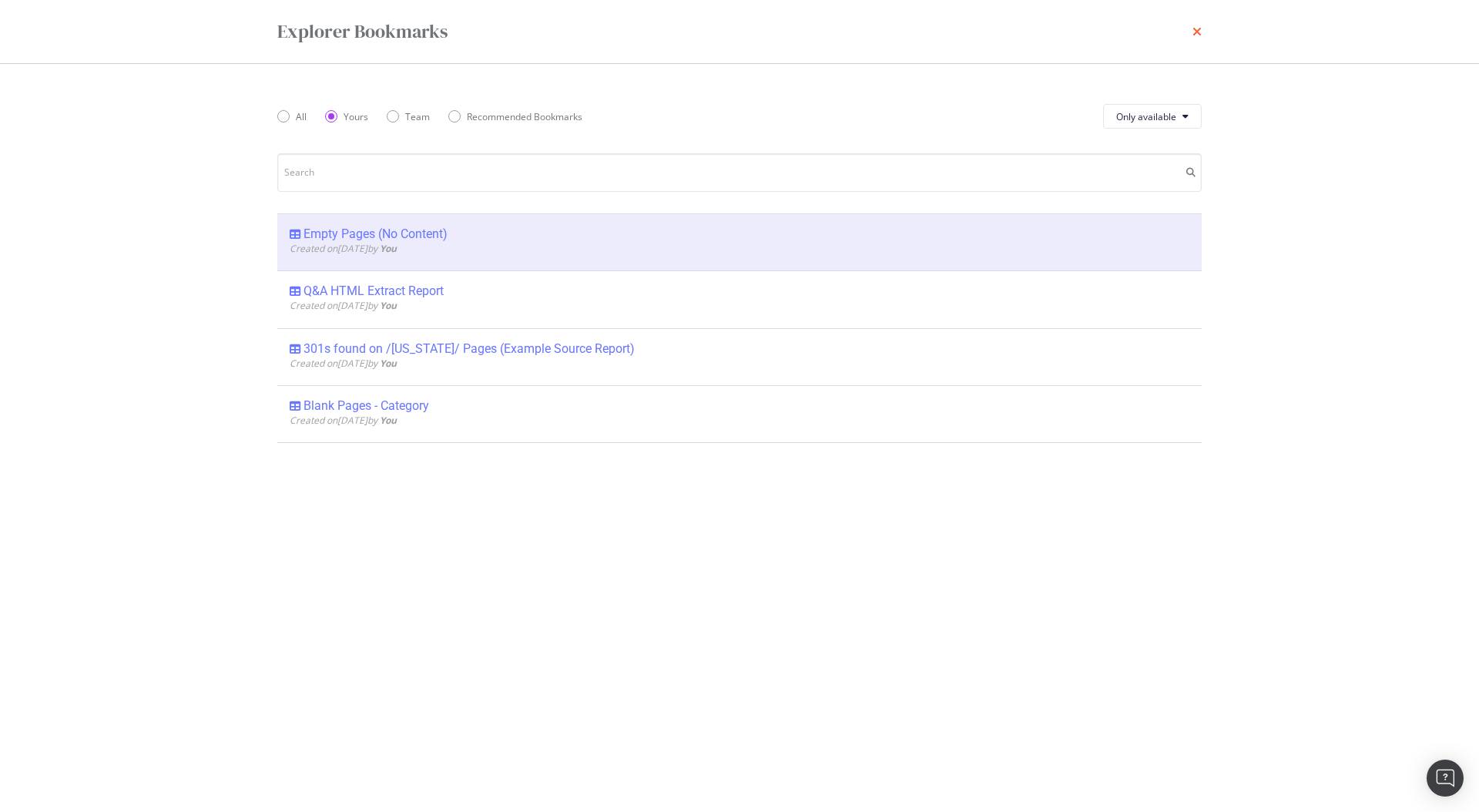
click at [1195, 34] on icon "times" at bounding box center [1197, 31] width 10 height 12
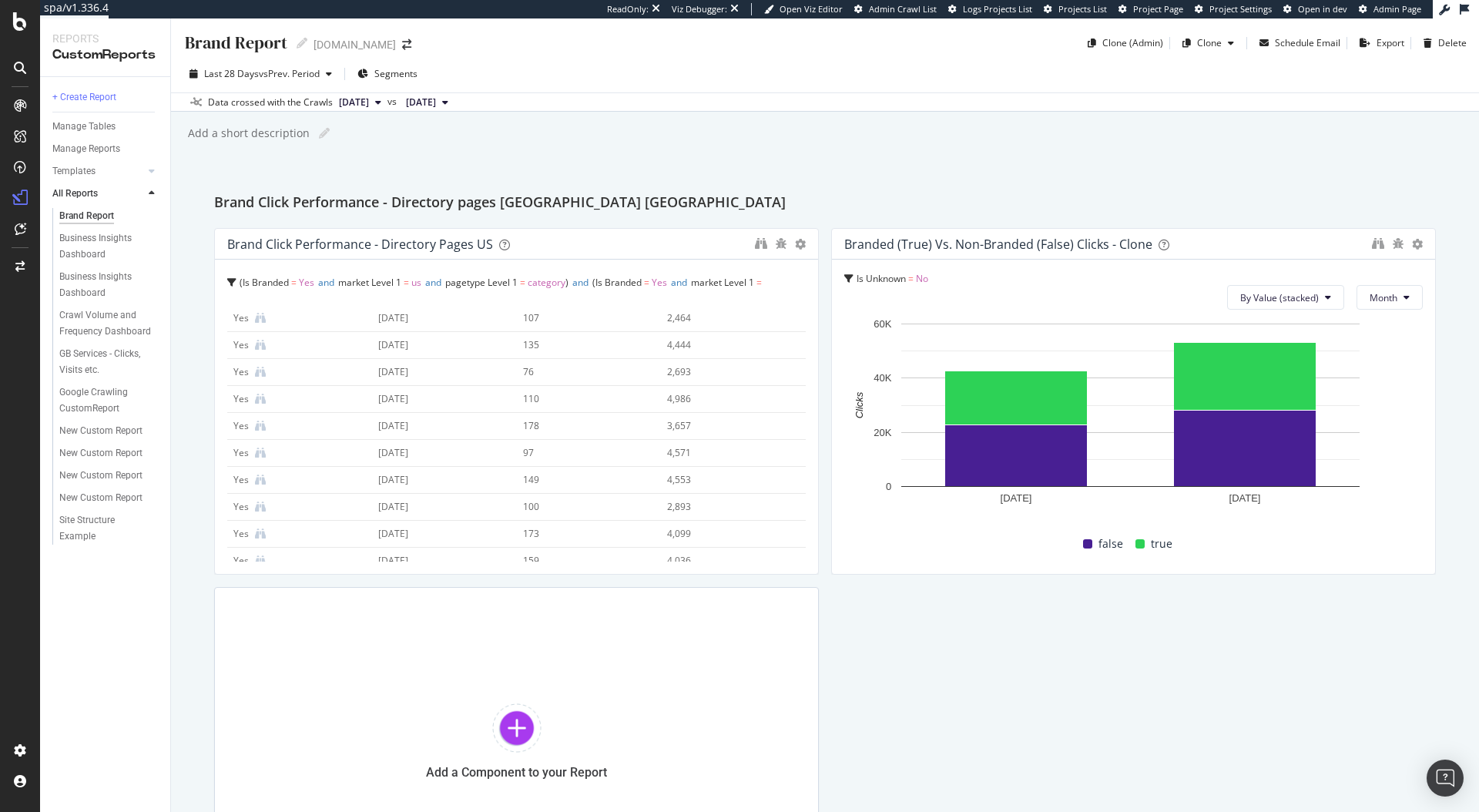
scroll to position [111, 0]
click at [95, 336] on div "Crawl Volume and Frequency Dashboard" at bounding box center [105, 324] width 91 height 32
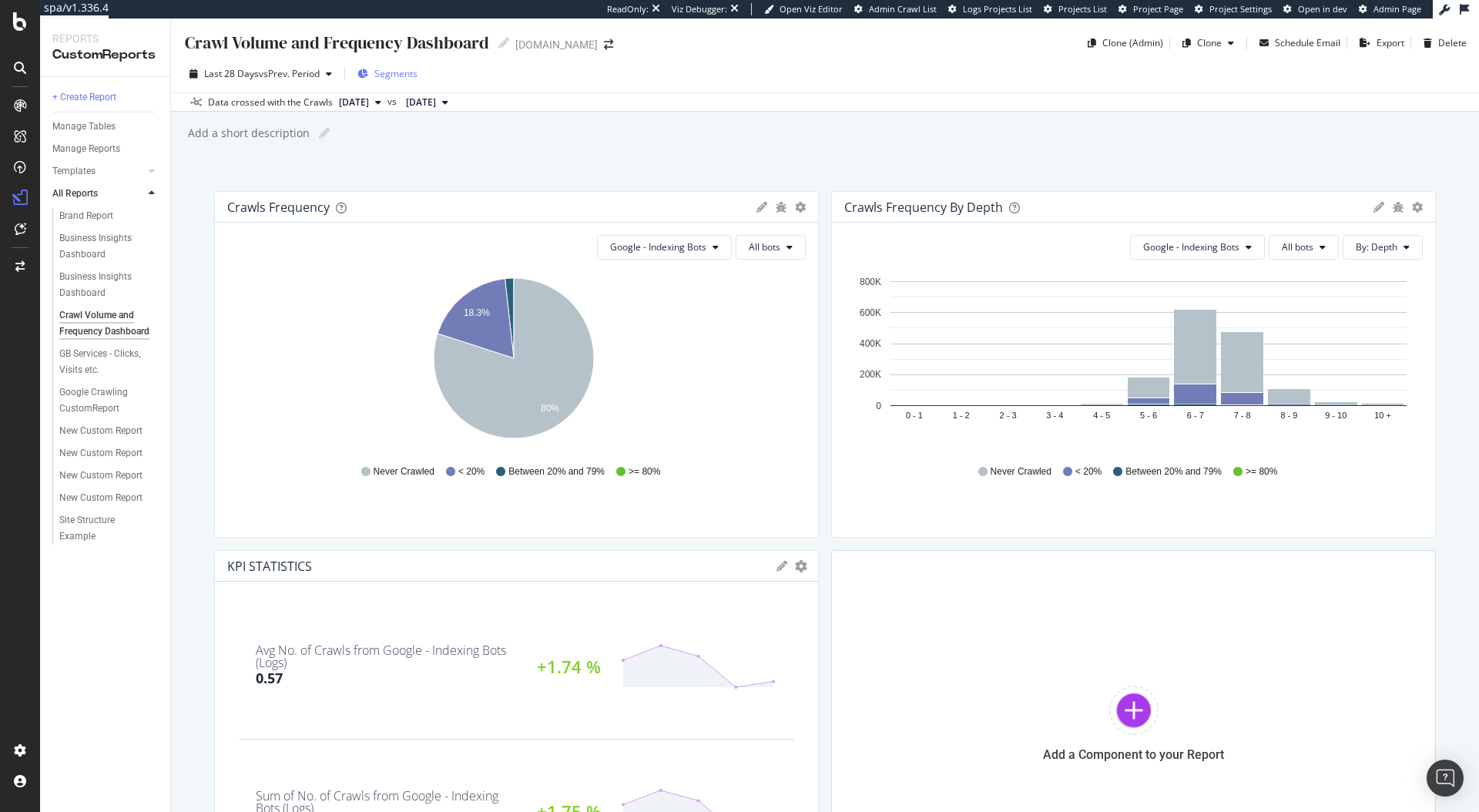
click at [387, 68] on span "Segments" at bounding box center [396, 74] width 43 height 13
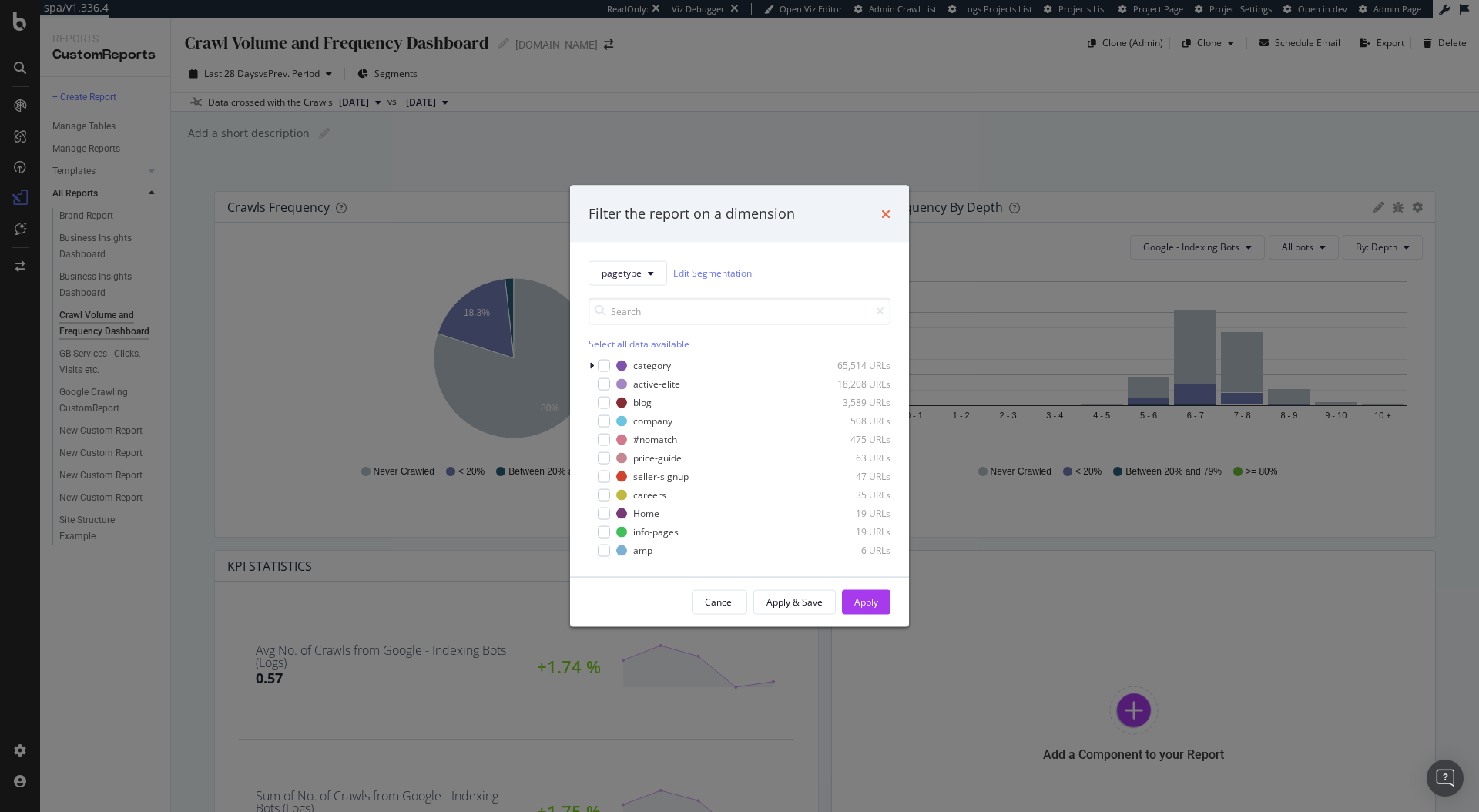
click at [887, 215] on icon "times" at bounding box center [886, 213] width 10 height 12
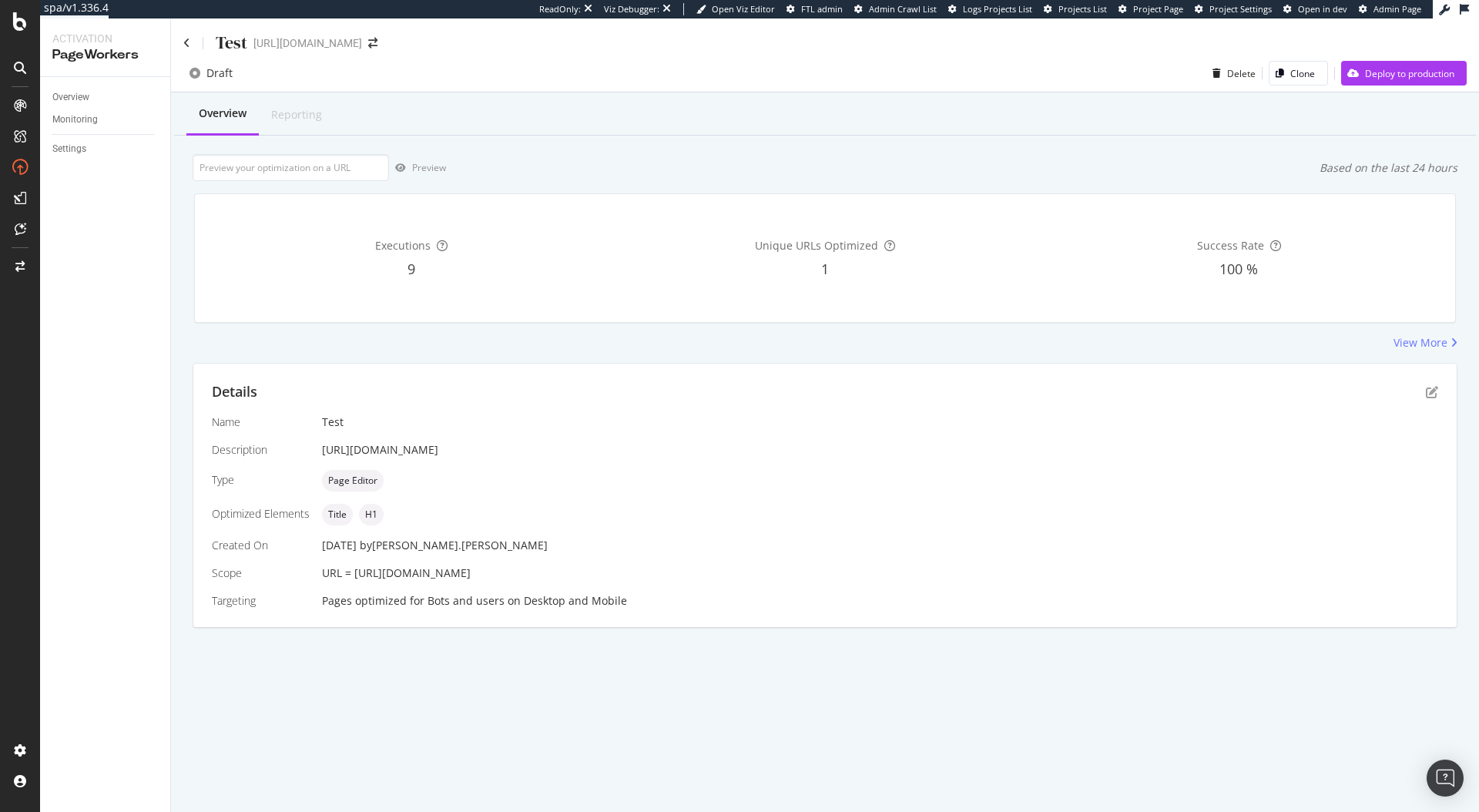
click at [479, 121] on div "Overview Reporting" at bounding box center [825, 115] width 1302 height 42
click at [345, 171] on input "url" at bounding box center [291, 167] width 196 height 27
click at [367, 157] on input "url" at bounding box center [291, 167] width 196 height 27
paste input "https://www.neweracap.eu/en-de/collections/courtside-outfits"
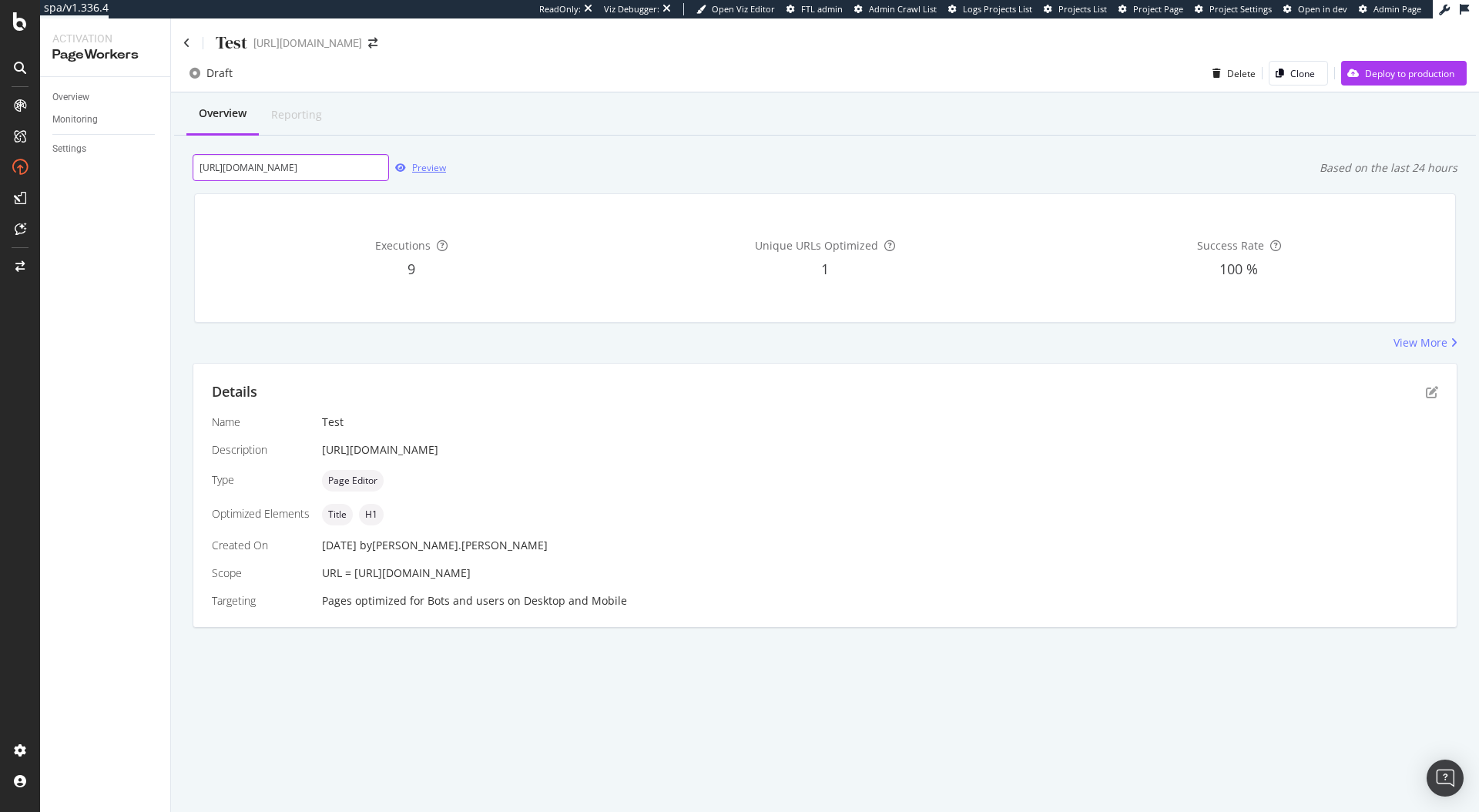
type input "https://www.neweracap.eu/en-de/collections/courtside-outfits"
click at [437, 170] on div "Preview" at bounding box center [429, 167] width 34 height 13
click at [187, 43] on icon at bounding box center [187, 42] width 7 height 10
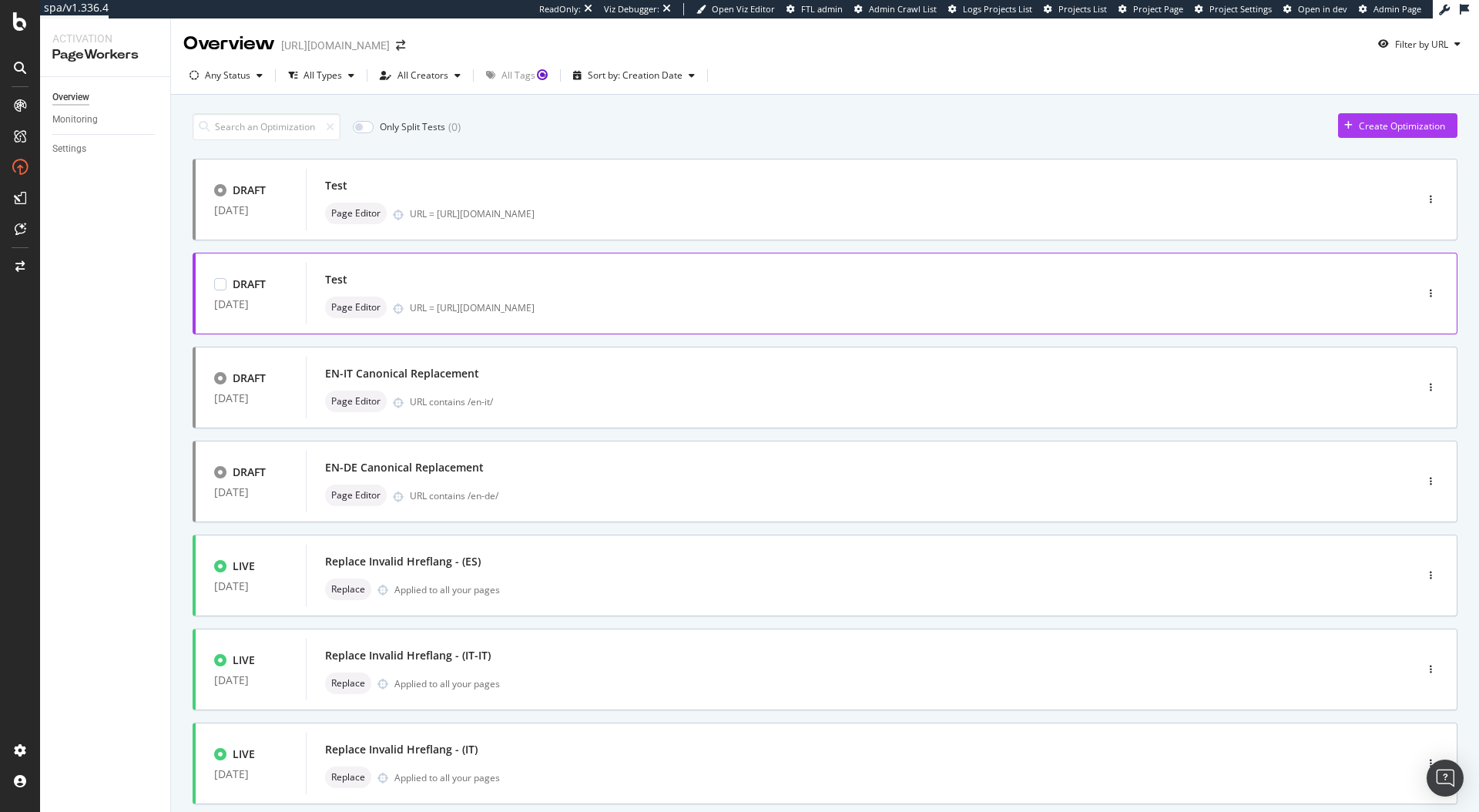
click at [554, 286] on div "Test" at bounding box center [838, 279] width 1025 height 22
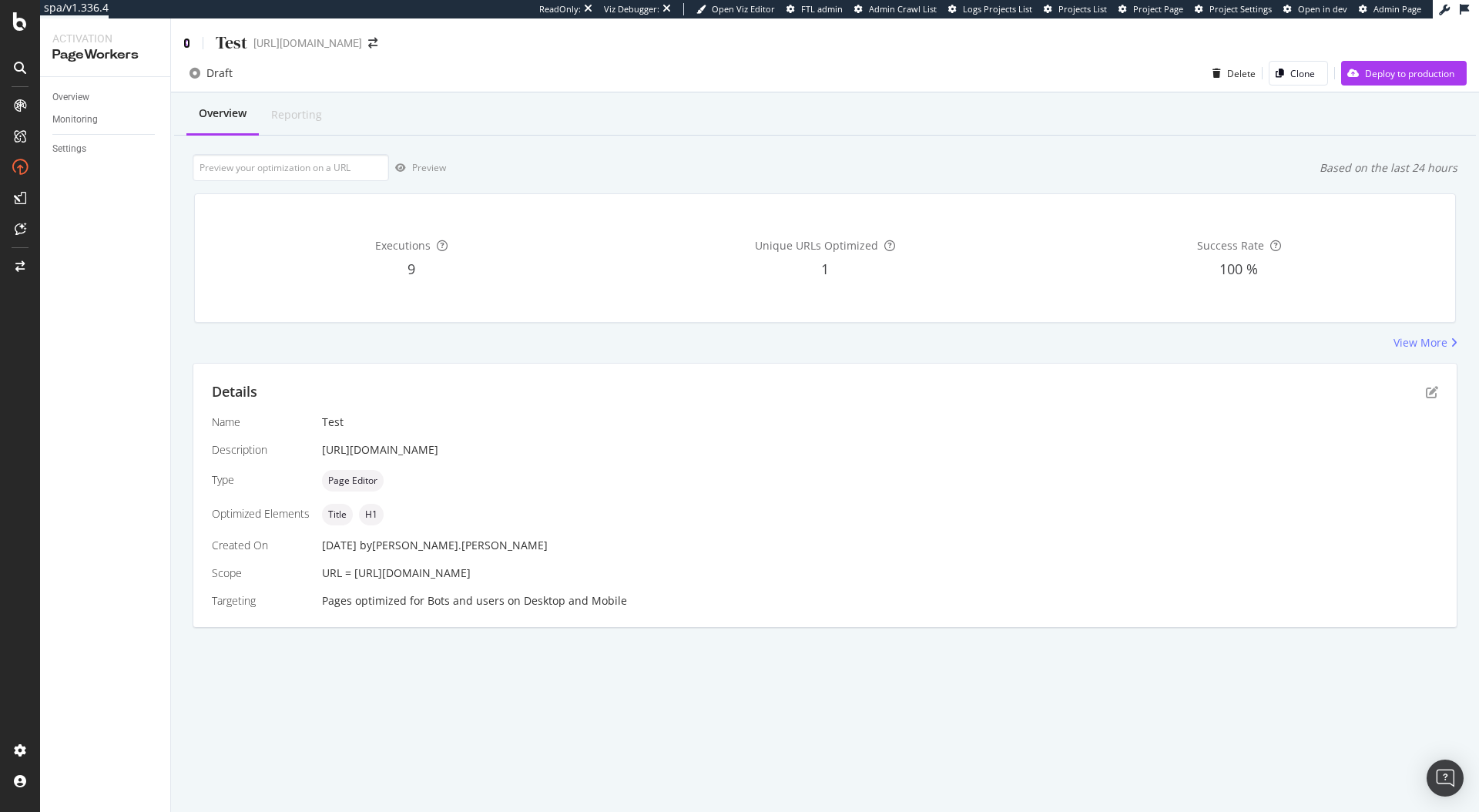
click at [189, 40] on icon at bounding box center [187, 42] width 7 height 10
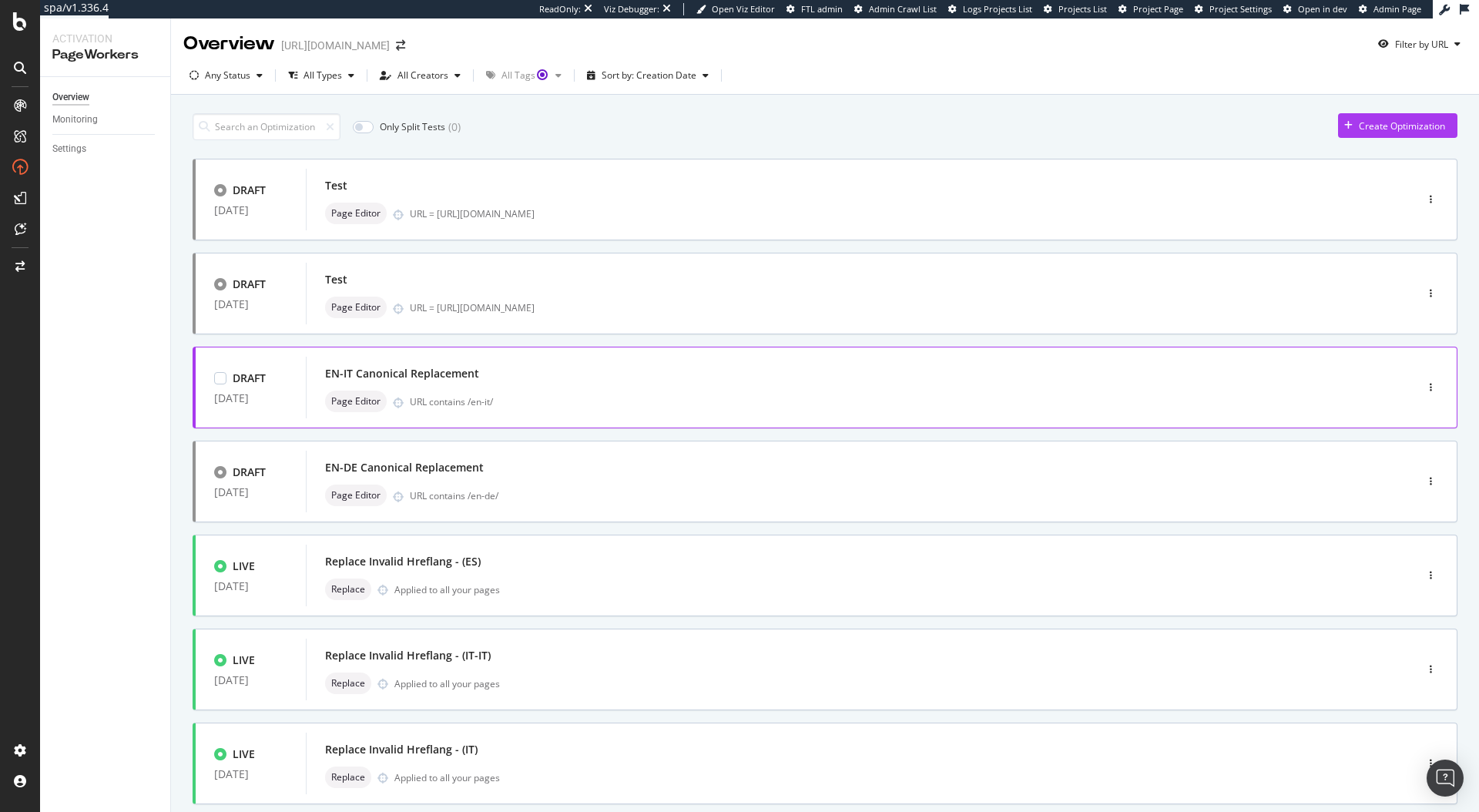
click at [513, 381] on div "EN-IT Canonical Replacement" at bounding box center [838, 373] width 1025 height 22
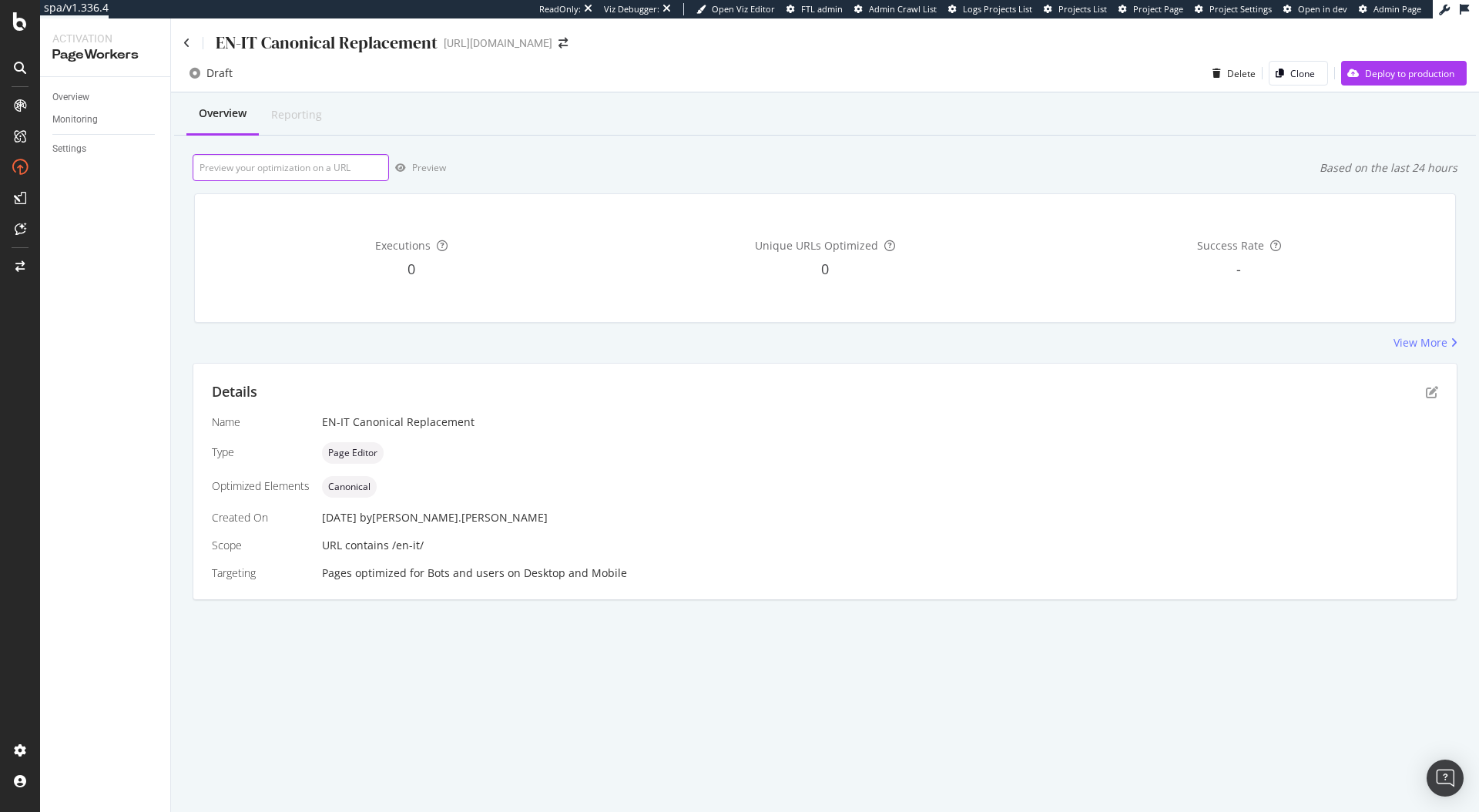
click at [275, 160] on input "url" at bounding box center [291, 167] width 196 height 27
paste input "https://www.neweracap.eu/en-de/collections/courtside-outfits"
type input "https://www.neweracap.eu/en-de/collections/courtside-outfits"
click at [426, 179] on button "Preview" at bounding box center [417, 167] width 57 height 25
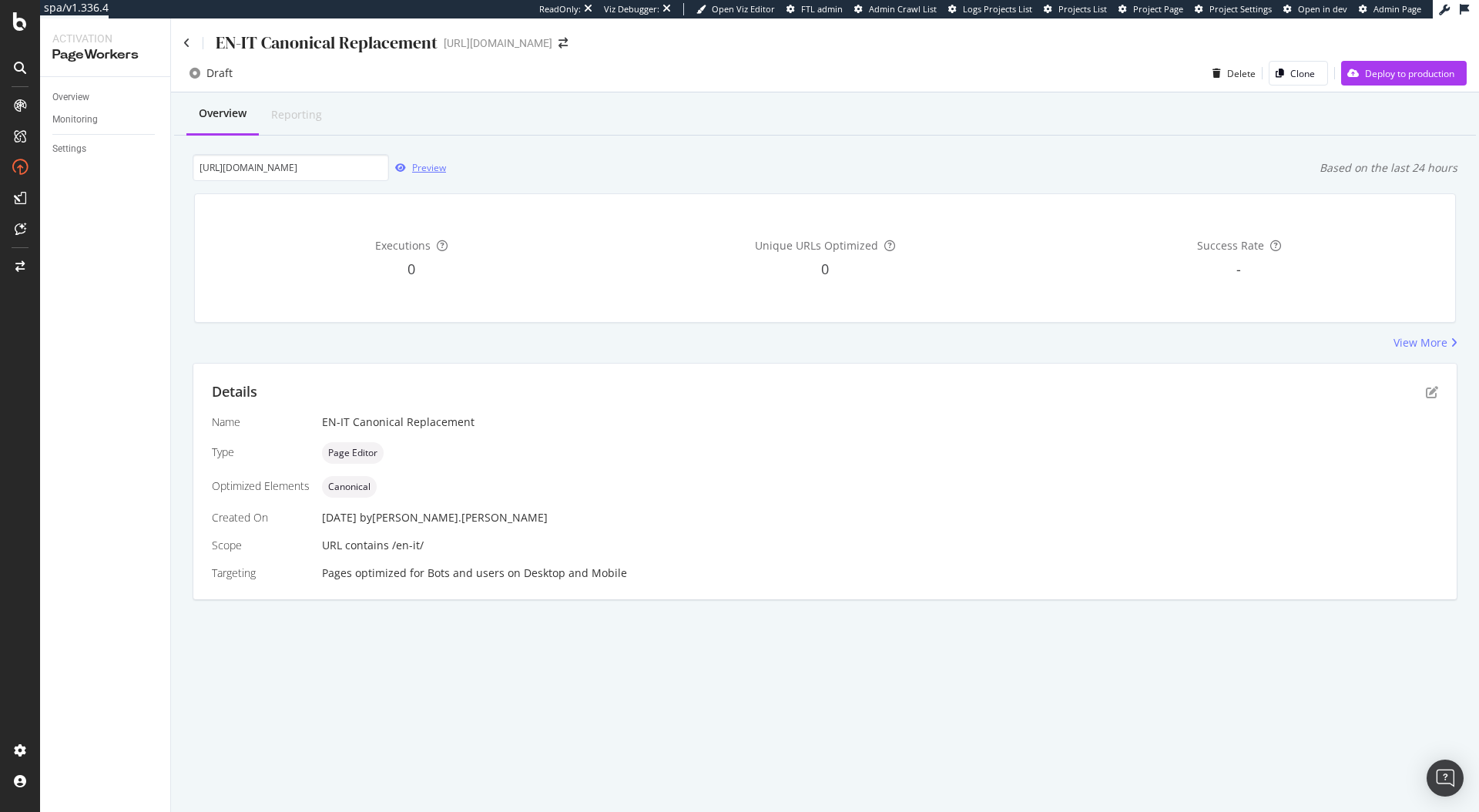
scroll to position [0, 0]
click at [183, 38] on icon at bounding box center [187, 42] width 7 height 10
click at [26, 261] on div at bounding box center [20, 267] width 37 height 25
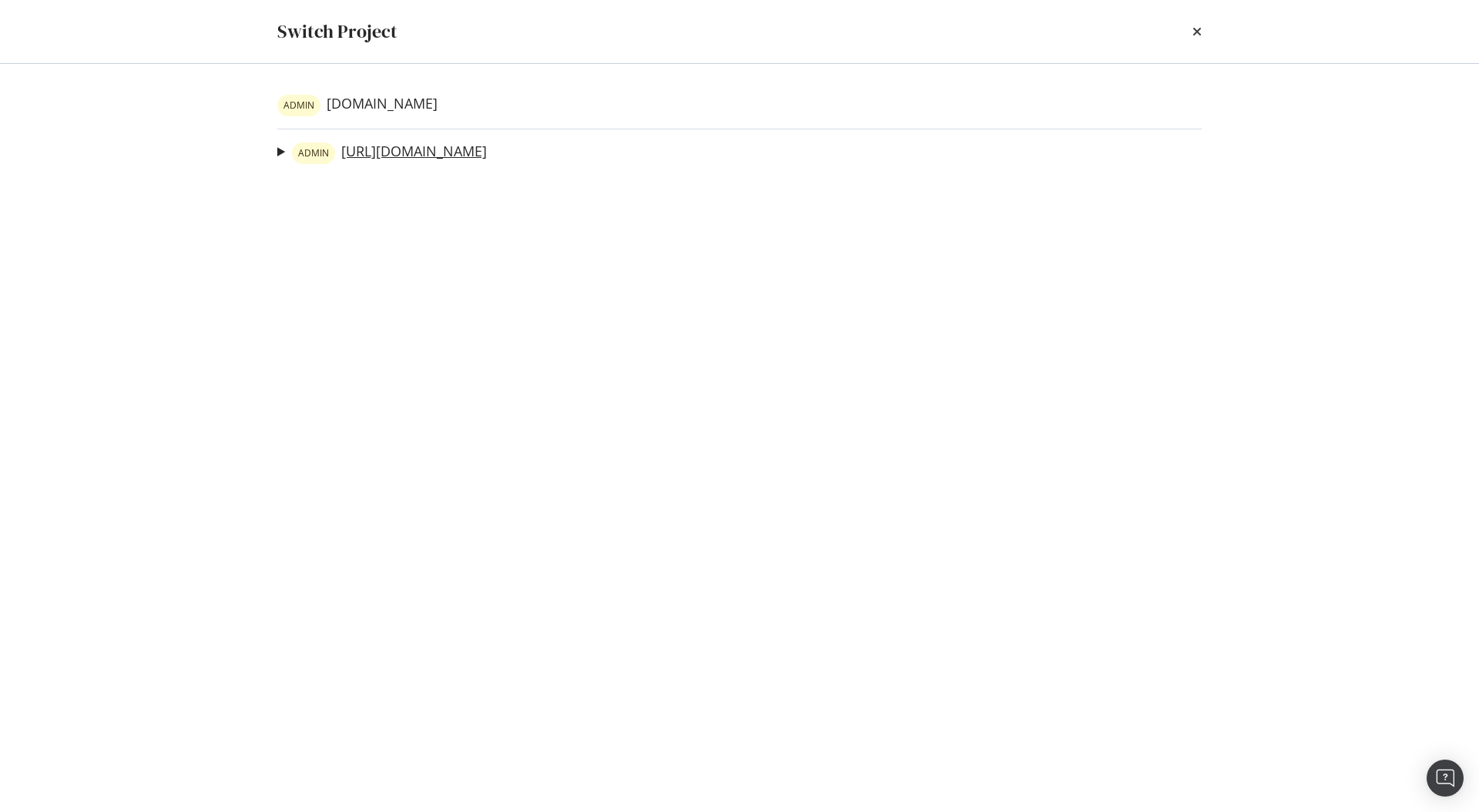
click at [435, 153] on link "ADMIN https://www.neweracap.eu" at bounding box center [389, 153] width 195 height 22
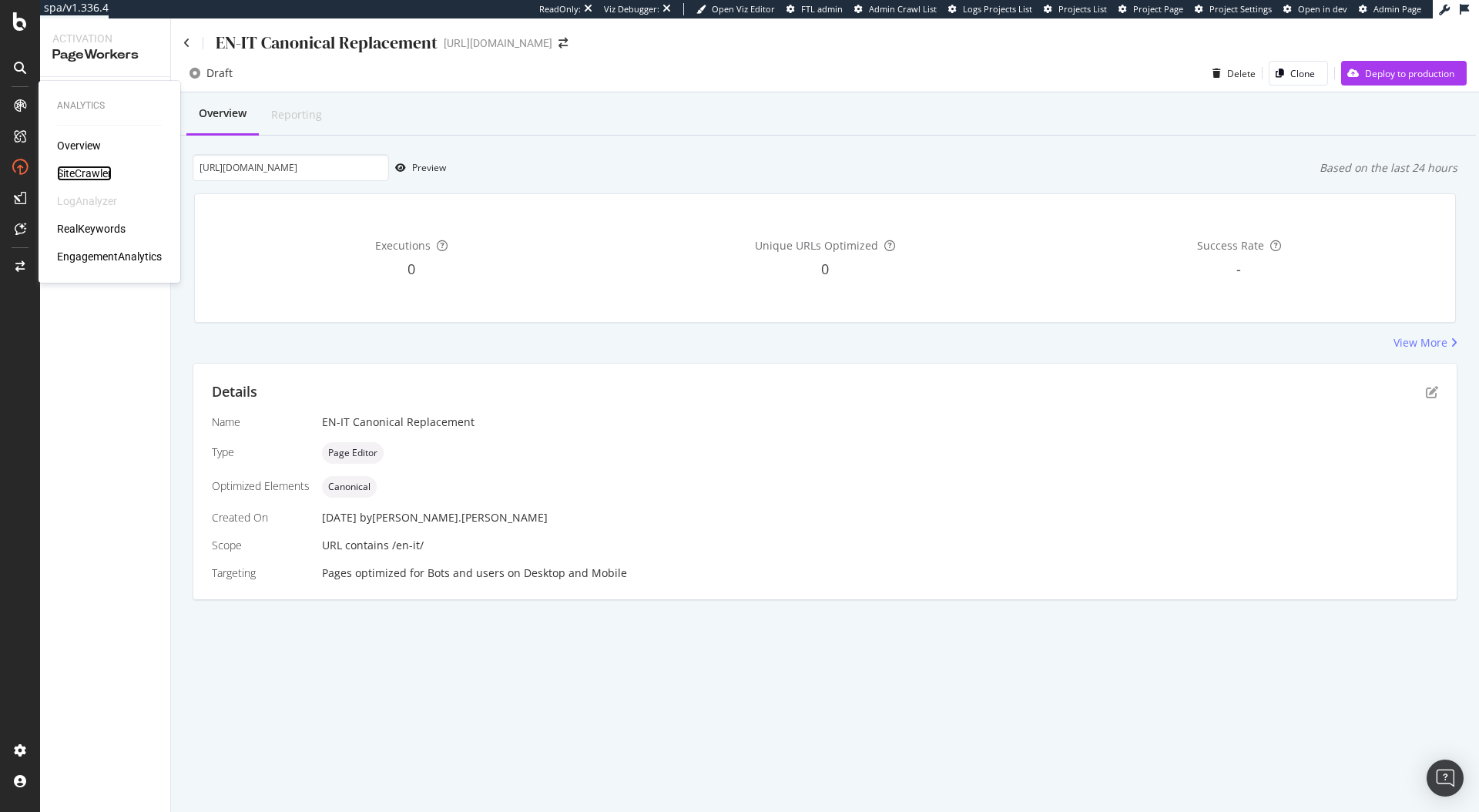
click at [78, 169] on div "SiteCrawler" at bounding box center [84, 173] width 54 height 15
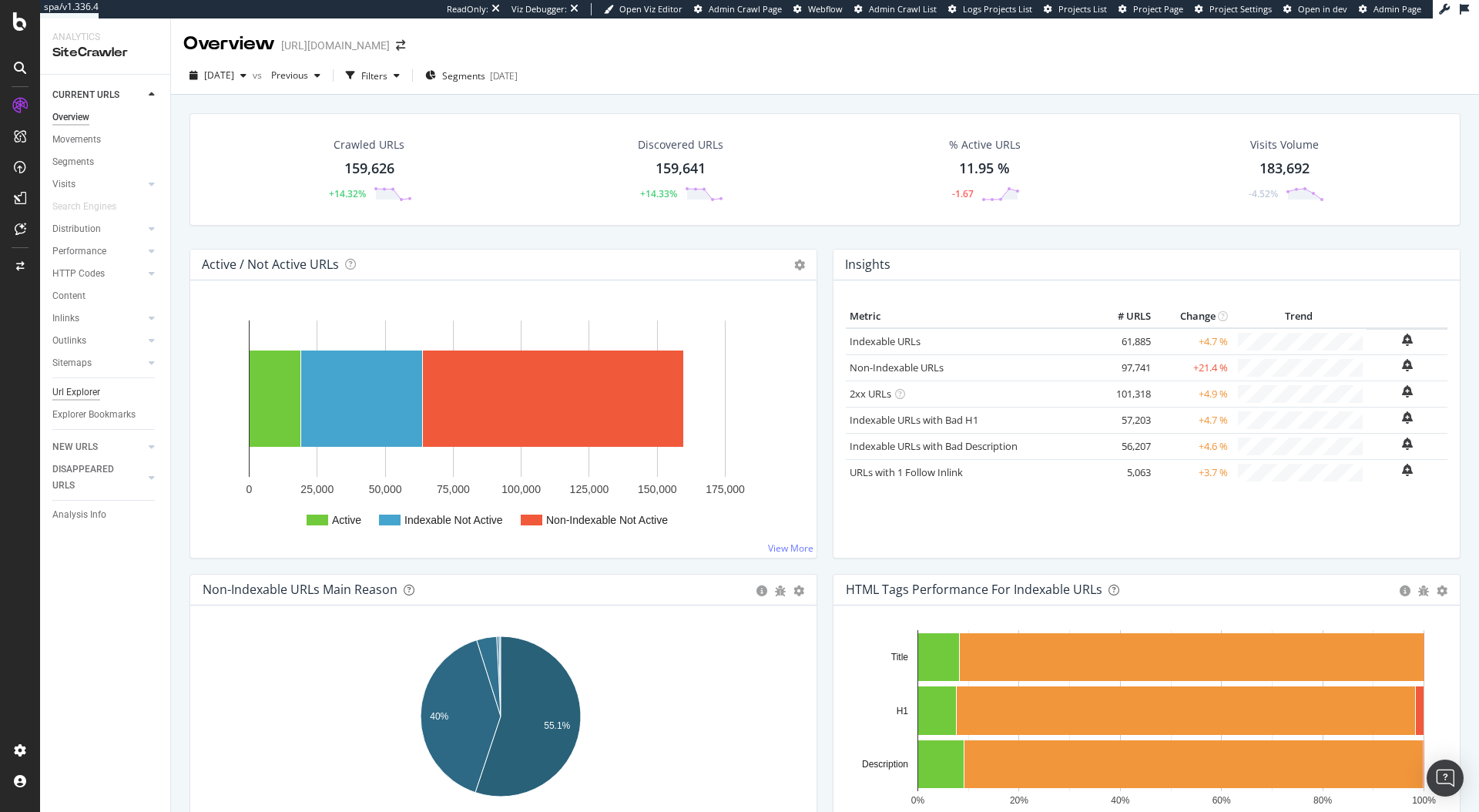
click at [89, 389] on div "Url Explorer" at bounding box center [76, 392] width 48 height 16
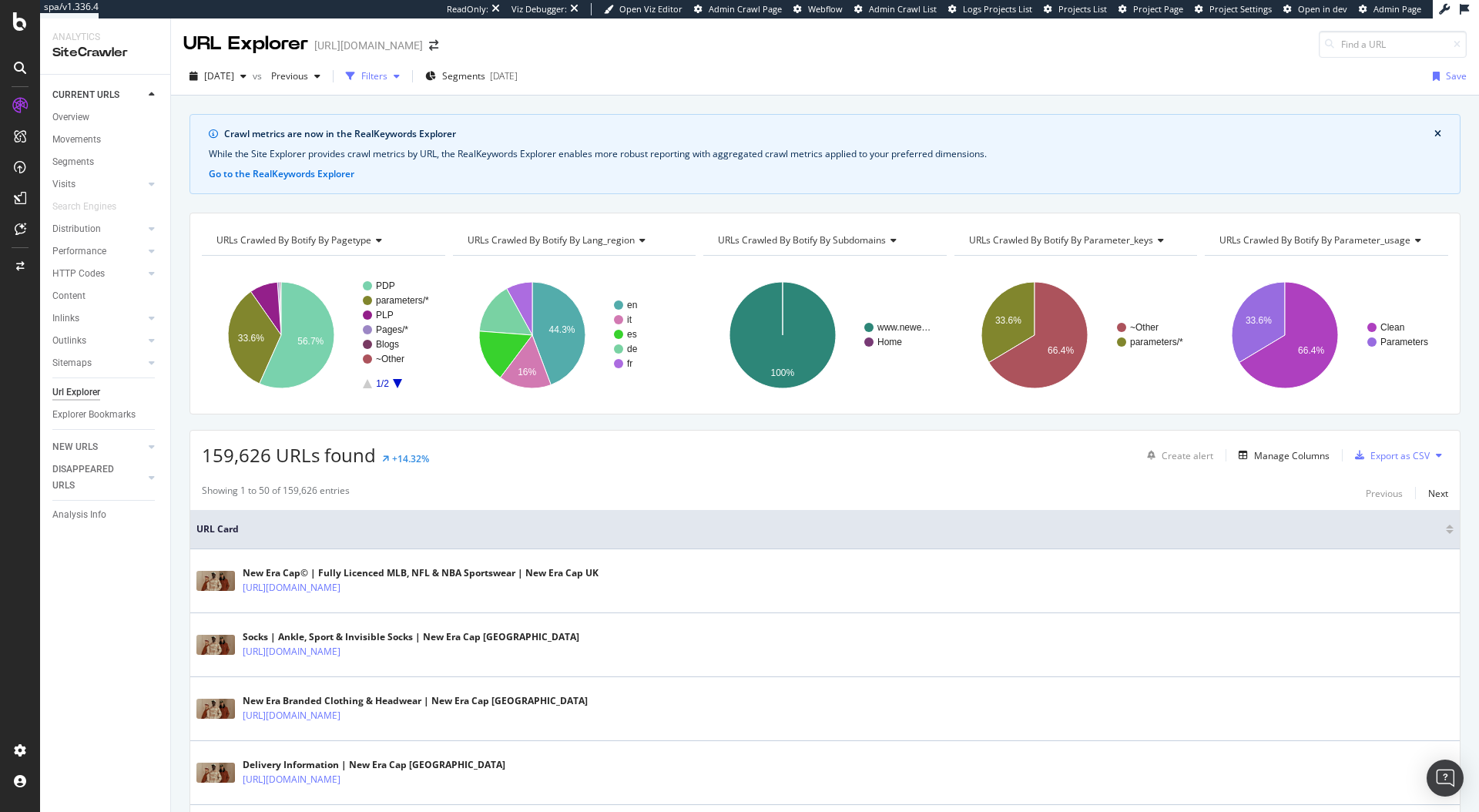
click at [406, 78] on div "Filters" at bounding box center [372, 76] width 66 height 23
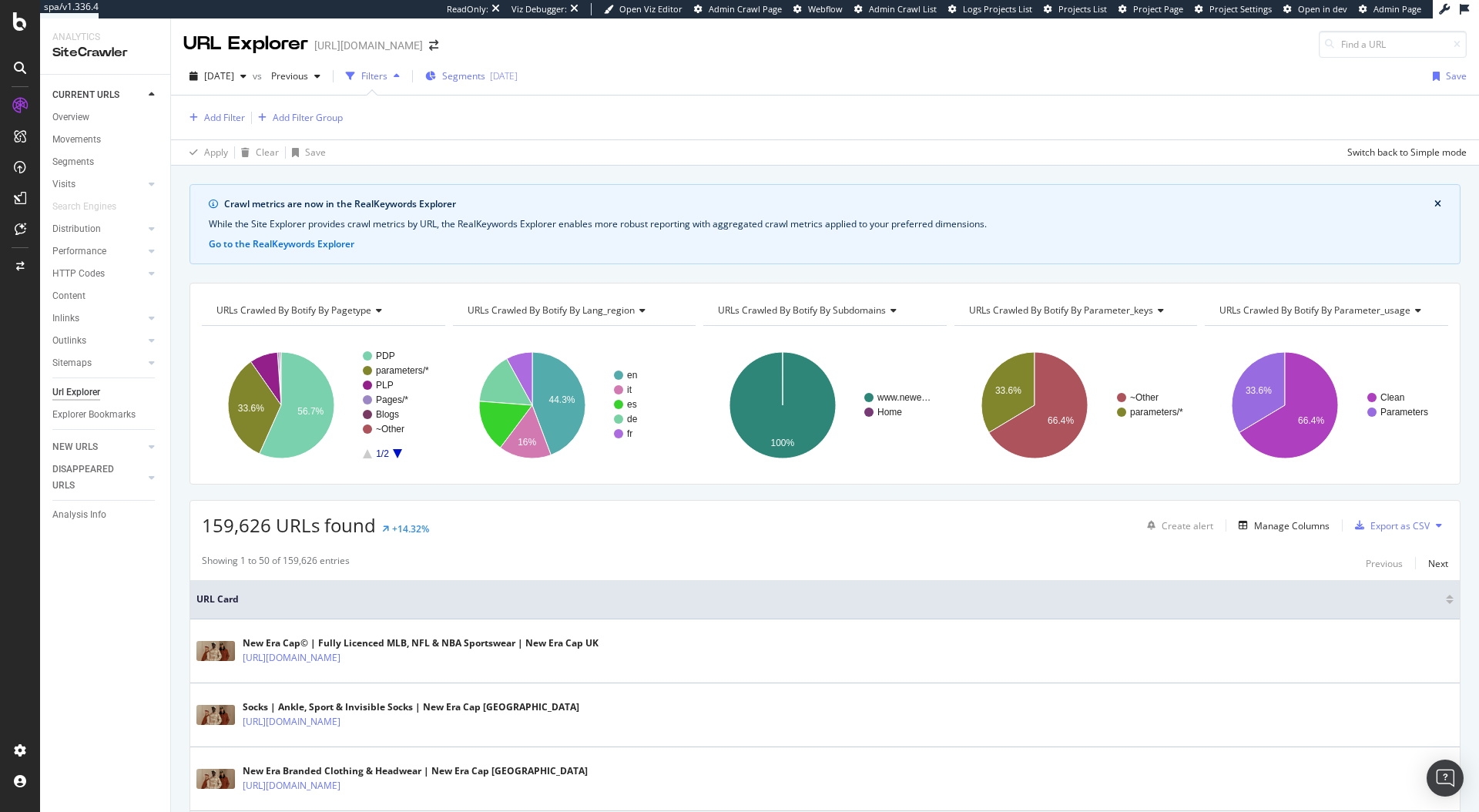
click at [485, 79] on span "Segments" at bounding box center [464, 76] width 43 height 13
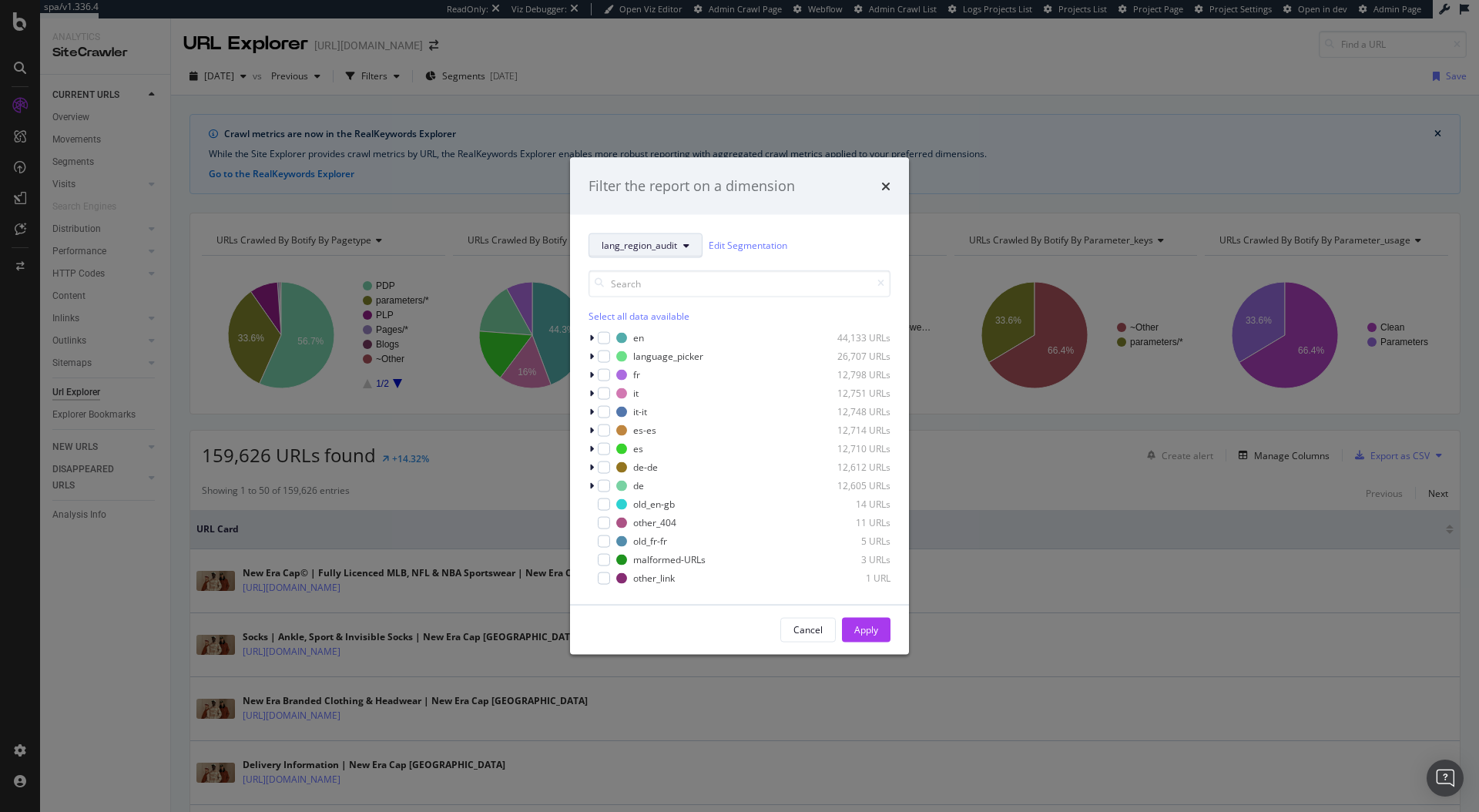
click at [676, 239] on span "lang_region_audit" at bounding box center [639, 245] width 75 height 13
click at [640, 327] on span "lang_region" at bounding box center [651, 328] width 99 height 14
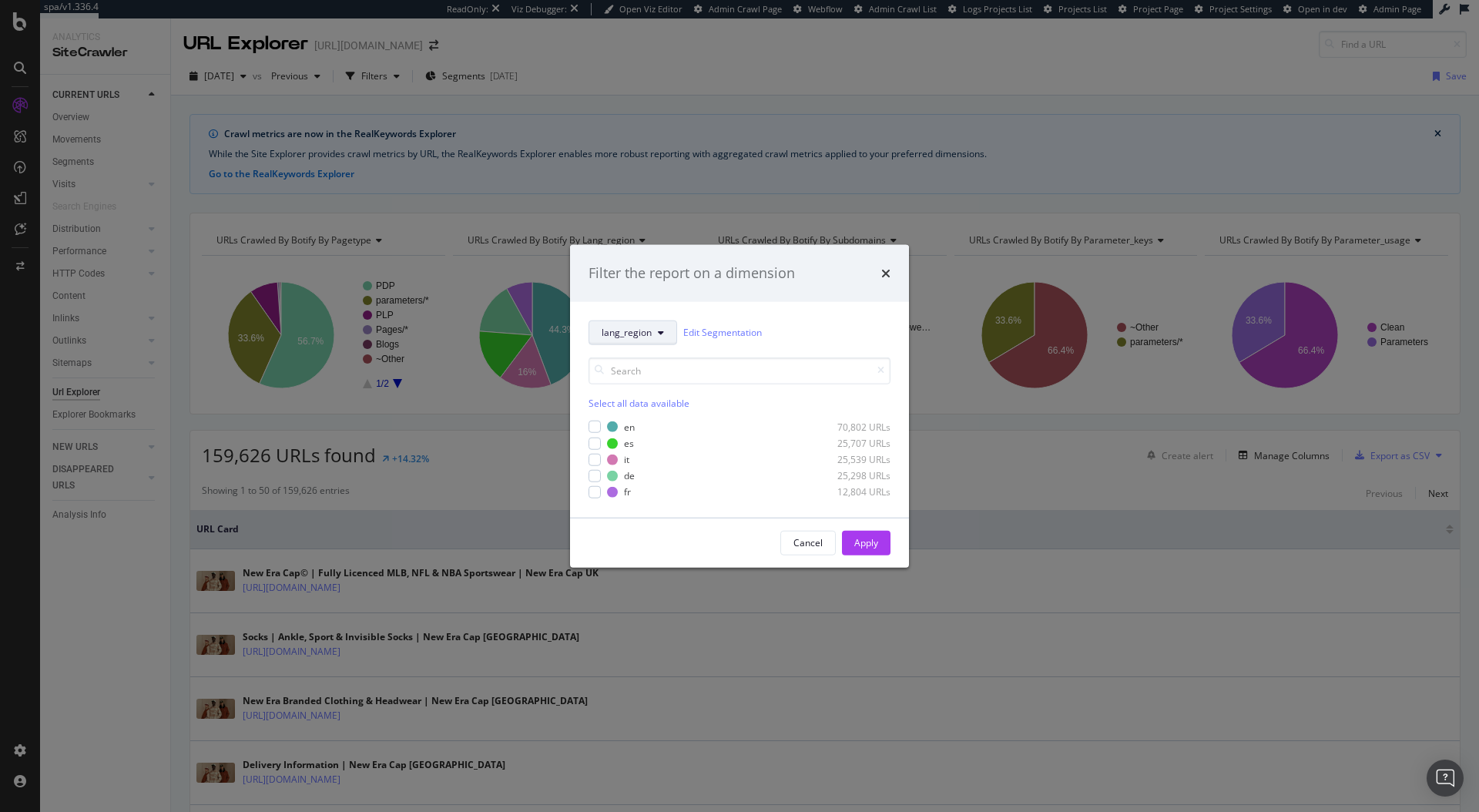
click at [659, 335] on icon "modal" at bounding box center [661, 332] width 6 height 10
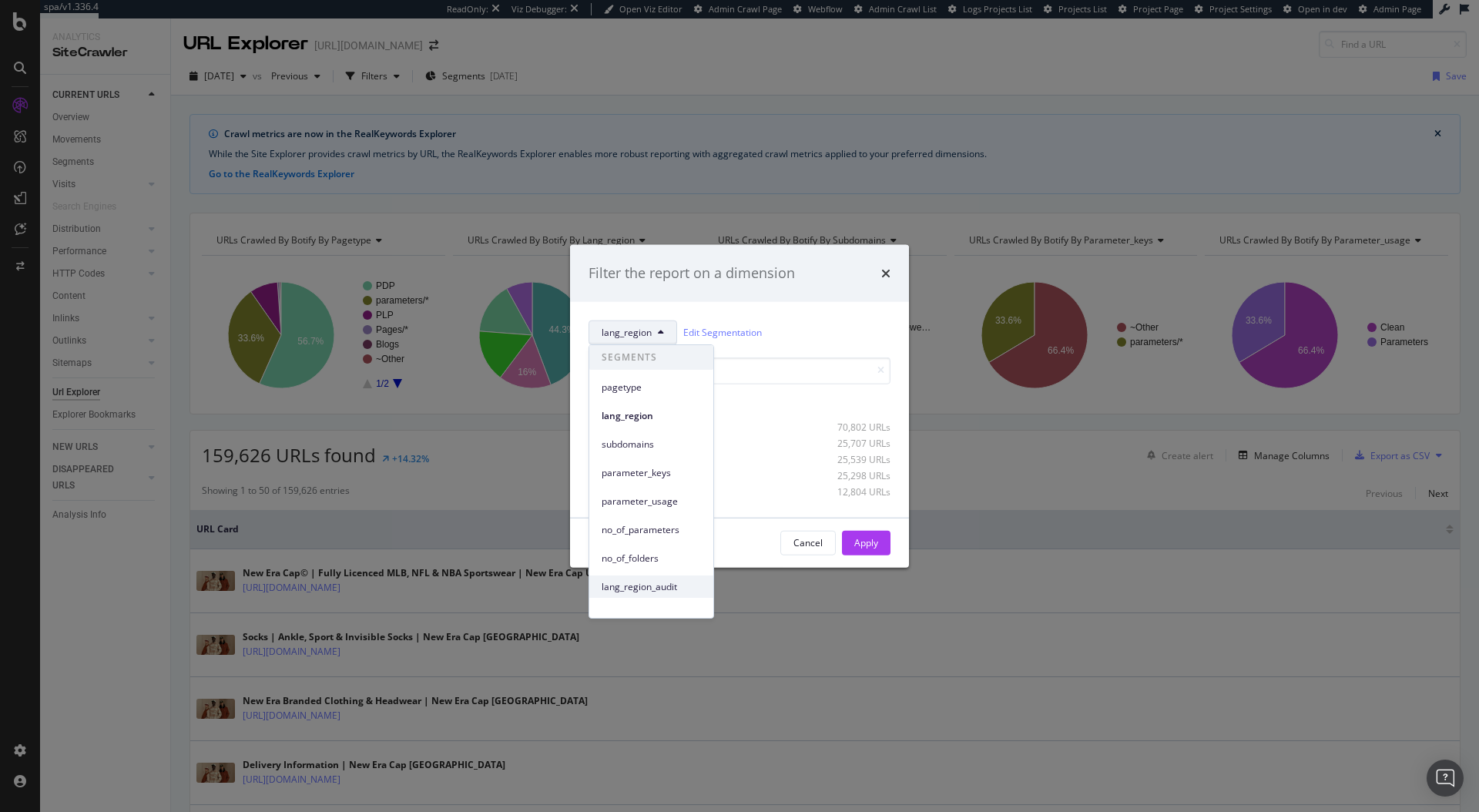
click at [677, 581] on span "lang_region_audit" at bounding box center [651, 586] width 99 height 14
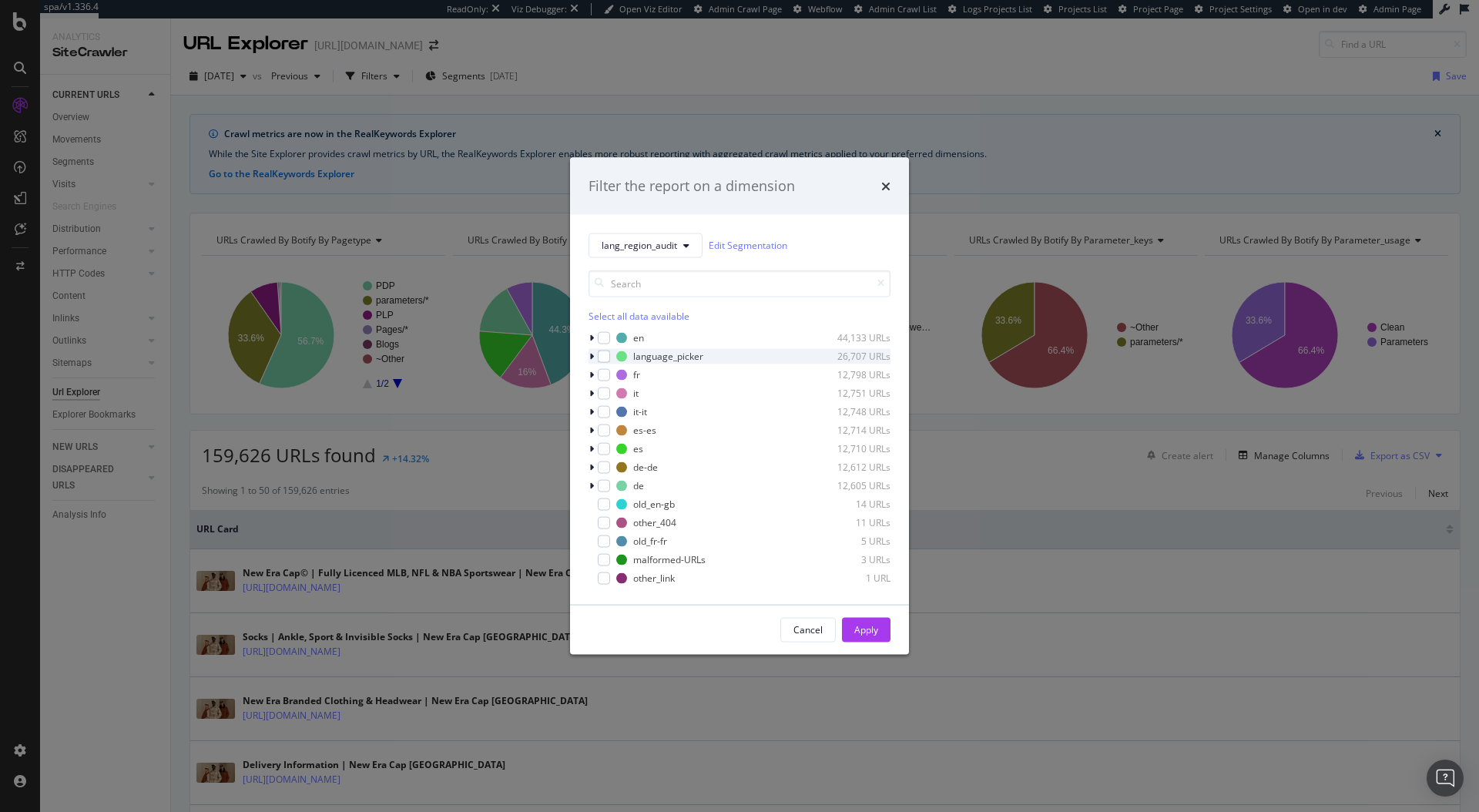
click at [591, 356] on icon "modal" at bounding box center [592, 356] width 5 height 10
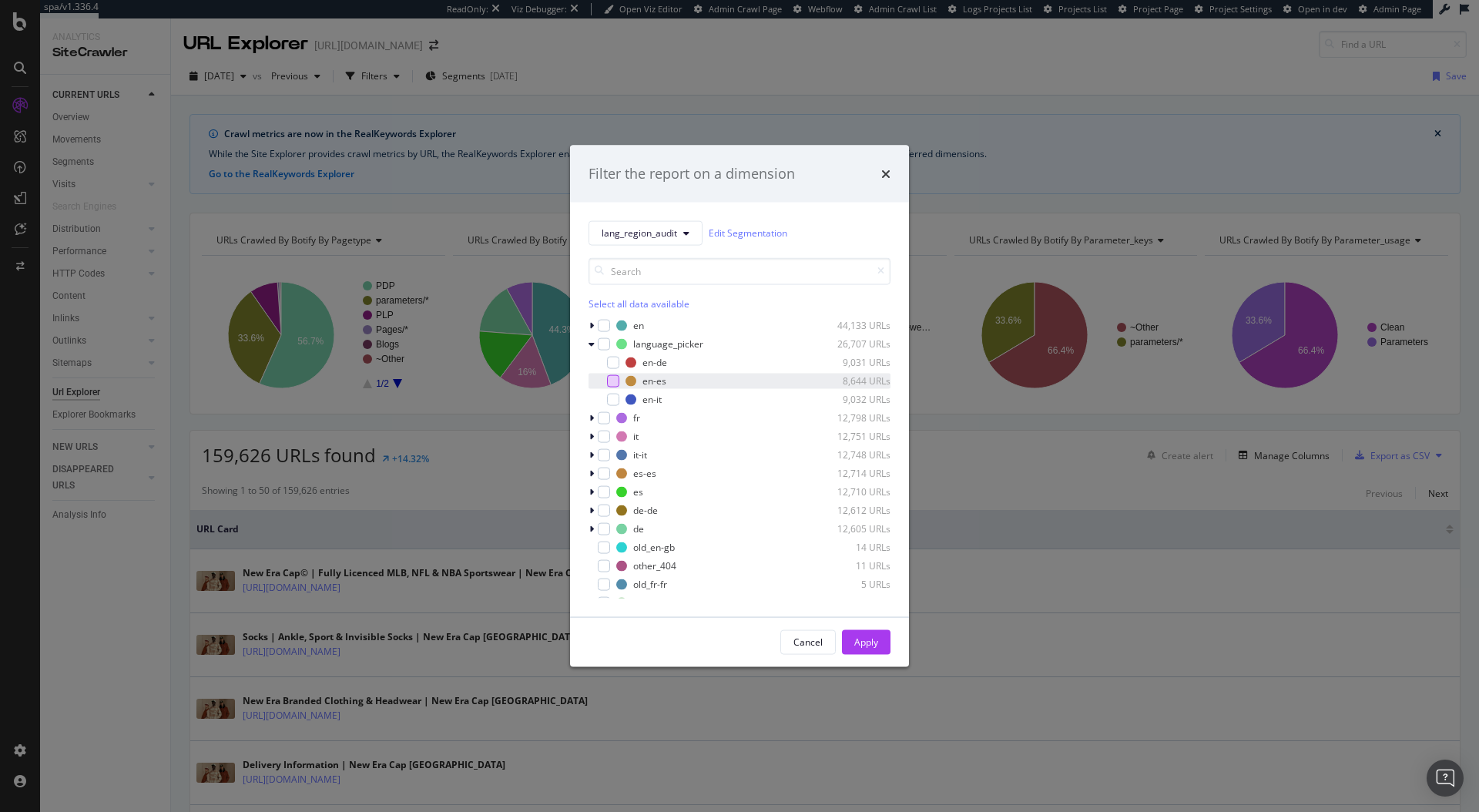
click at [617, 380] on div "modal" at bounding box center [613, 380] width 12 height 12
click at [874, 641] on div "Apply" at bounding box center [866, 642] width 24 height 13
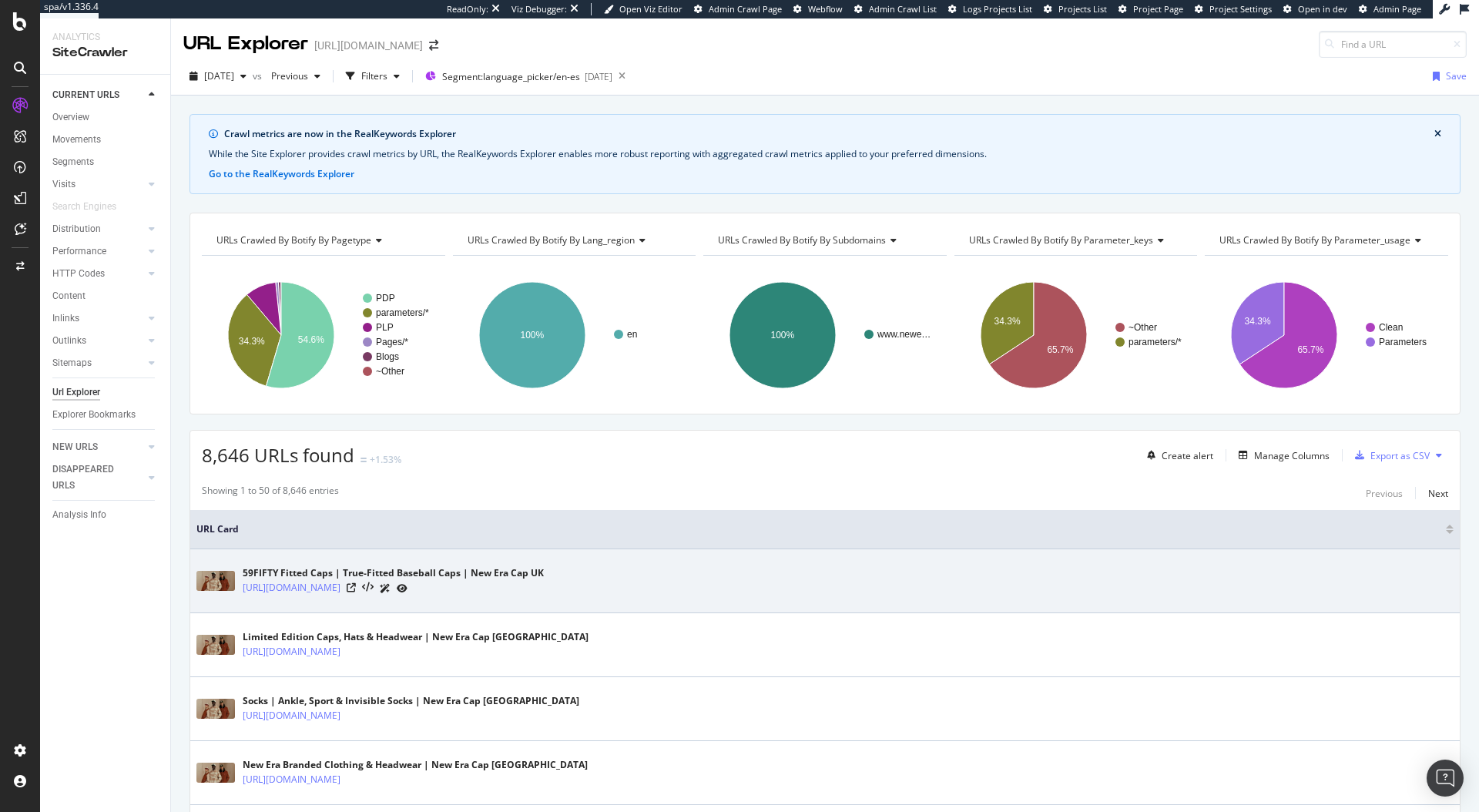
scroll to position [3, 0]
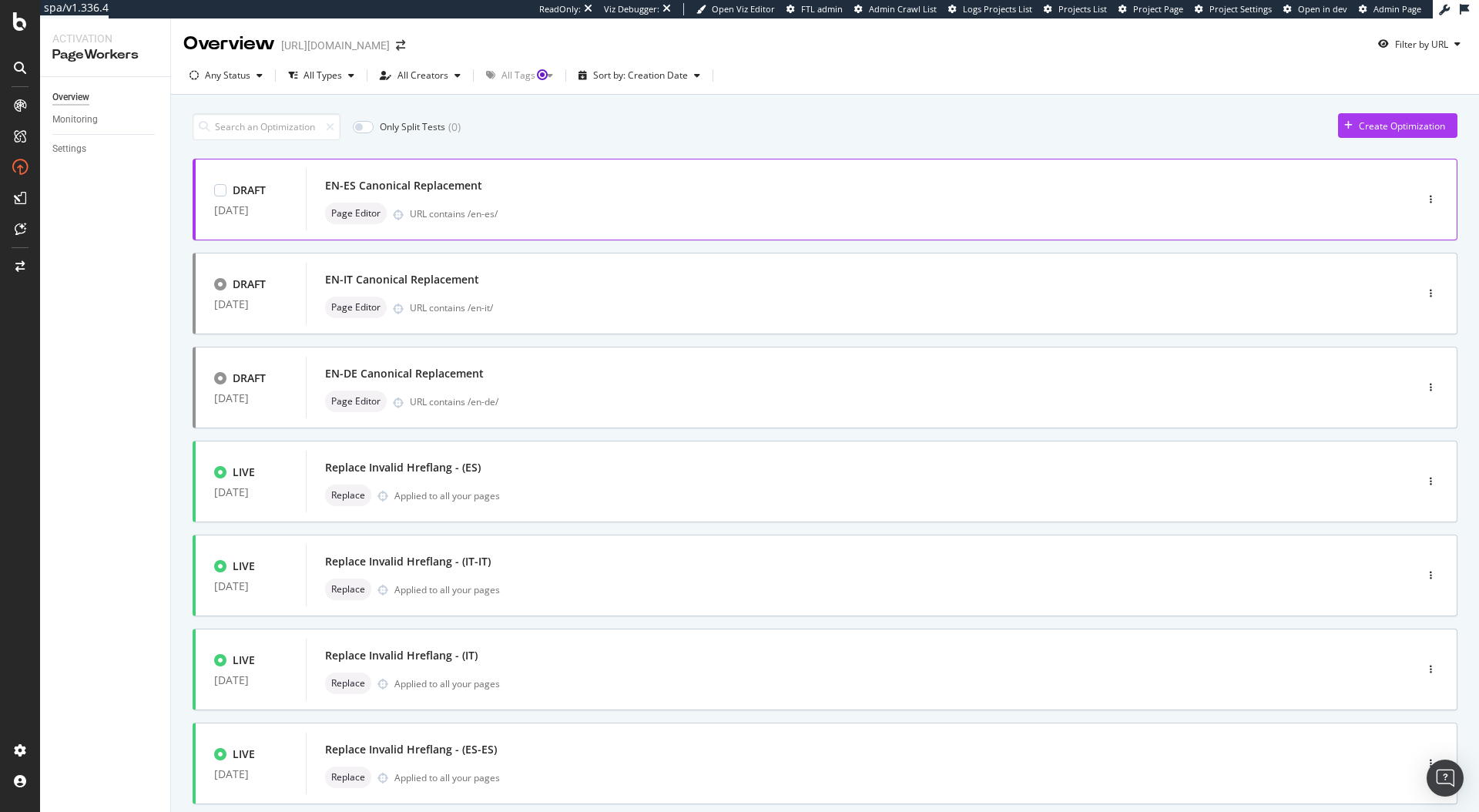
click at [577, 201] on div "EN-ES Canonical Replacement Page Editor URL contains /en-es/" at bounding box center [838, 199] width 1025 height 50
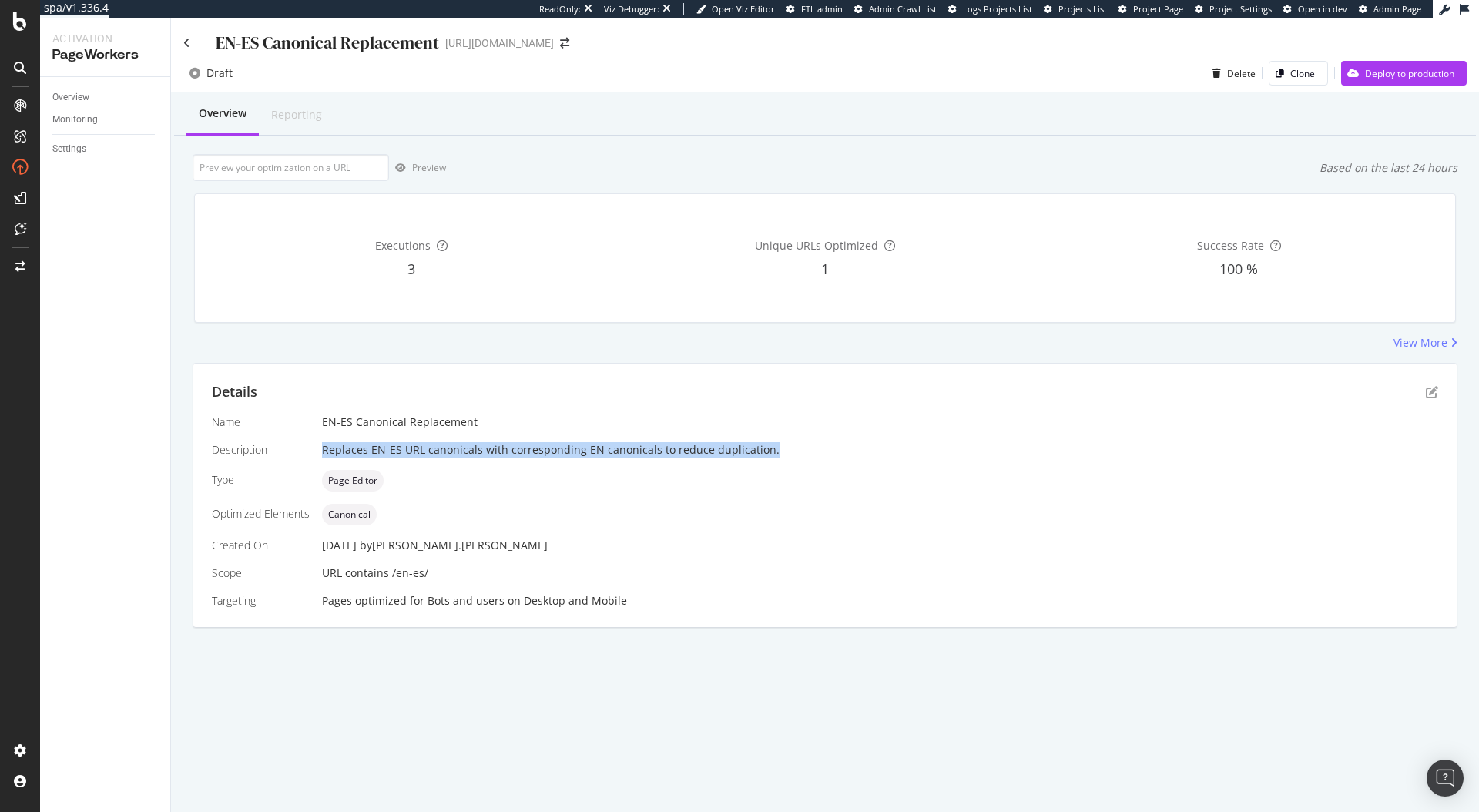
drag, startPoint x: 778, startPoint y: 449, endPoint x: 322, endPoint y: 453, distance: 456.0
click at [322, 453] on div "Replaces EN-ES URL canonicals with corresponding EN canonicals to reduce duplic…" at bounding box center [880, 449] width 1116 height 15
copy div "Replaces EN-ES URL canonicals with corresponding EN canonicals to reduce duplic…"
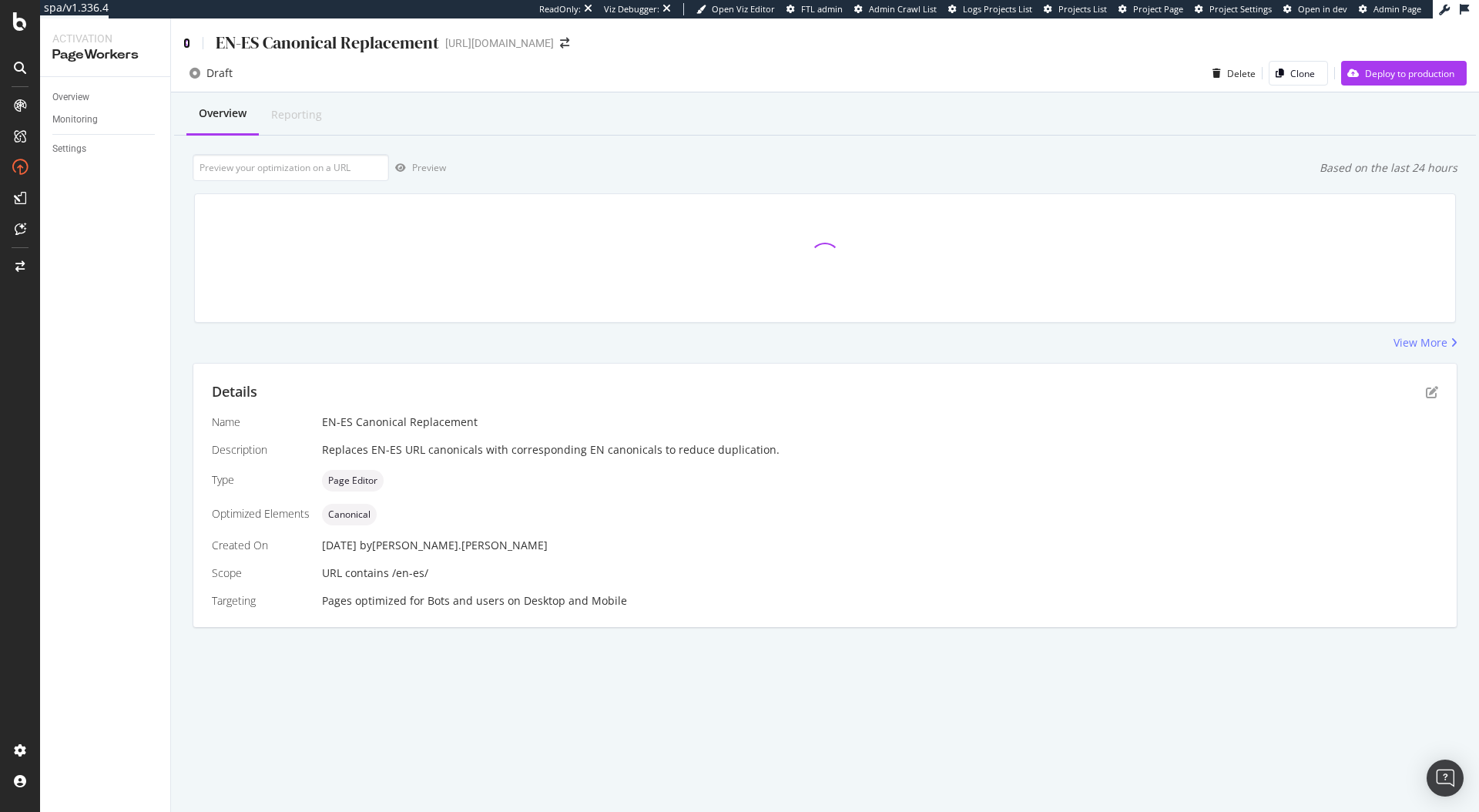
click at [187, 44] on icon at bounding box center [187, 42] width 7 height 10
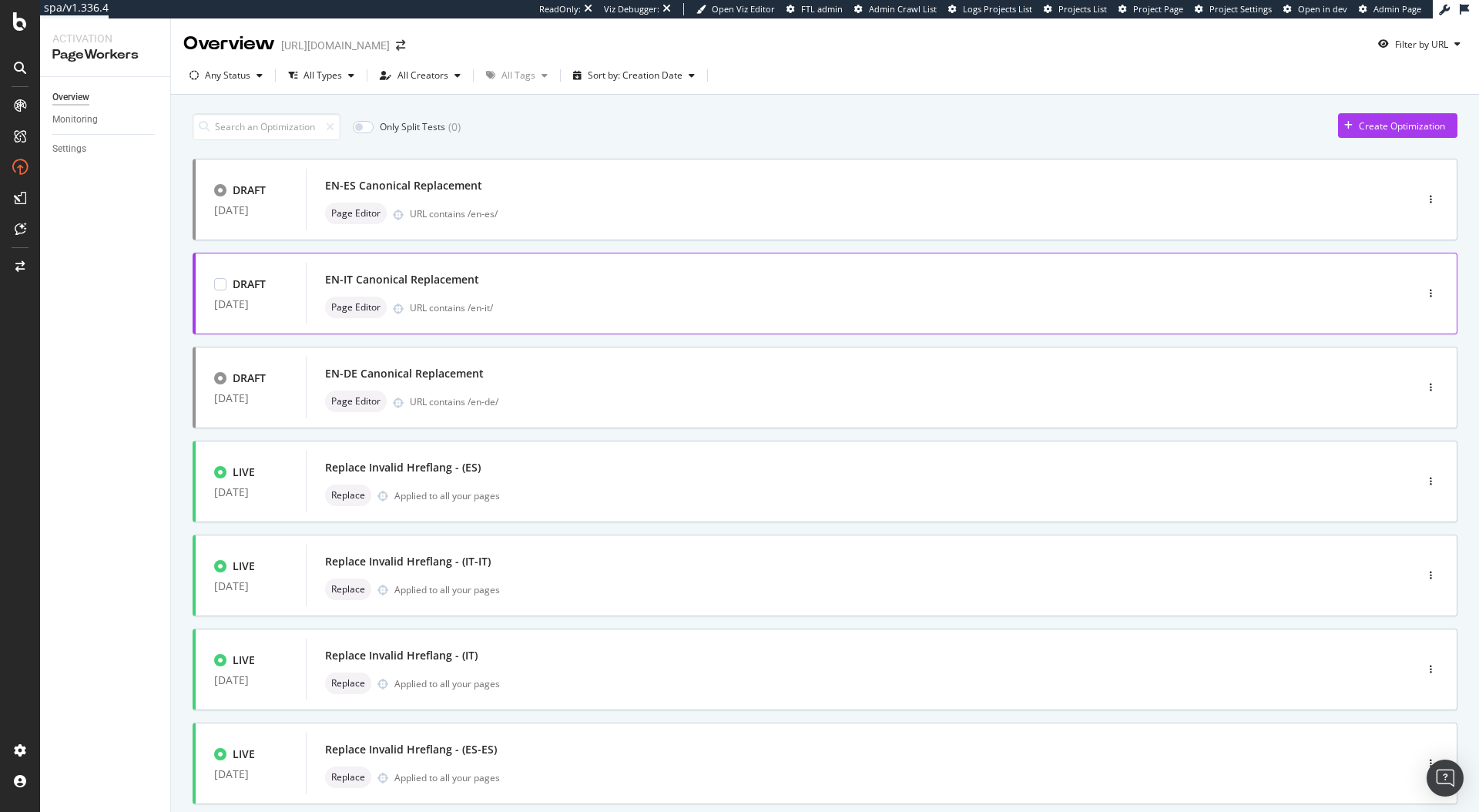
click at [417, 268] on div "EN-IT Canonical Replacement Page Editor URL contains /en-it/" at bounding box center [837, 293] width 1063 height 62
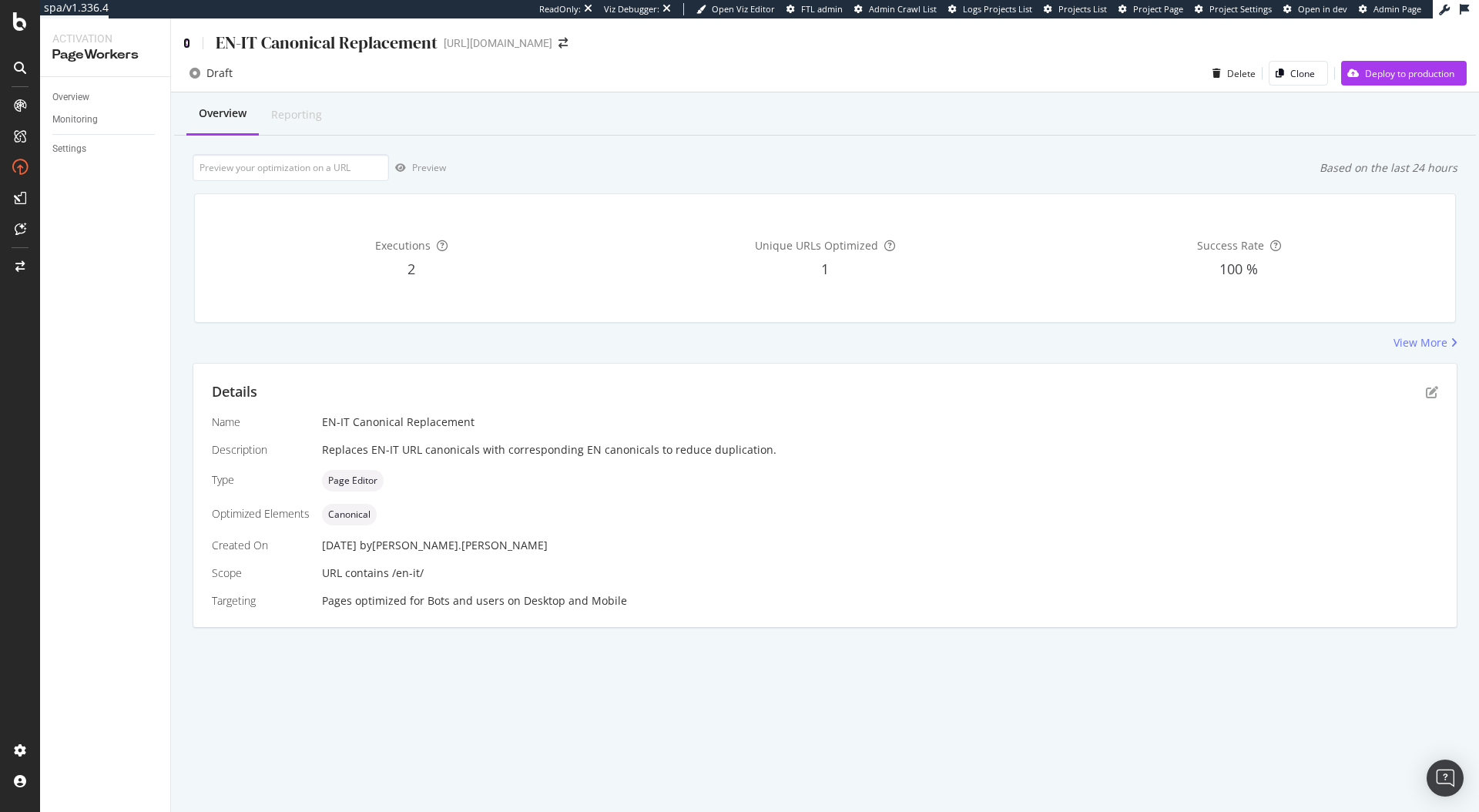
click at [187, 40] on icon at bounding box center [187, 42] width 7 height 10
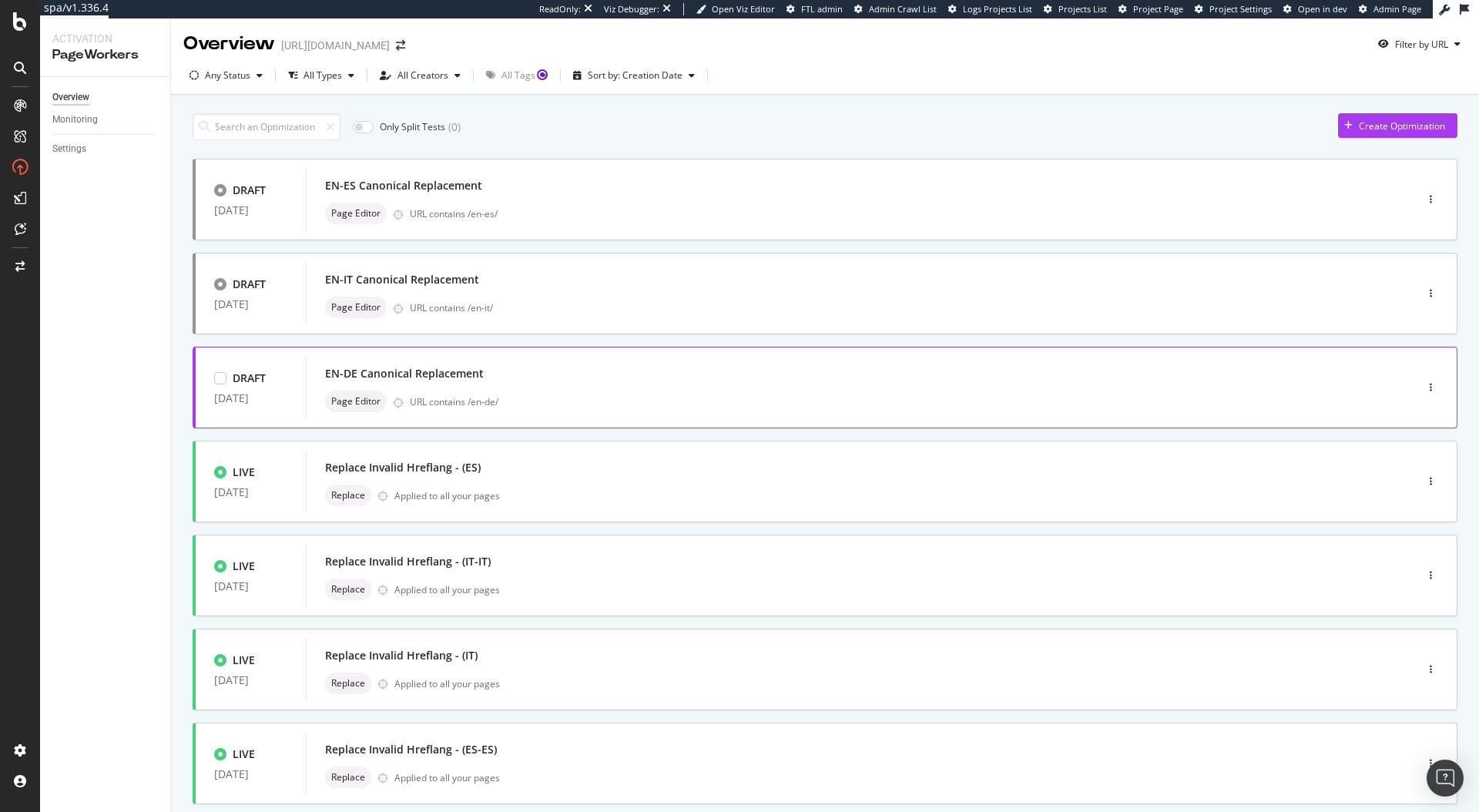
click at [387, 387] on div "EN-DE Canonical Replacement Page Editor URL contains /en-de/" at bounding box center [838, 388] width 1025 height 50
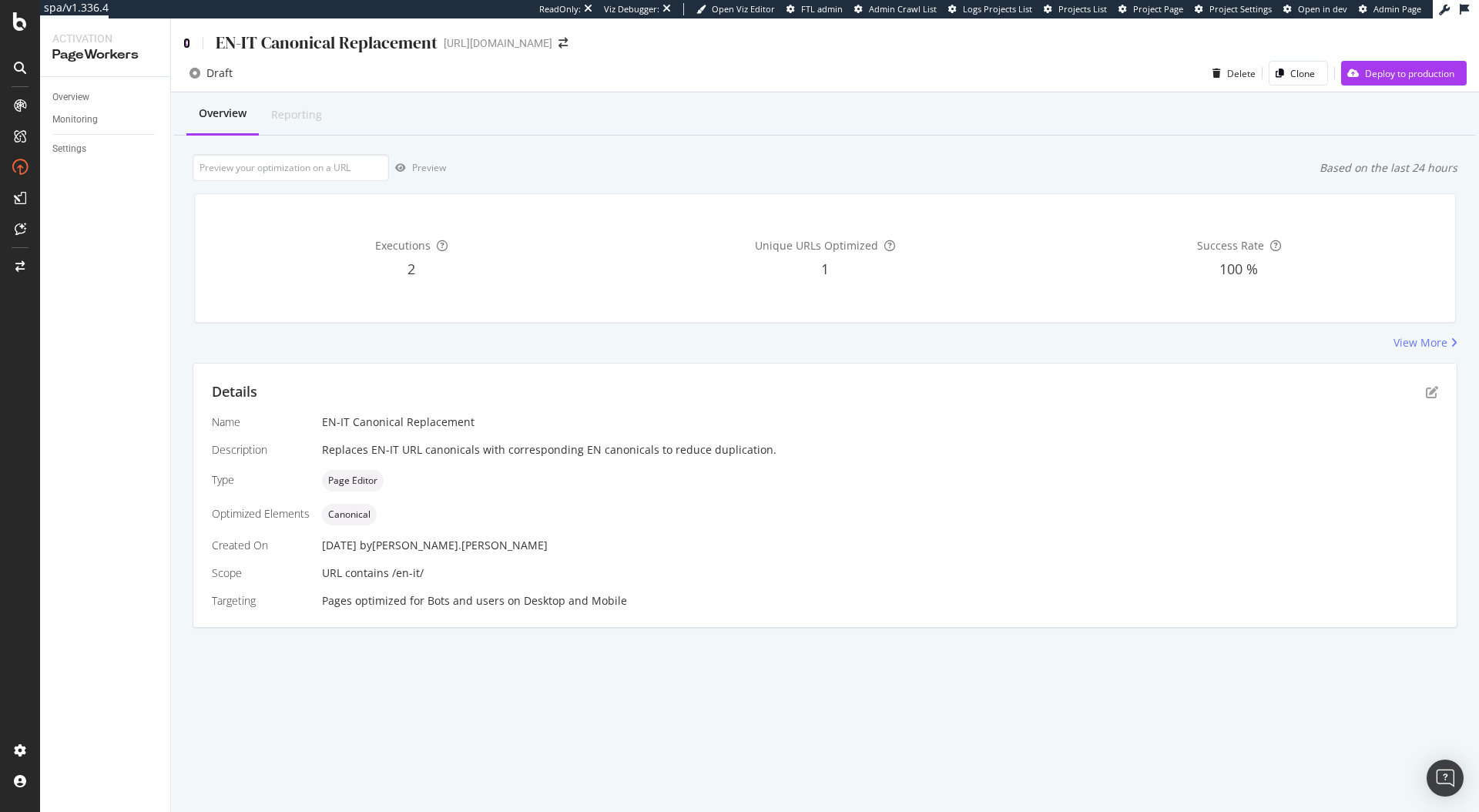
click at [186, 43] on icon at bounding box center [187, 42] width 7 height 10
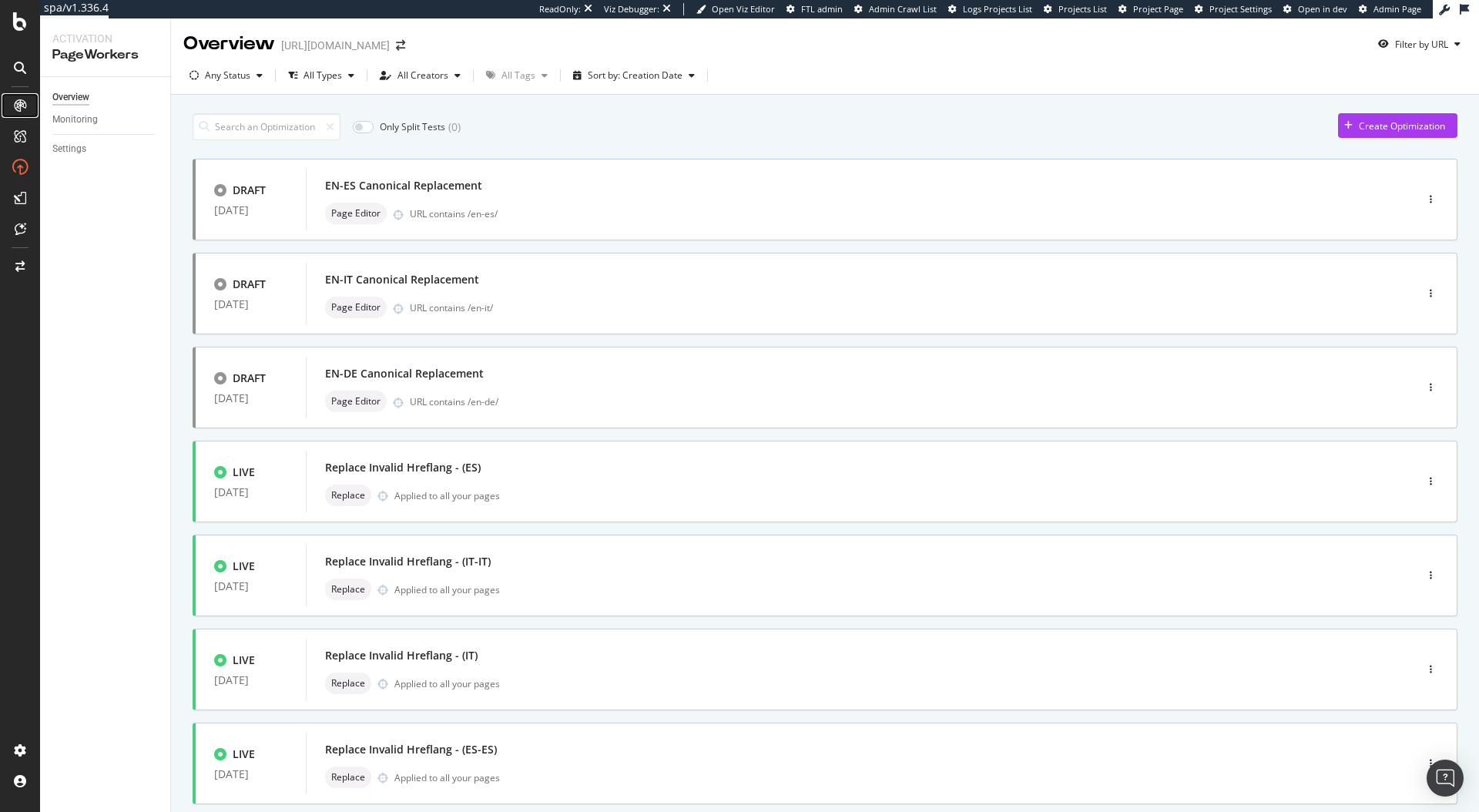
click at [21, 98] on div at bounding box center [20, 105] width 25 height 25
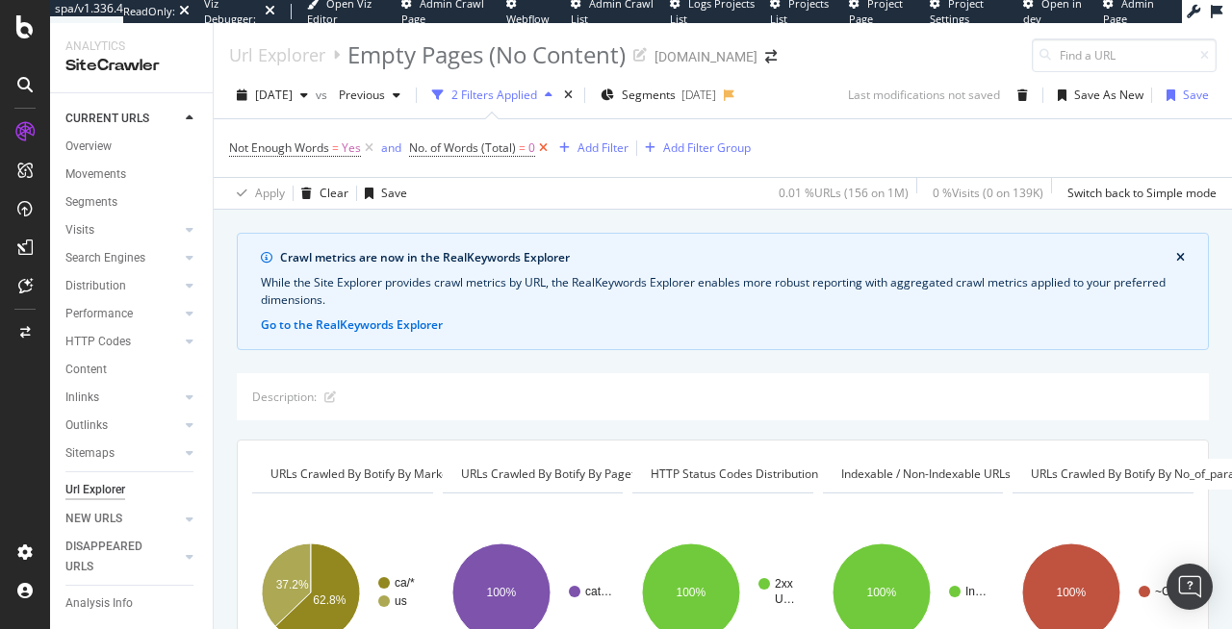
click at [545, 144] on icon at bounding box center [543, 148] width 16 height 19
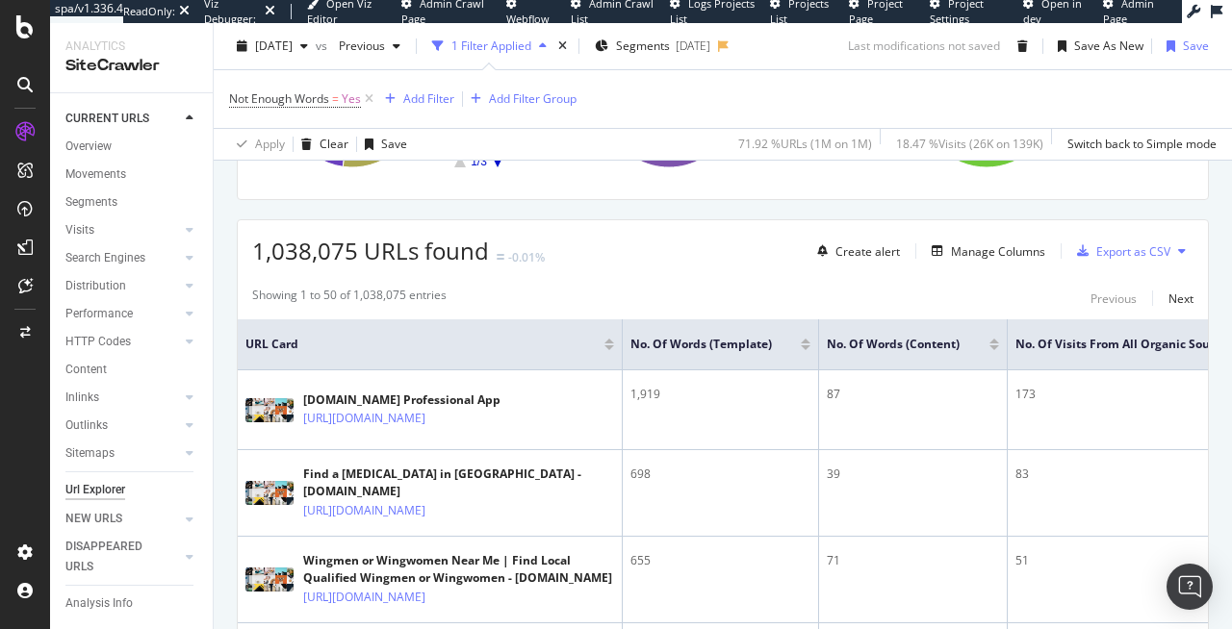
scroll to position [526, 0]
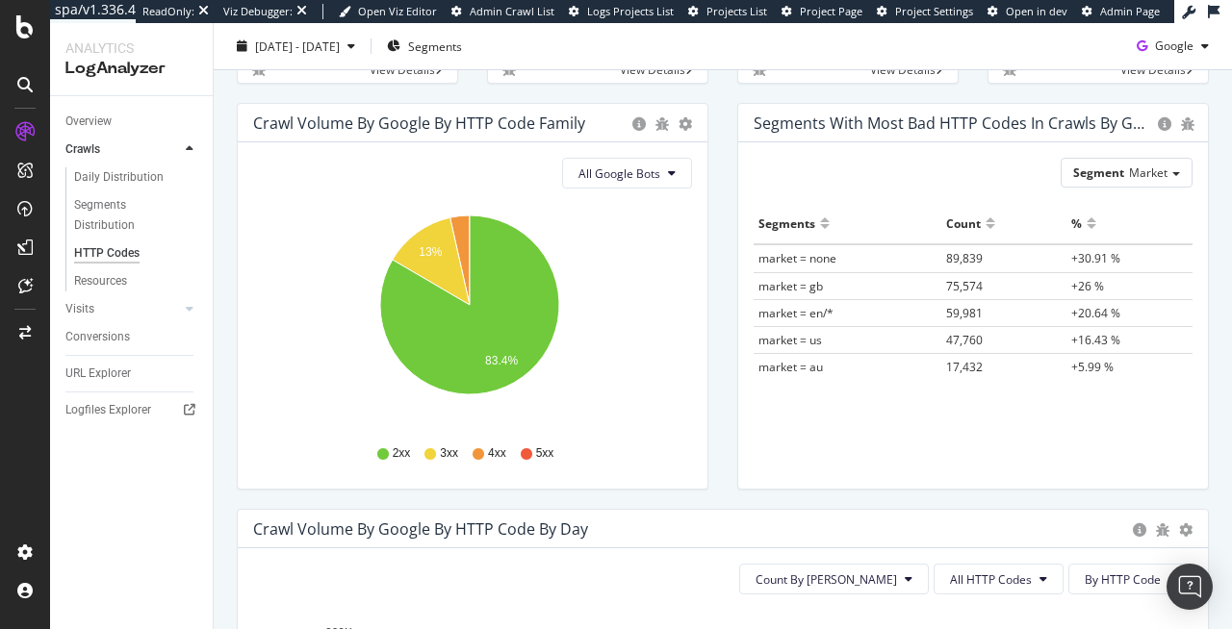
scroll to position [176, 0]
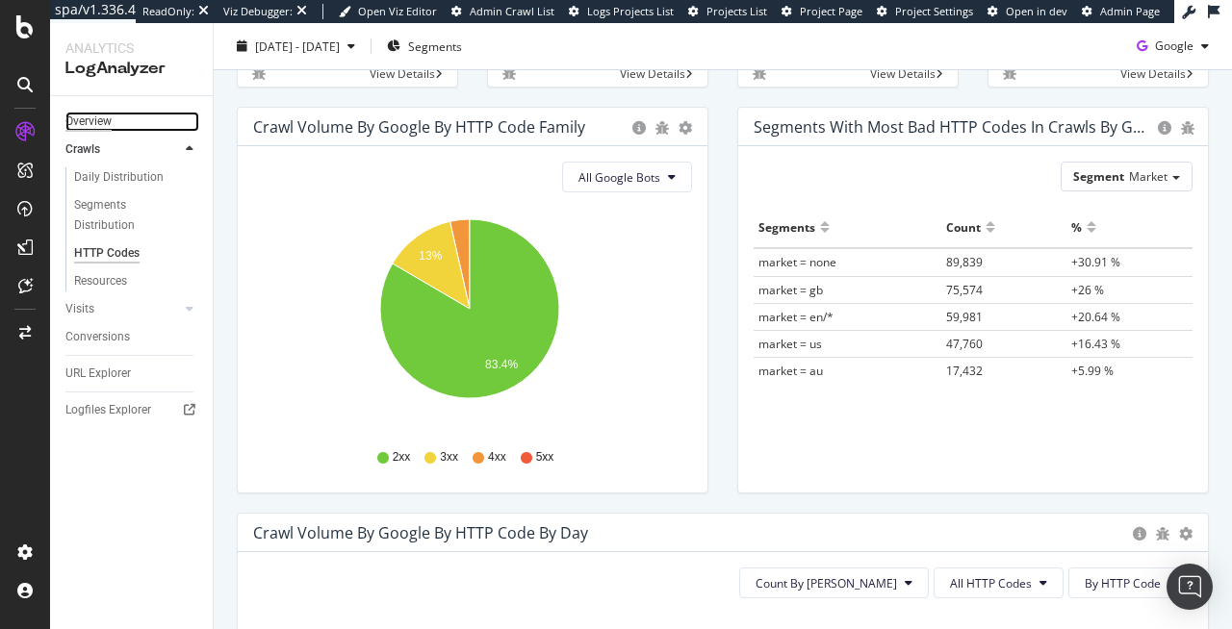
click at [82, 121] on div "Overview" at bounding box center [88, 122] width 46 height 20
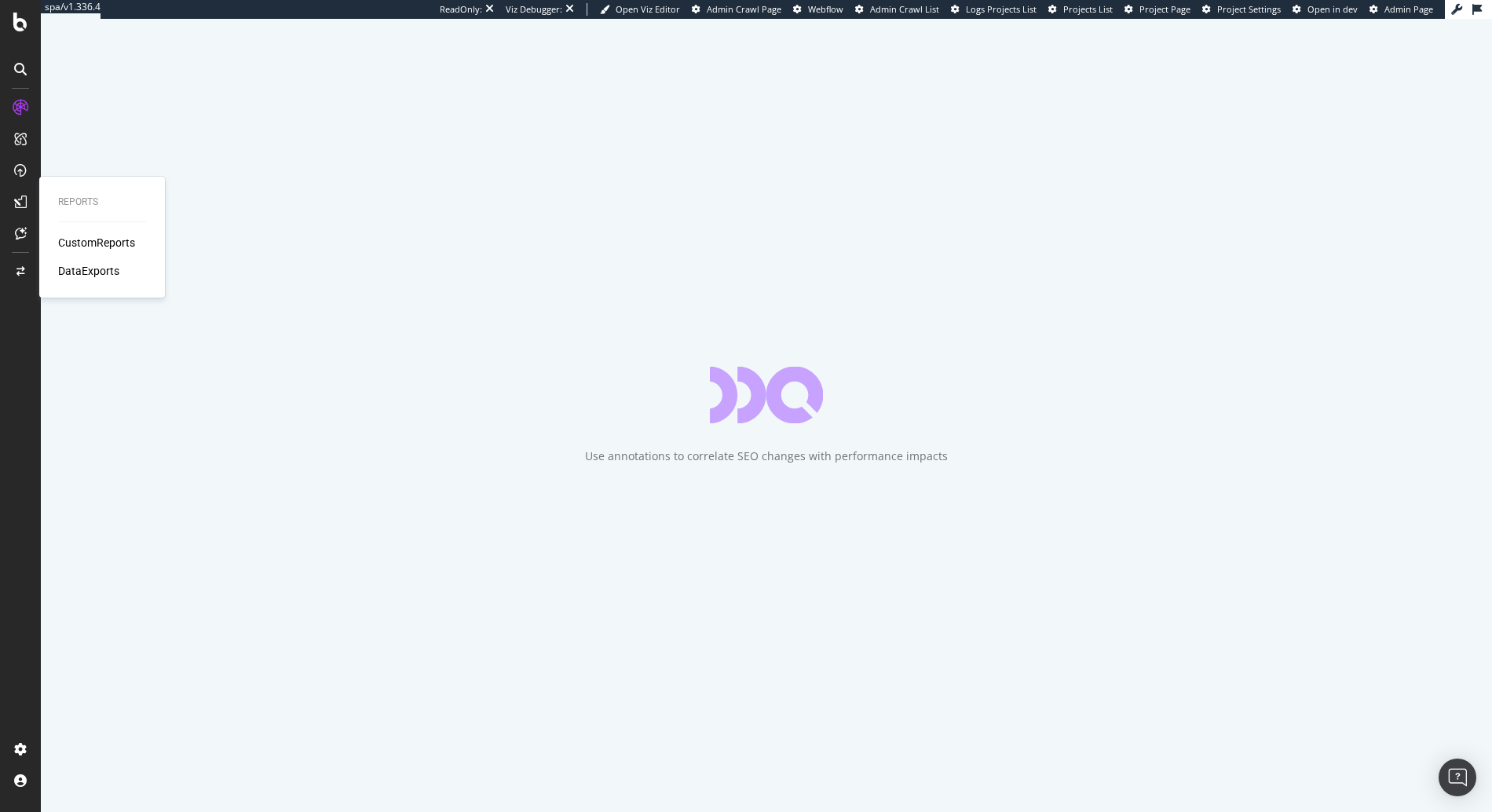
click at [93, 237] on div "CustomReports" at bounding box center [96, 242] width 77 height 16
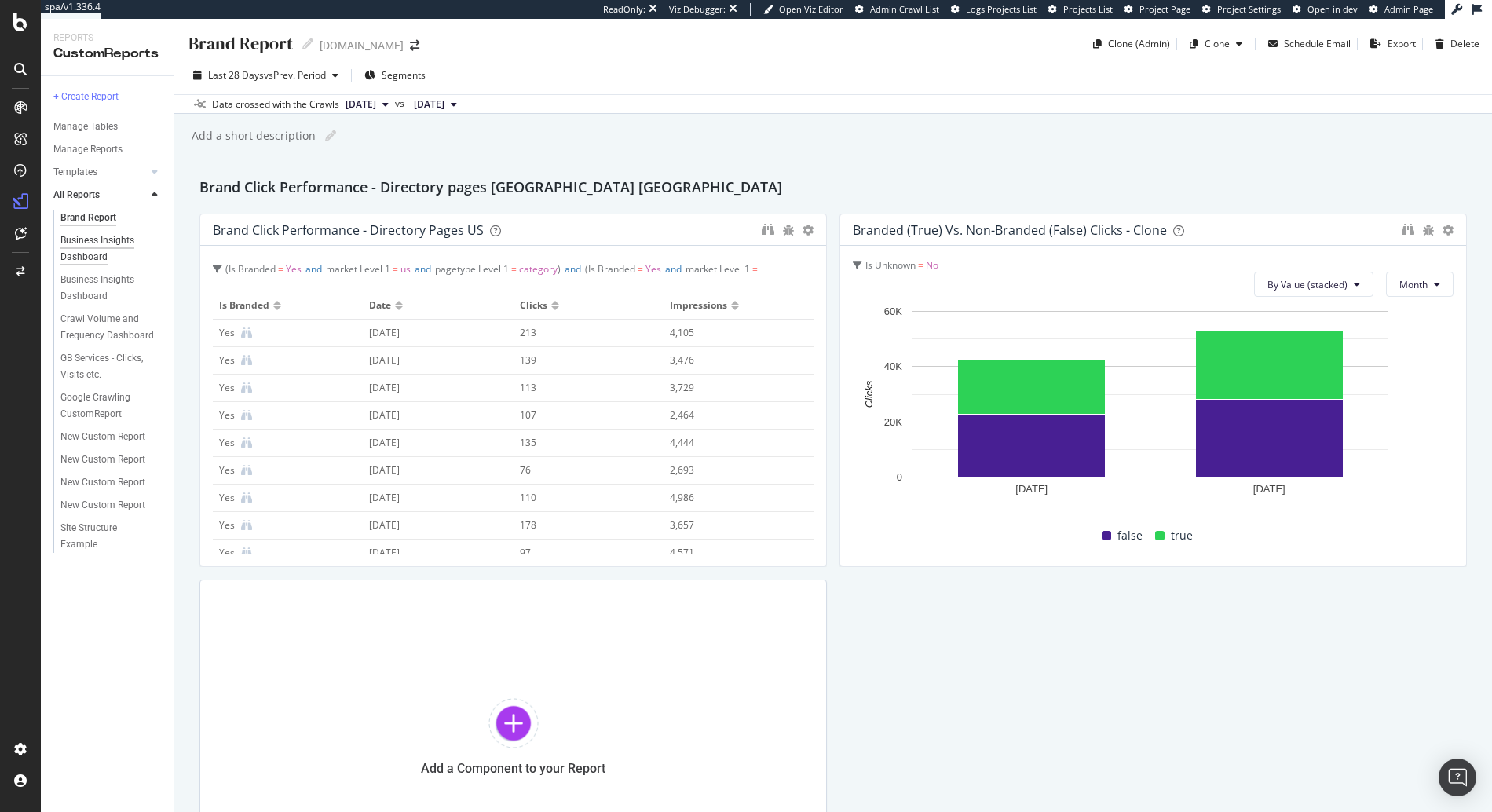
click at [101, 257] on div "Business Insights Dashboard" at bounding box center [105, 249] width 91 height 33
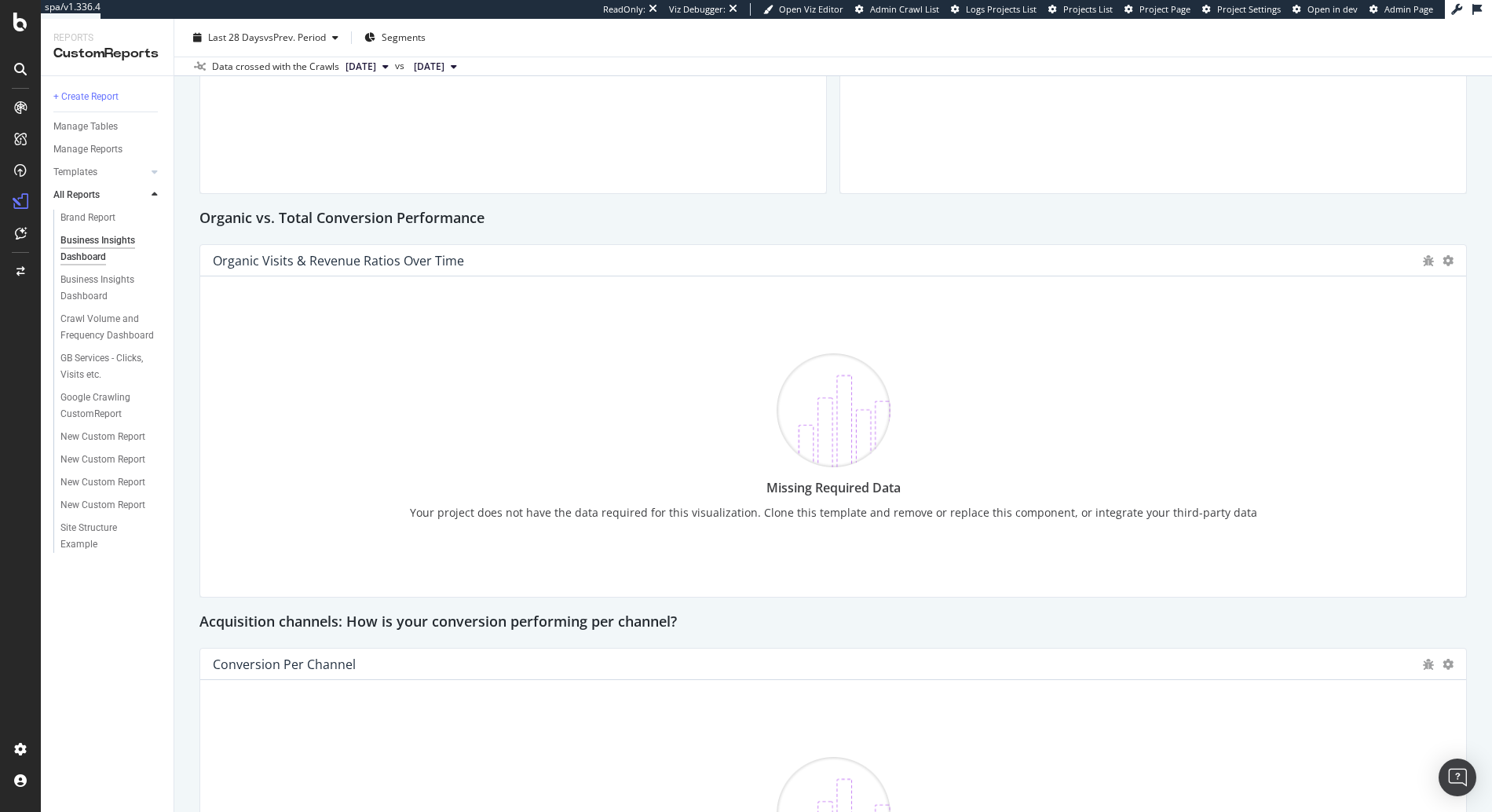
scroll to position [623, 0]
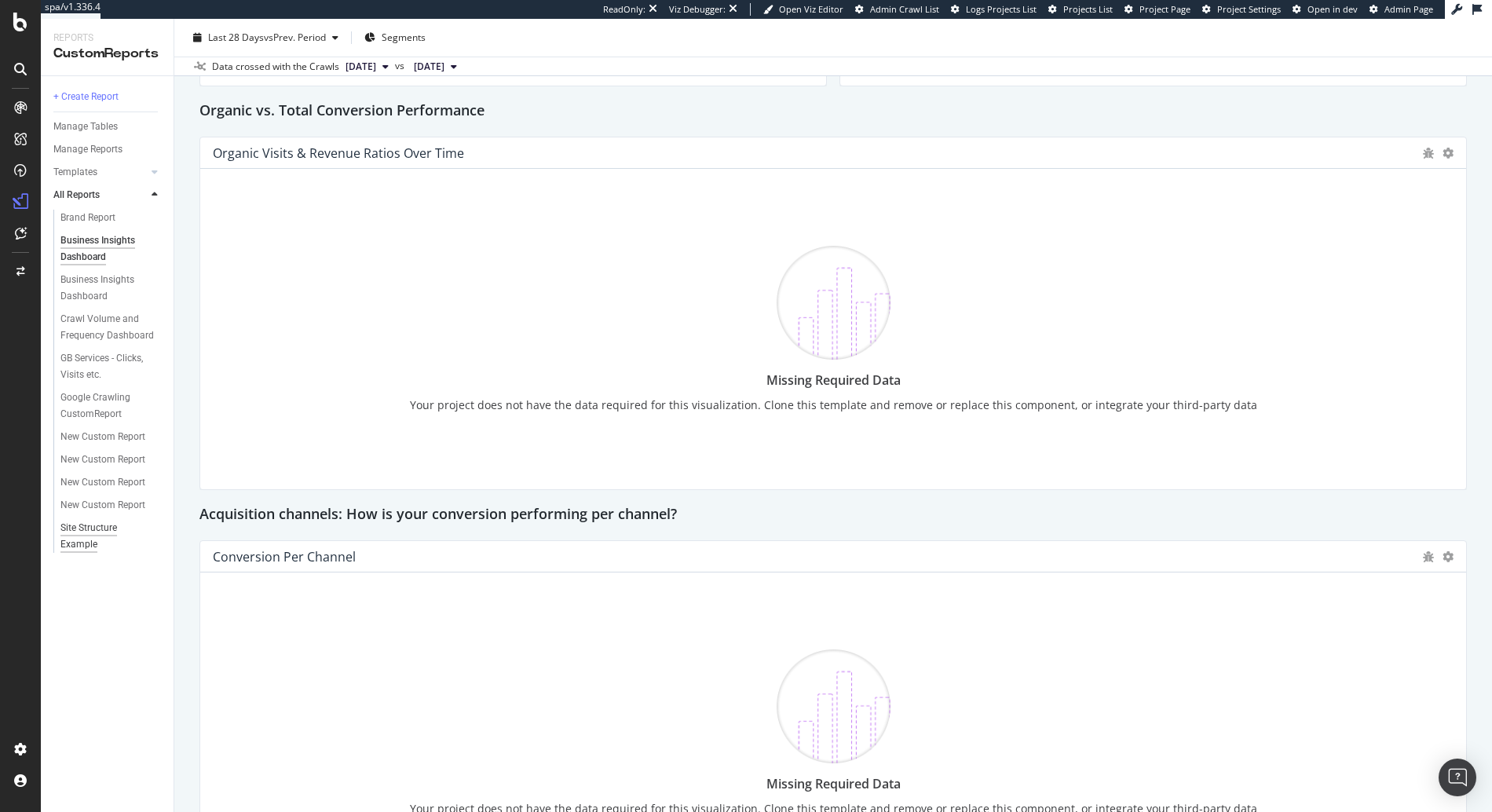
click at [87, 522] on div "Site Structure Example" at bounding box center [104, 536] width 88 height 33
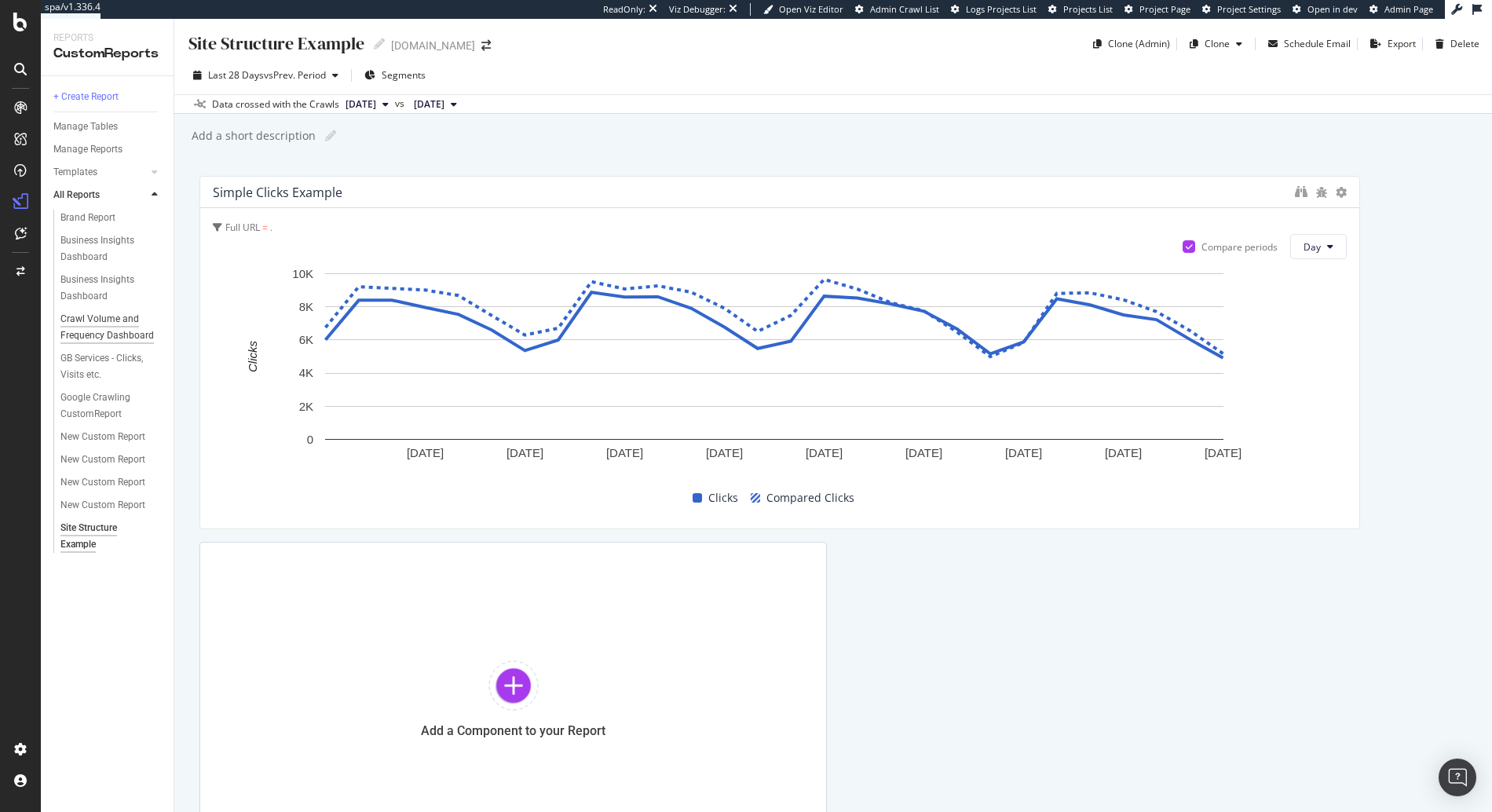
click at [82, 322] on div "Crawl Volume and Frequency Dashboard" at bounding box center [107, 327] width 93 height 33
